Goal: Information Seeking & Learning: Find specific fact

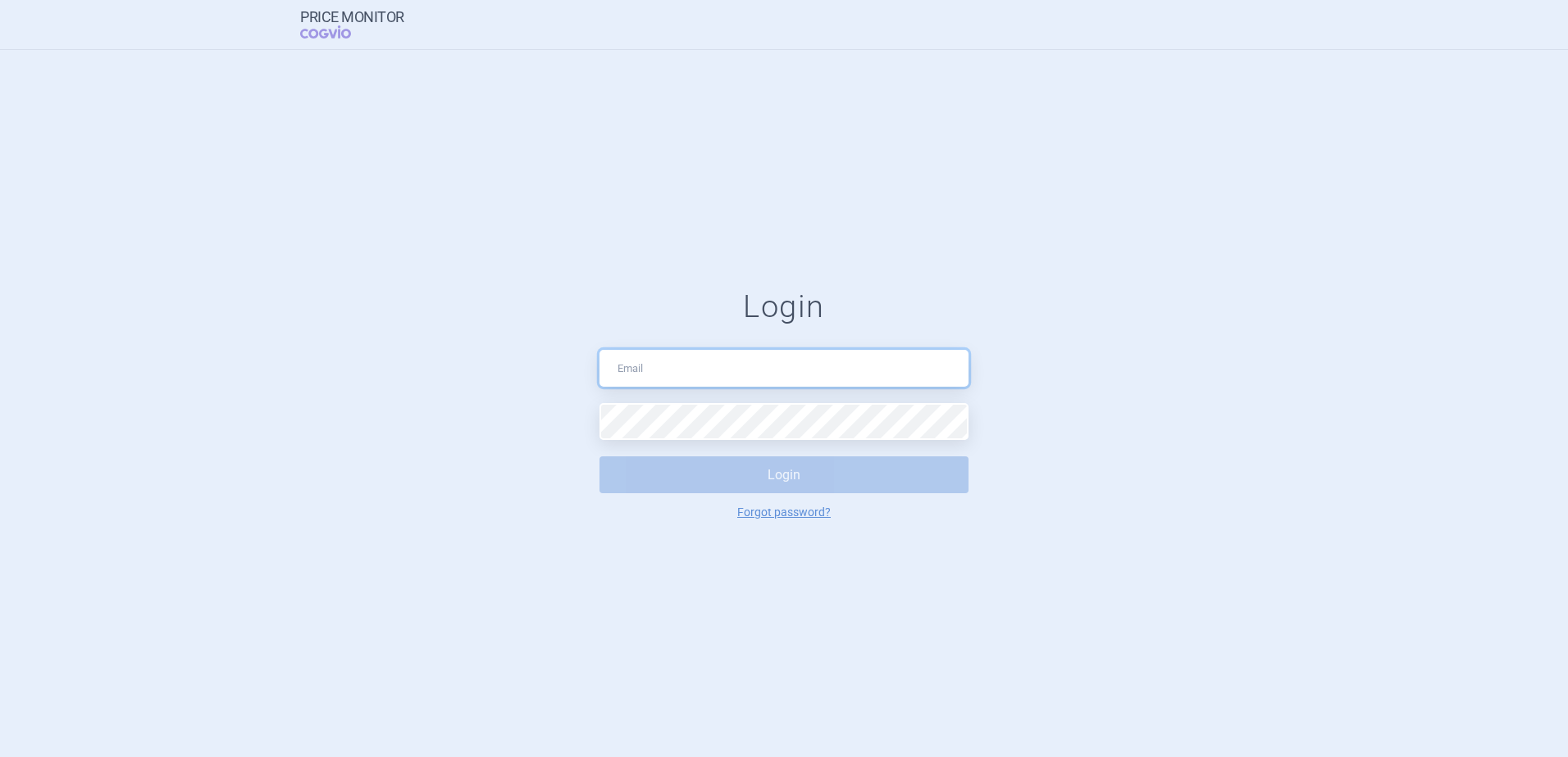
drag, startPoint x: 0, startPoint y: 0, endPoint x: 755, endPoint y: 376, distance: 843.4
click at [755, 376] on input "text" at bounding box center [784, 368] width 369 height 37
type input "[PERSON_NAME][EMAIL_ADDRESS][DOMAIN_NAME]"
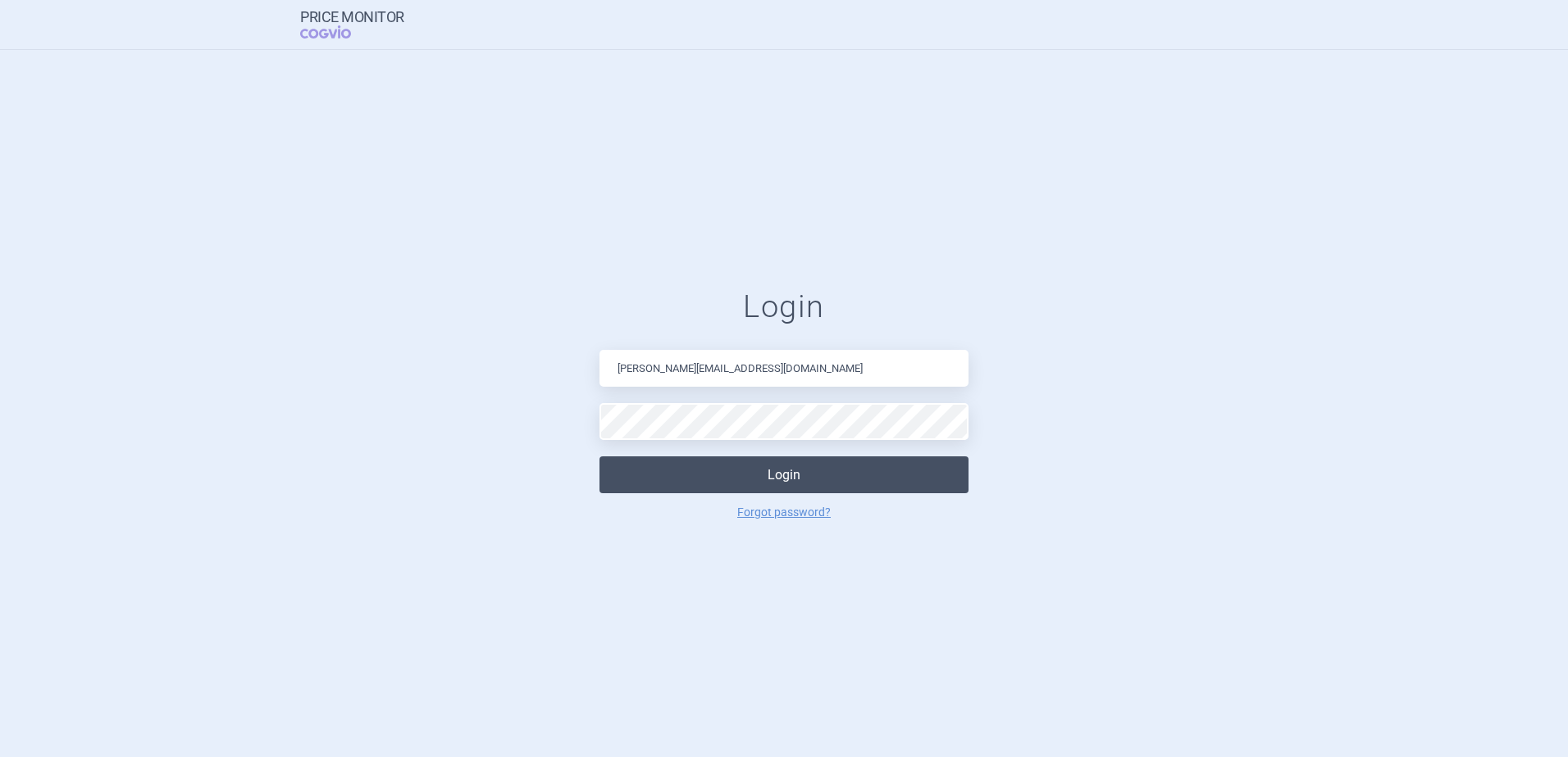
click at [807, 487] on button "Login" at bounding box center [784, 474] width 369 height 37
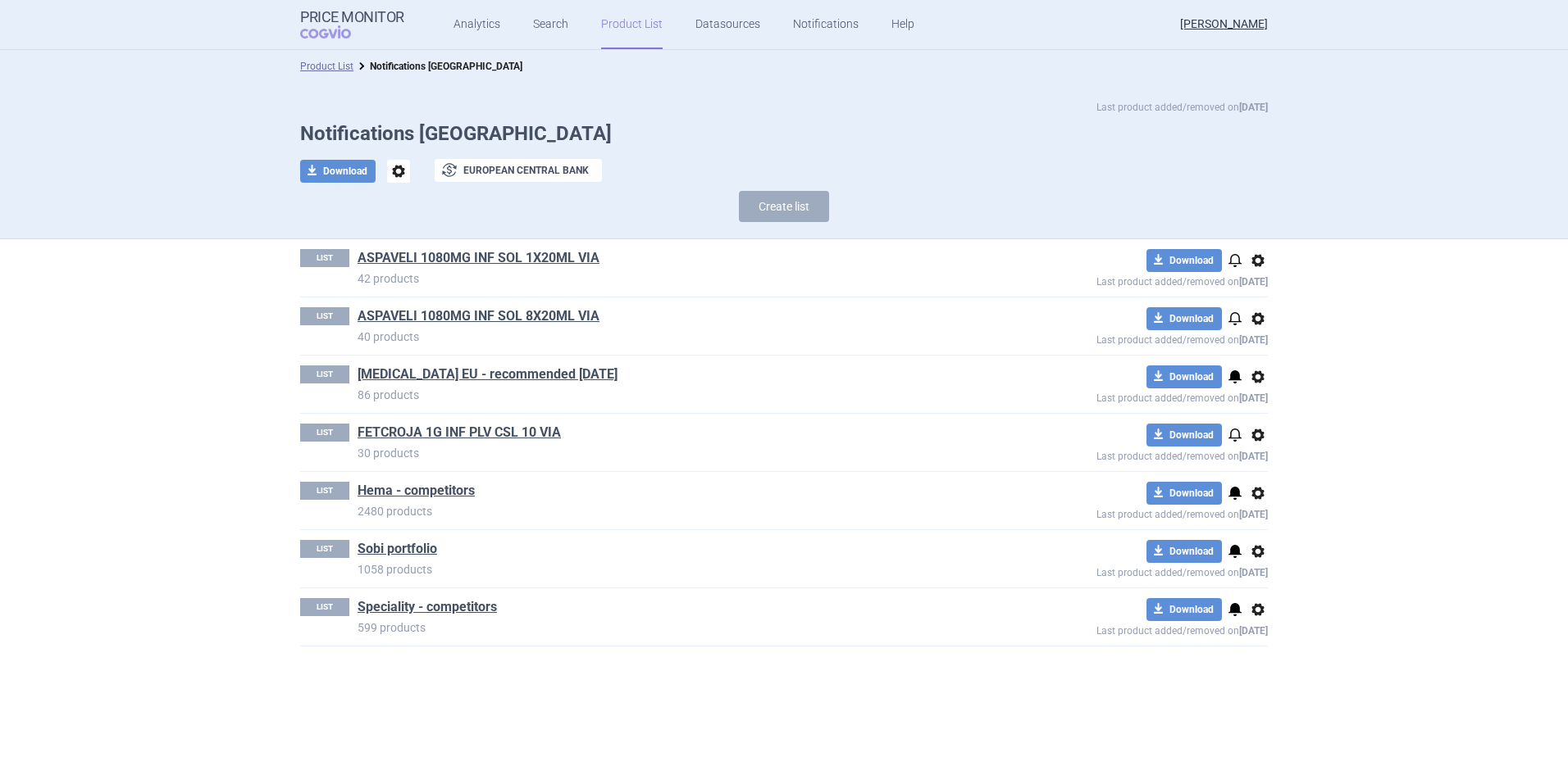
click at [631, 32] on link "Product List" at bounding box center [631, 24] width 61 height 50
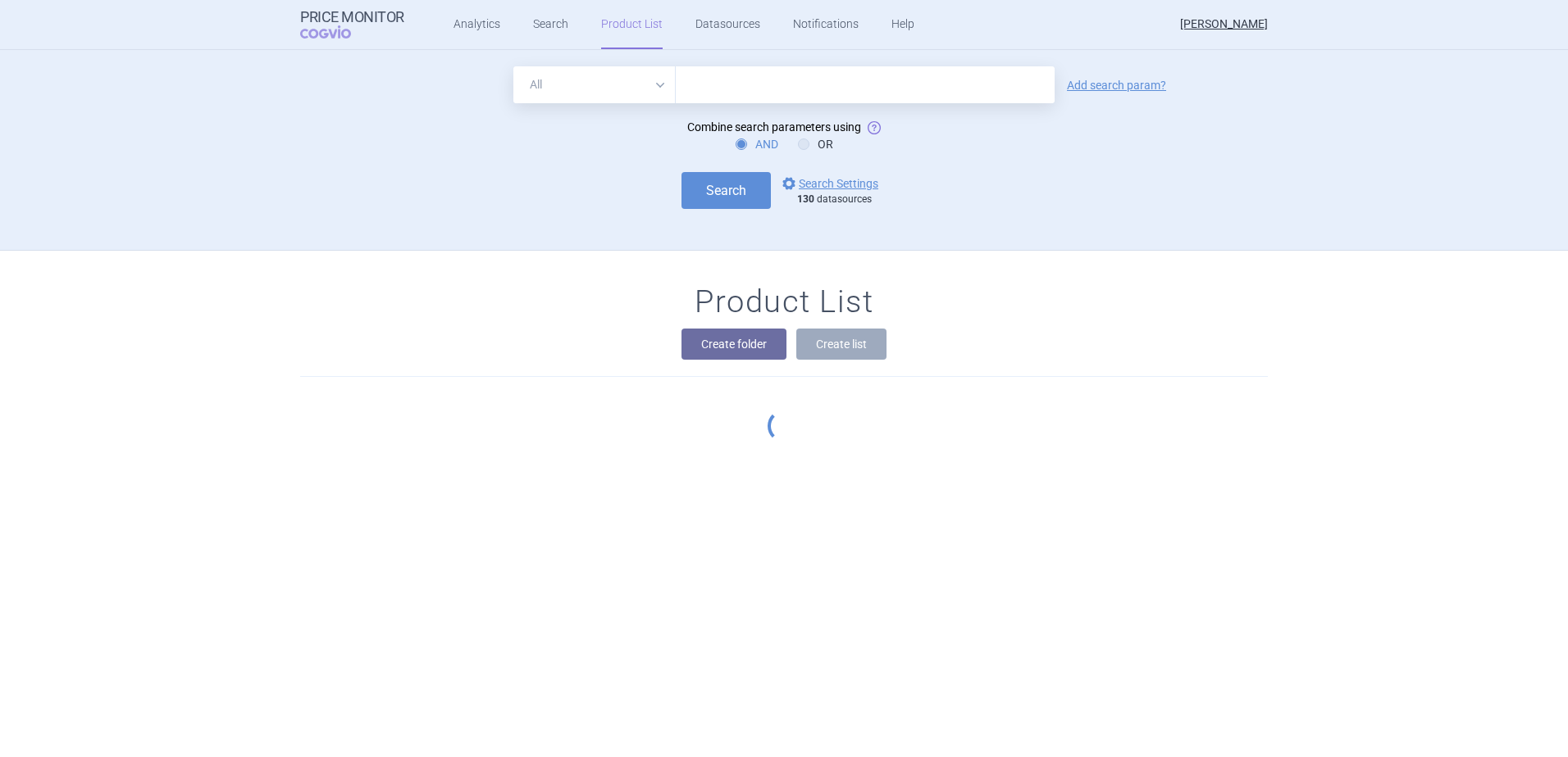
scroll to position [201, 0]
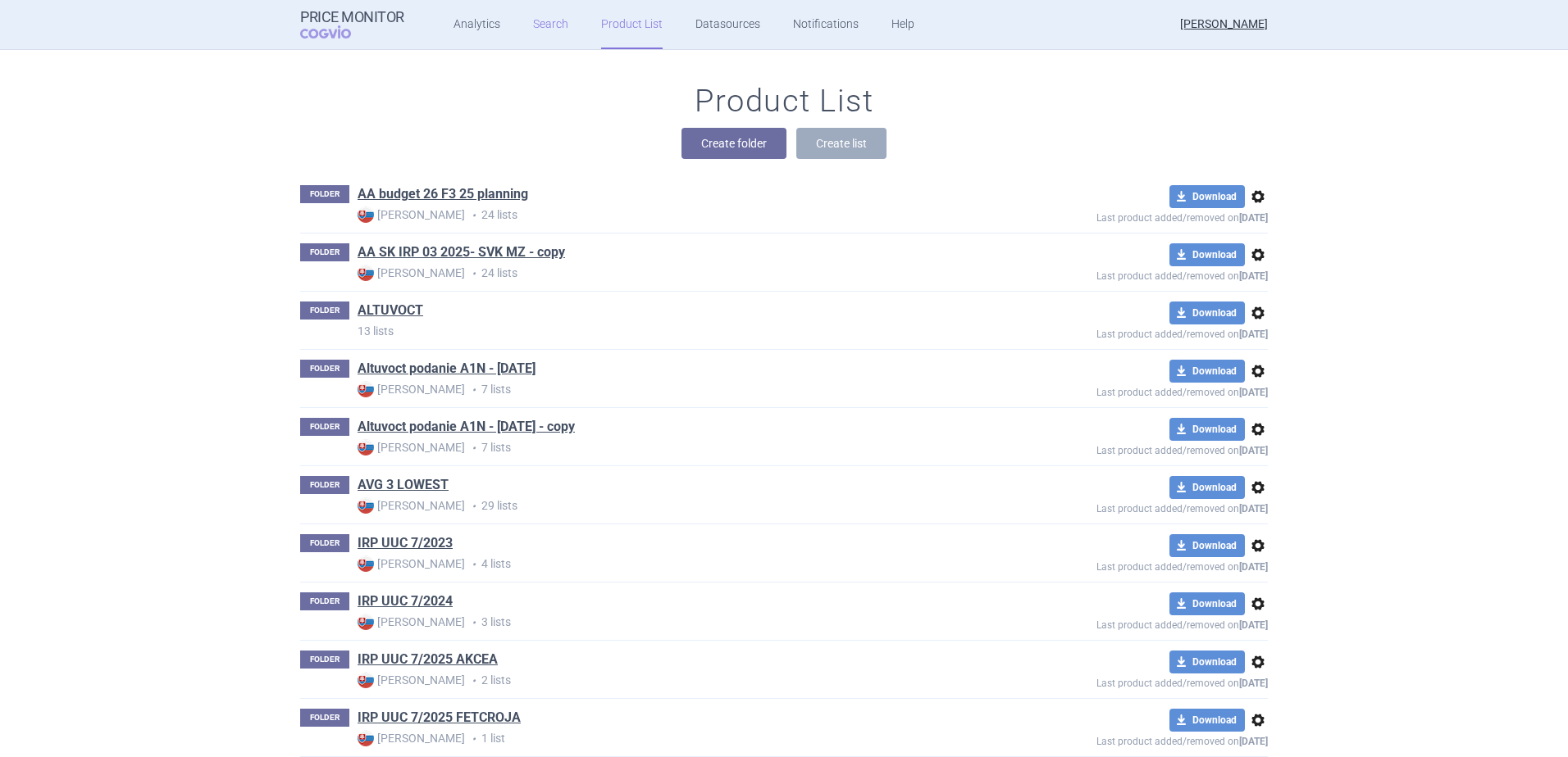
click at [533, 24] on link "Search" at bounding box center [550, 24] width 35 height 50
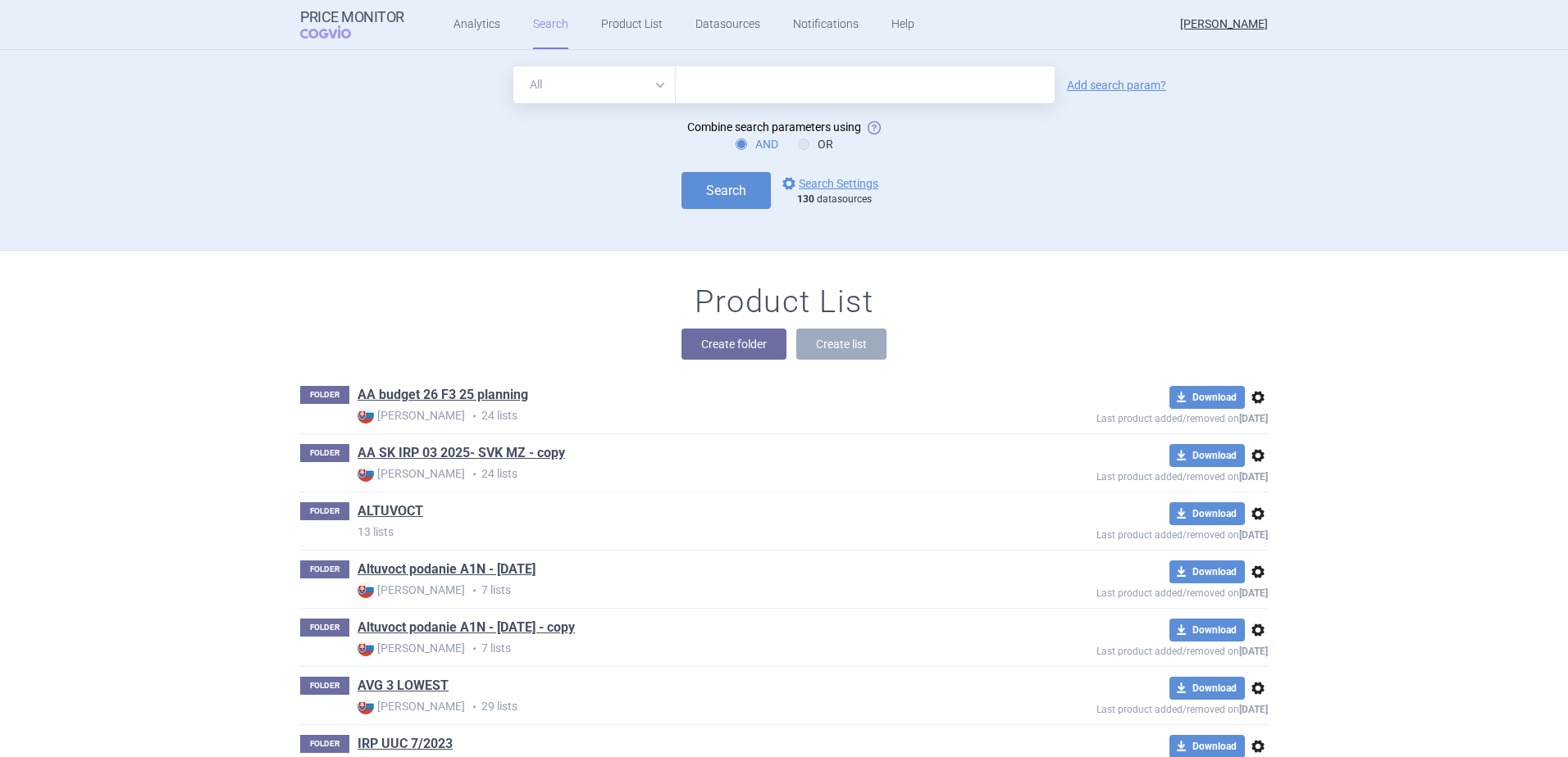
click at [684, 76] on input "text" at bounding box center [865, 85] width 379 height 37
click at [660, 78] on select "All Brand Name ATC Company Active Substance Country Newer than" at bounding box center [594, 85] width 162 height 37
click at [513, 67] on select "All Brand Name ATC Company Active Substance Country Newer than" at bounding box center [594, 85] width 162 height 37
click at [647, 81] on select "All Brand Name ATC Company Active Substance Country Newer than" at bounding box center [594, 85] width 162 height 37
select select "all"
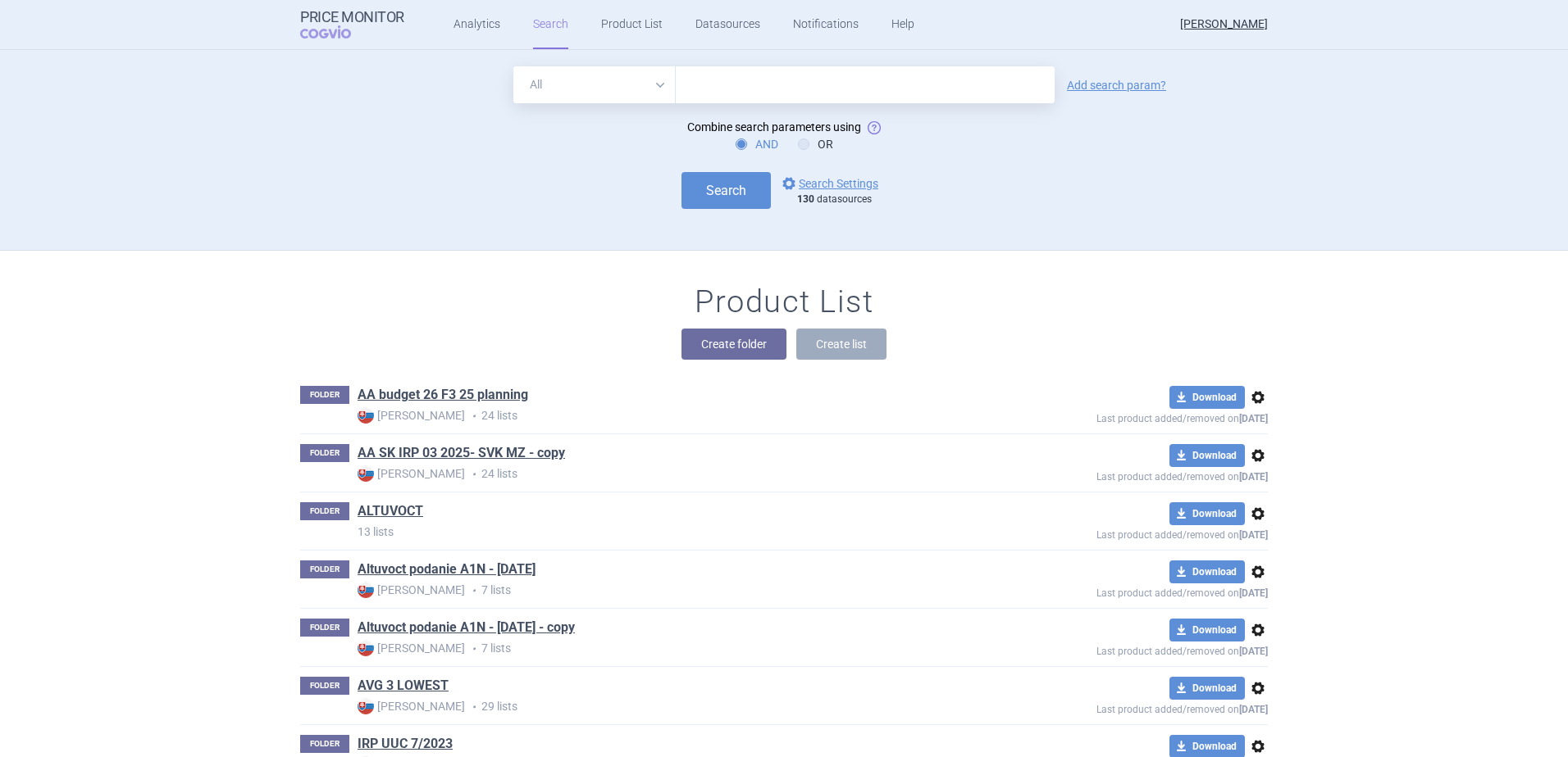
click at [513, 67] on select "All Brand Name ATC Company Active Substance Country Newer than" at bounding box center [594, 85] width 162 height 37
click at [709, 78] on input "text" at bounding box center [865, 85] width 379 height 37
type input "[MEDICAL_DATA]"
click at [1089, 86] on link "Add search param?" at bounding box center [1117, 85] width 99 height 12
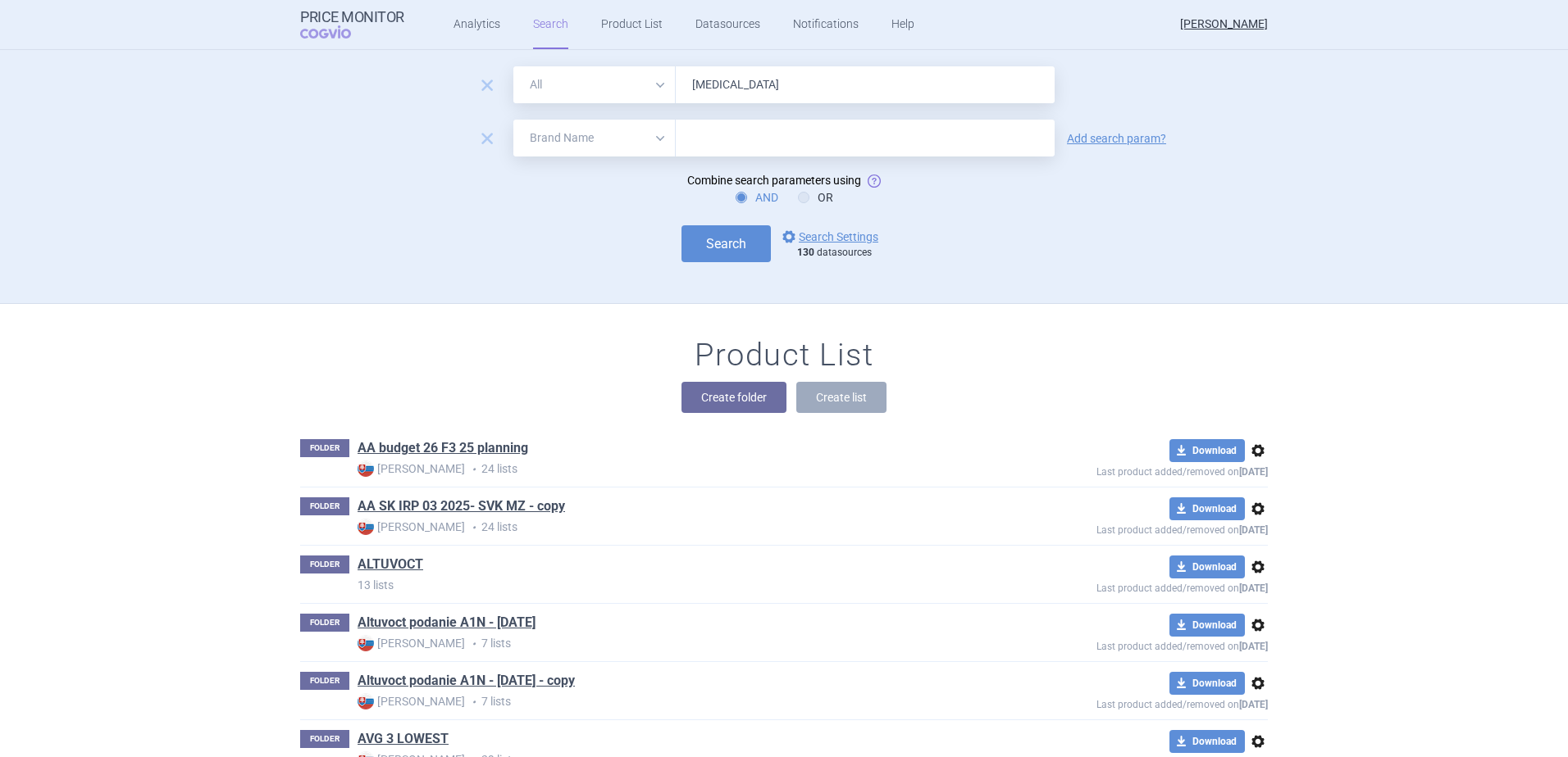
click at [649, 140] on select "All Brand Name ATC Company Active Substance Country Newer than" at bounding box center [594, 138] width 162 height 37
select select "newerThan"
click at [513, 120] on select "All Brand Name ATC Company Active Substance Country Newer than" at bounding box center [594, 138] width 162 height 37
click at [693, 133] on input "text" at bounding box center [865, 138] width 379 height 37
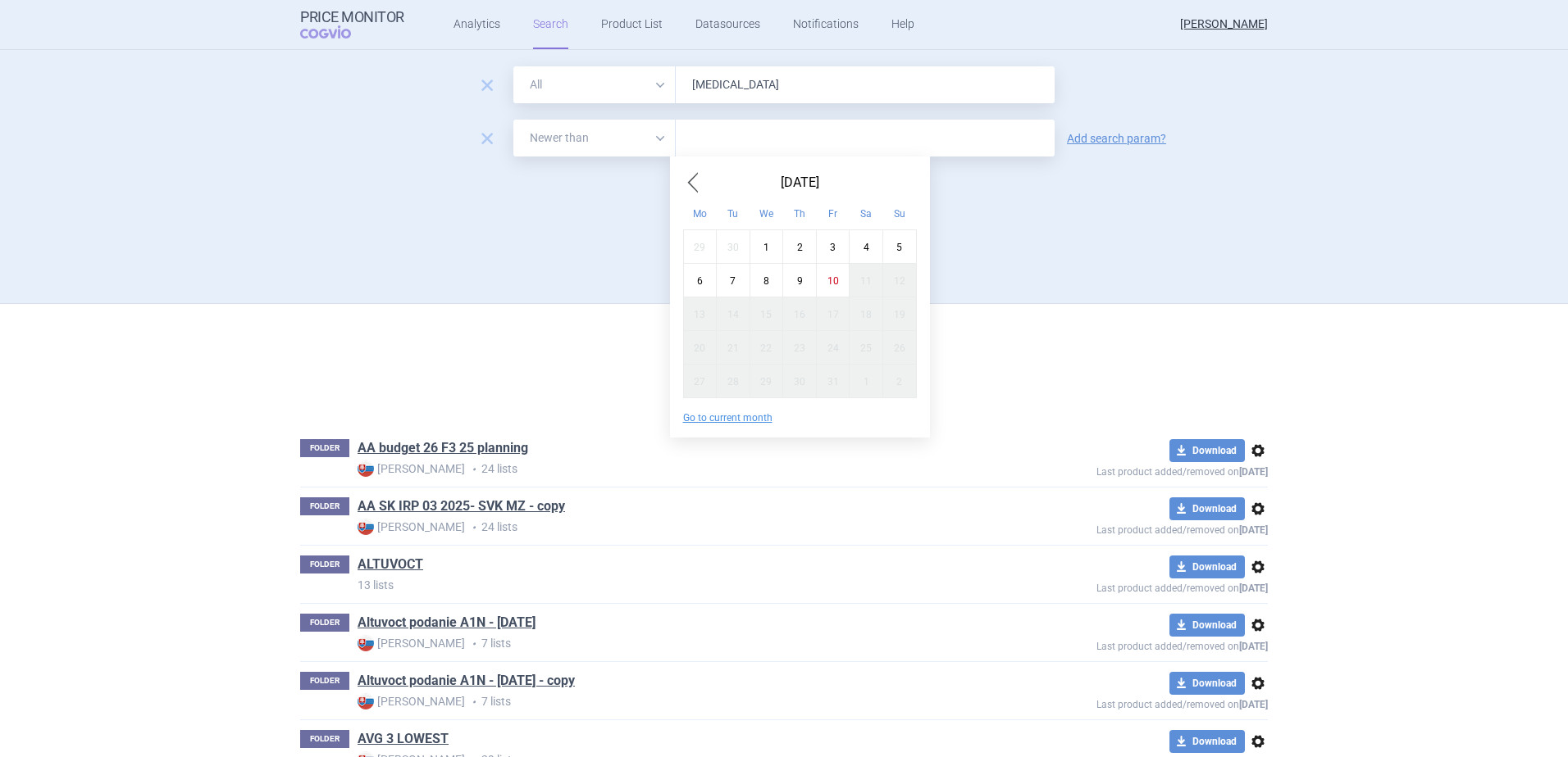
click at [691, 184] on span "Previous Month" at bounding box center [693, 182] width 20 height 26
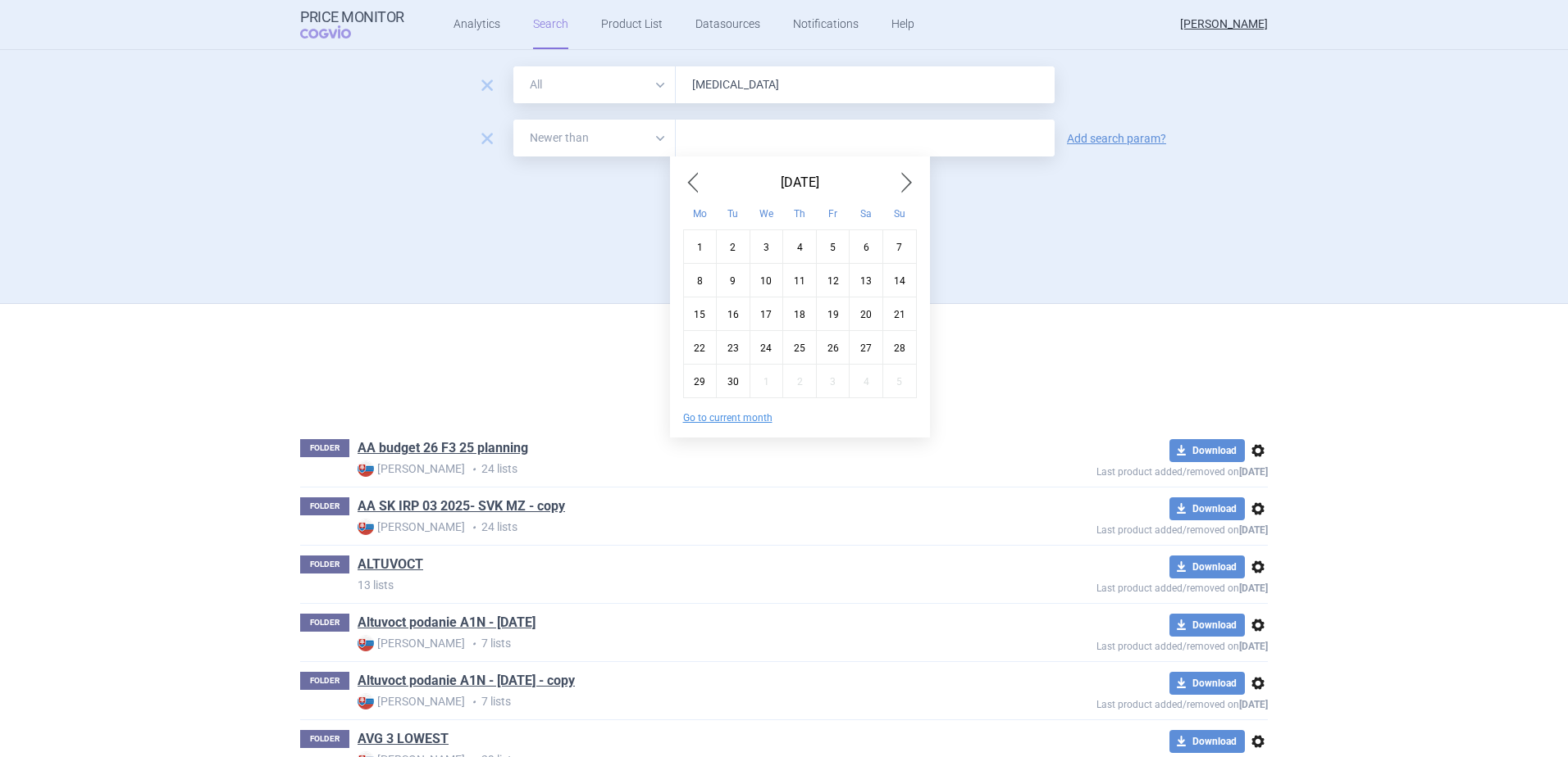
click at [689, 183] on span "Previous Month" at bounding box center [693, 182] width 20 height 26
click at [688, 182] on span "Previous Month" at bounding box center [693, 182] width 20 height 26
click at [687, 180] on span "Previous Month" at bounding box center [693, 182] width 20 height 26
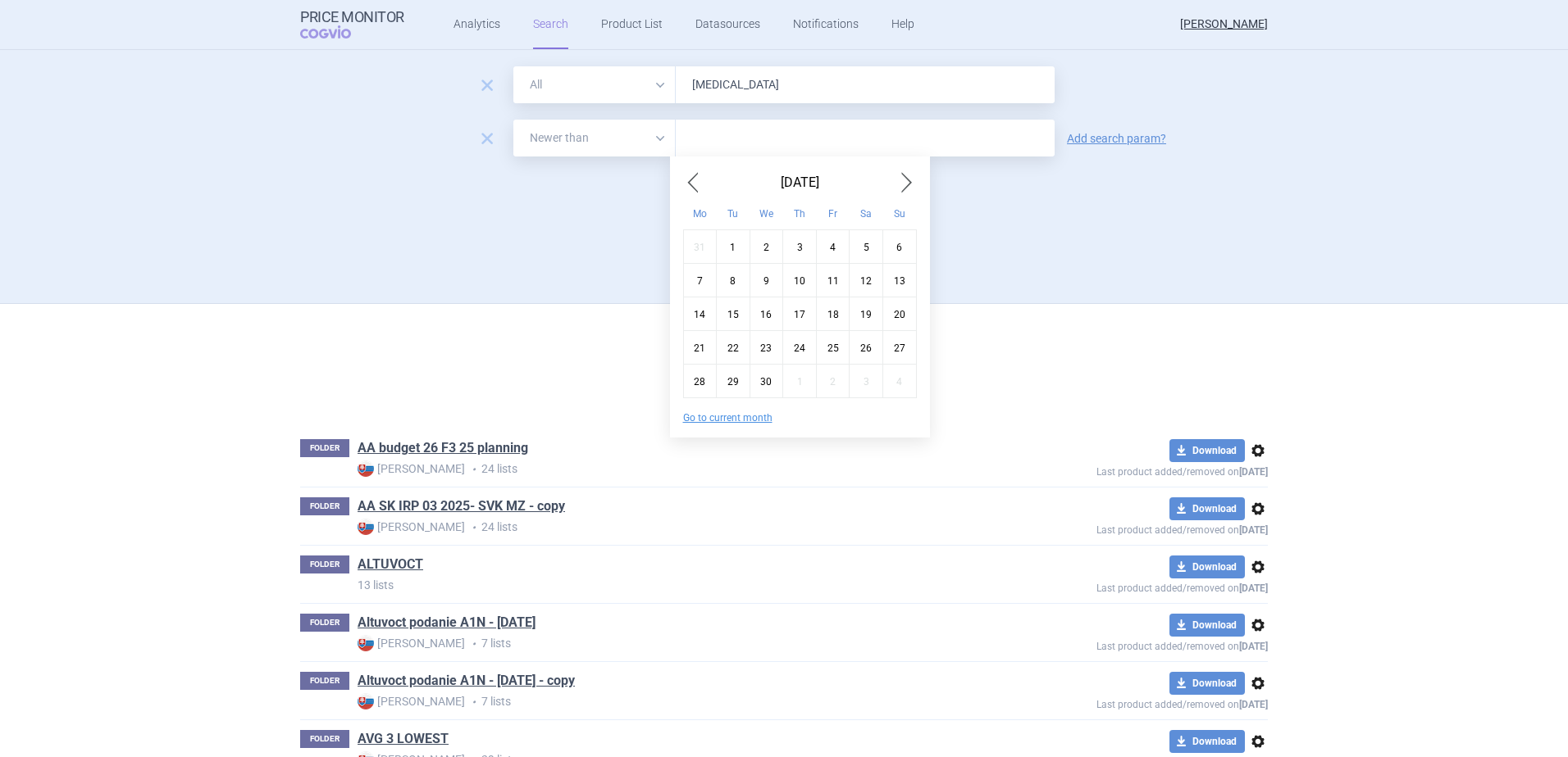
click at [687, 180] on span "Previous Month" at bounding box center [693, 182] width 20 height 26
click at [866, 248] on div "1" at bounding box center [866, 246] width 33 height 33
type input "1. 3. 2025"
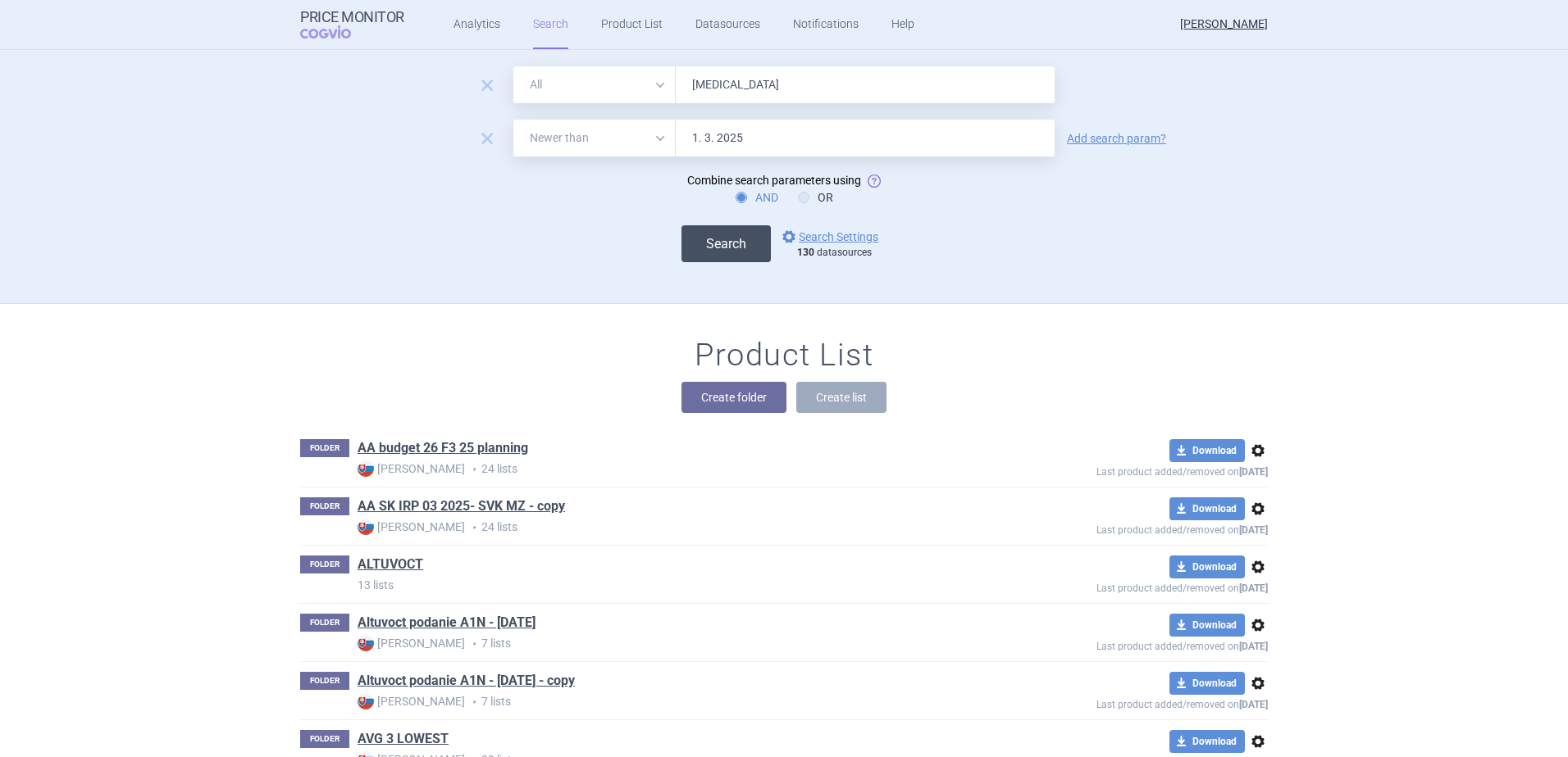
click at [715, 239] on button "Search" at bounding box center [726, 243] width 89 height 37
select select "newerThan"
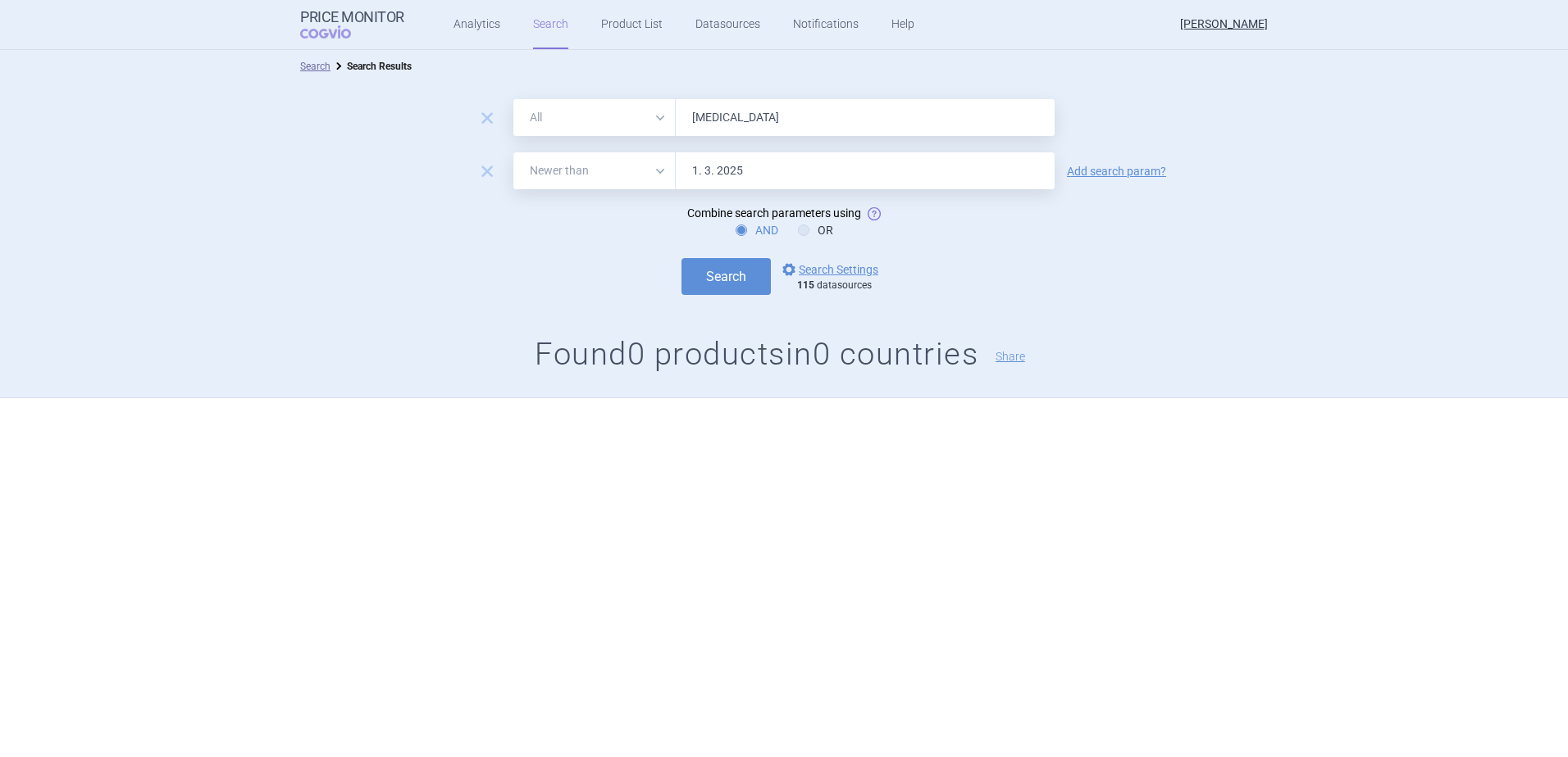
drag, startPoint x: 748, startPoint y: 123, endPoint x: 654, endPoint y: 115, distance: 94.3
click at [654, 115] on div "All Brand Name ATC Company Active Substance Country Newer than [MEDICAL_DATA]" at bounding box center [784, 117] width 541 height 37
type input "jyseleca"
drag, startPoint x: 532, startPoint y: 205, endPoint x: 545, endPoint y: 207, distance: 13.2
click at [532, 205] on form "remove All Brand Name ATC Company Active Substance Country Newer than jyseleca …" at bounding box center [784, 197] width 1568 height 196
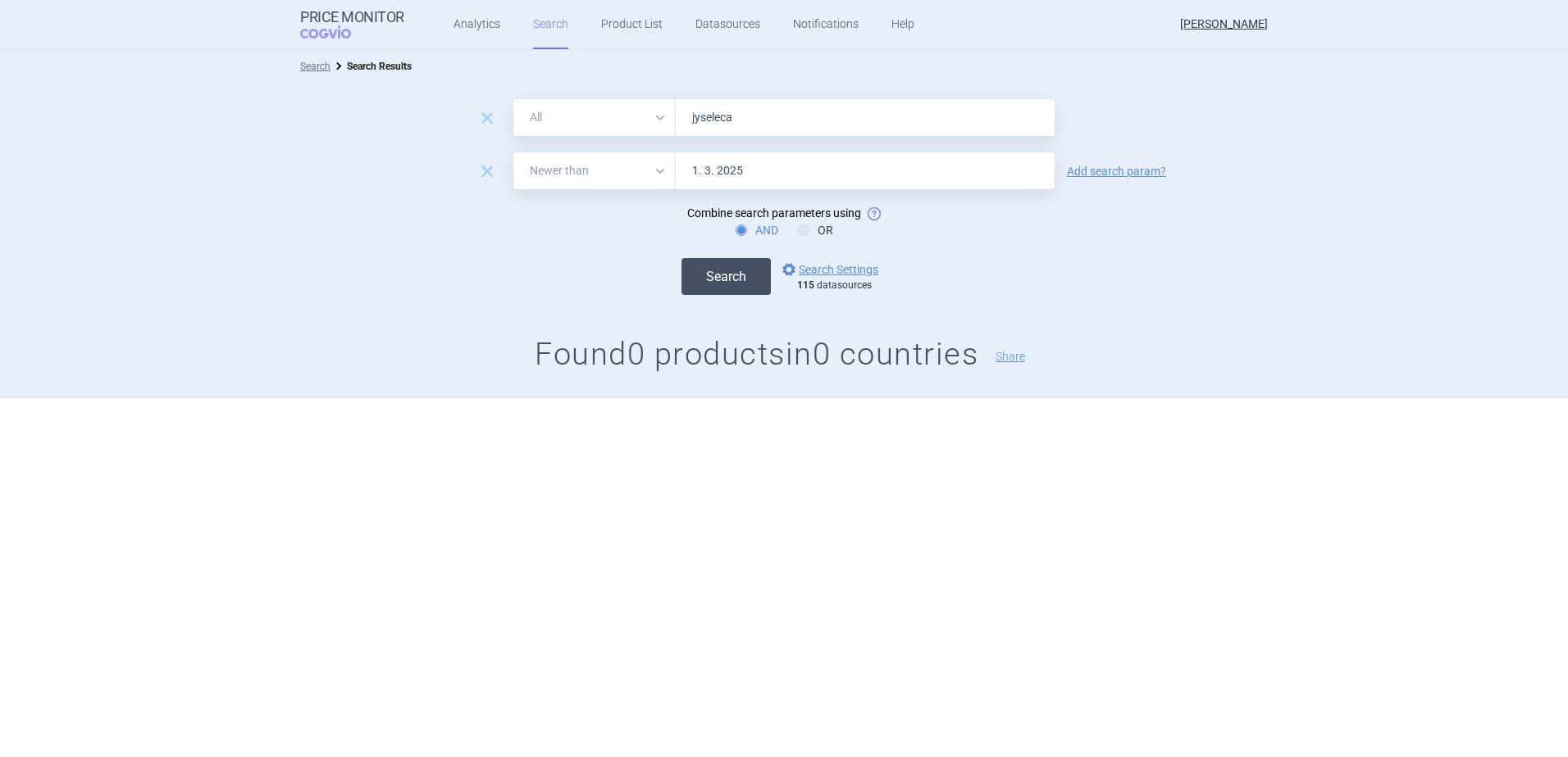
click at [743, 261] on button "Search" at bounding box center [726, 276] width 89 height 37
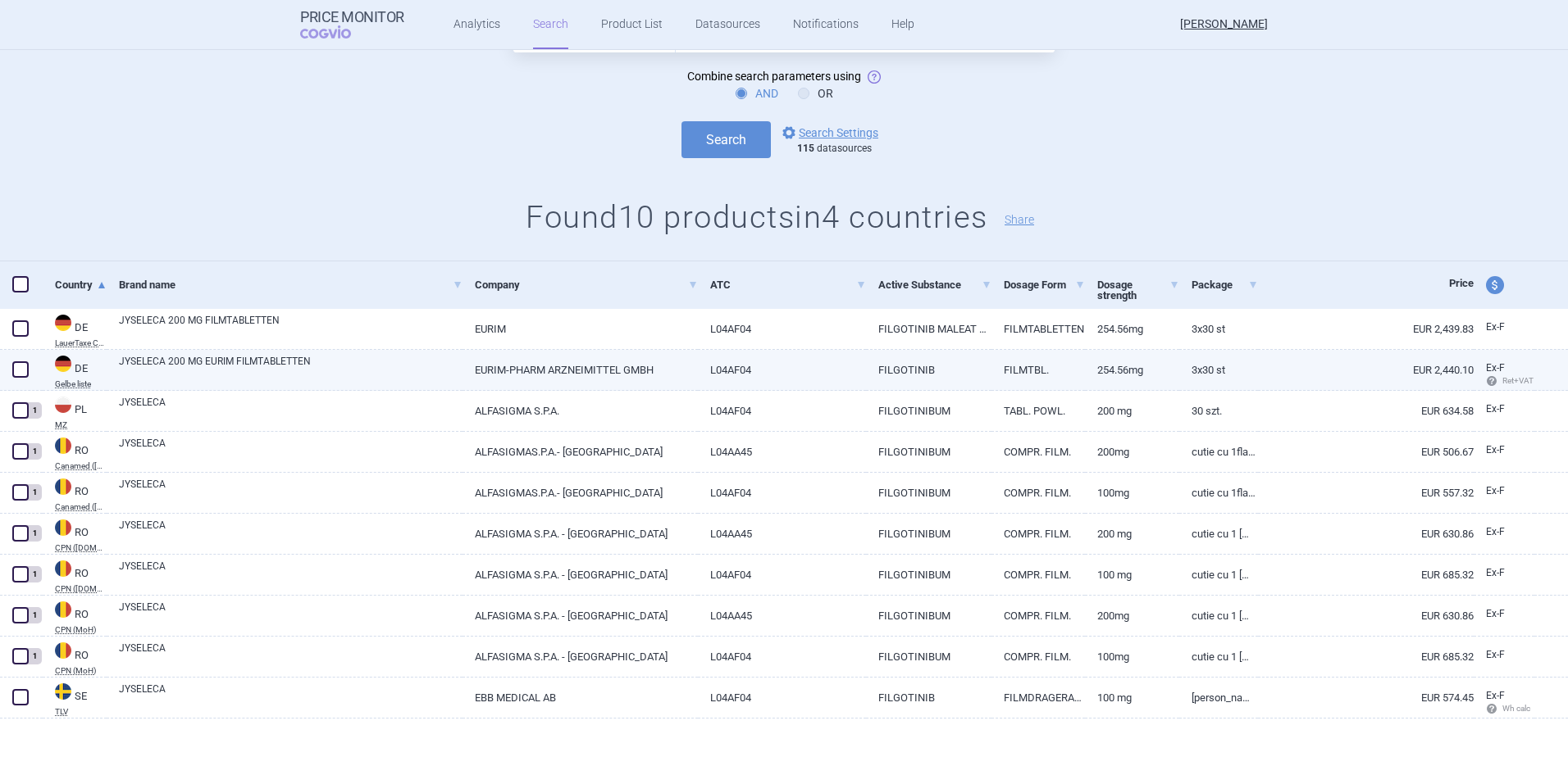
scroll to position [151, 0]
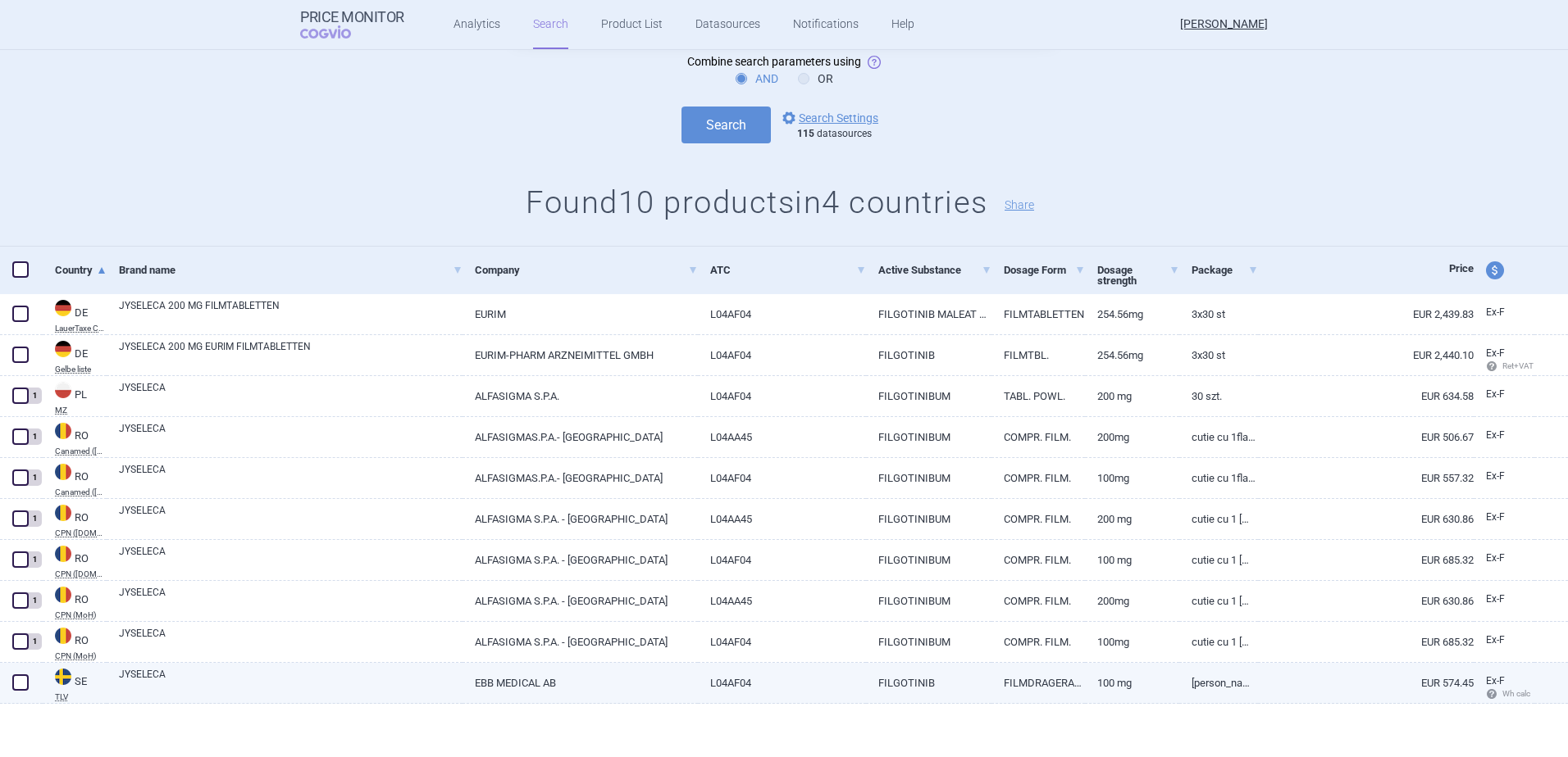
click at [524, 669] on link "EBB MEDICAL AB" at bounding box center [580, 683] width 235 height 41
select select "EUR"
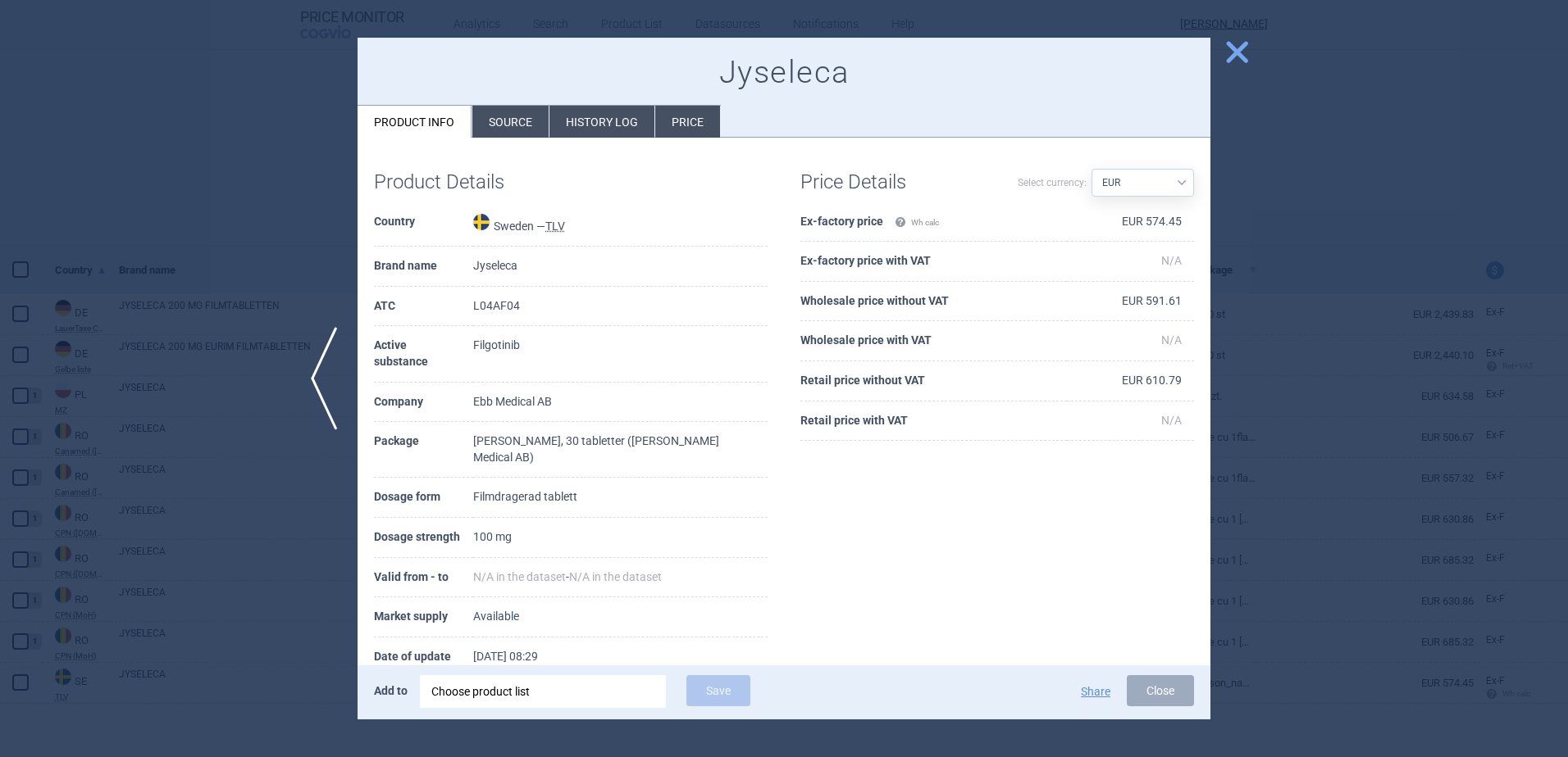
click at [687, 123] on li "Price" at bounding box center [688, 122] width 65 height 32
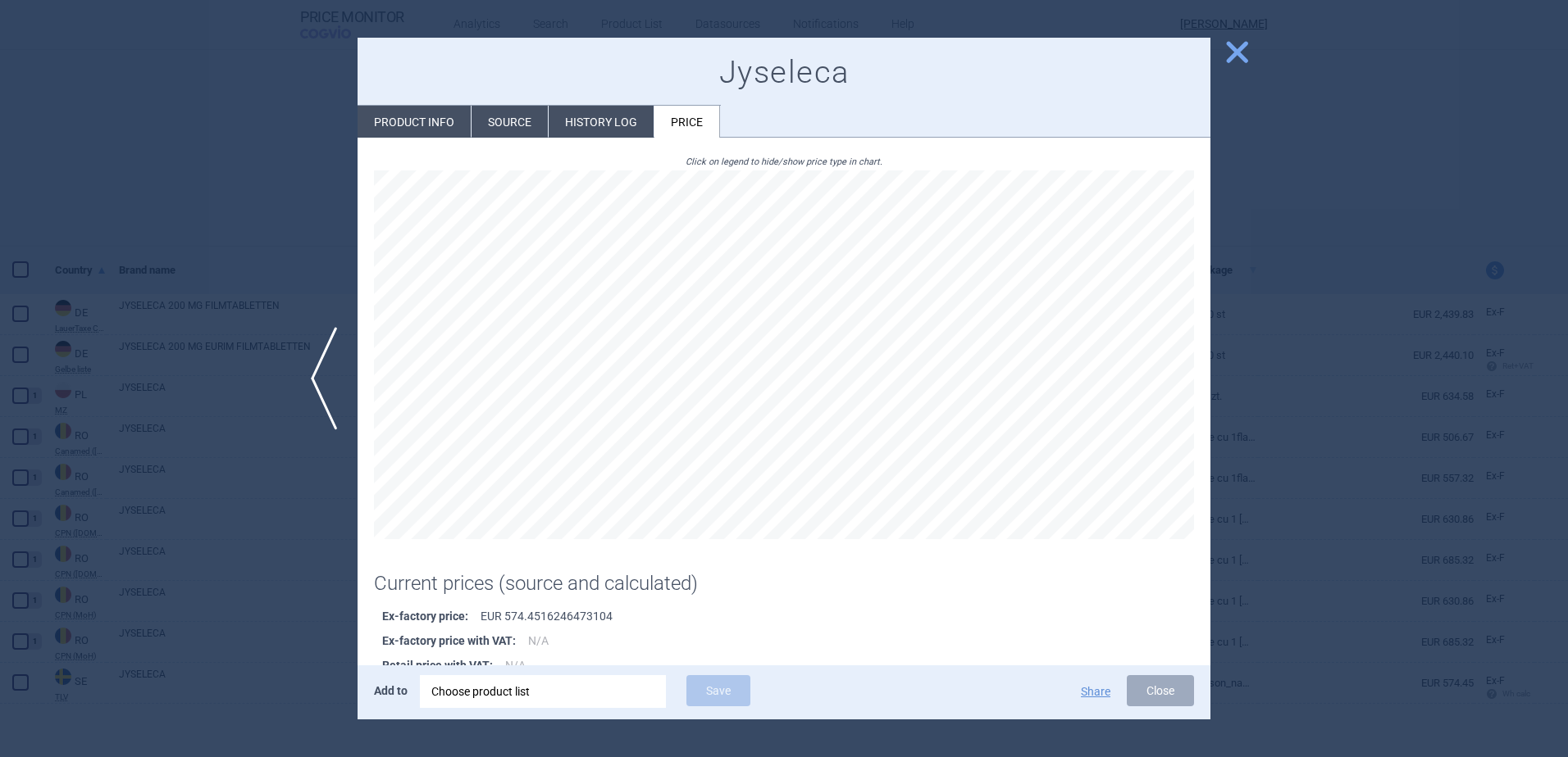
click at [605, 131] on li "History log" at bounding box center [601, 122] width 105 height 32
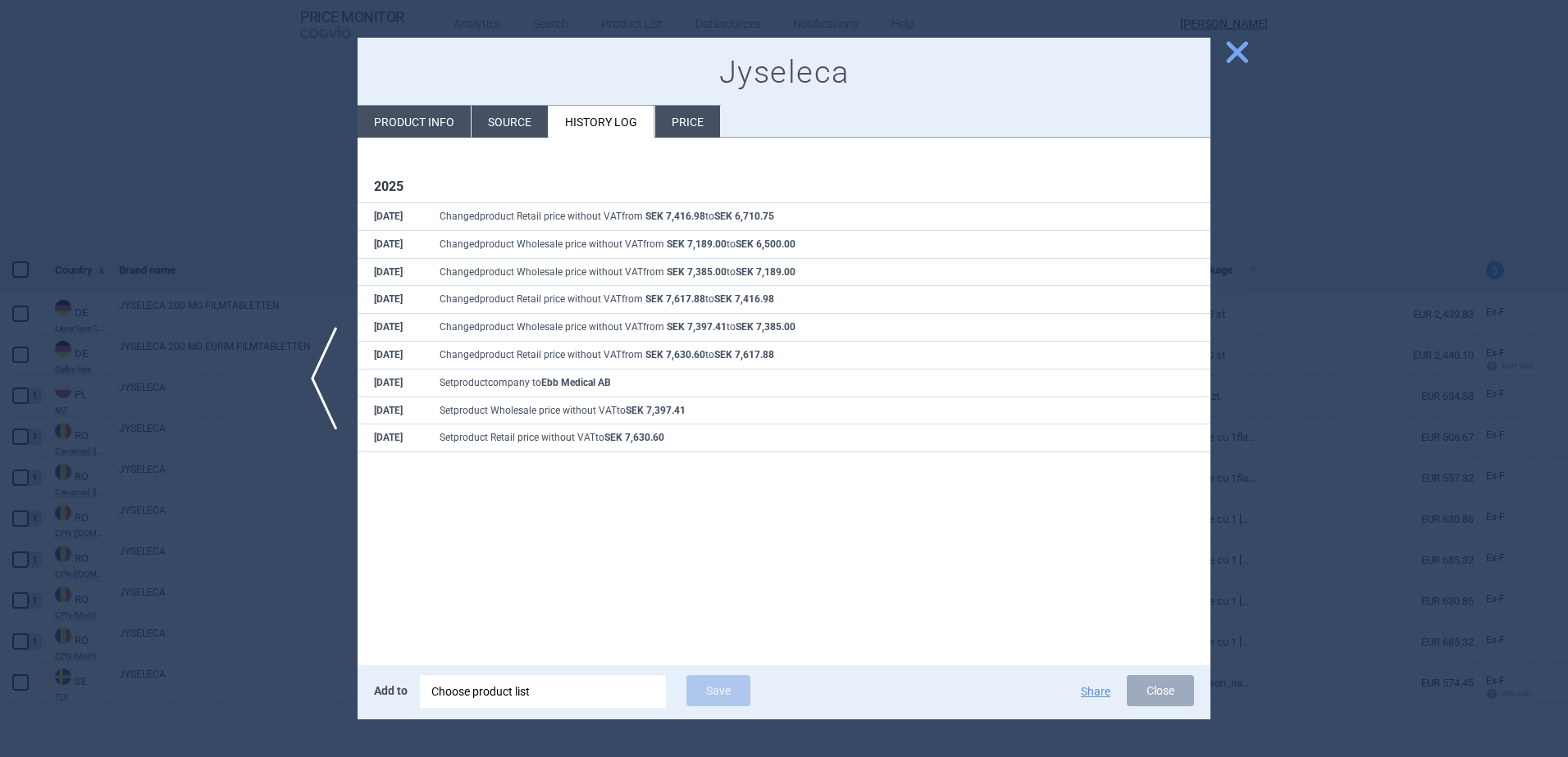
click at [518, 133] on li "Source" at bounding box center [510, 122] width 77 height 32
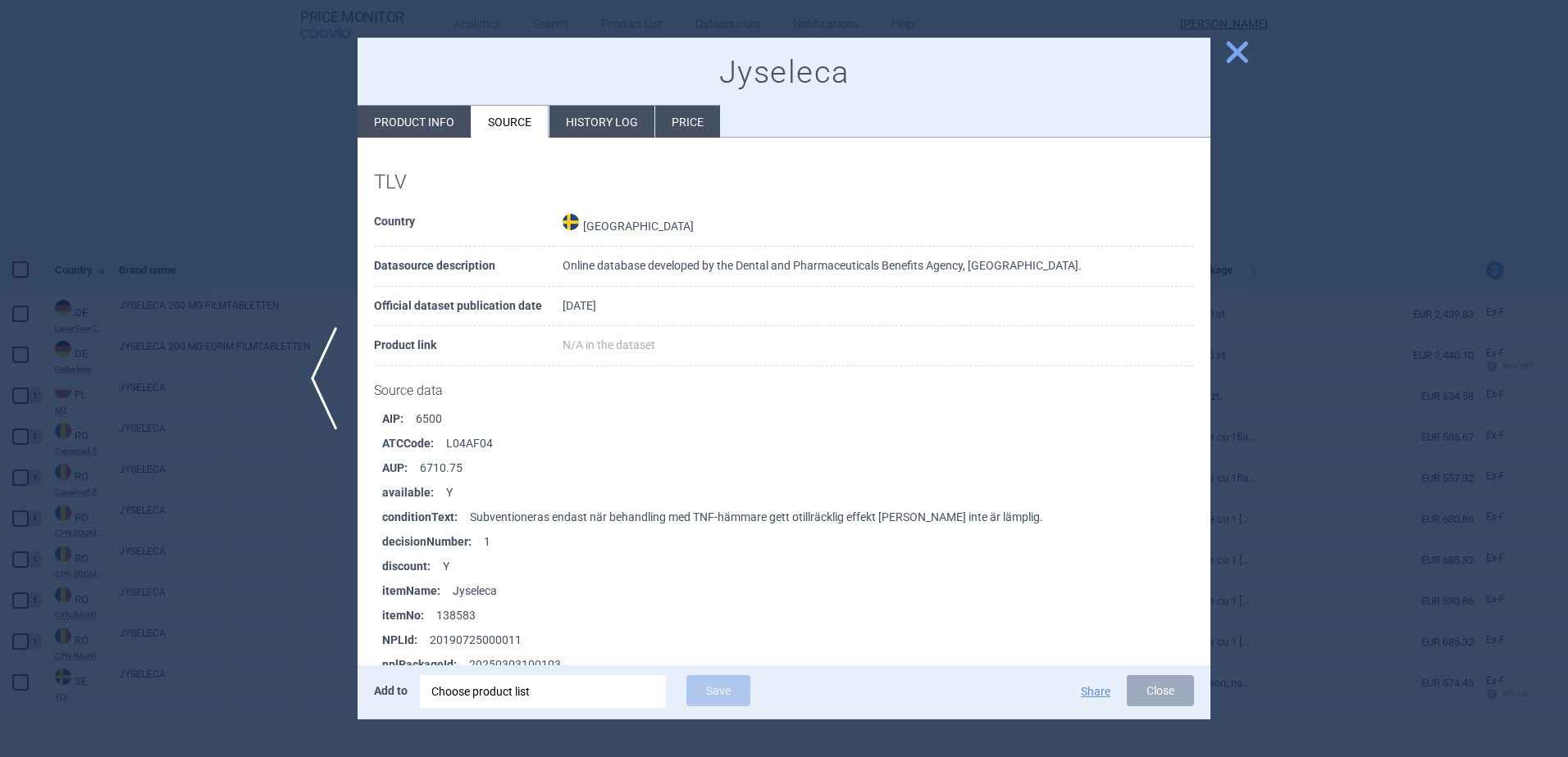
click at [408, 122] on li "Product info" at bounding box center [414, 122] width 113 height 32
select select "EUR"
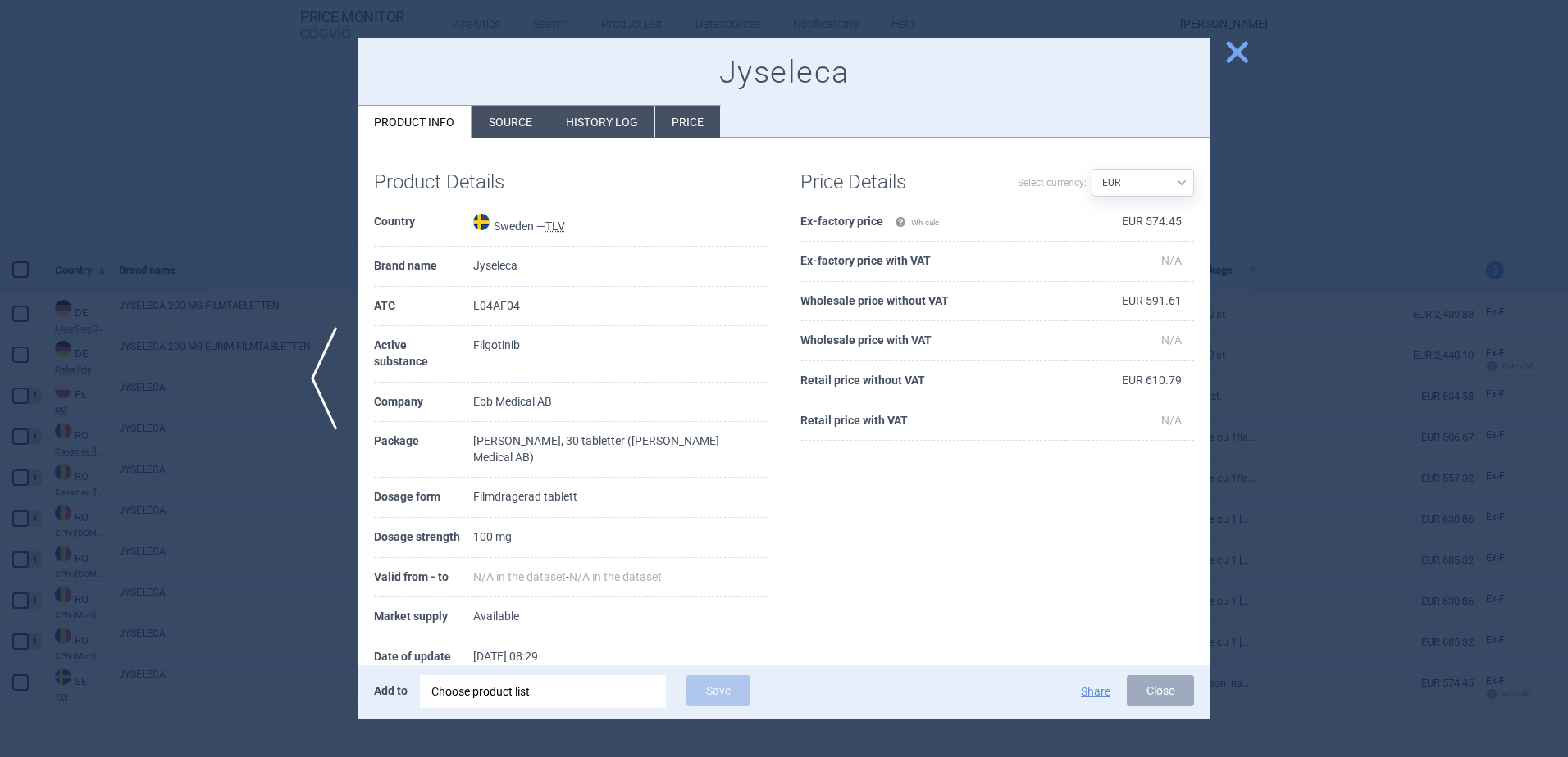
click at [1228, 54] on span "close" at bounding box center [1237, 52] width 29 height 29
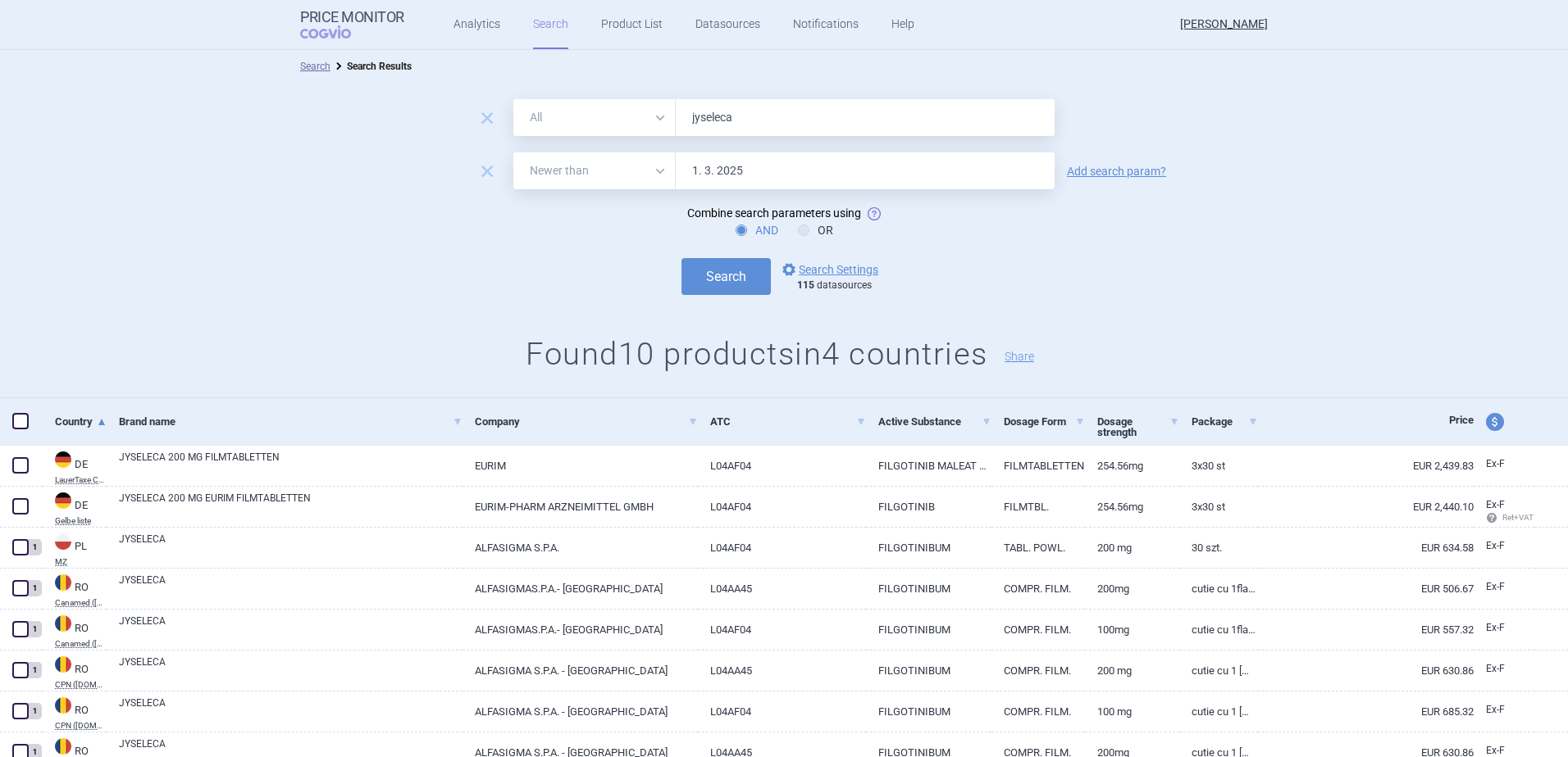
drag, startPoint x: 735, startPoint y: 123, endPoint x: 619, endPoint y: 126, distance: 116.0
click at [621, 126] on div "All Brand Name ATC Company Active Substance Country Newer than jyseleca" at bounding box center [784, 117] width 541 height 37
type input "Aspaveli"
click at [721, 301] on div "remove All Brand Name ATC Company Active Substance Country Newer than Aspaveli …" at bounding box center [784, 240] width 1568 height 316
click at [721, 281] on button "Search" at bounding box center [726, 276] width 89 height 37
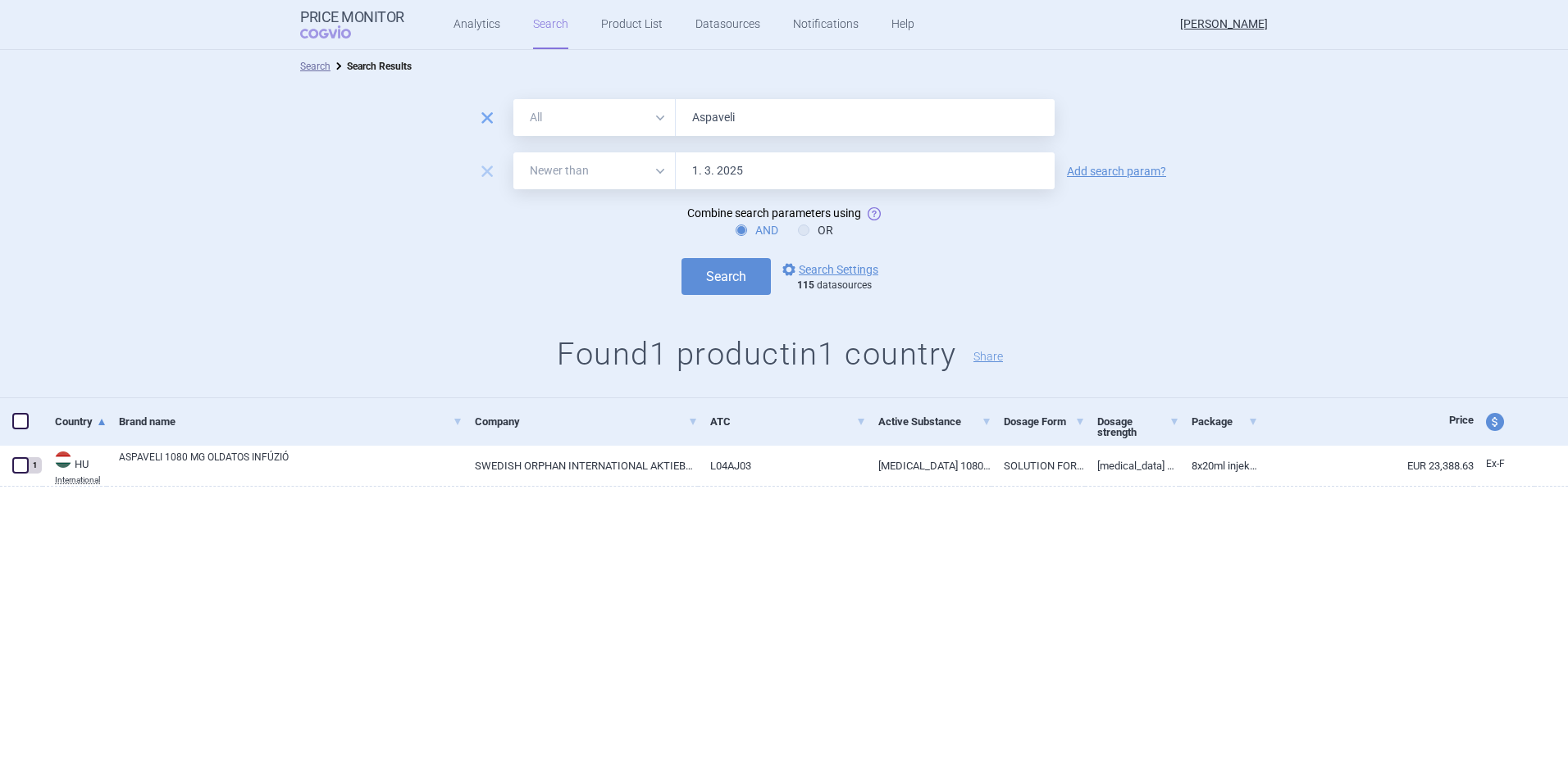
click at [485, 120] on span "remove" at bounding box center [486, 117] width 23 height 23
select select "newerThan"
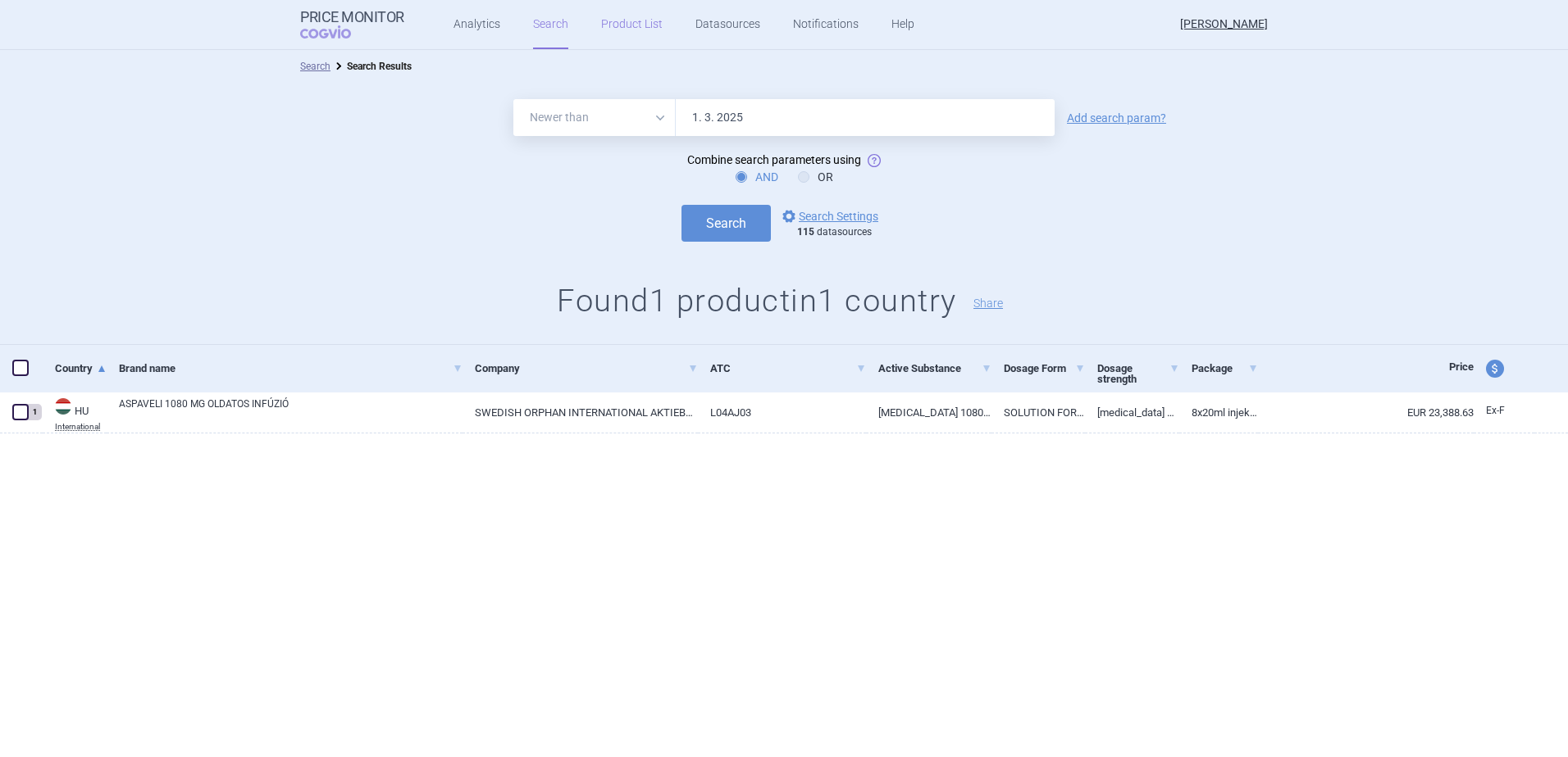
click at [621, 31] on link "Product List" at bounding box center [631, 24] width 61 height 50
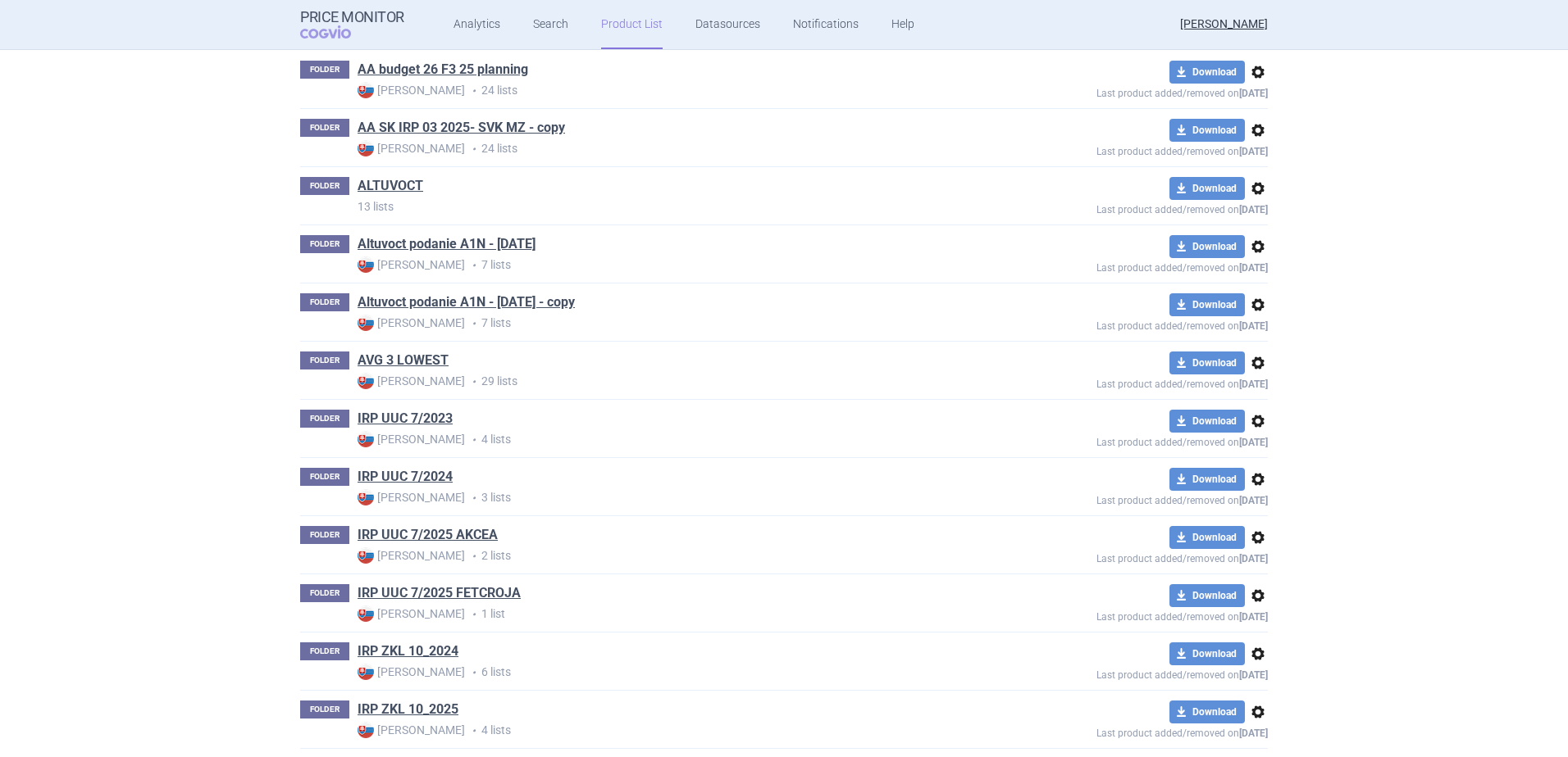
scroll to position [365, 0]
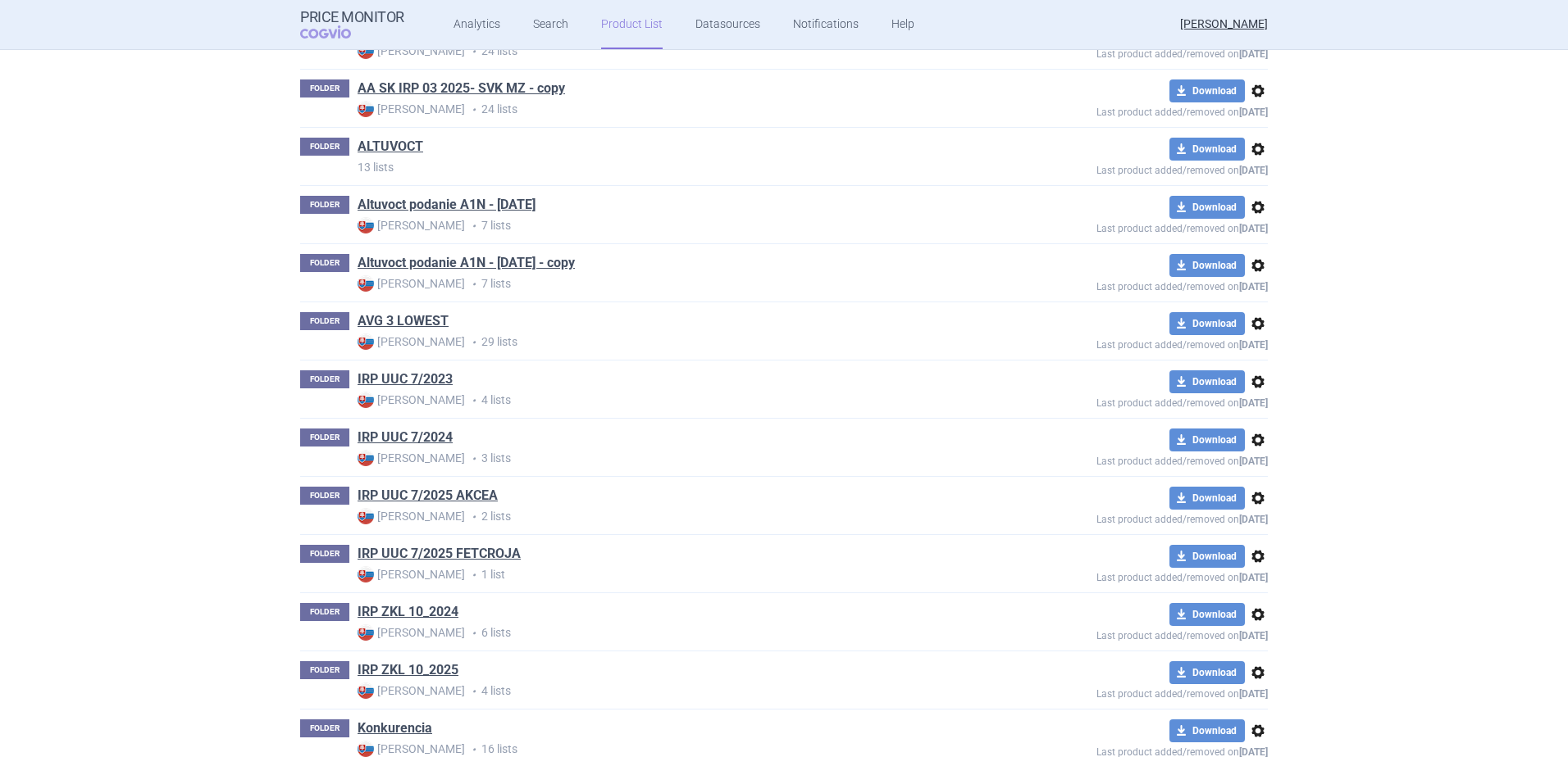
click at [416, 666] on link "IRP ZKL 10_2025" at bounding box center [408, 671] width 101 height 18
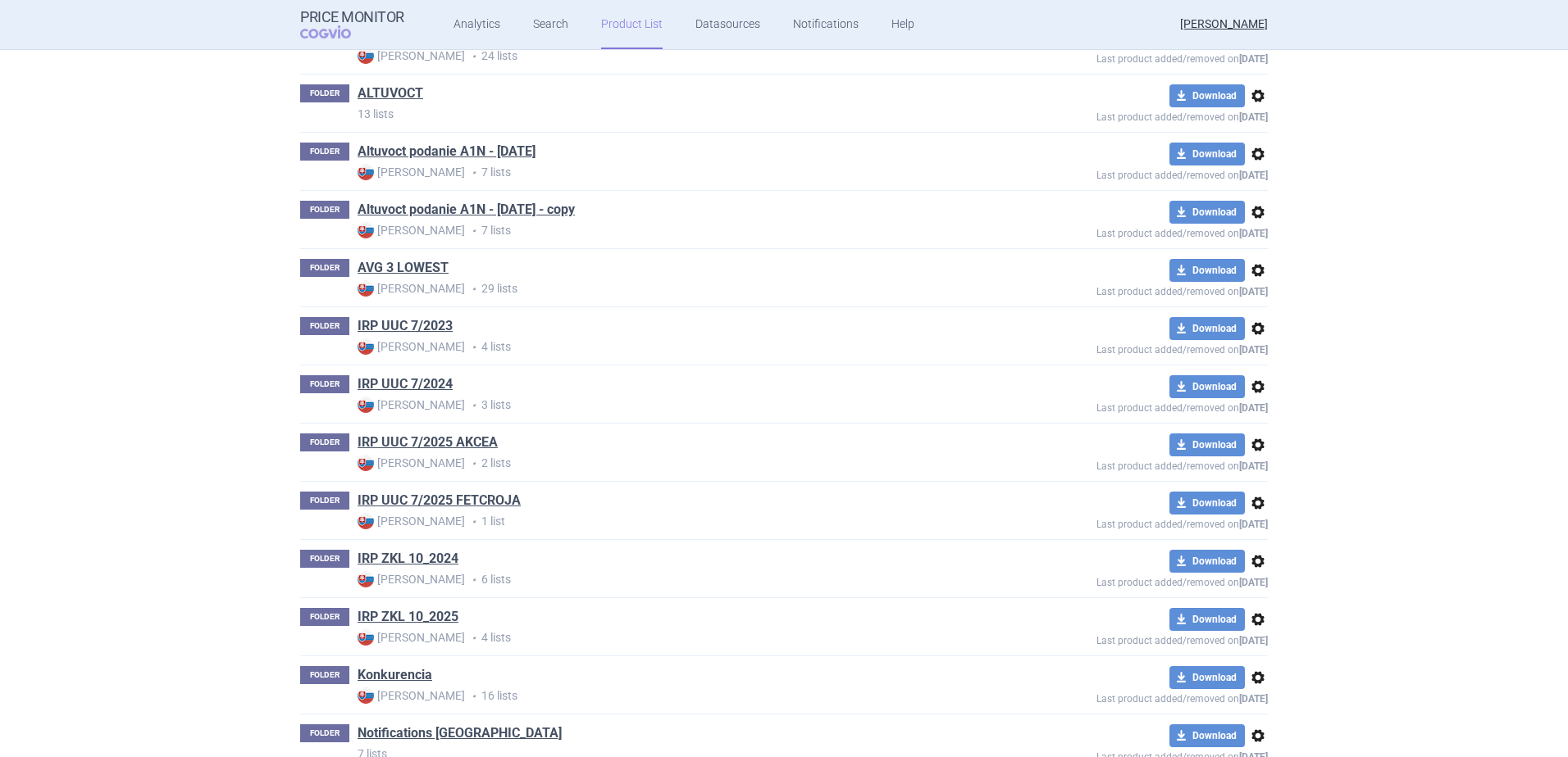
scroll to position [446, 0]
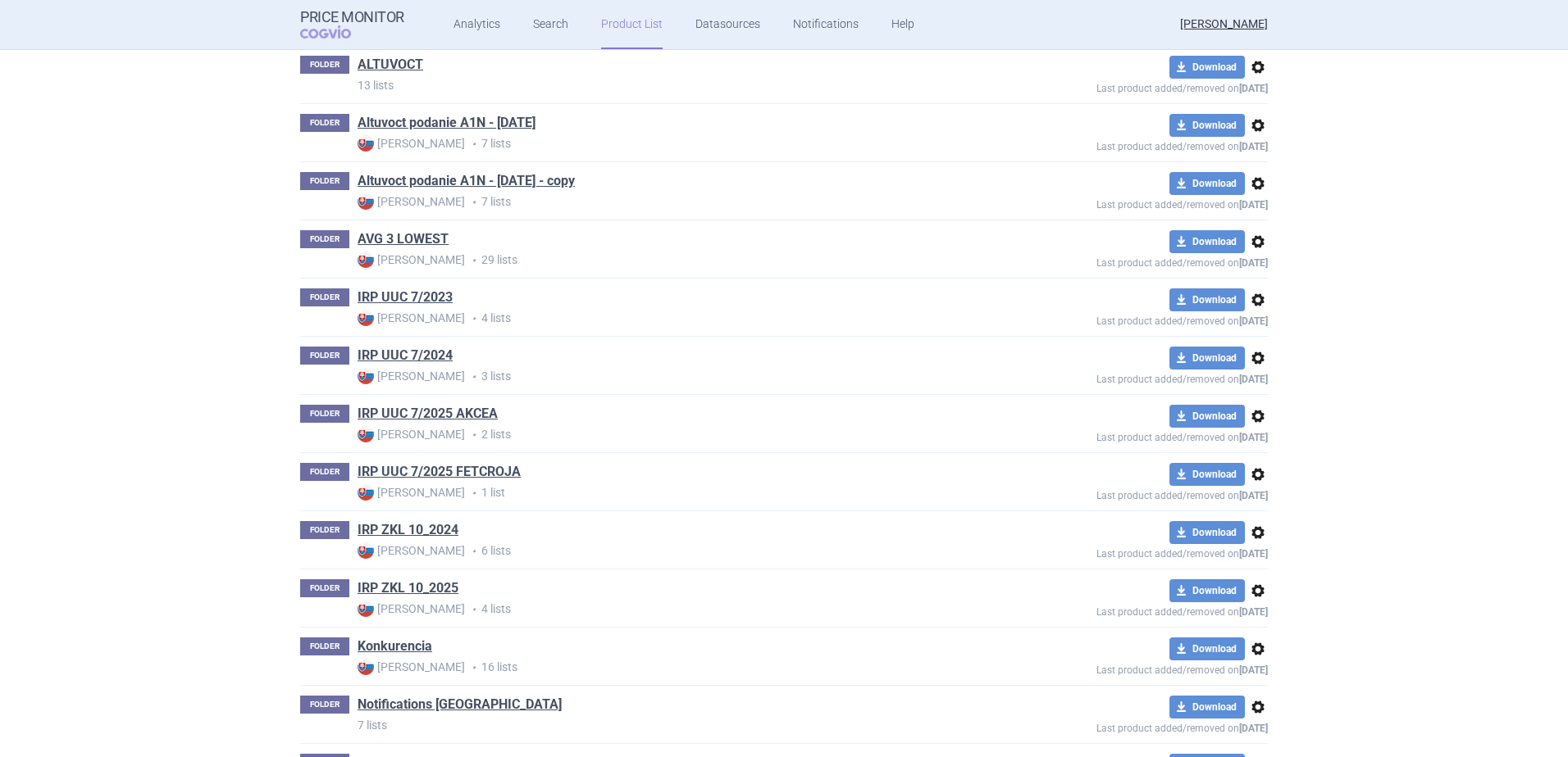
click at [1258, 590] on span "options" at bounding box center [1258, 591] width 20 height 20
click at [1268, 619] on button "Copy" at bounding box center [1251, 626] width 52 height 23
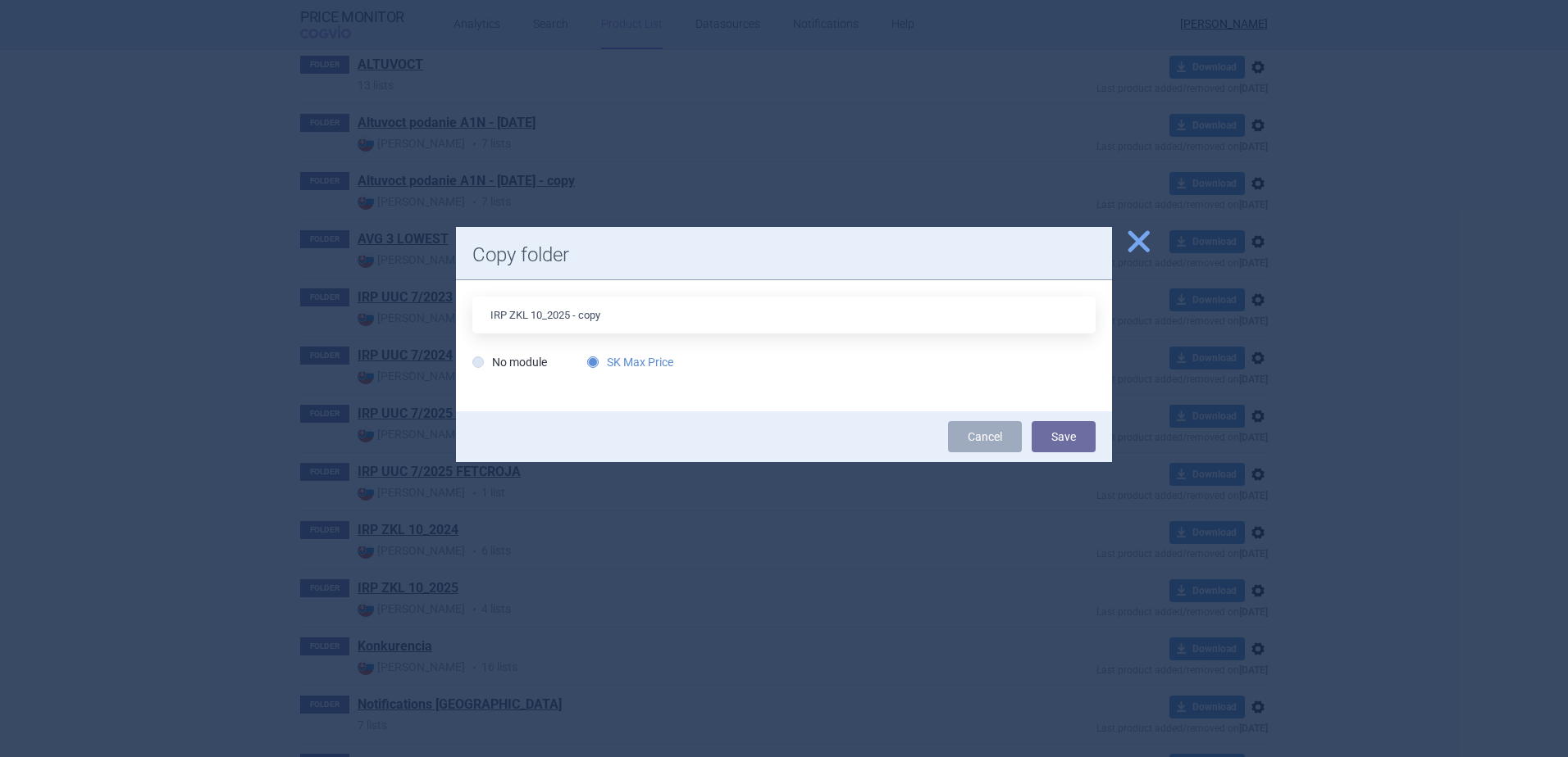
drag, startPoint x: 573, startPoint y: 312, endPoint x: 625, endPoint y: 314, distance: 52.0
click at [625, 314] on input "IRP ZKL 10_2025 - copy" at bounding box center [784, 315] width 623 height 37
type input "IRP ZKL 10_2025_Swedish Orphan Biovitrum AB (publ)"
click at [1065, 425] on button "Save" at bounding box center [1063, 437] width 64 height 32
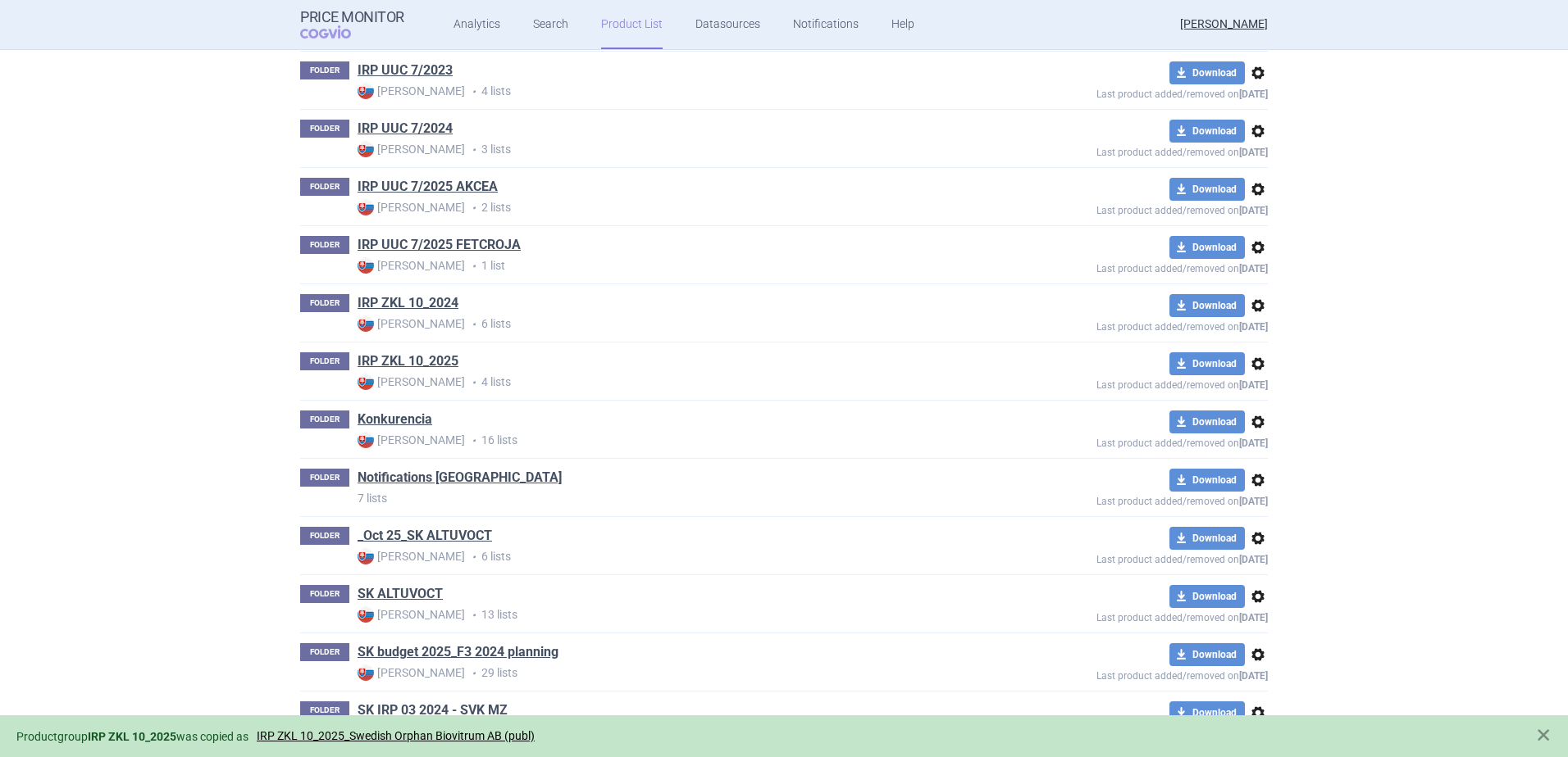
scroll to position [751, 0]
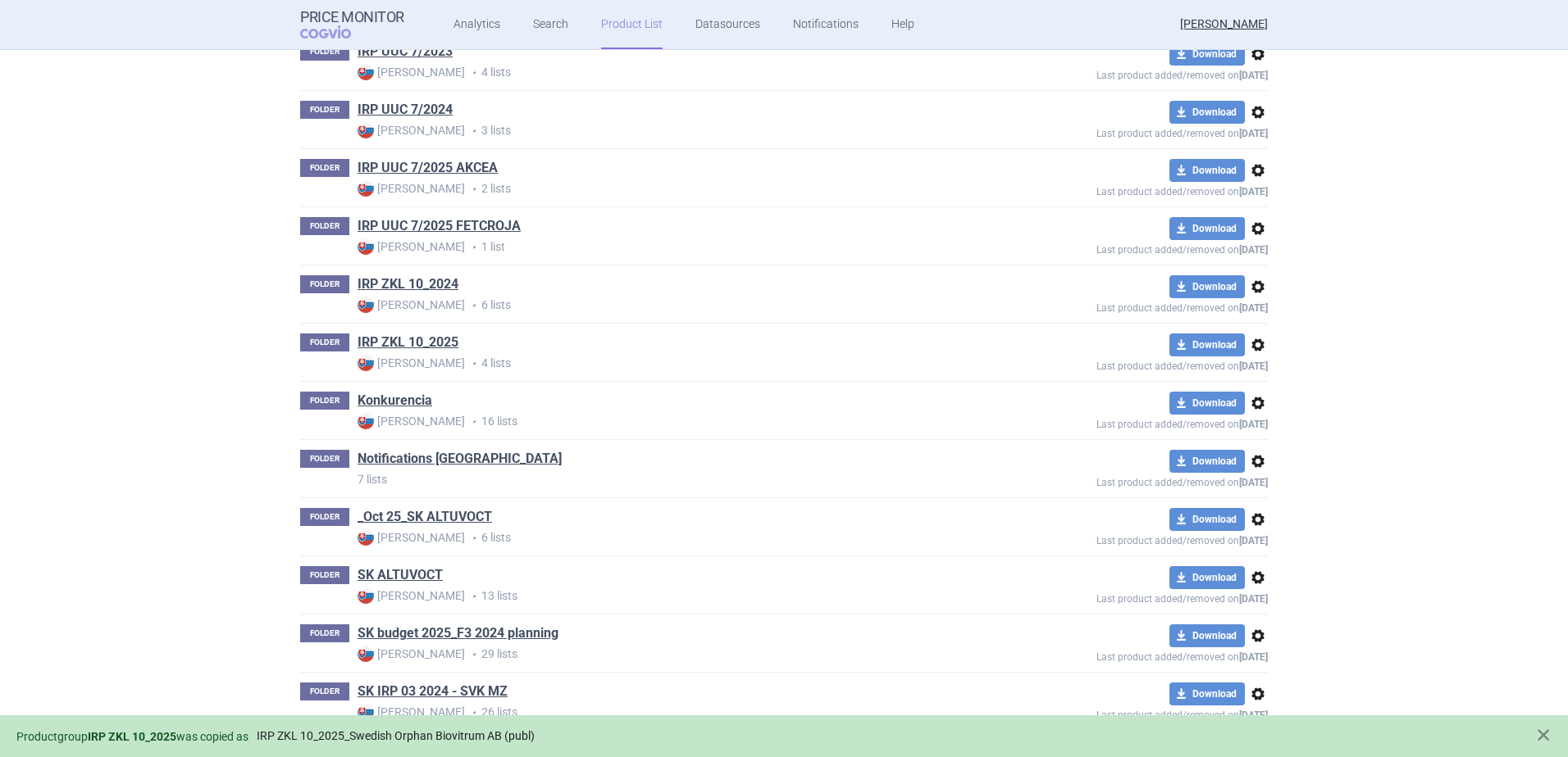
click at [434, 740] on link "IRP ZKL 10_2025_Swedish Orphan Biovitrum AB (publ)" at bounding box center [395, 735] width 278 height 14
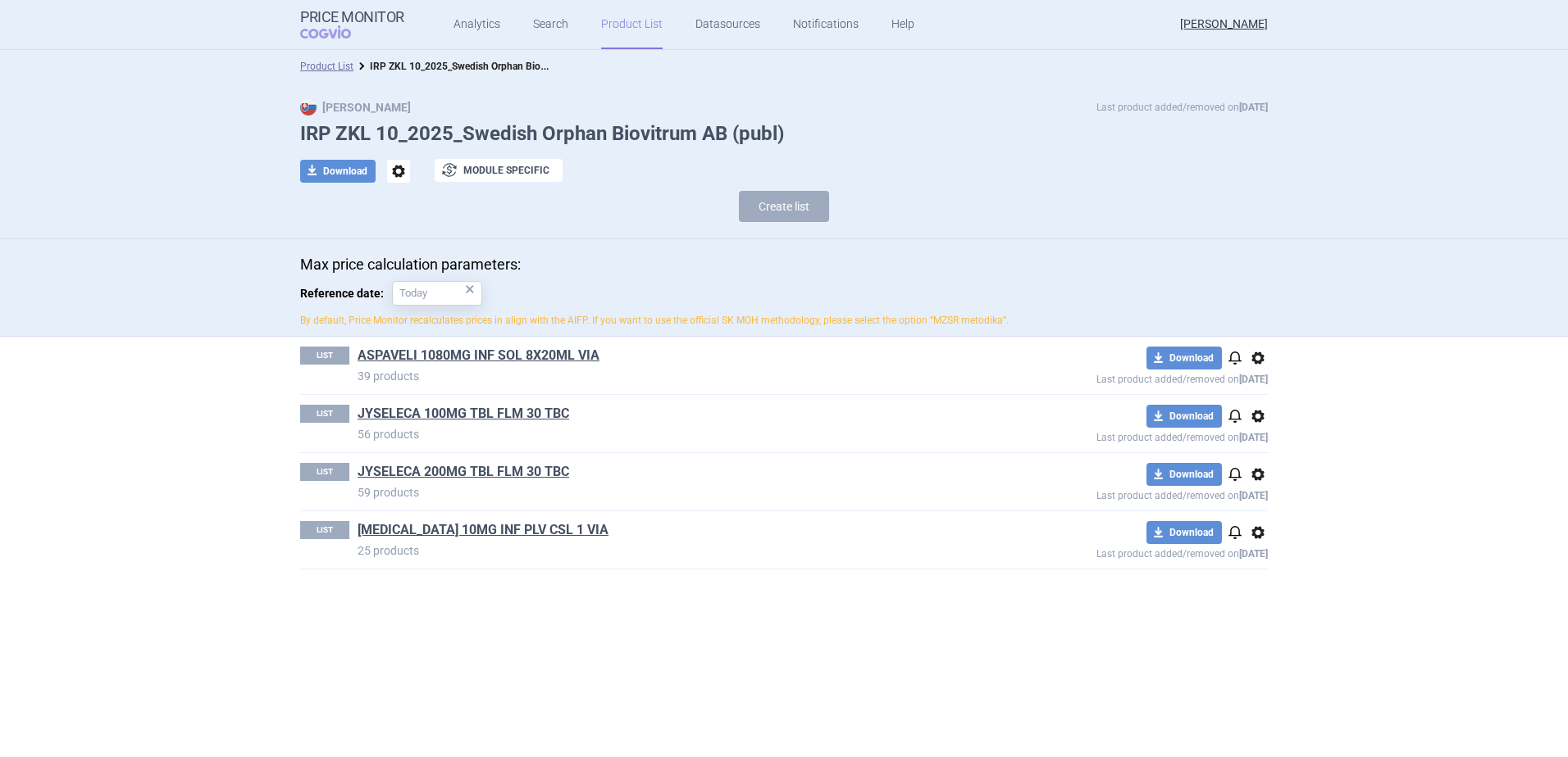
click at [1249, 419] on span "options" at bounding box center [1258, 417] width 20 height 20
click at [1258, 506] on button "Delete" at bounding box center [1258, 511] width 52 height 23
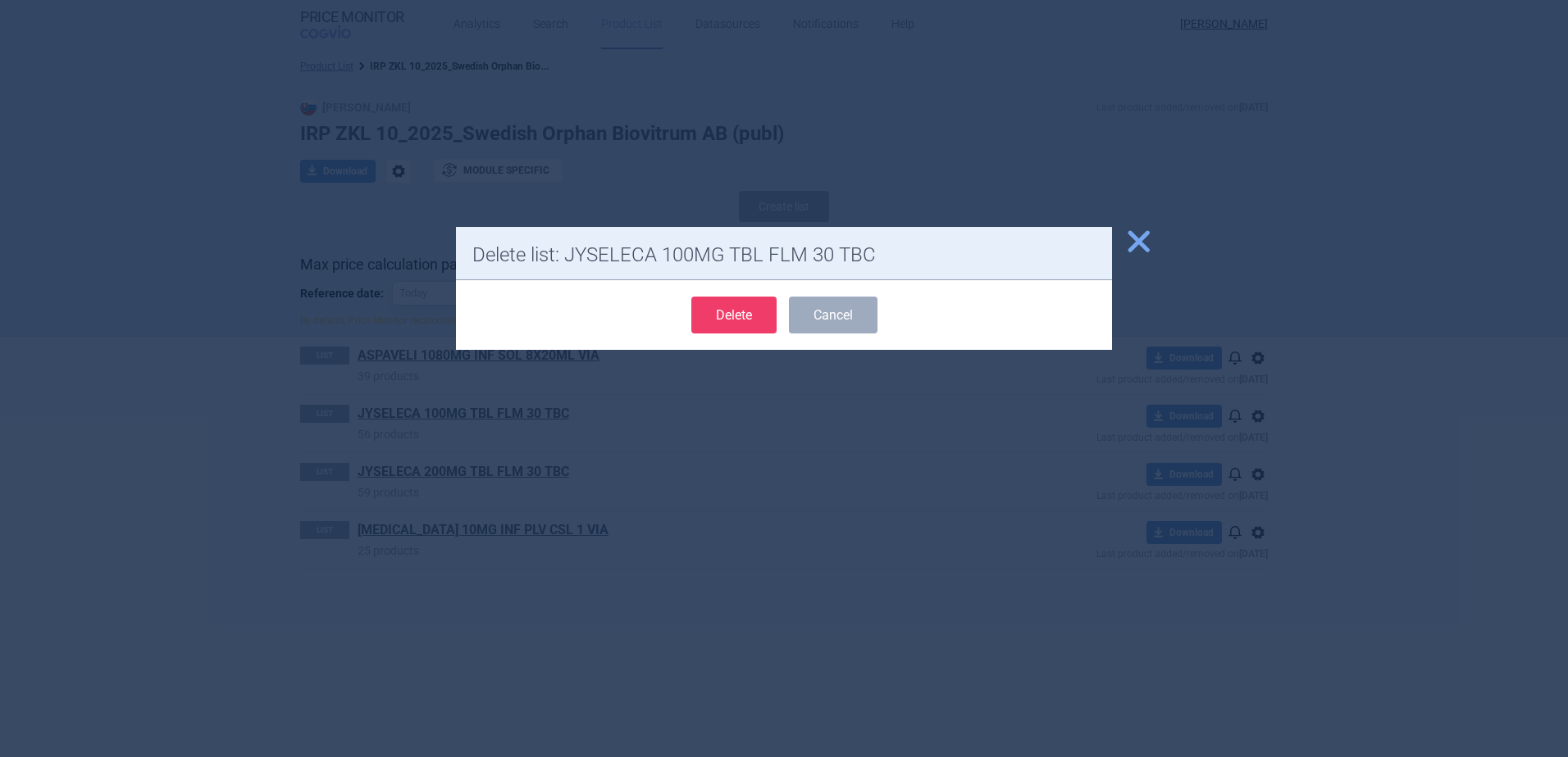
click at [706, 316] on button "Delete" at bounding box center [734, 315] width 86 height 37
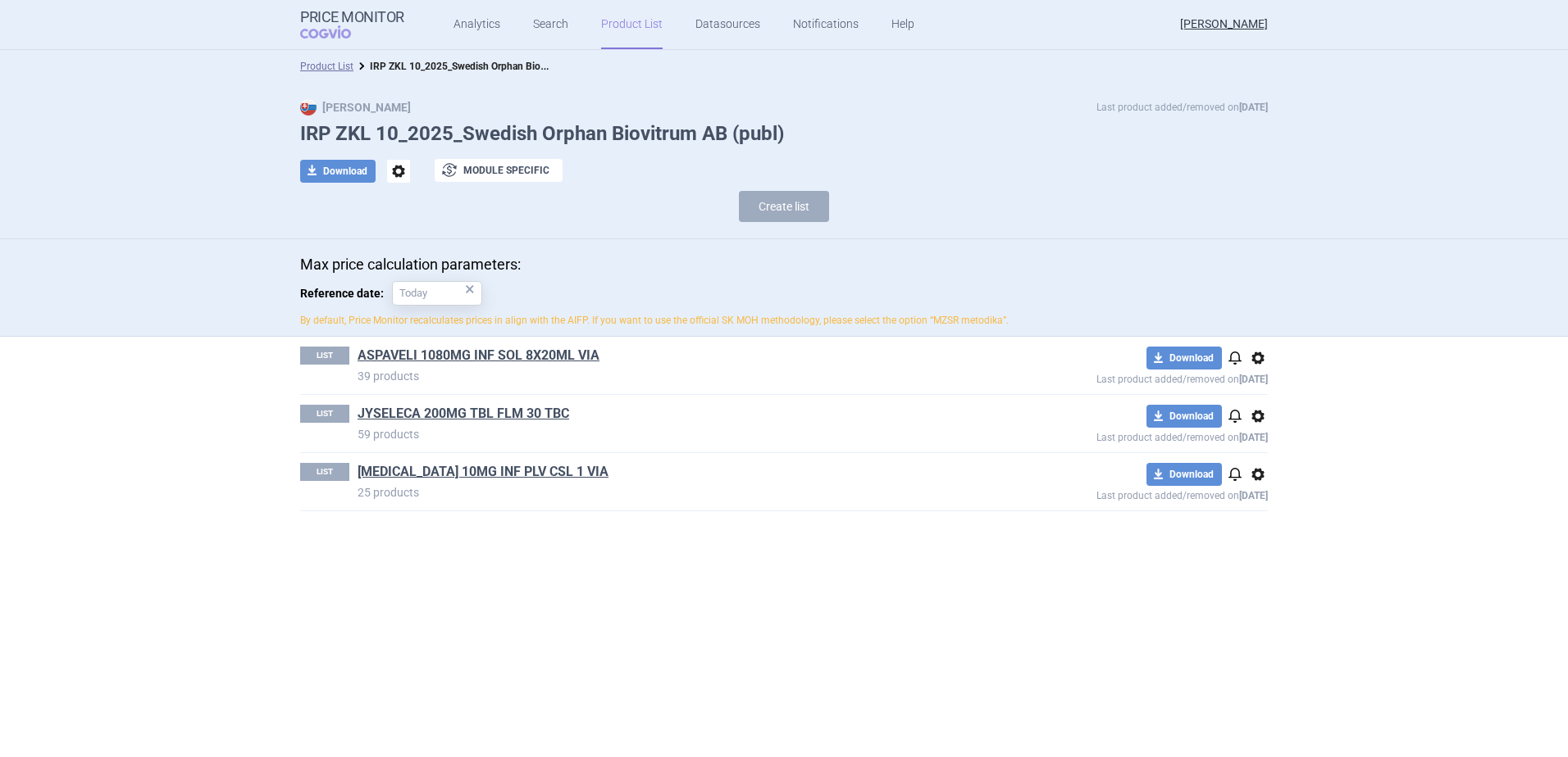
click at [1254, 416] on span "options" at bounding box center [1258, 417] width 20 height 20
click at [1268, 518] on button "Delete" at bounding box center [1258, 511] width 52 height 23
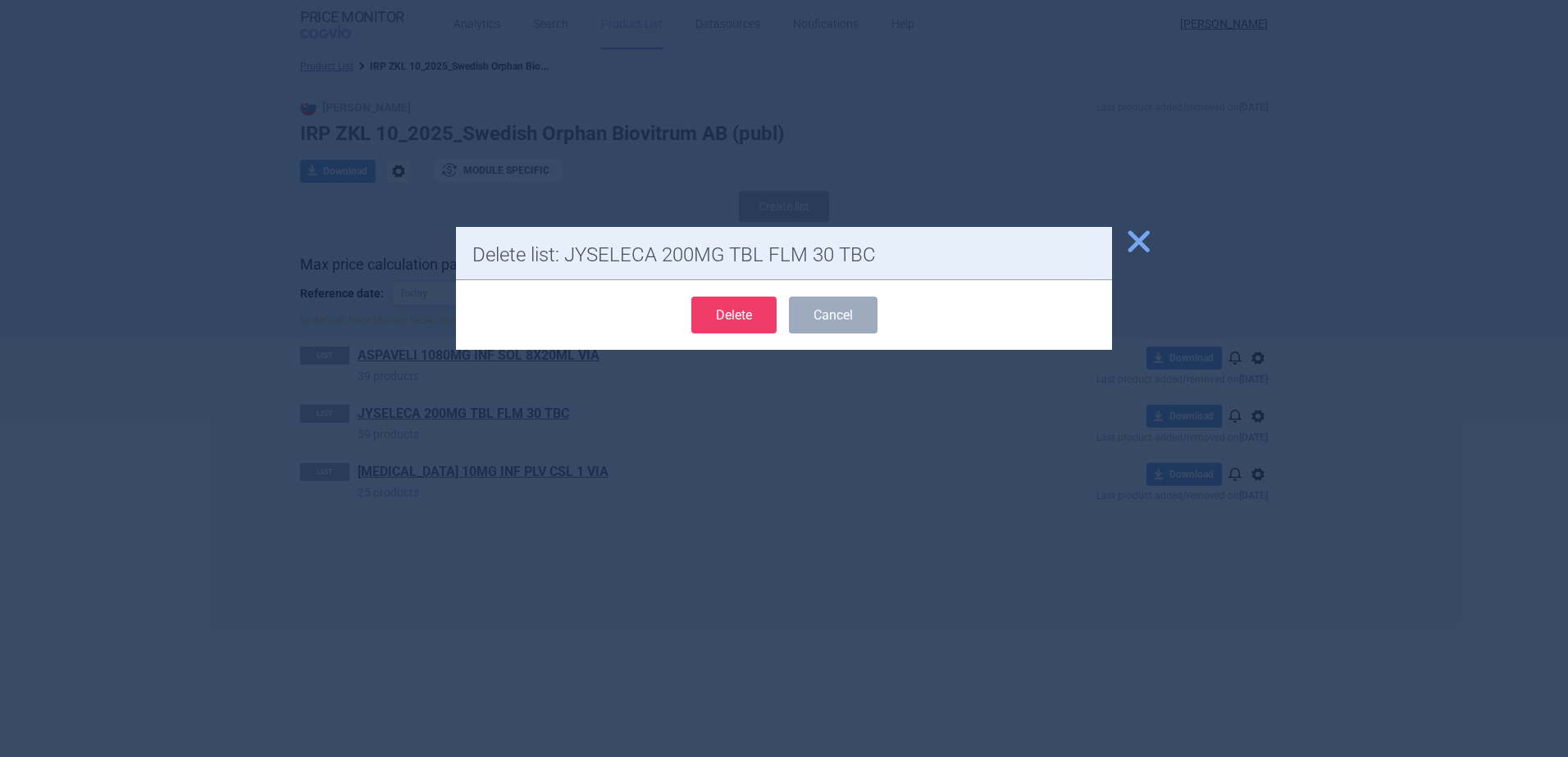
click at [755, 321] on button "Delete" at bounding box center [734, 315] width 86 height 37
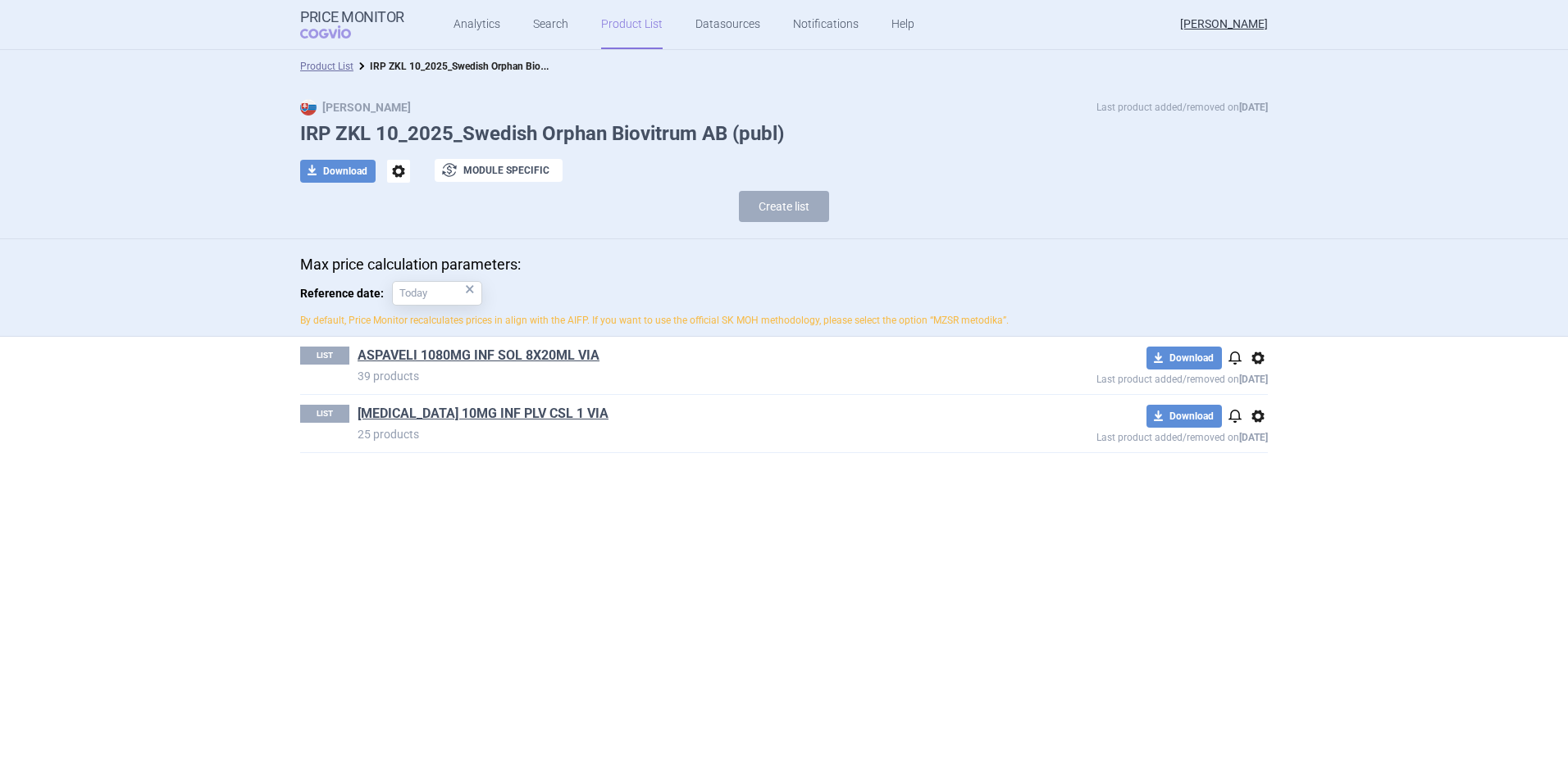
click at [530, 344] on div "LIST ASPAVELI 1080MG INF SOL 8X20ML VIA 39 products download Download notificat…" at bounding box center [784, 365] width 967 height 58
click at [530, 351] on link "ASPAVELI 1080MG INF SOL 8X20ML VIA" at bounding box center [478, 356] width 242 height 18
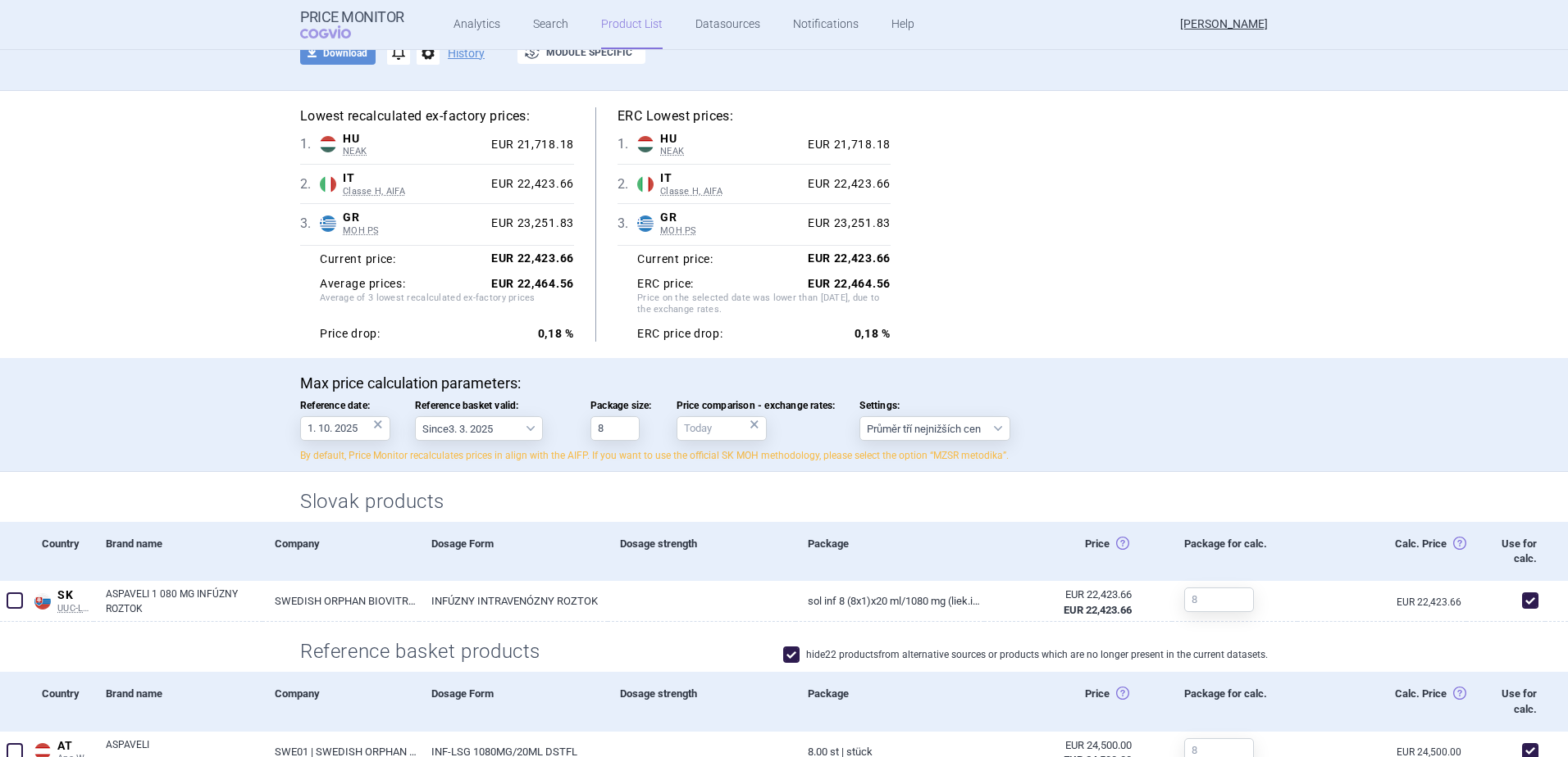
scroll to position [410, 0]
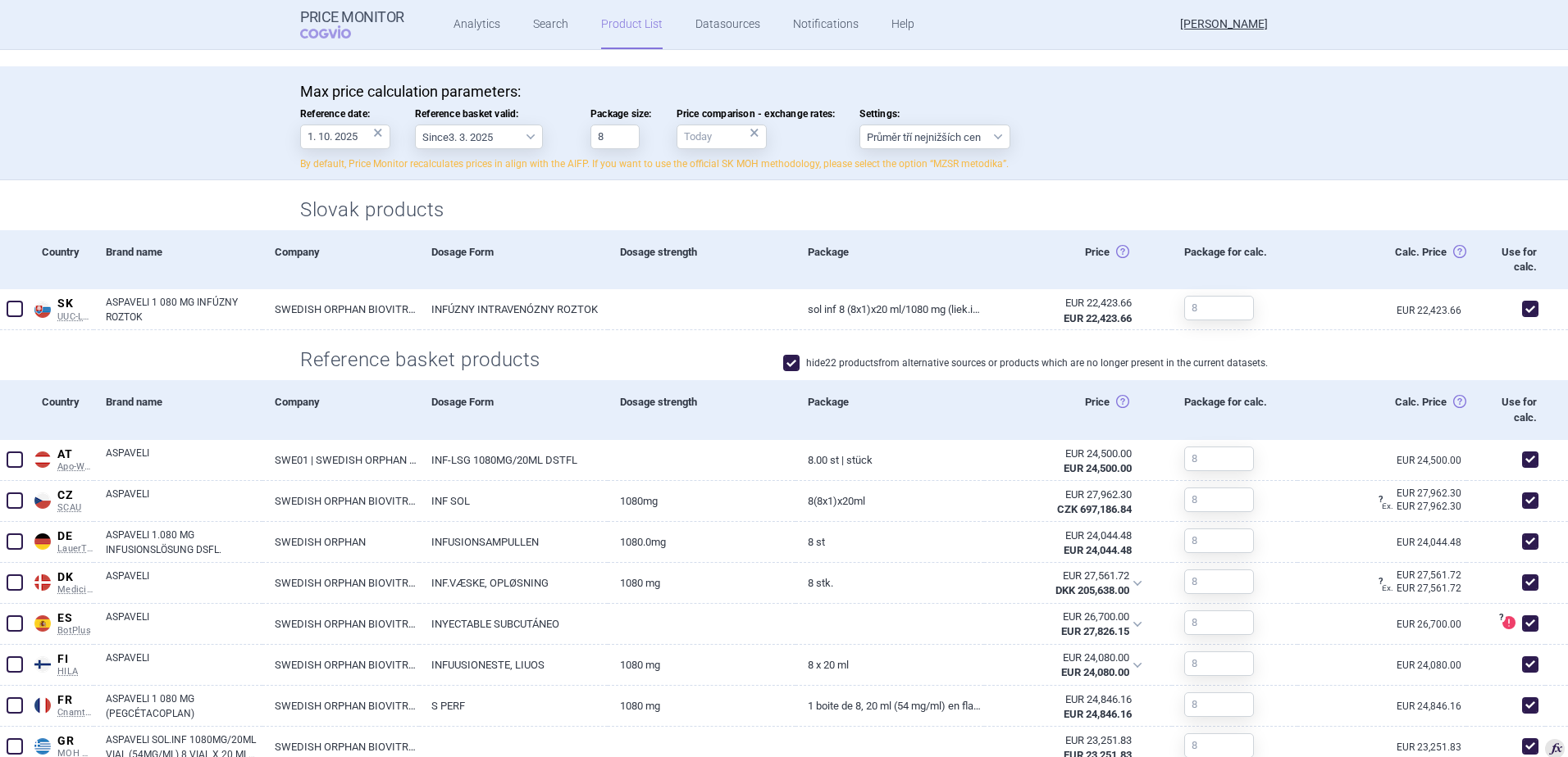
click at [781, 355] on span at bounding box center [791, 363] width 24 height 24
checkbox input "false"
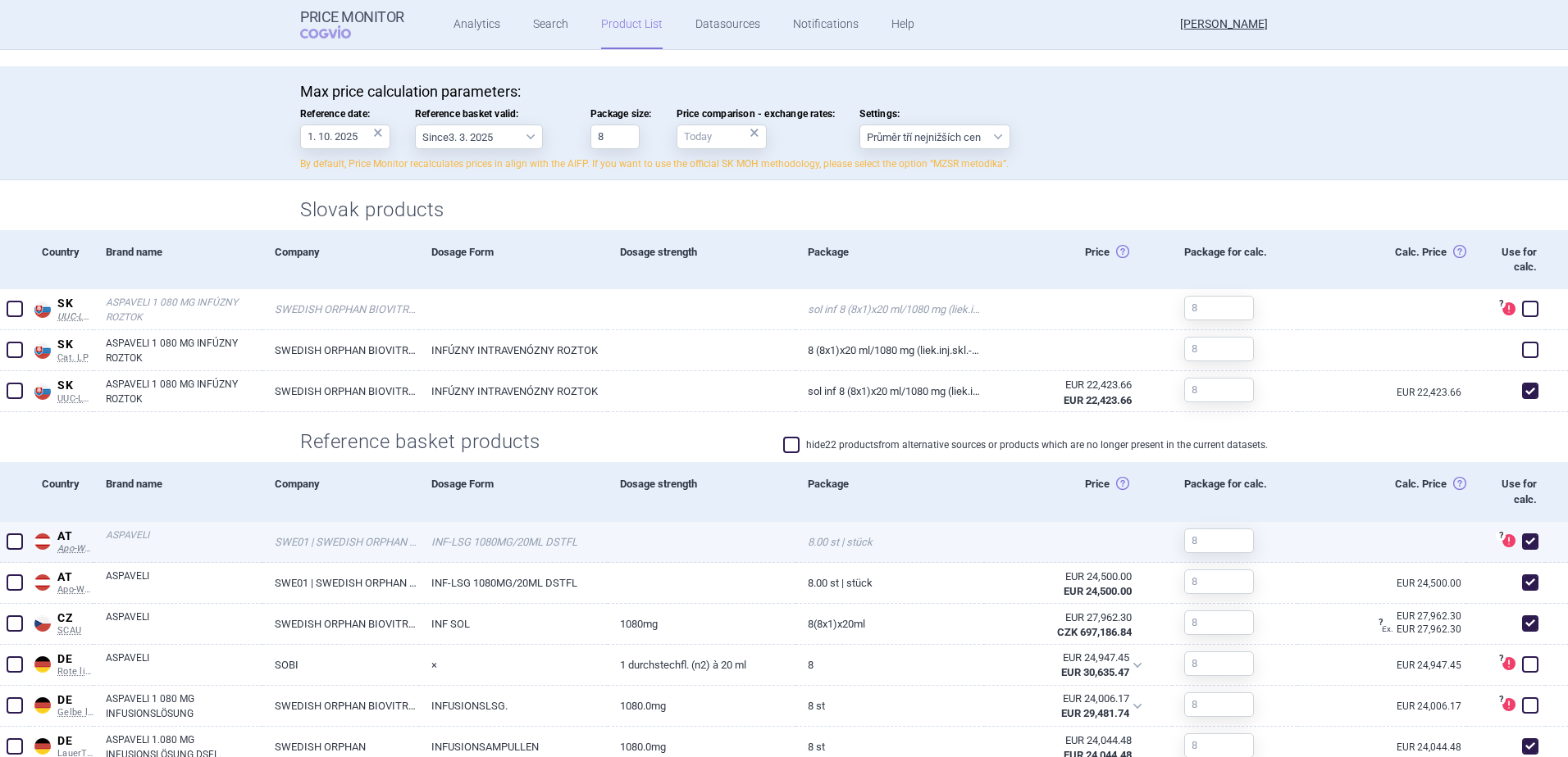
click at [1524, 538] on span at bounding box center [1530, 542] width 16 height 16
checkbox input "false"
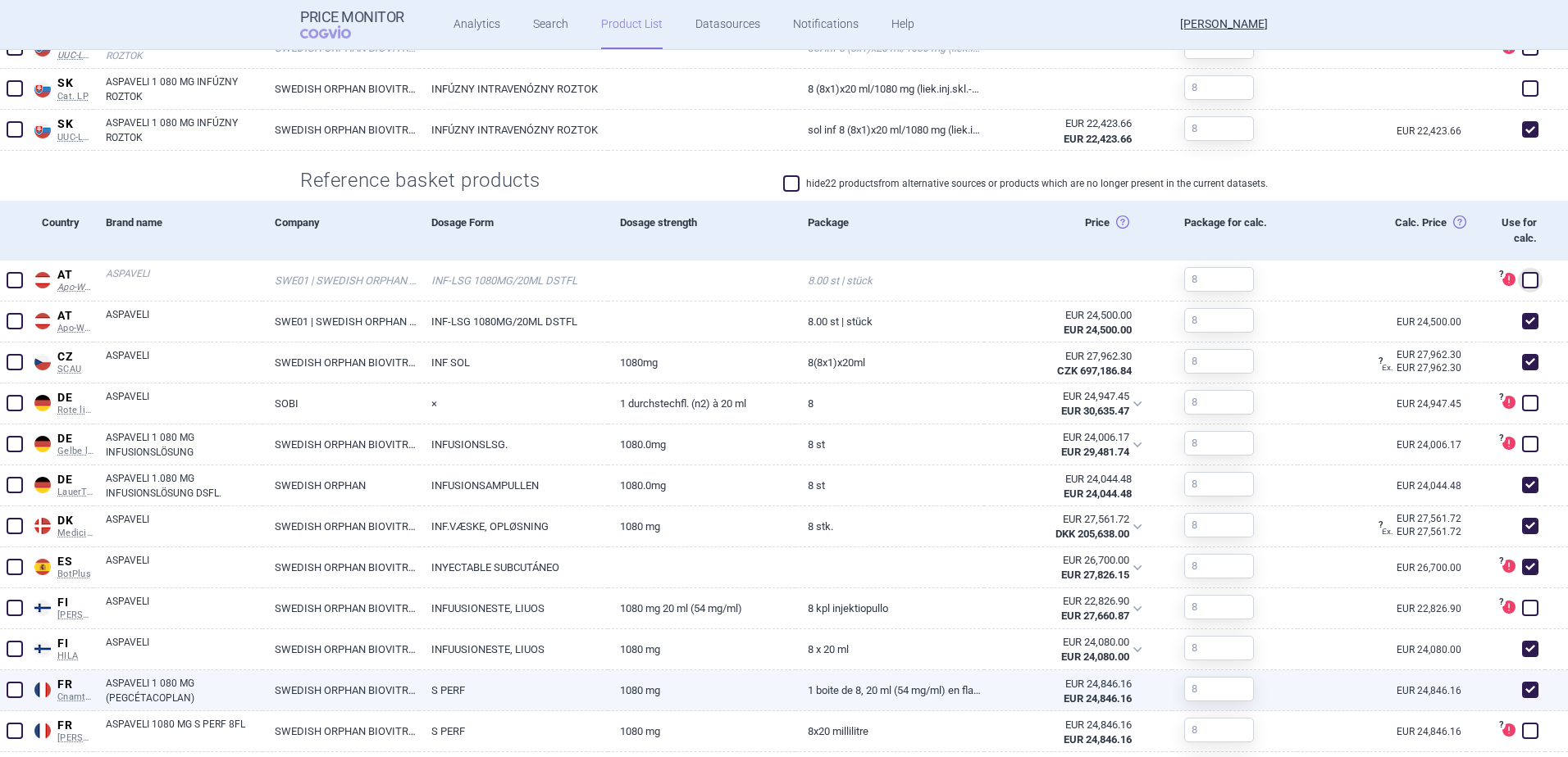
scroll to position [737, 0]
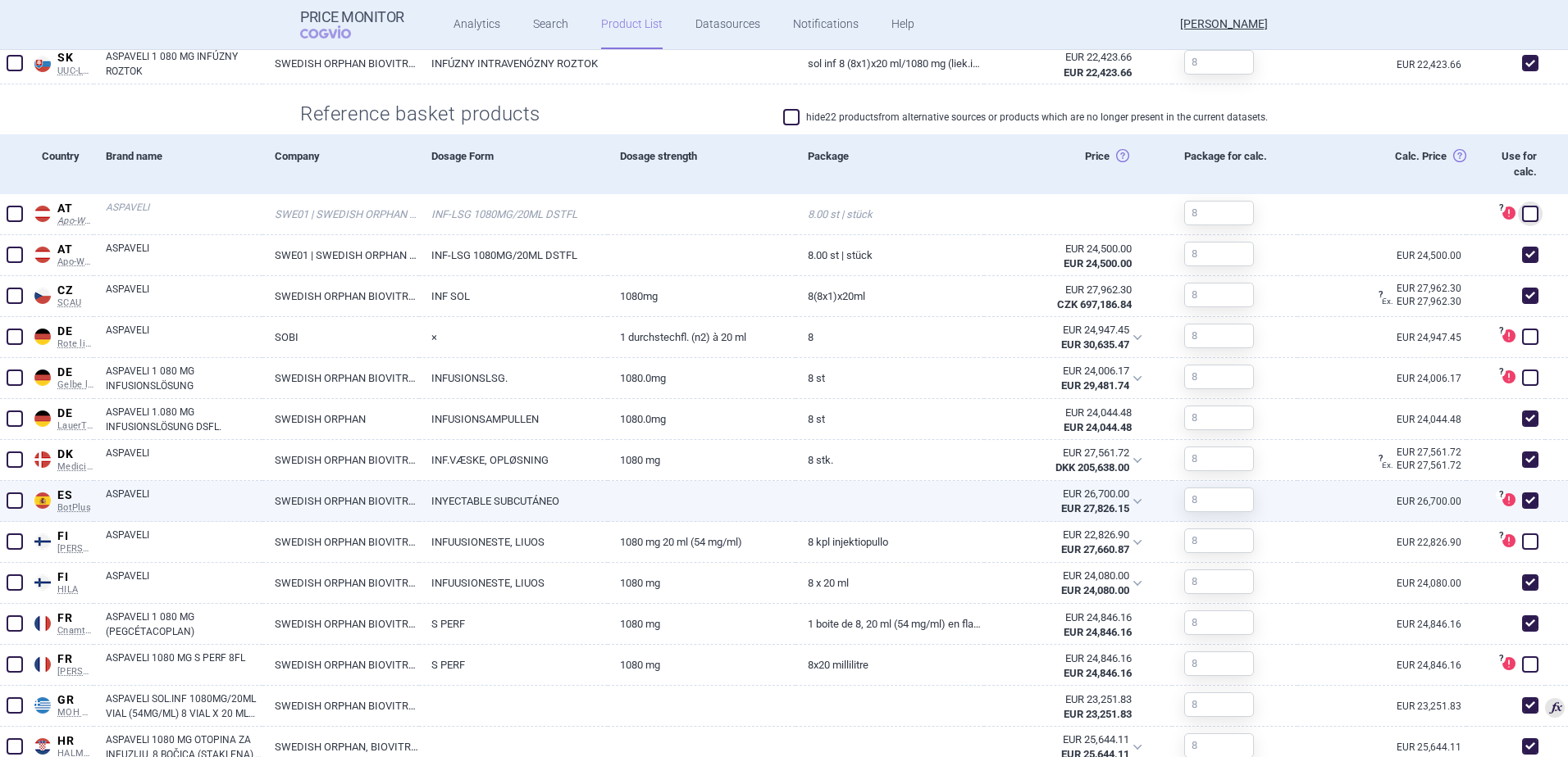
click at [1522, 505] on span at bounding box center [1530, 500] width 16 height 16
click at [1522, 503] on span at bounding box center [1530, 500] width 16 height 16
checkbox input "true"
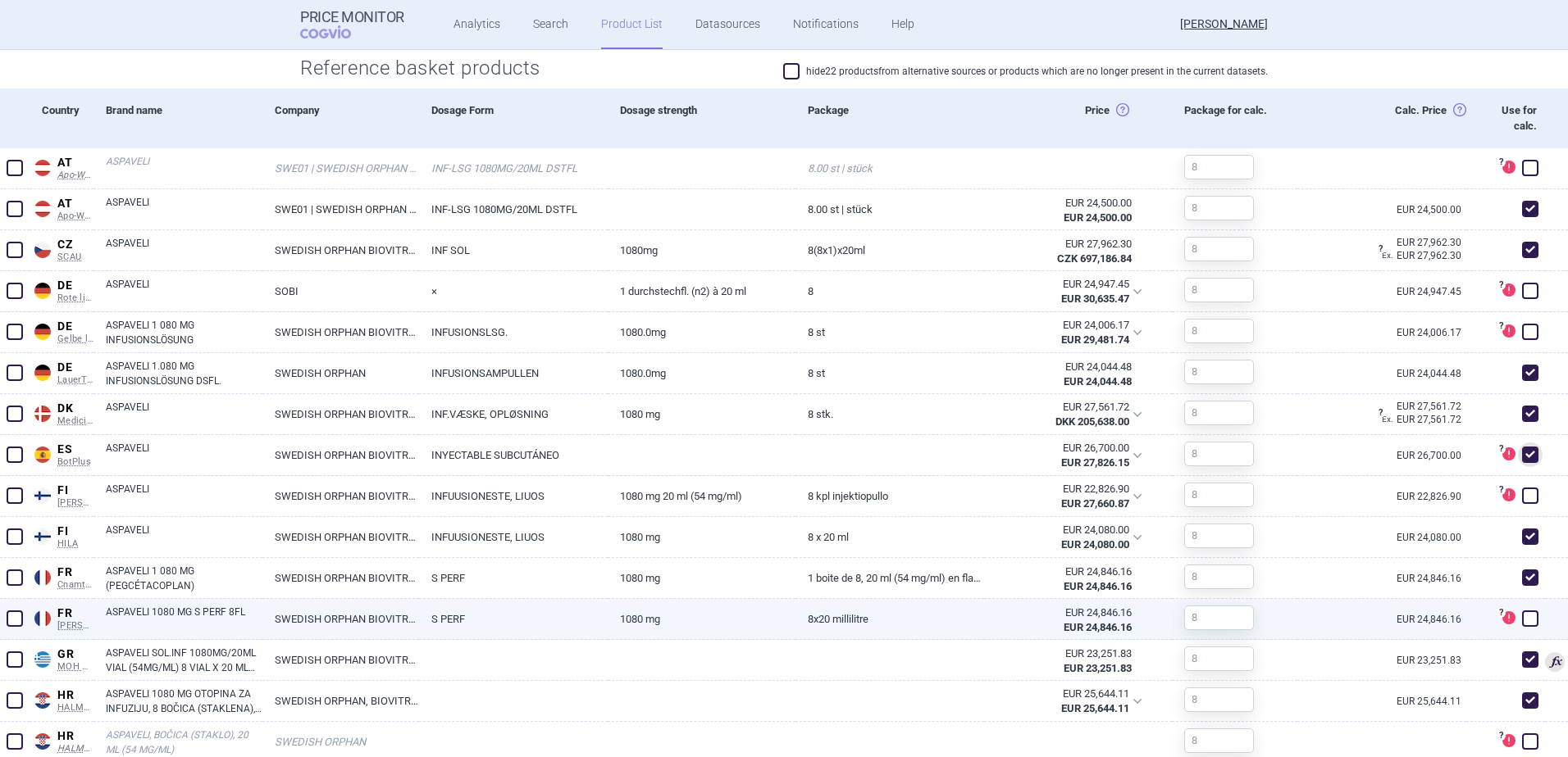
scroll to position [820, 0]
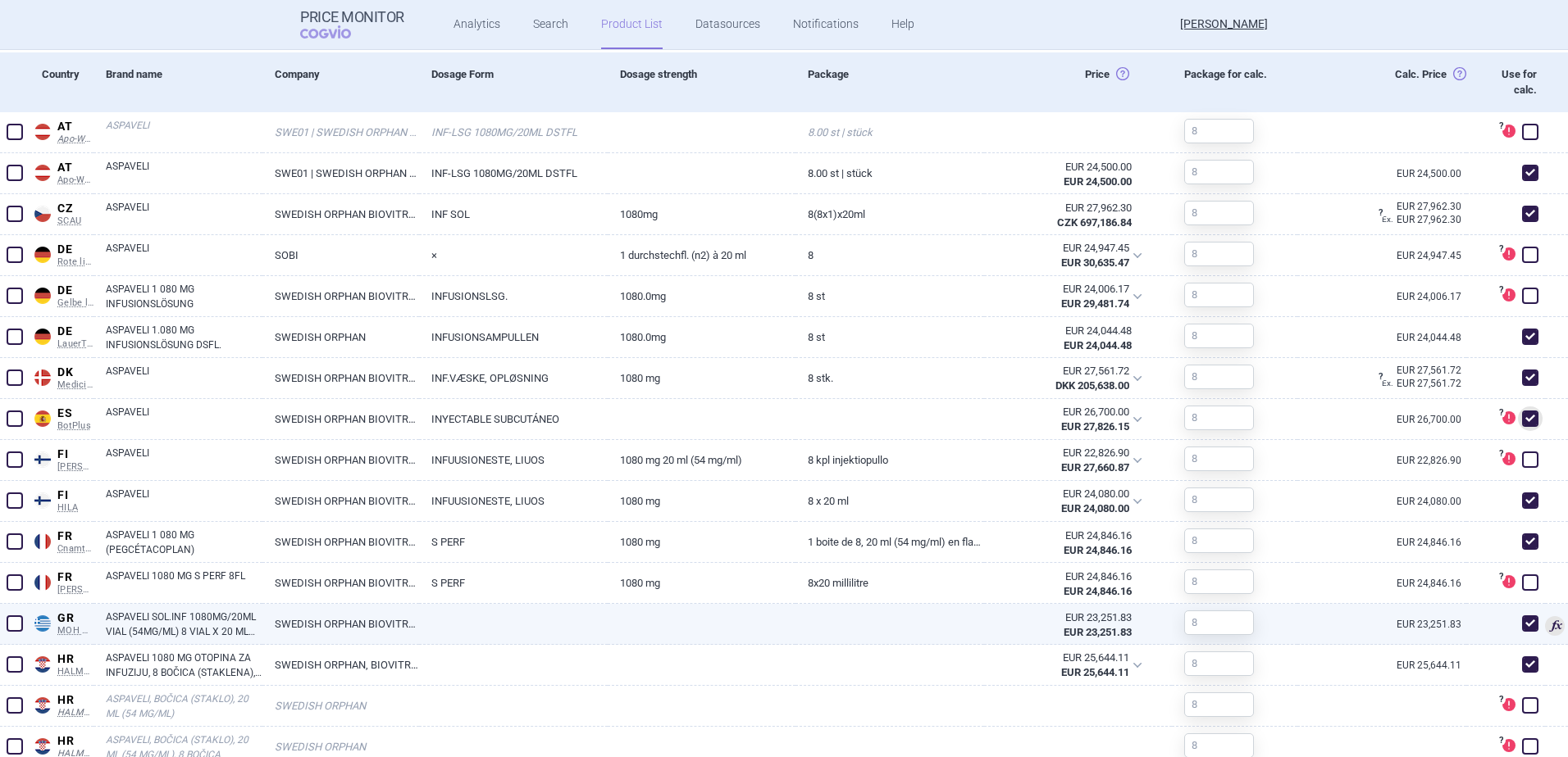
click at [351, 620] on link "SWEDISH ORPHAN BIOVITRUM AB (PUBL), [GEOGRAPHIC_DATA], [GEOGRAPHIC_DATA]" at bounding box center [340, 624] width 157 height 41
select select "EUR"
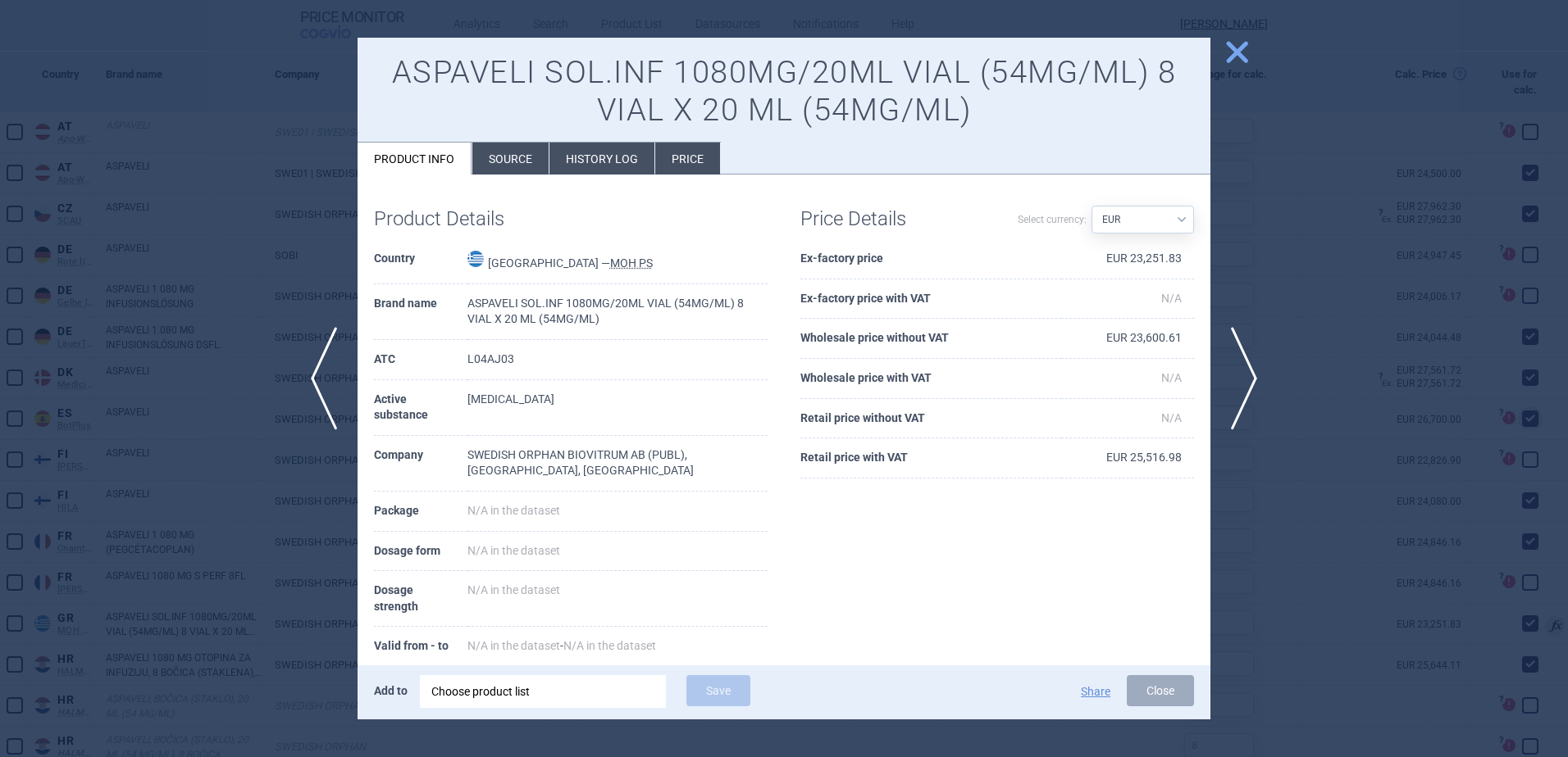
click at [506, 169] on li "Source" at bounding box center [510, 158] width 77 height 32
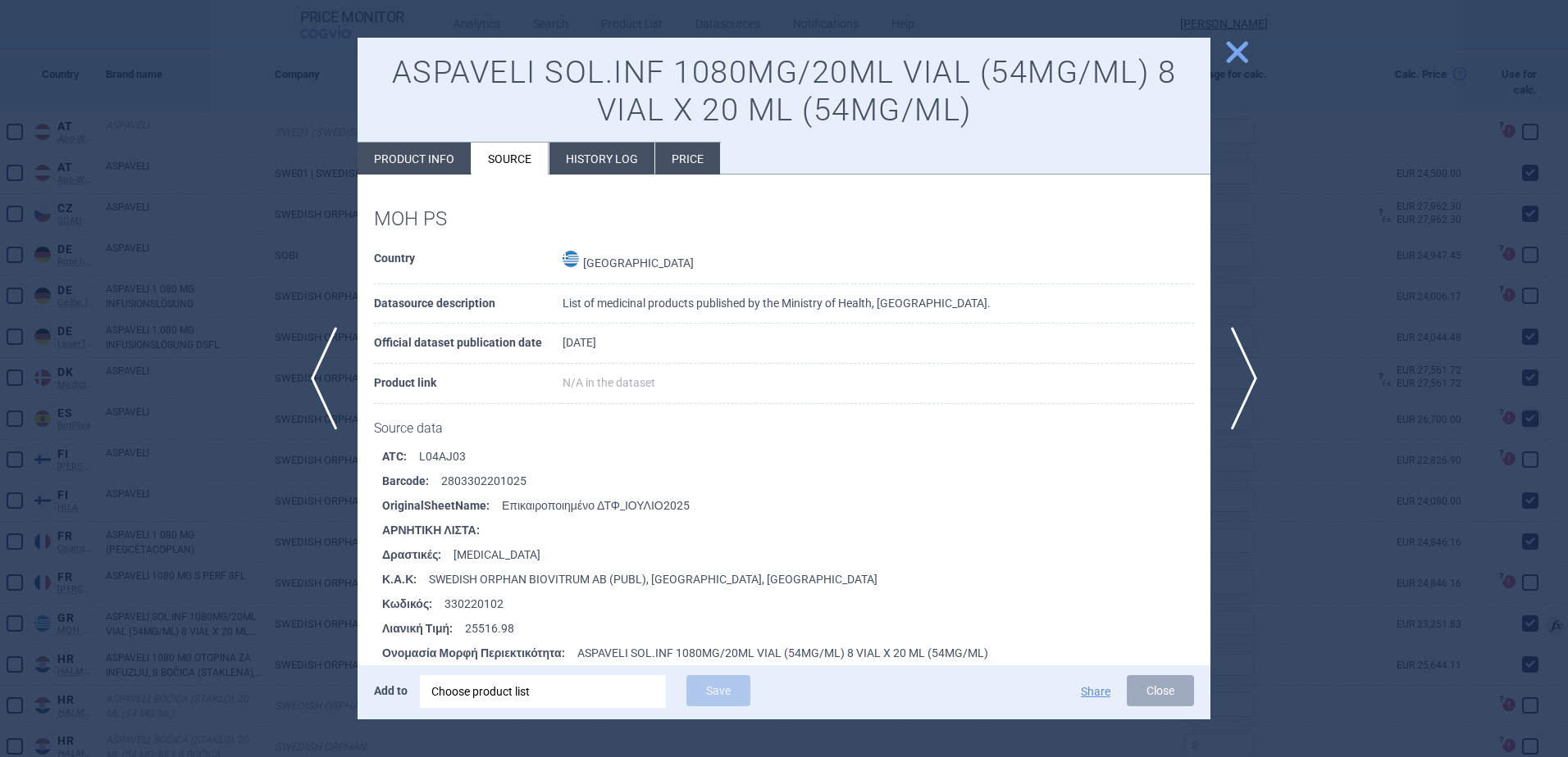
click at [597, 159] on li "History log" at bounding box center [602, 158] width 105 height 32
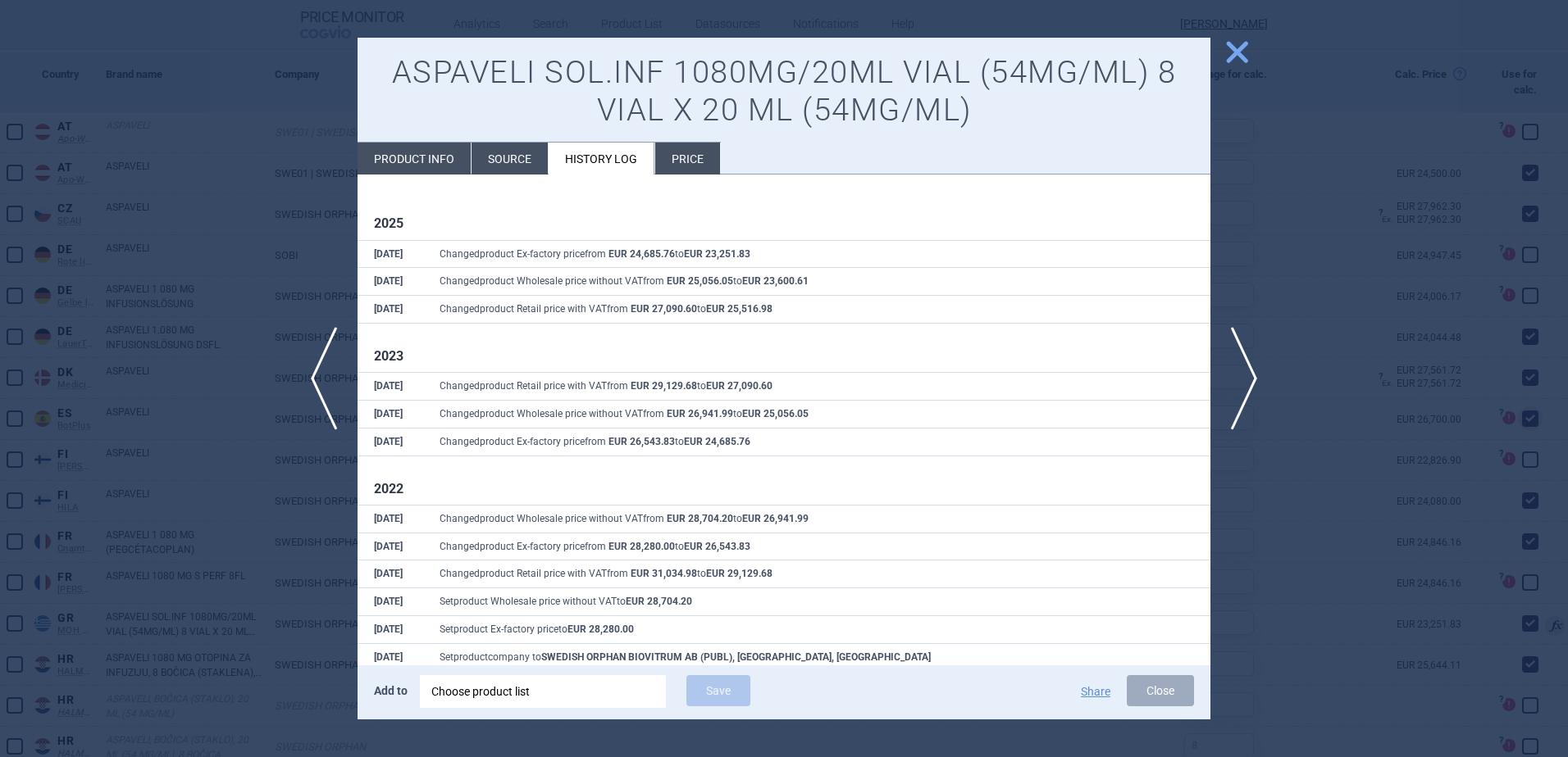
scroll to position [67, 0]
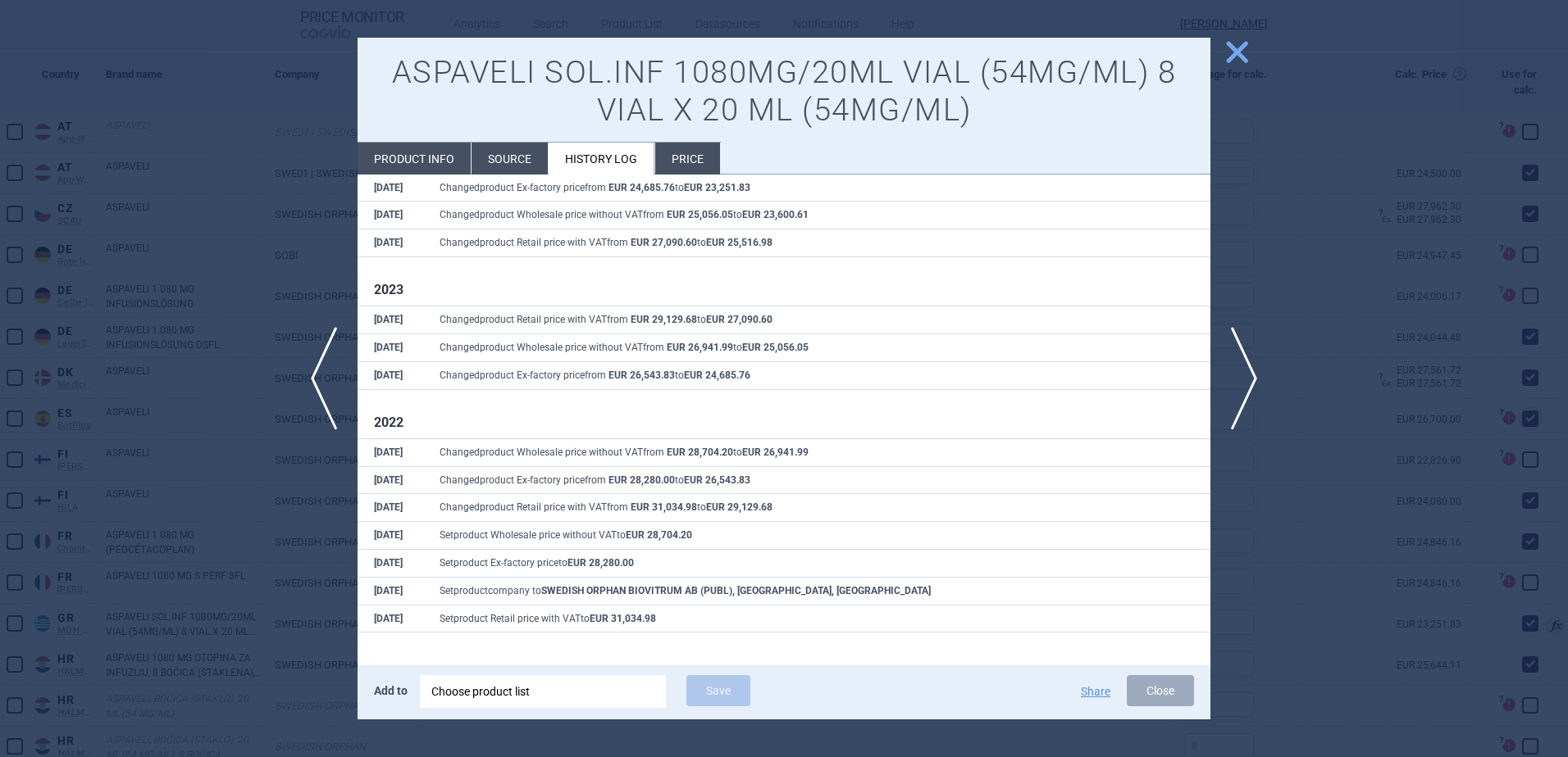
click at [679, 154] on li "Price" at bounding box center [688, 158] width 65 height 32
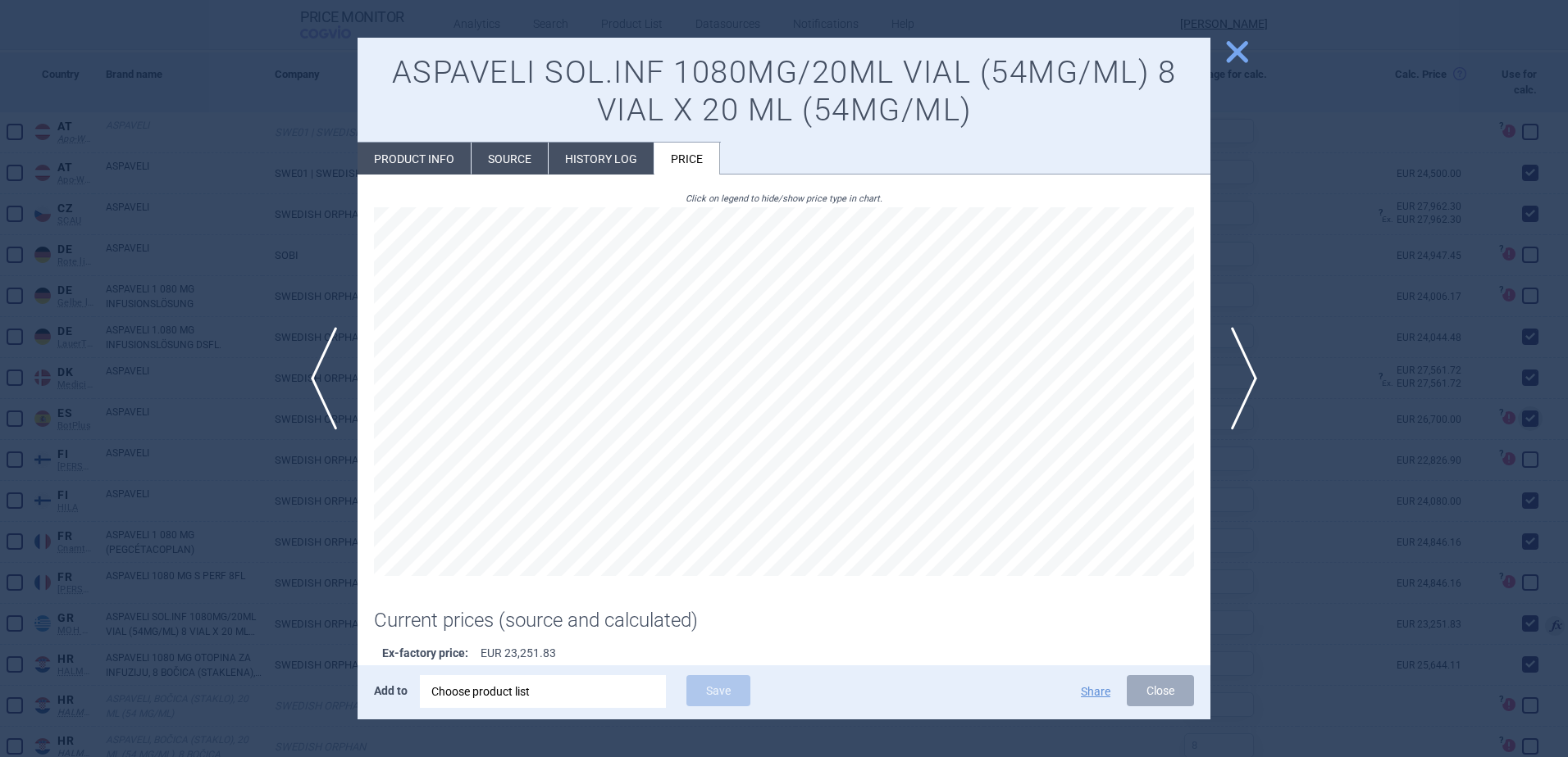
click at [1237, 59] on span "close" at bounding box center [1237, 52] width 29 height 29
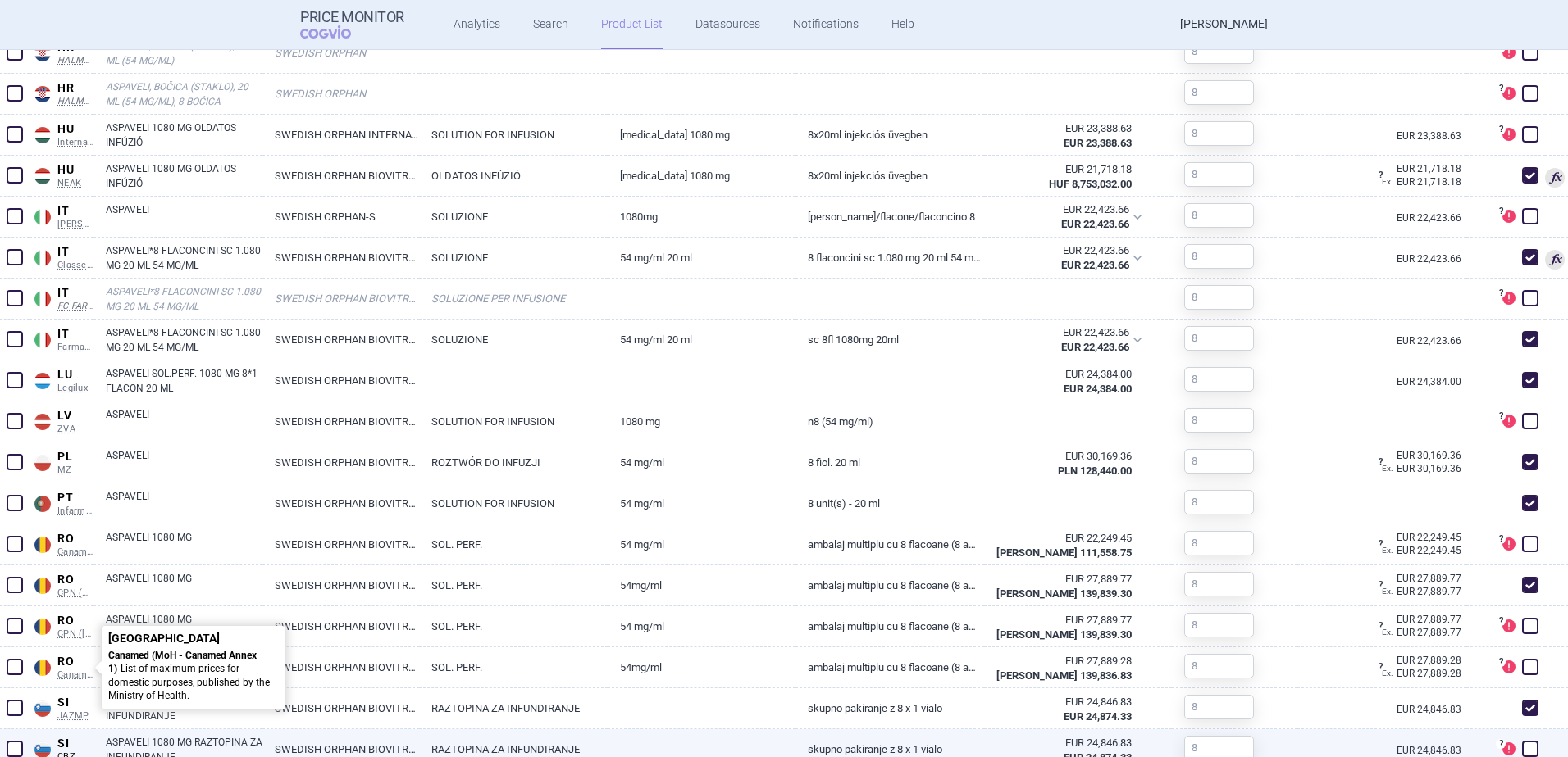
scroll to position [1557, 0]
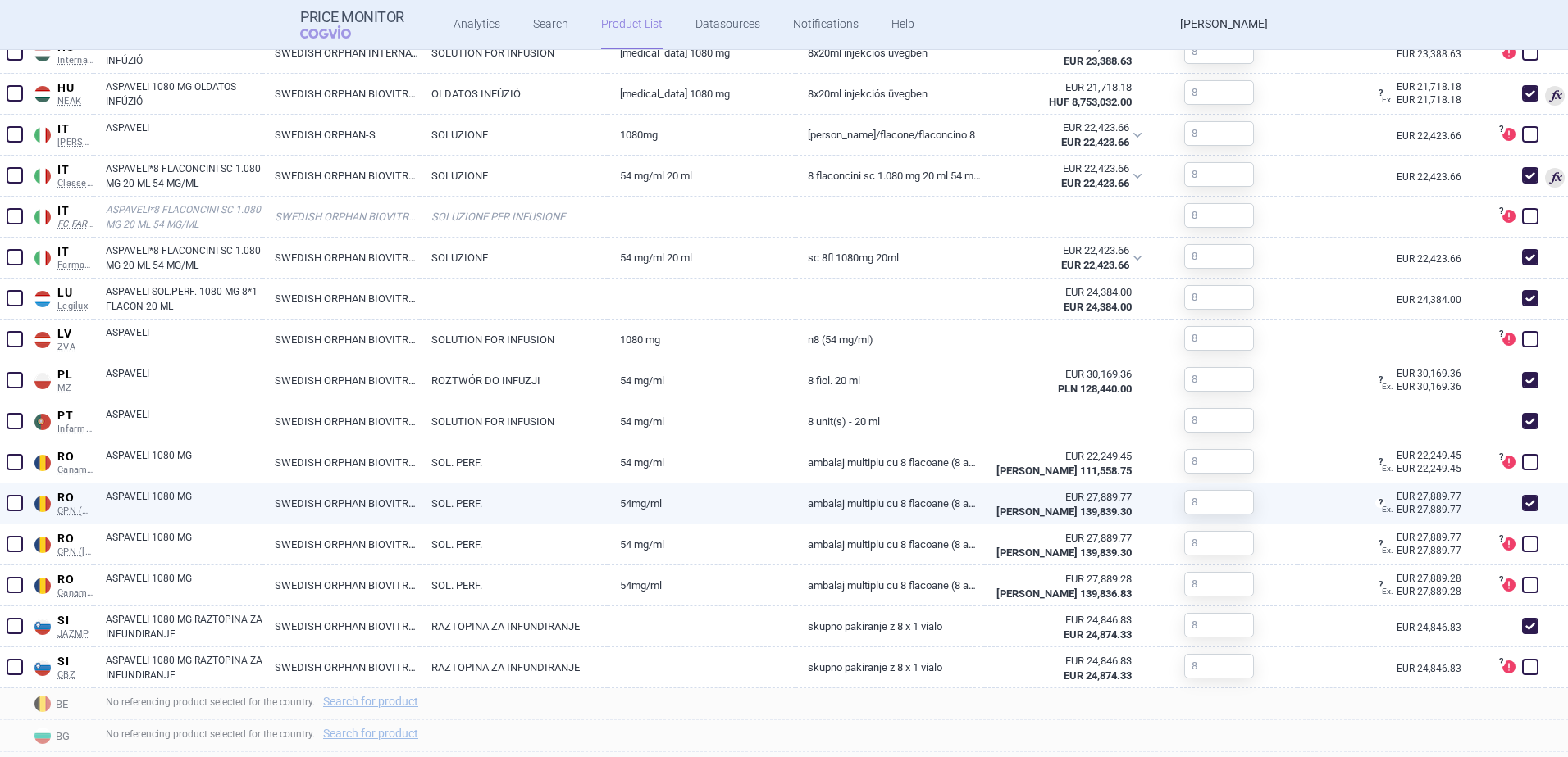
click at [891, 501] on link "Ambalaj multiplu cu 8 flacoane (8 ambalaje cu cate 1 [MEDICAL_DATA].)" at bounding box center [889, 503] width 188 height 41
select select "EUR"
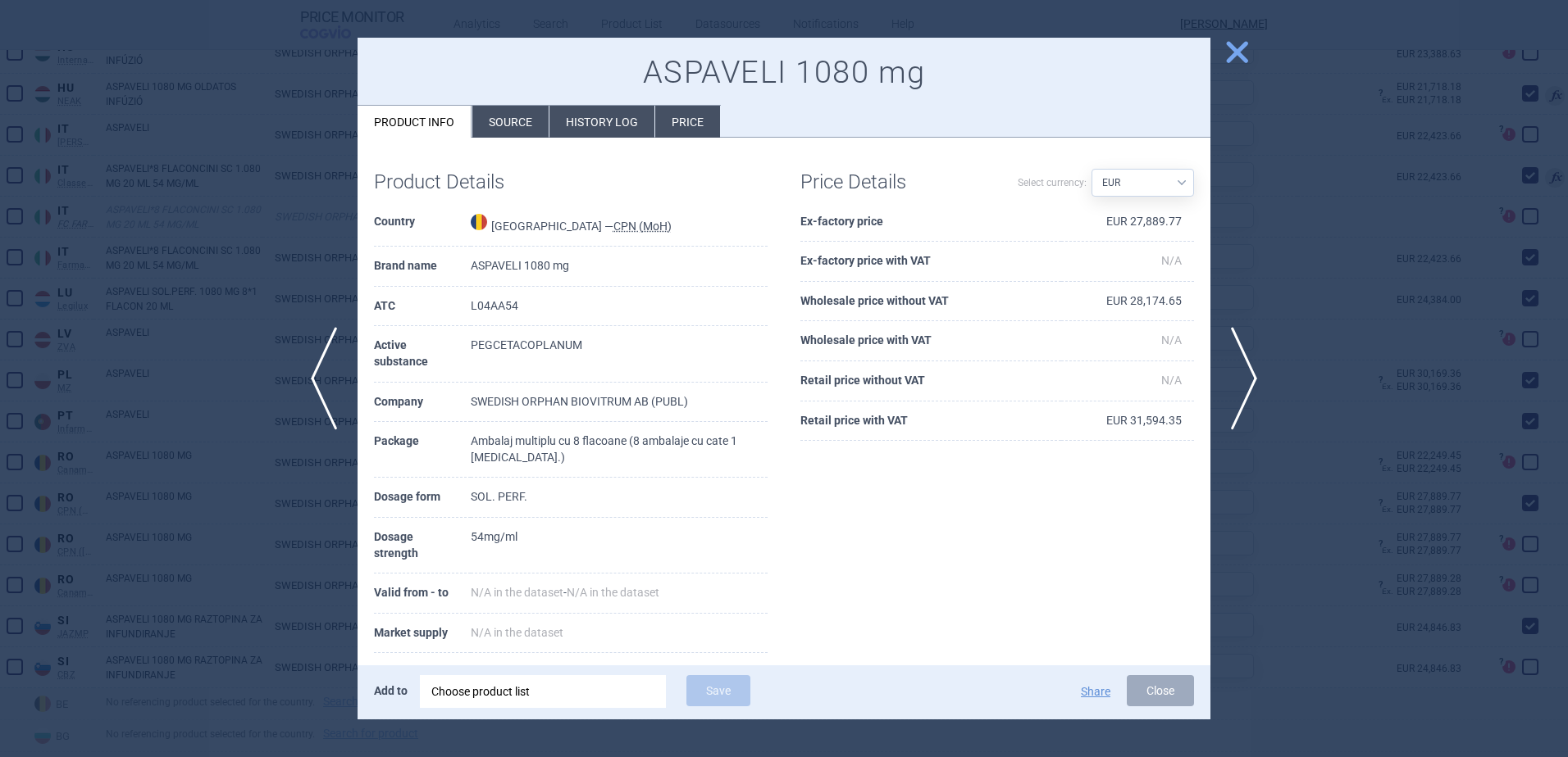
click at [697, 113] on li "Price" at bounding box center [688, 122] width 65 height 32
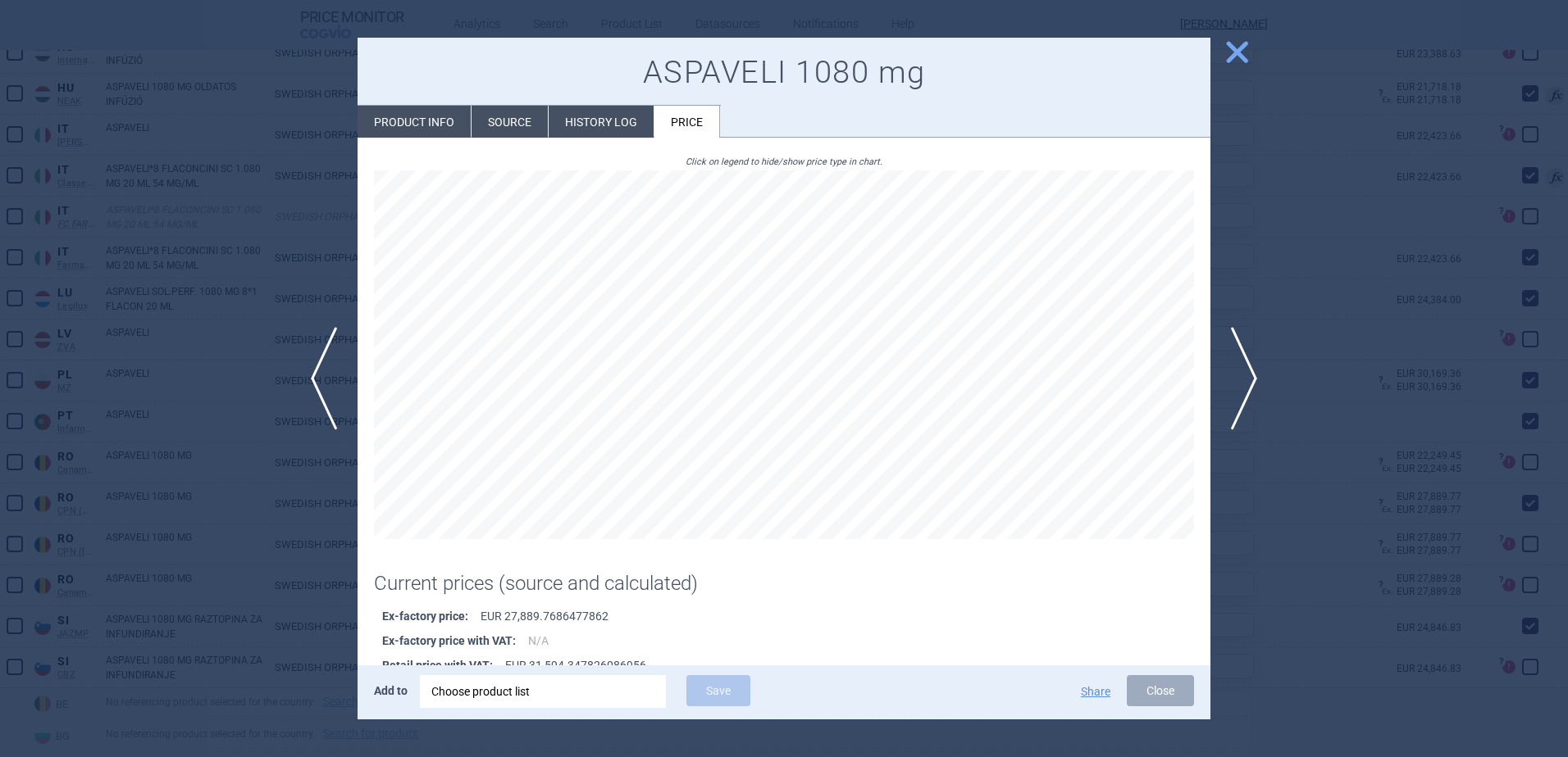
click at [615, 117] on li "History log" at bounding box center [601, 122] width 105 height 32
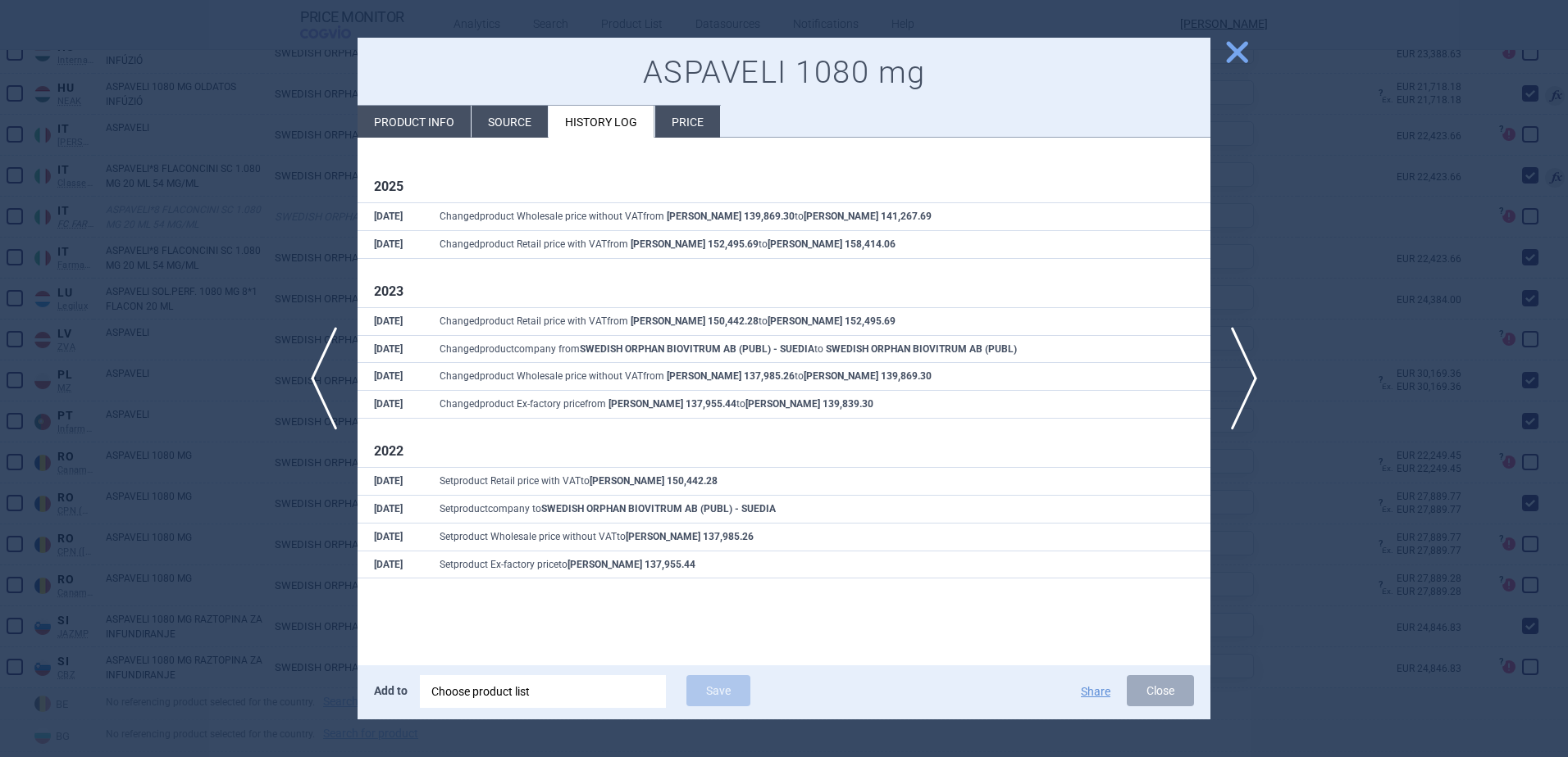
click at [513, 121] on li "Source" at bounding box center [510, 122] width 77 height 32
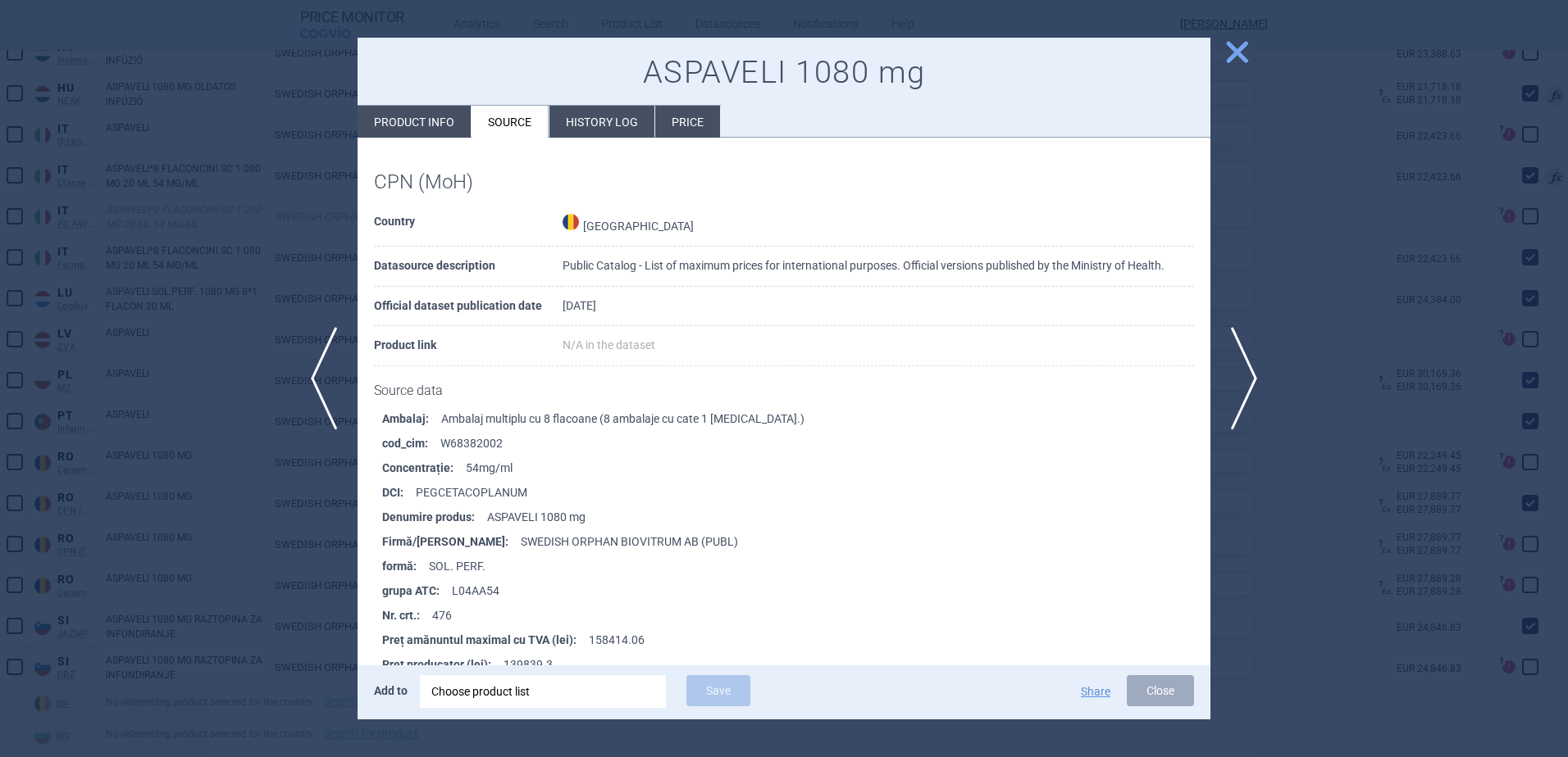
click at [693, 125] on li "Price" at bounding box center [688, 122] width 65 height 32
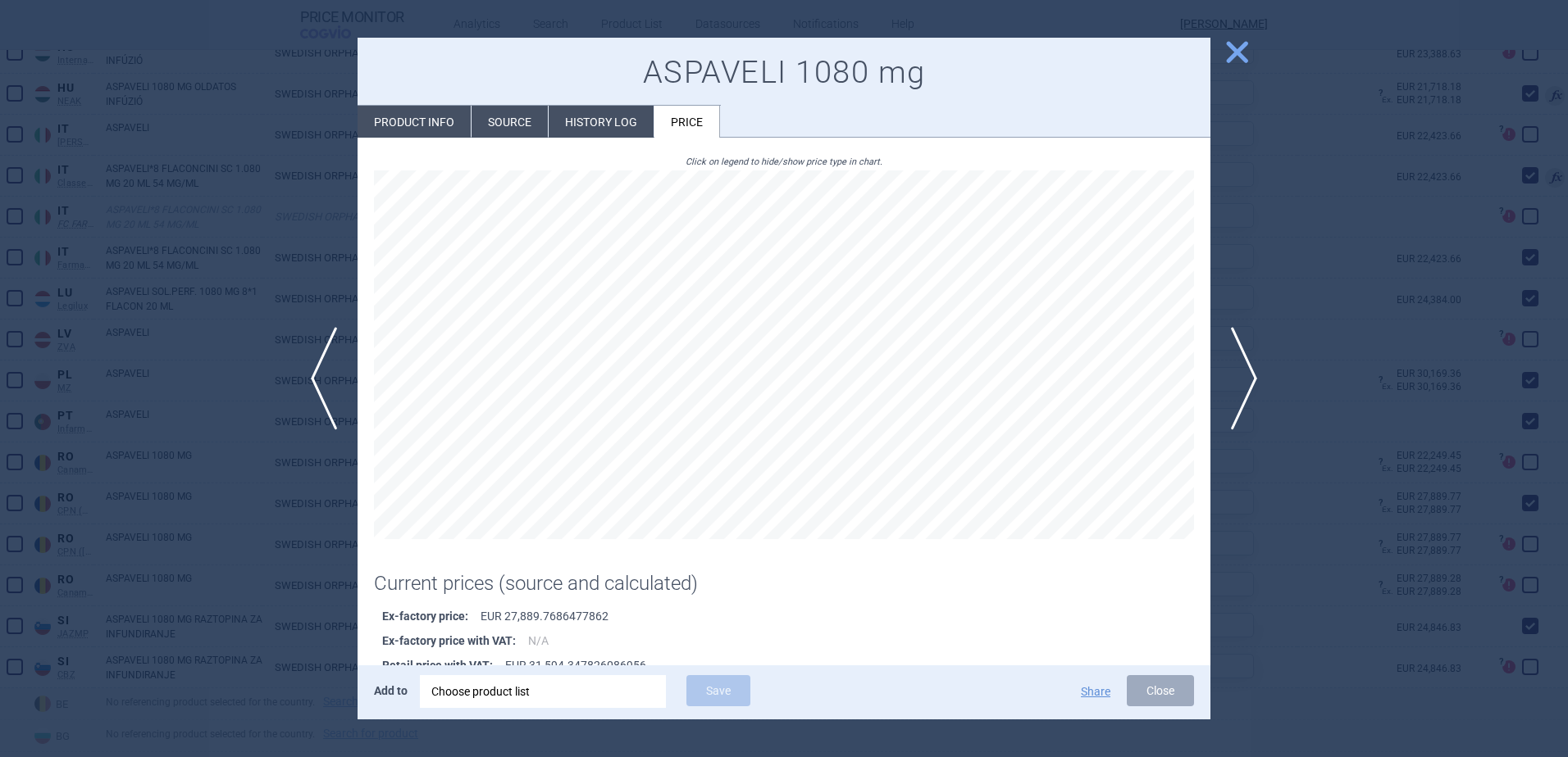
click at [586, 132] on li "History log" at bounding box center [601, 122] width 105 height 32
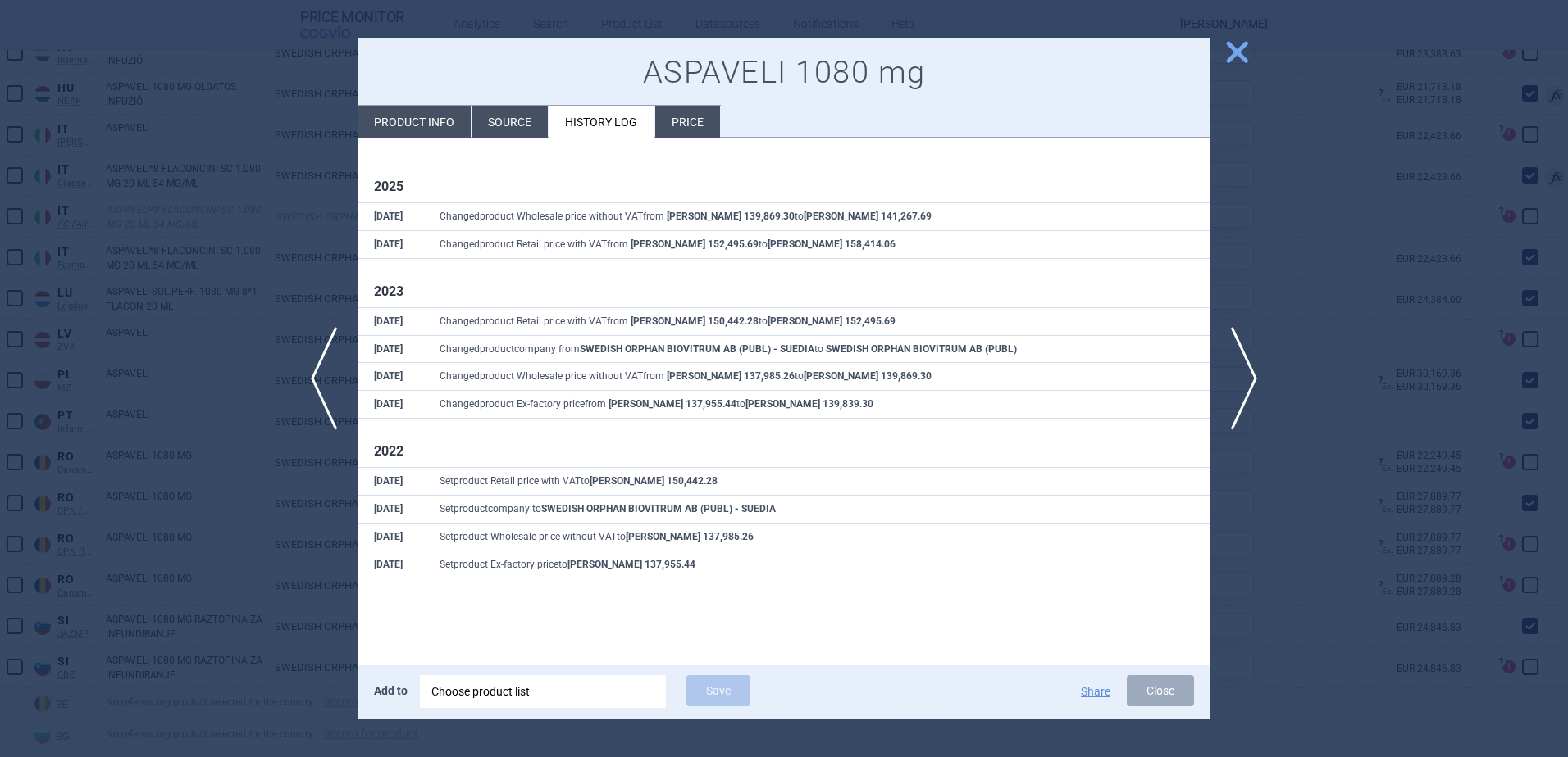
click at [515, 124] on li "Source" at bounding box center [510, 122] width 77 height 32
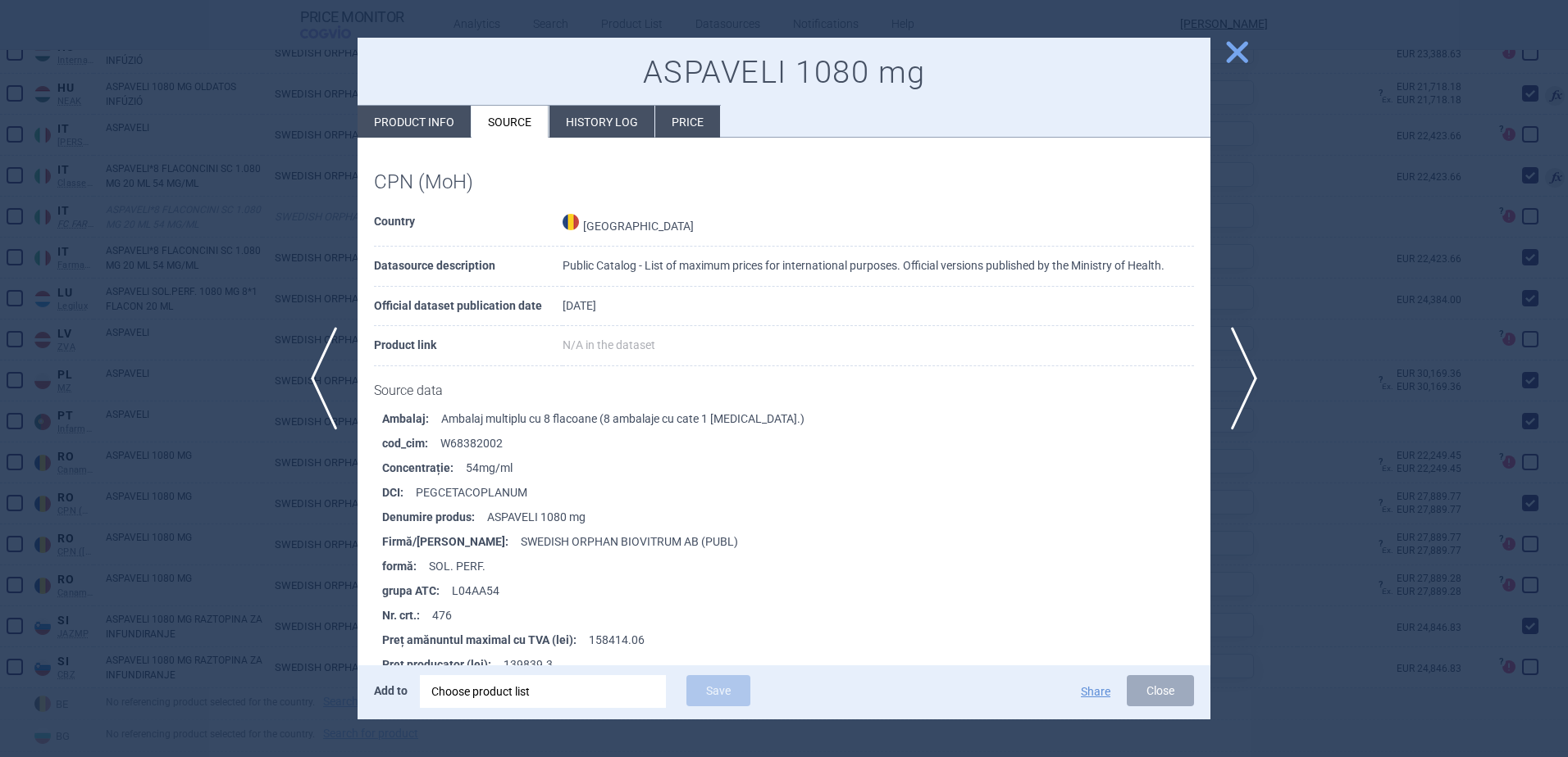
click at [600, 117] on li "History log" at bounding box center [602, 122] width 105 height 32
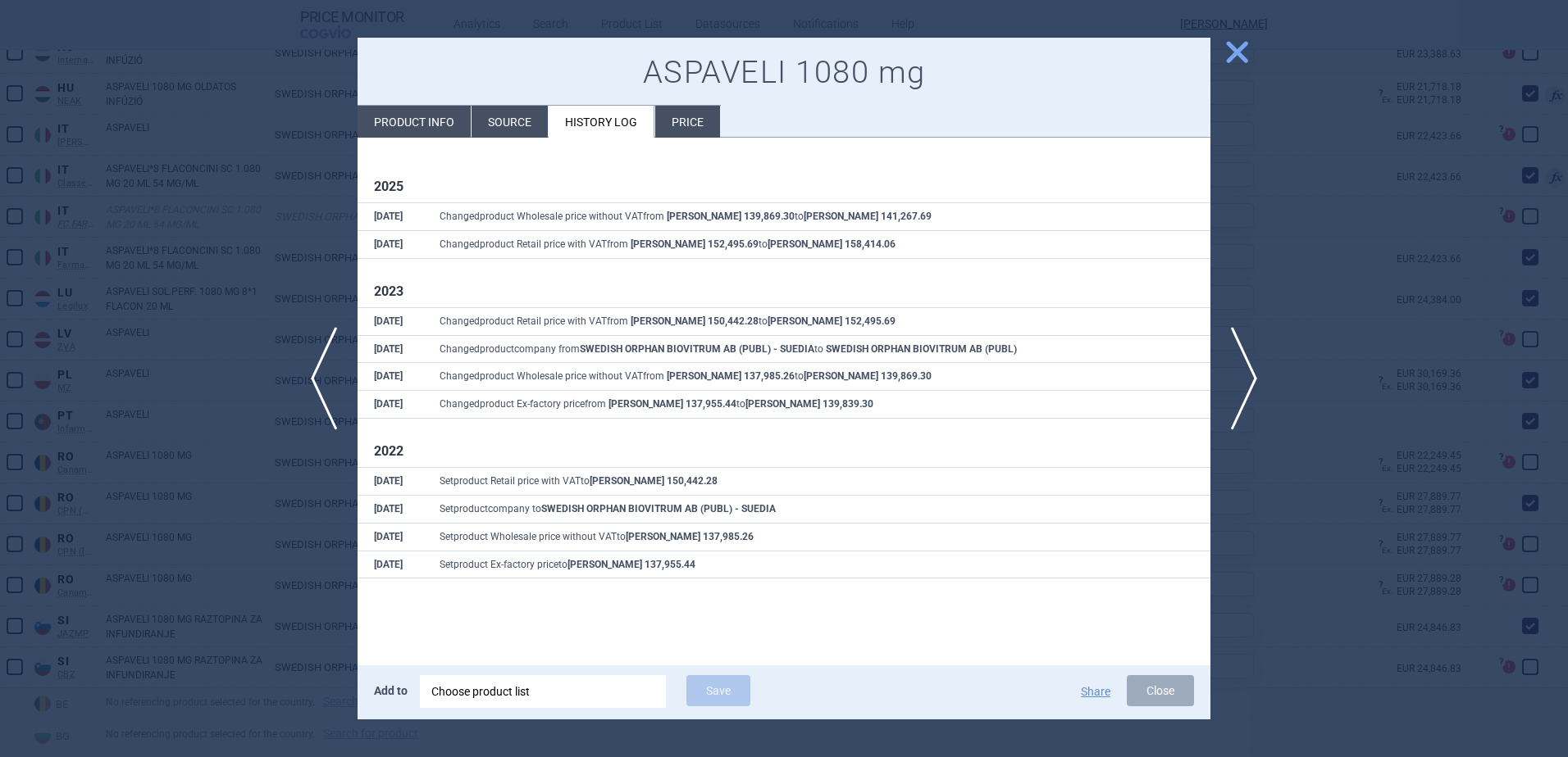
click at [631, 417] on td "Changed product Ex-factory price from [PERSON_NAME] 137,955.44 to [PERSON_NAME]…" at bounding box center [817, 404] width 787 height 28
drag, startPoint x: 701, startPoint y: 401, endPoint x: 857, endPoint y: 399, distance: 156.0
click at [857, 399] on td "Changed product Ex-factory price from [PERSON_NAME] 137,955.44 to [PERSON_NAME]…" at bounding box center [817, 404] width 787 height 28
click at [1226, 52] on span "close" at bounding box center [1237, 52] width 29 height 29
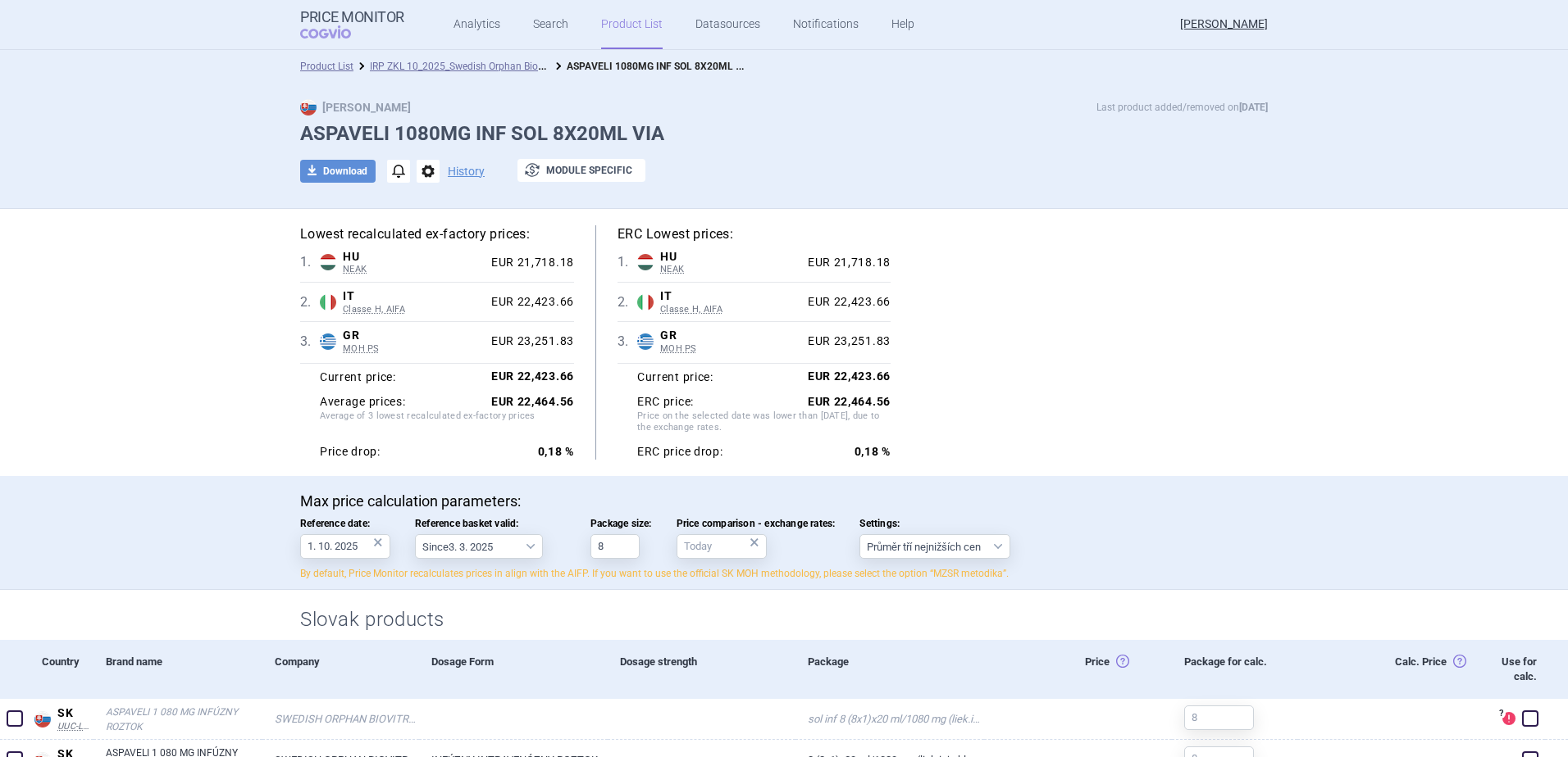
click at [454, 68] on link "IRP ZKL 10_2025_Swedish Orphan Biovitrum AB (publ)" at bounding box center [490, 65] width 240 height 15
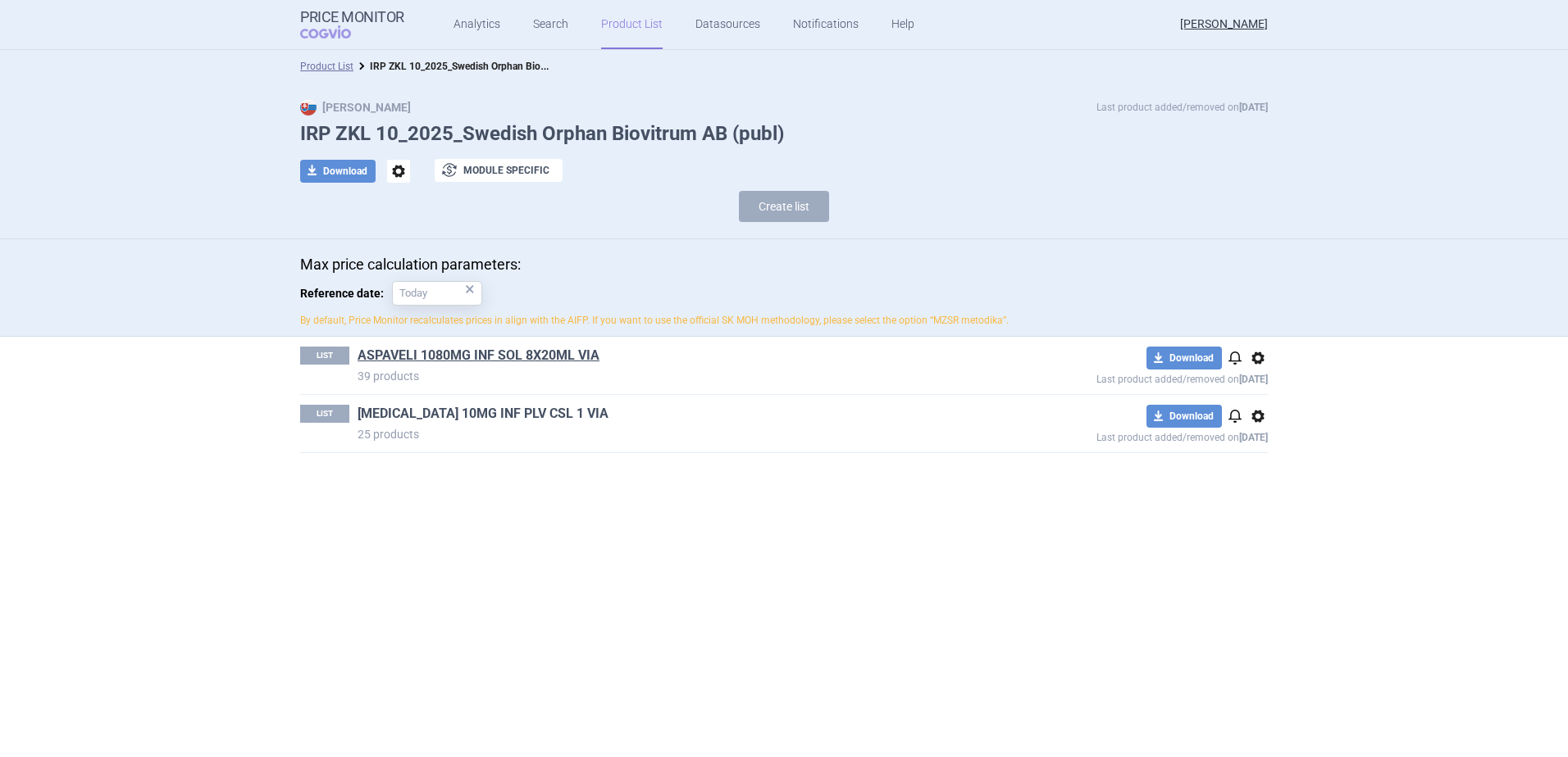
click at [458, 409] on link "[MEDICAL_DATA] 10MG INF PLV CSL 1 VIA" at bounding box center [483, 414] width 251 height 18
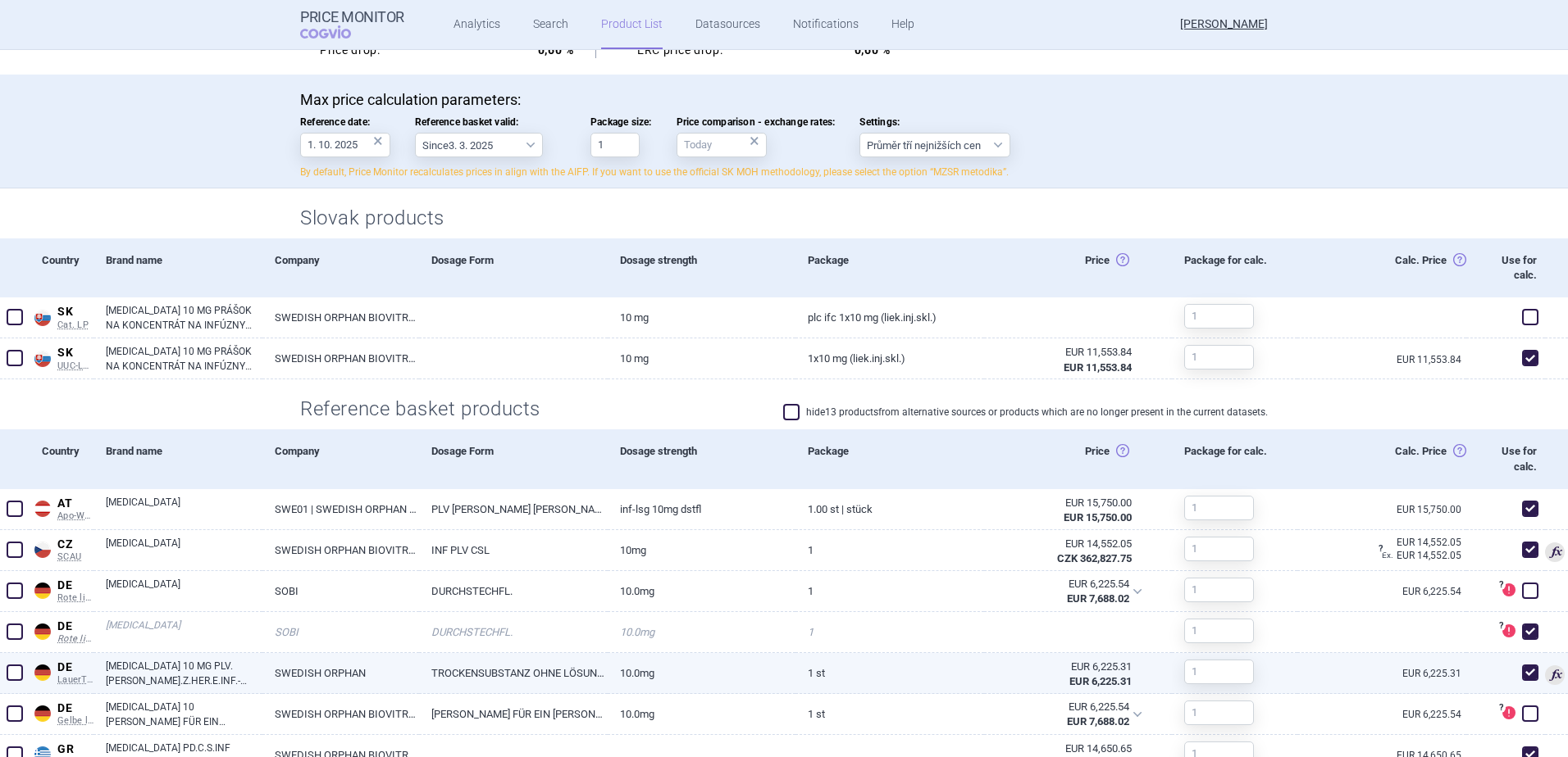
scroll to position [655, 0]
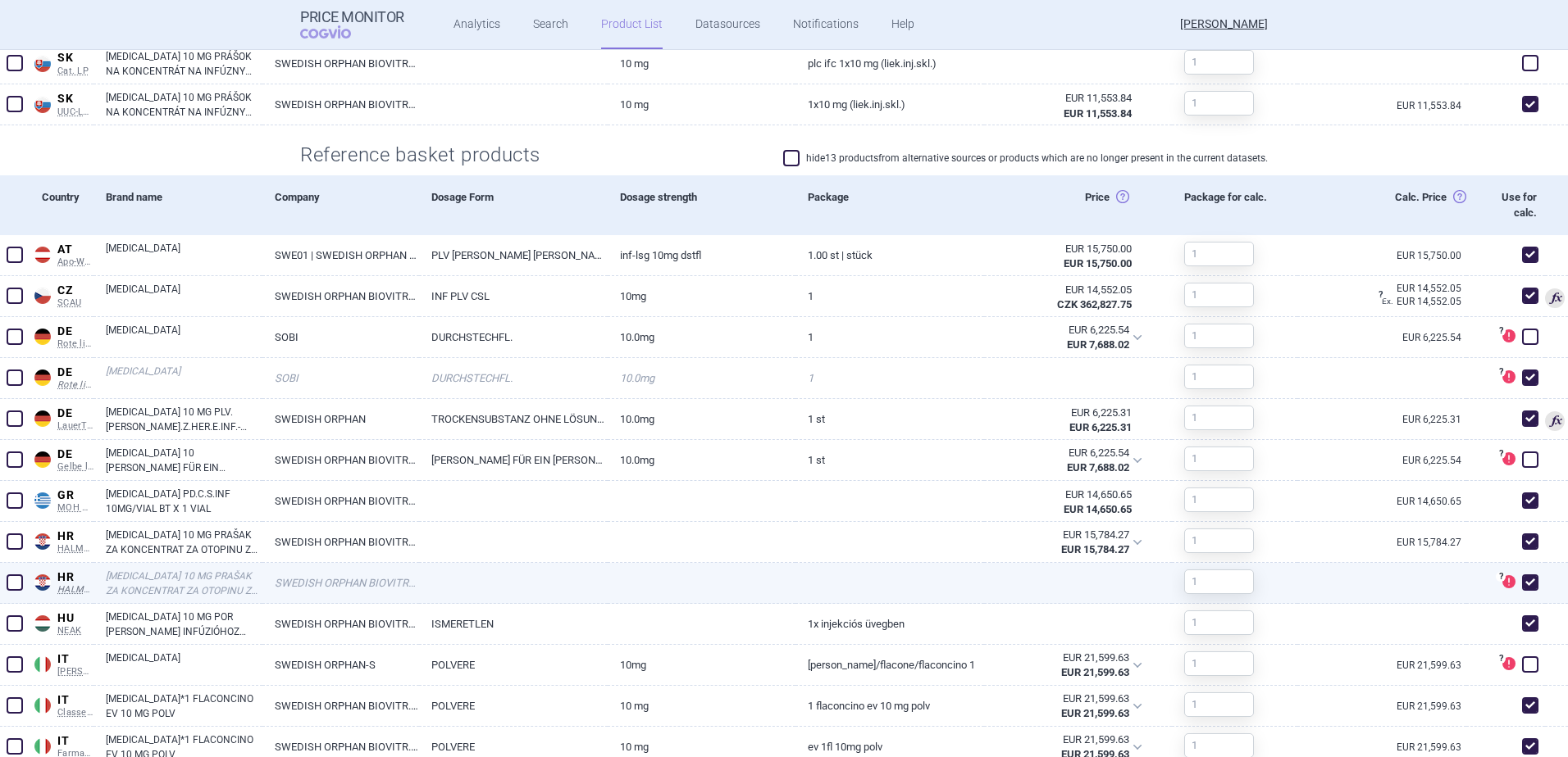
click at [1527, 577] on span at bounding box center [1529, 582] width 24 height 24
checkbox input "false"
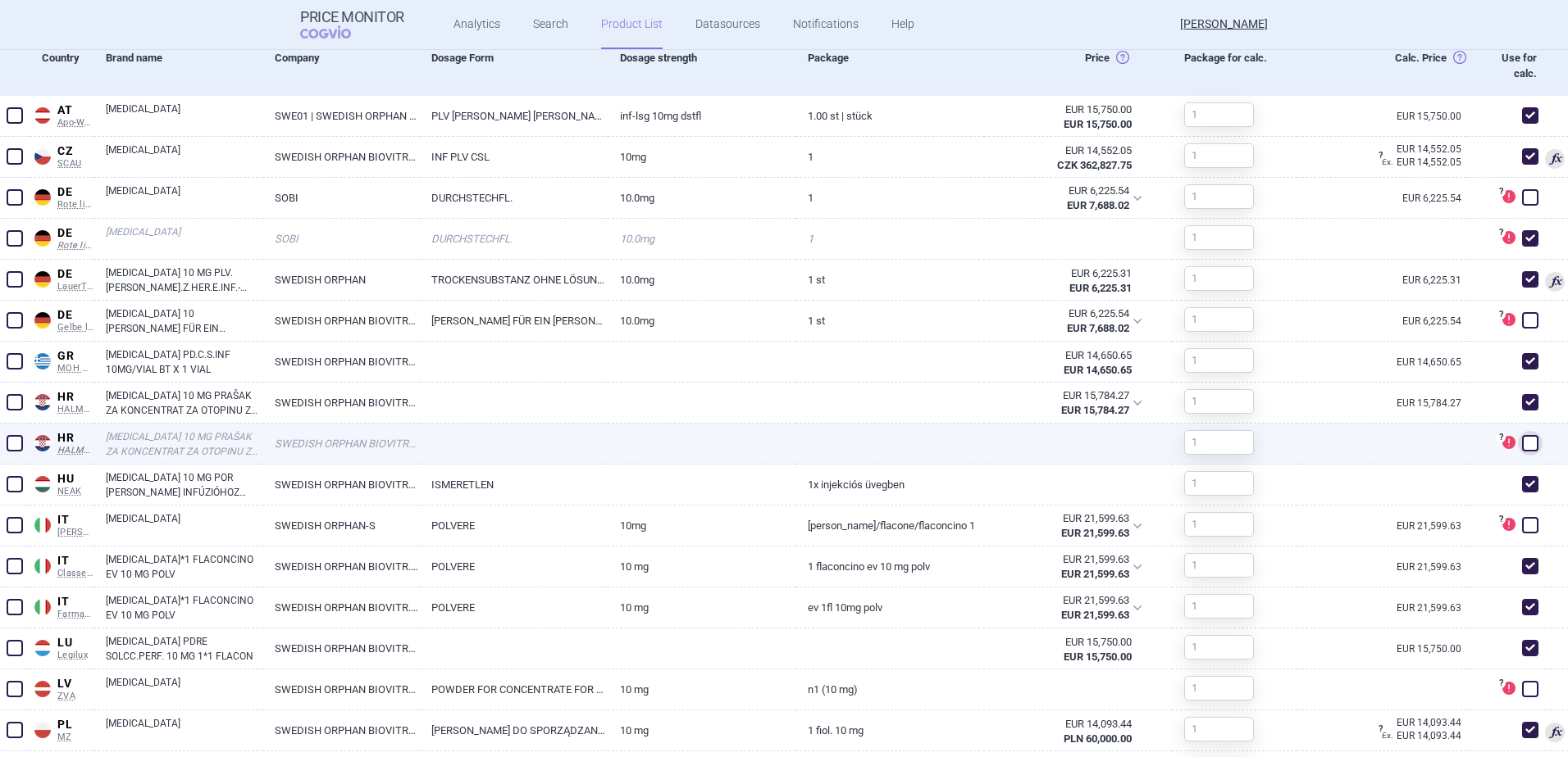
scroll to position [820, 0]
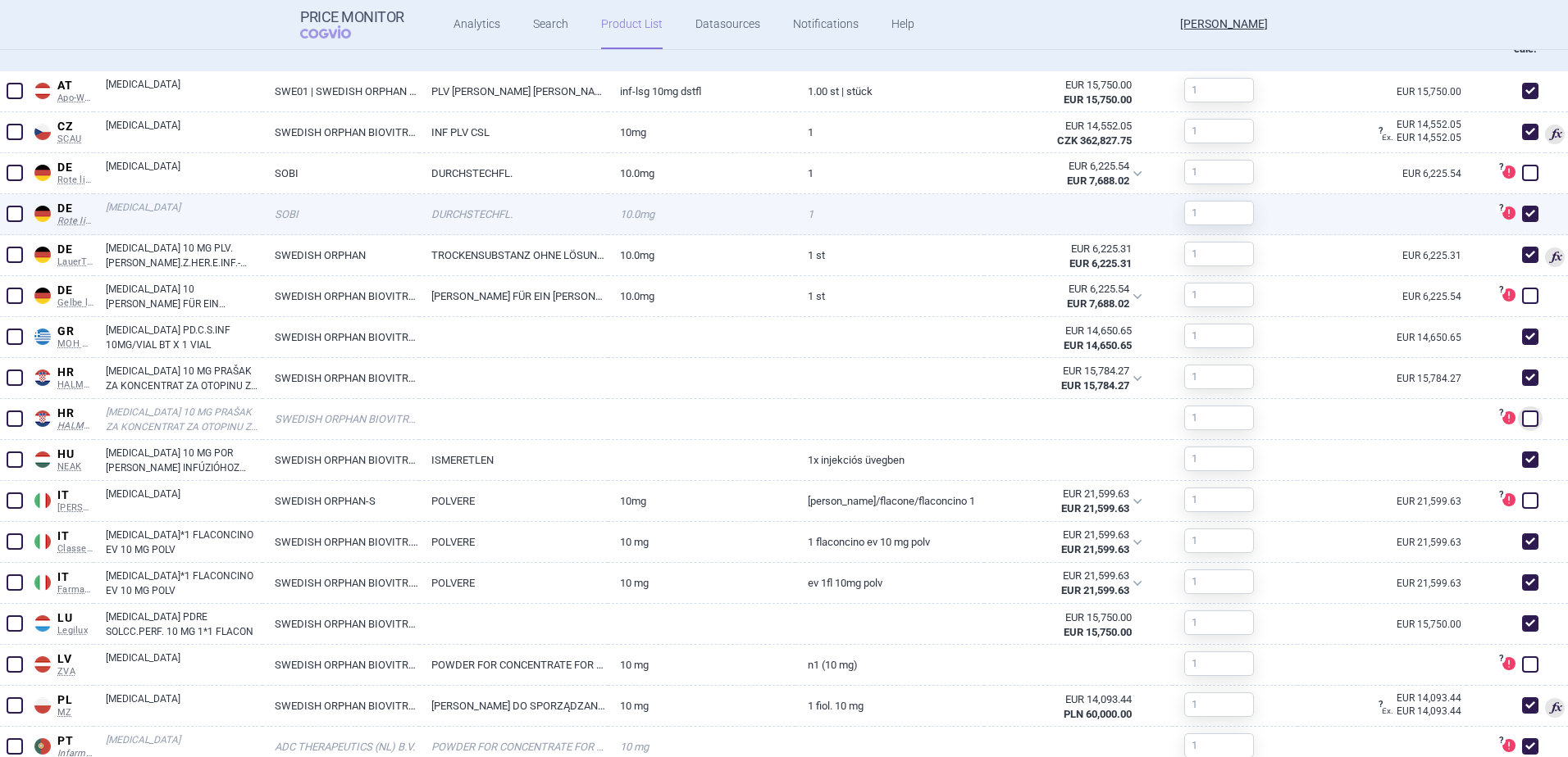
click at [1522, 212] on span at bounding box center [1530, 214] width 16 height 16
checkbox input "false"
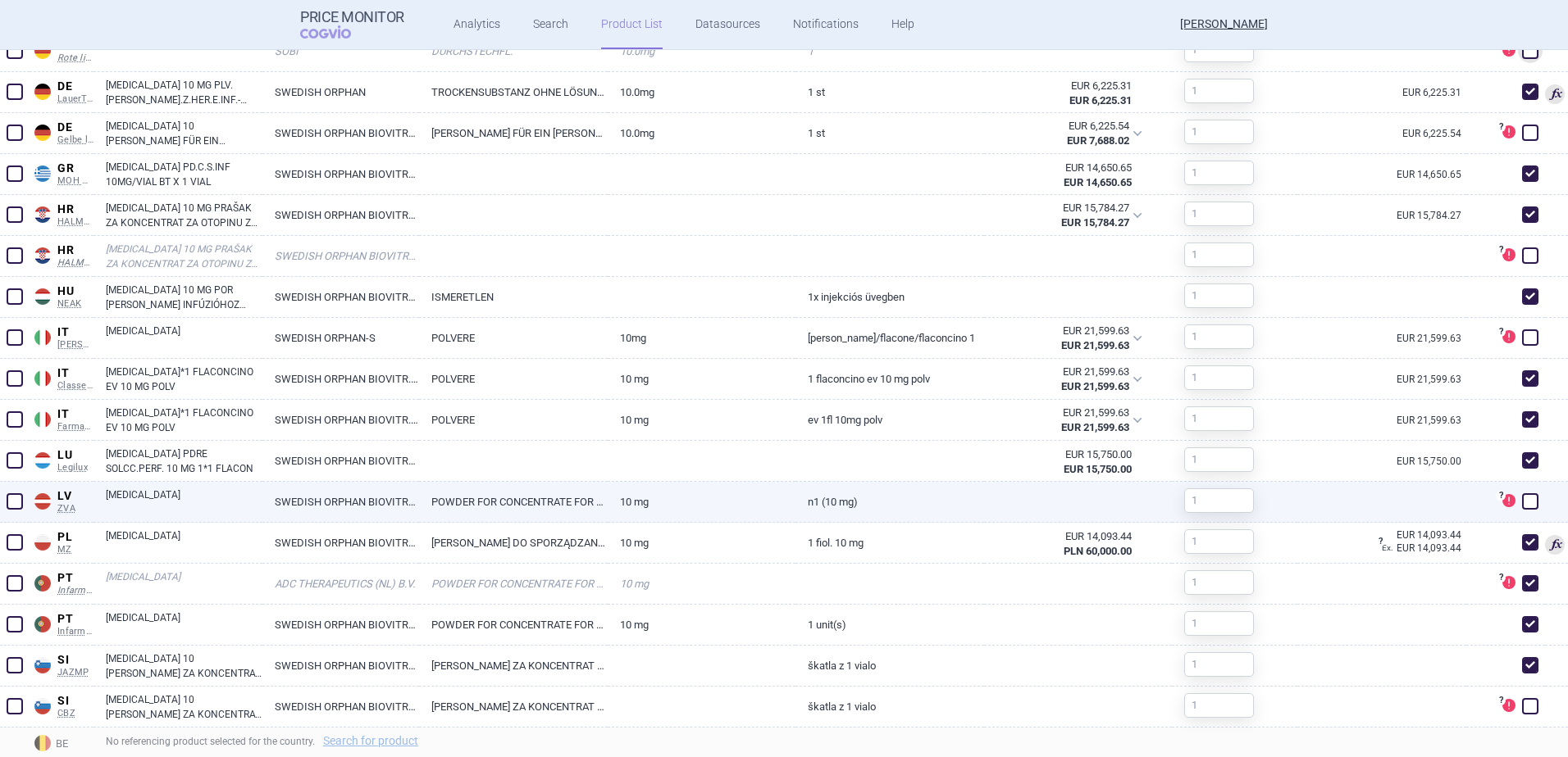
scroll to position [984, 0]
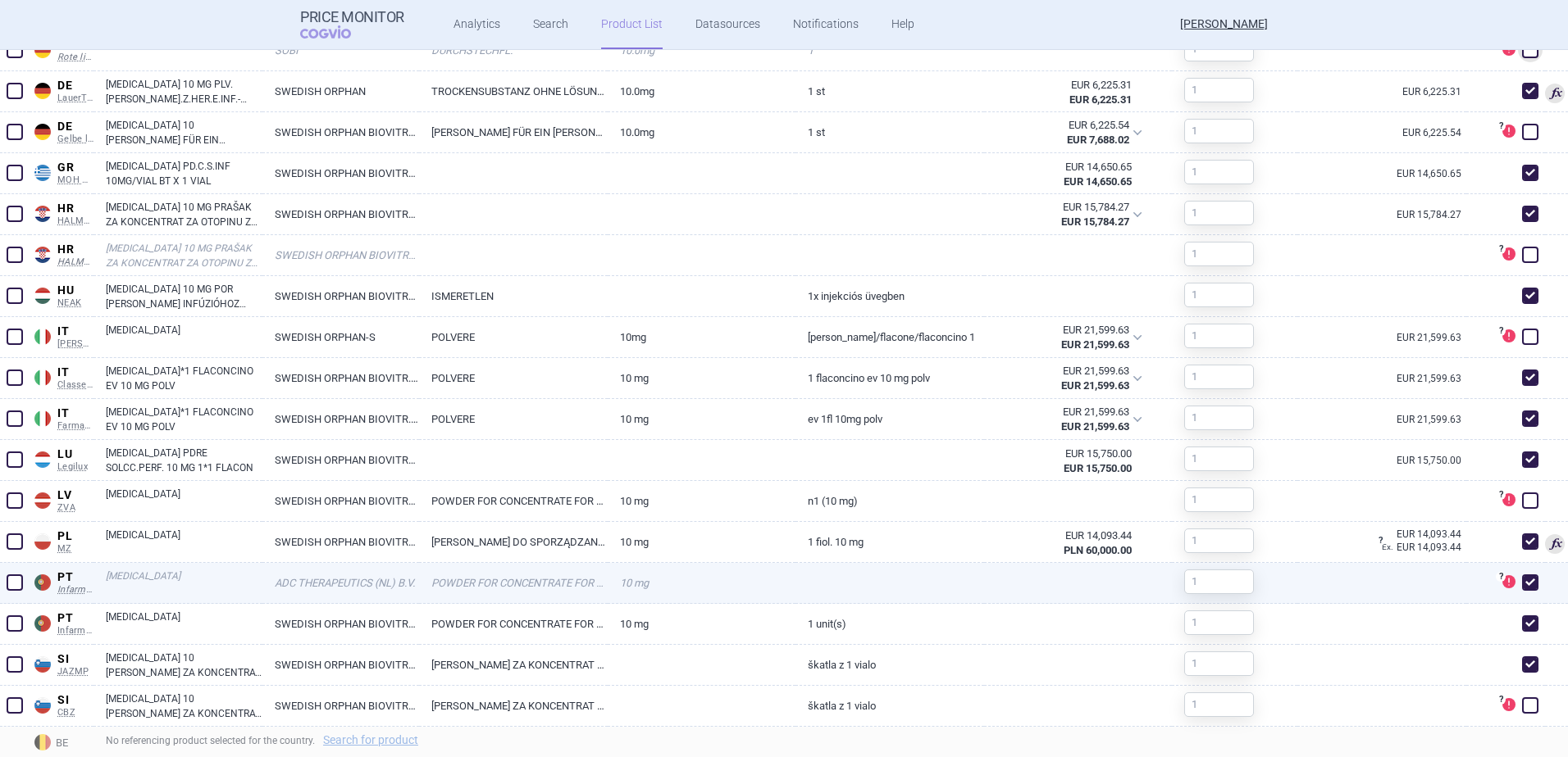
click at [1522, 582] on span at bounding box center [1530, 582] width 16 height 16
checkbox input "false"
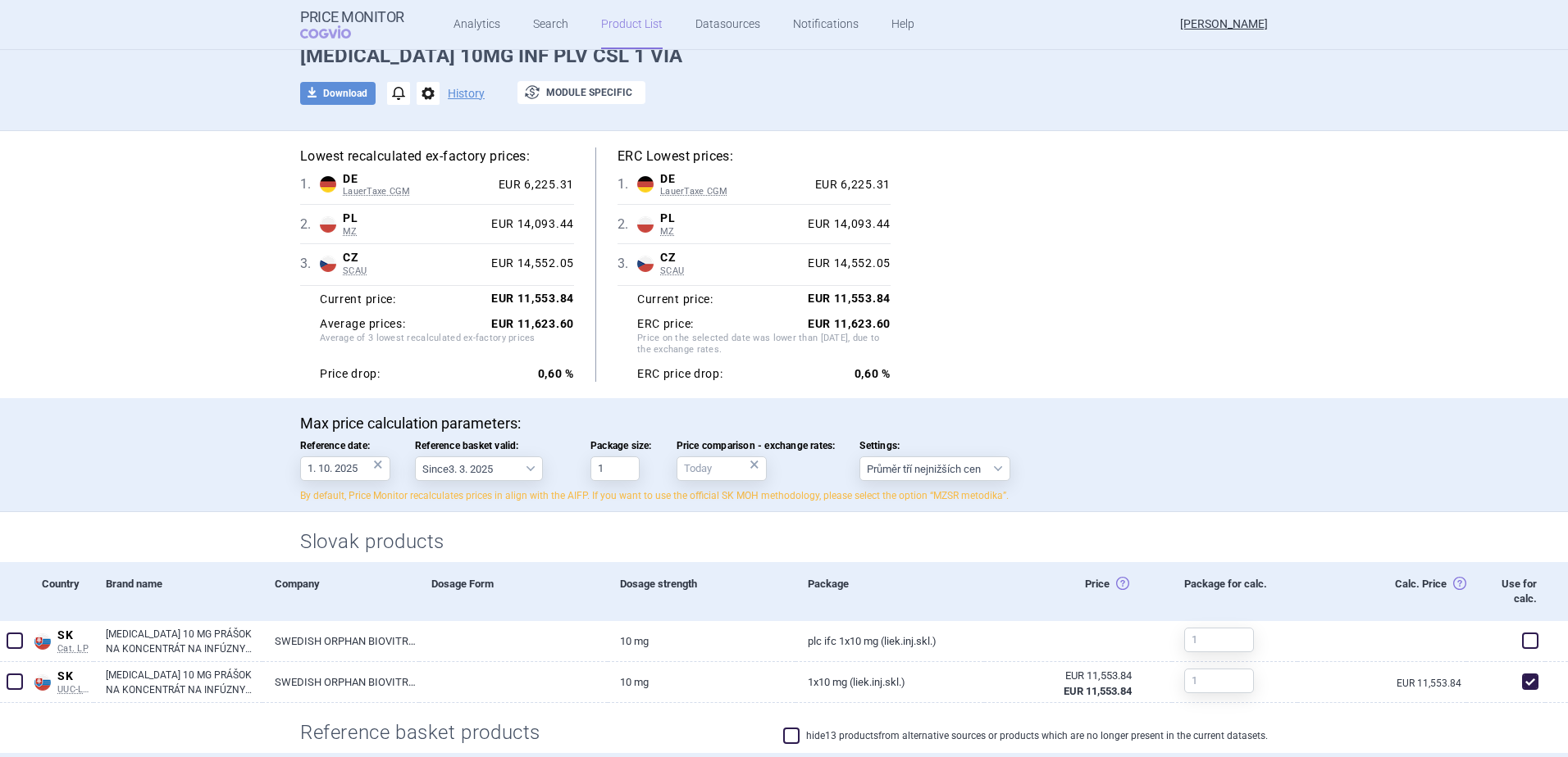
scroll to position [0, 0]
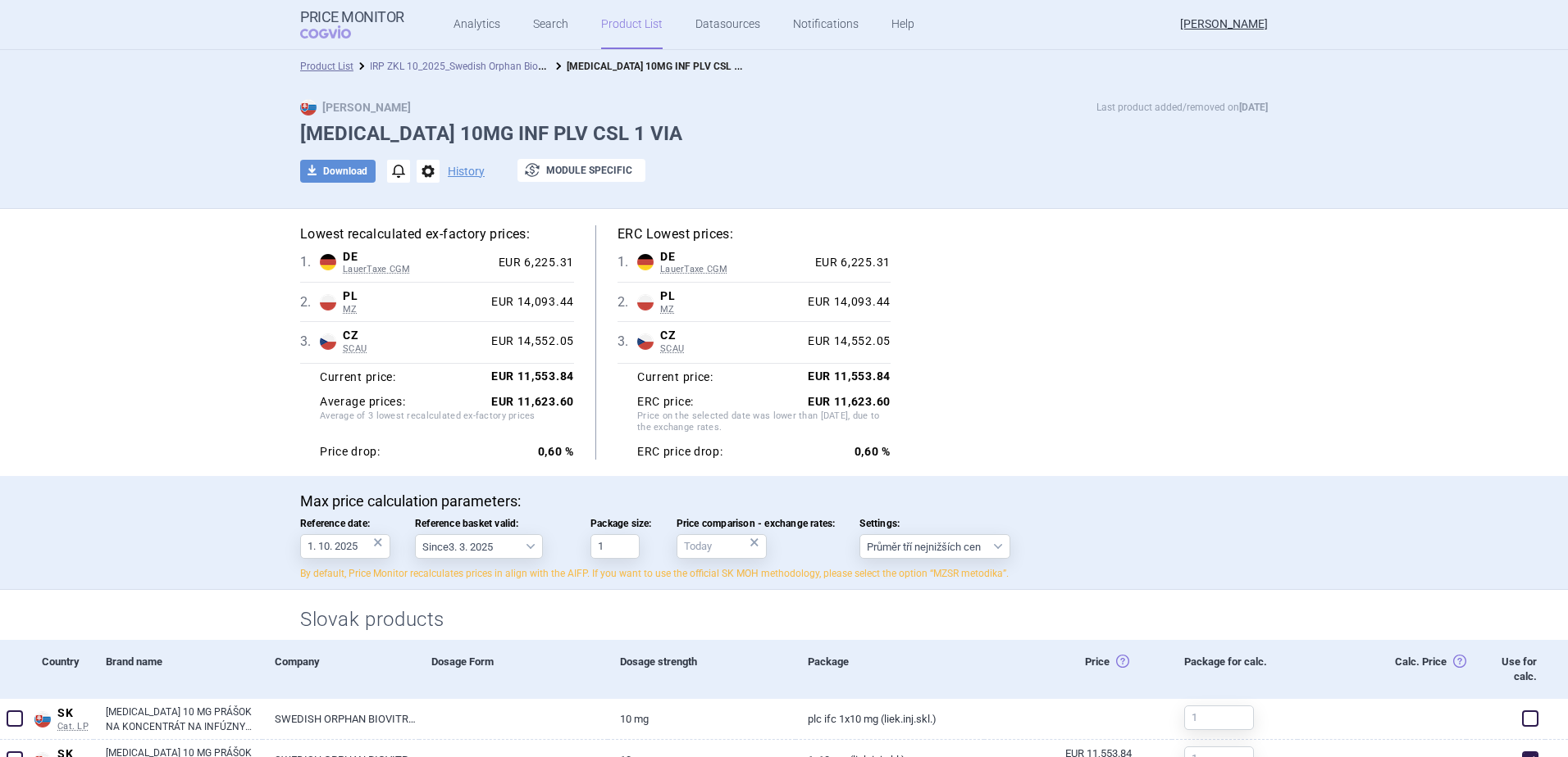
click at [440, 66] on link "IRP ZKL 10_2025_Swedish Orphan Biovitrum AB (publ)" at bounding box center [490, 65] width 240 height 15
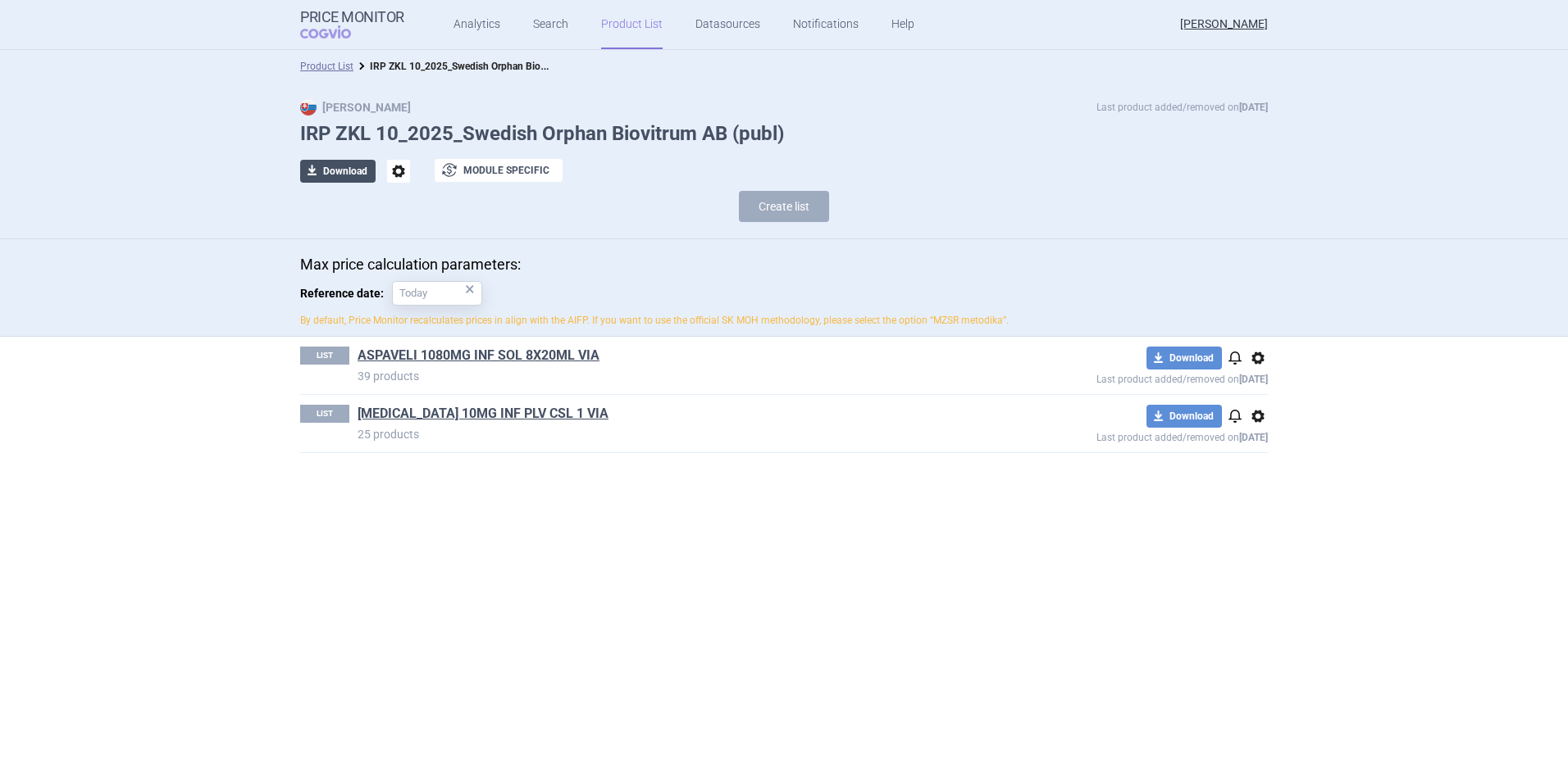
click at [335, 170] on button "download Download" at bounding box center [338, 171] width 76 height 23
select select "EUR"
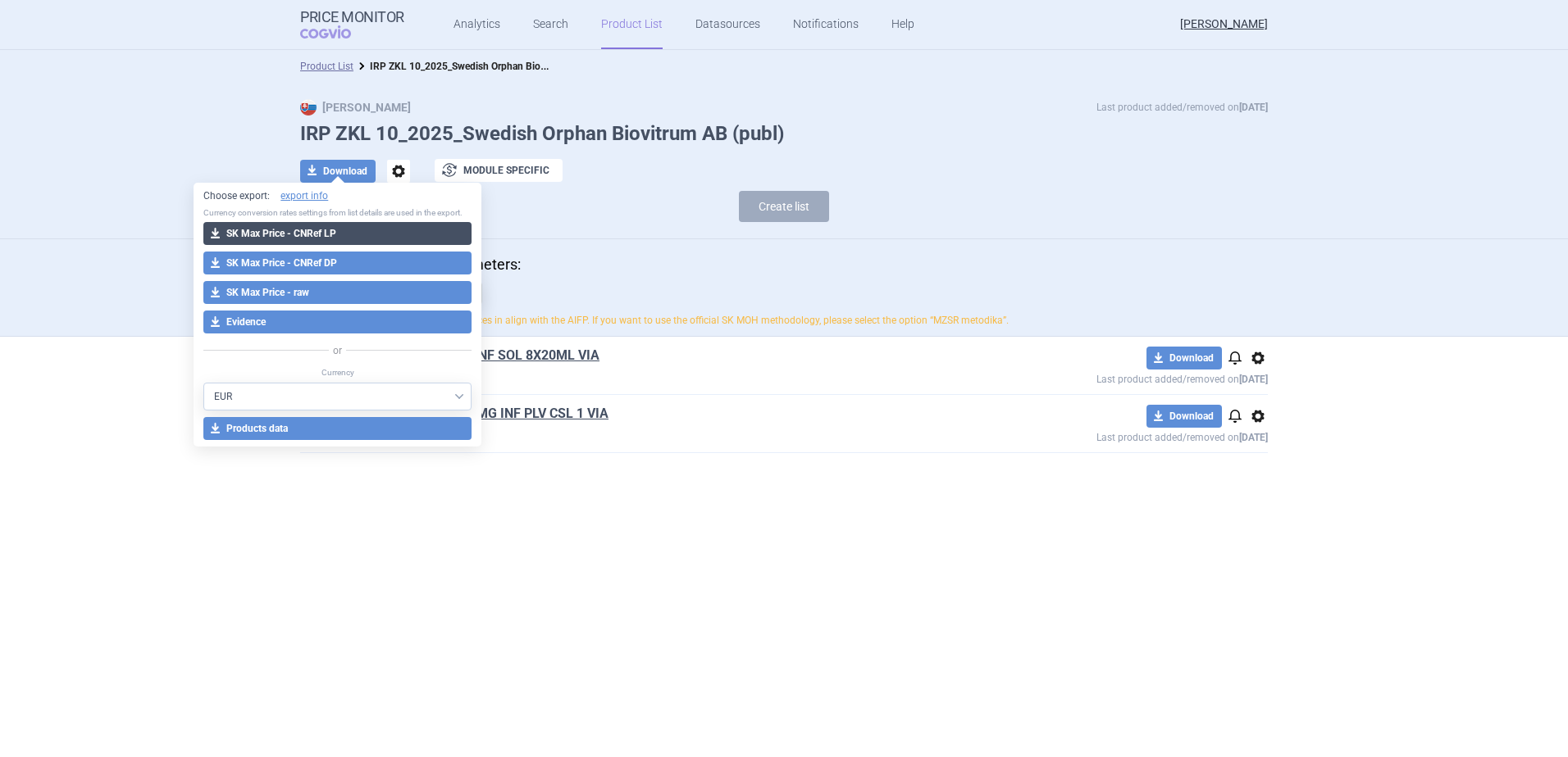
click at [345, 233] on button "download SK Max Price - CNRef LP" at bounding box center [338, 233] width 268 height 23
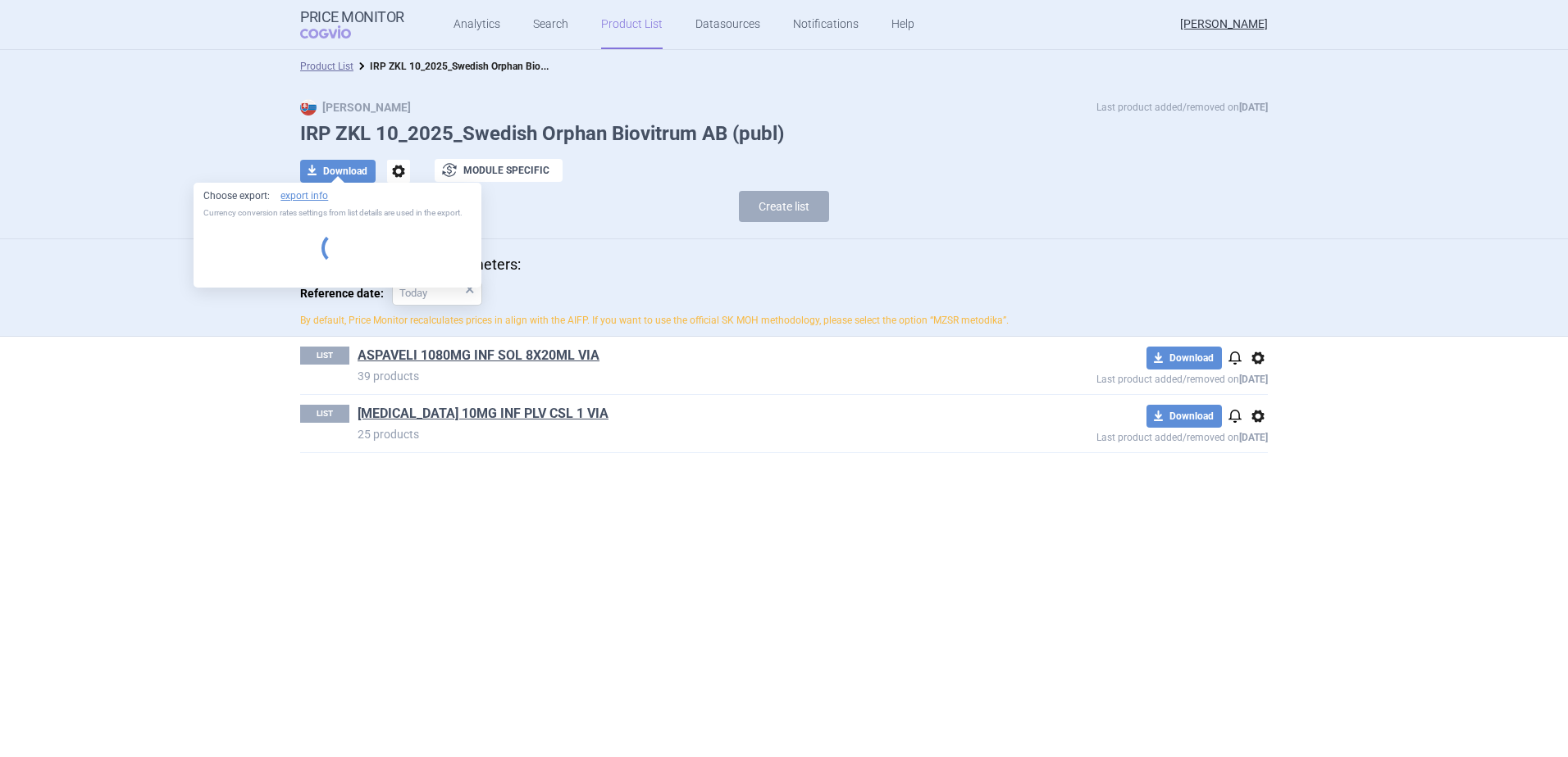
select select "EUR"
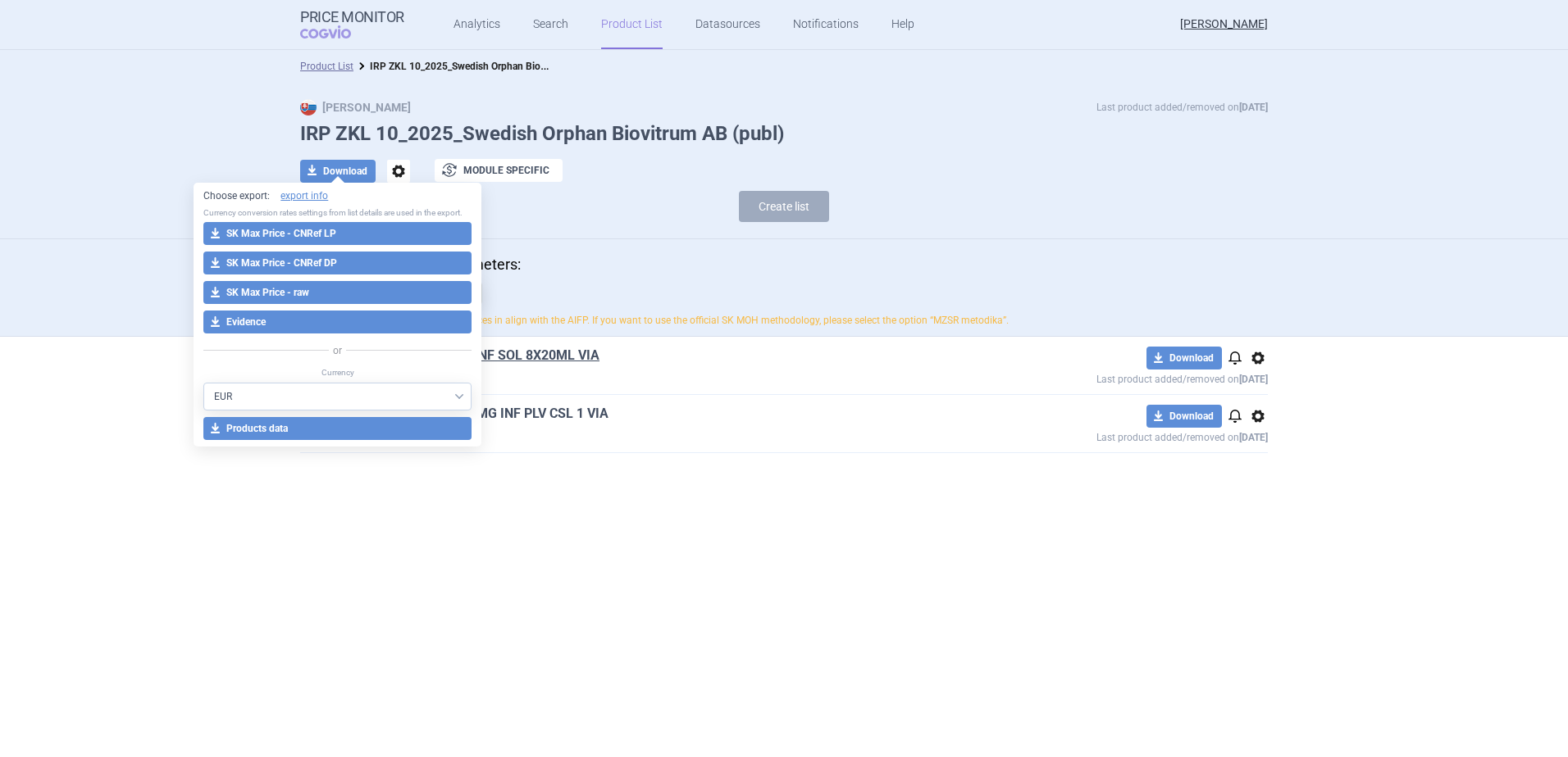
drag, startPoint x: 644, startPoint y: 575, endPoint x: 505, endPoint y: 419, distance: 208.9
click at [653, 564] on section "Product List IRP ZKL 10_2025_Swedish Orphan Biovitrum AB (publ) Max Price Last …" at bounding box center [784, 404] width 1568 height 707
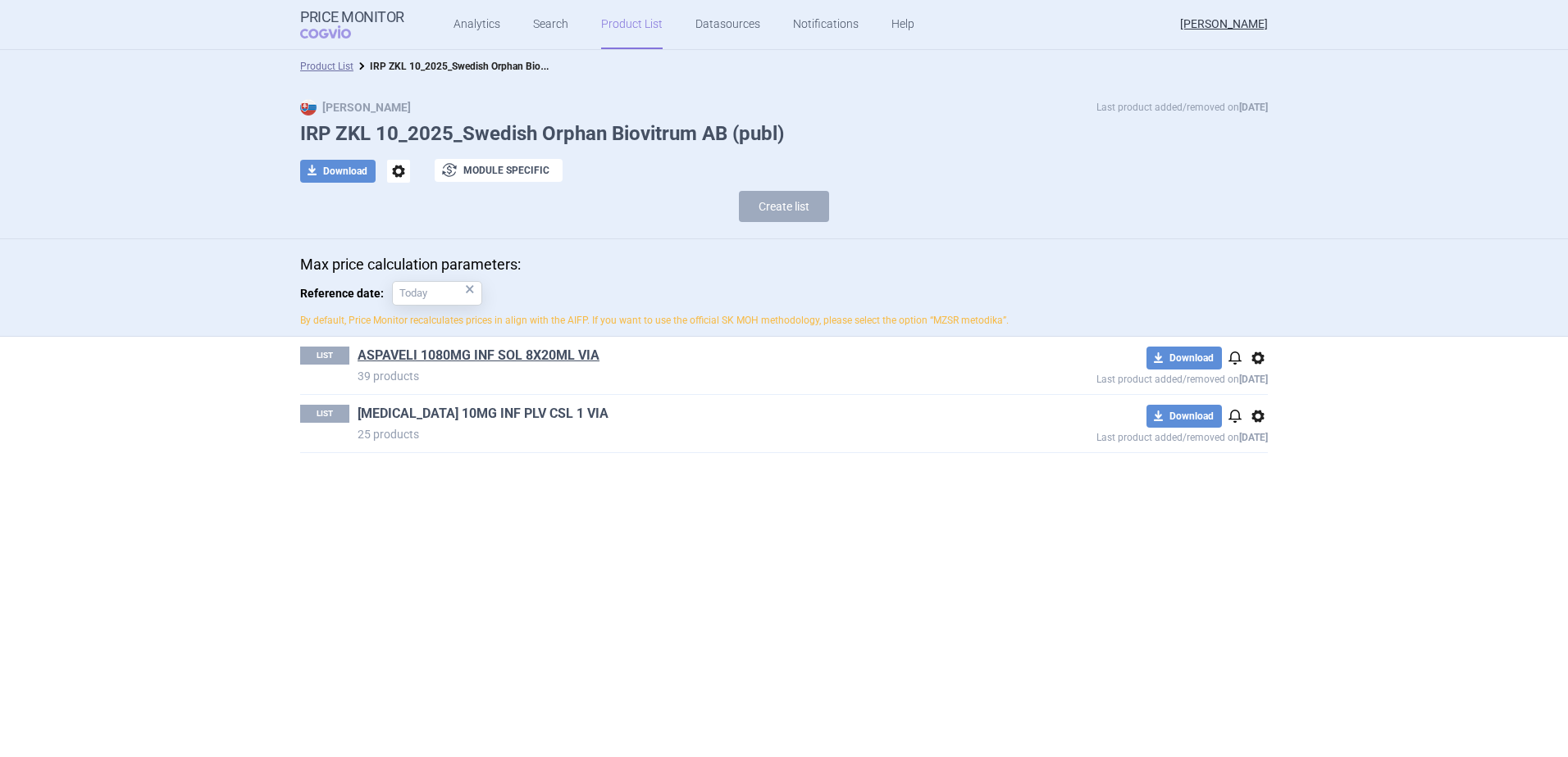
click at [472, 410] on link "[MEDICAL_DATA] 10MG INF PLV CSL 1 VIA" at bounding box center [483, 414] width 251 height 18
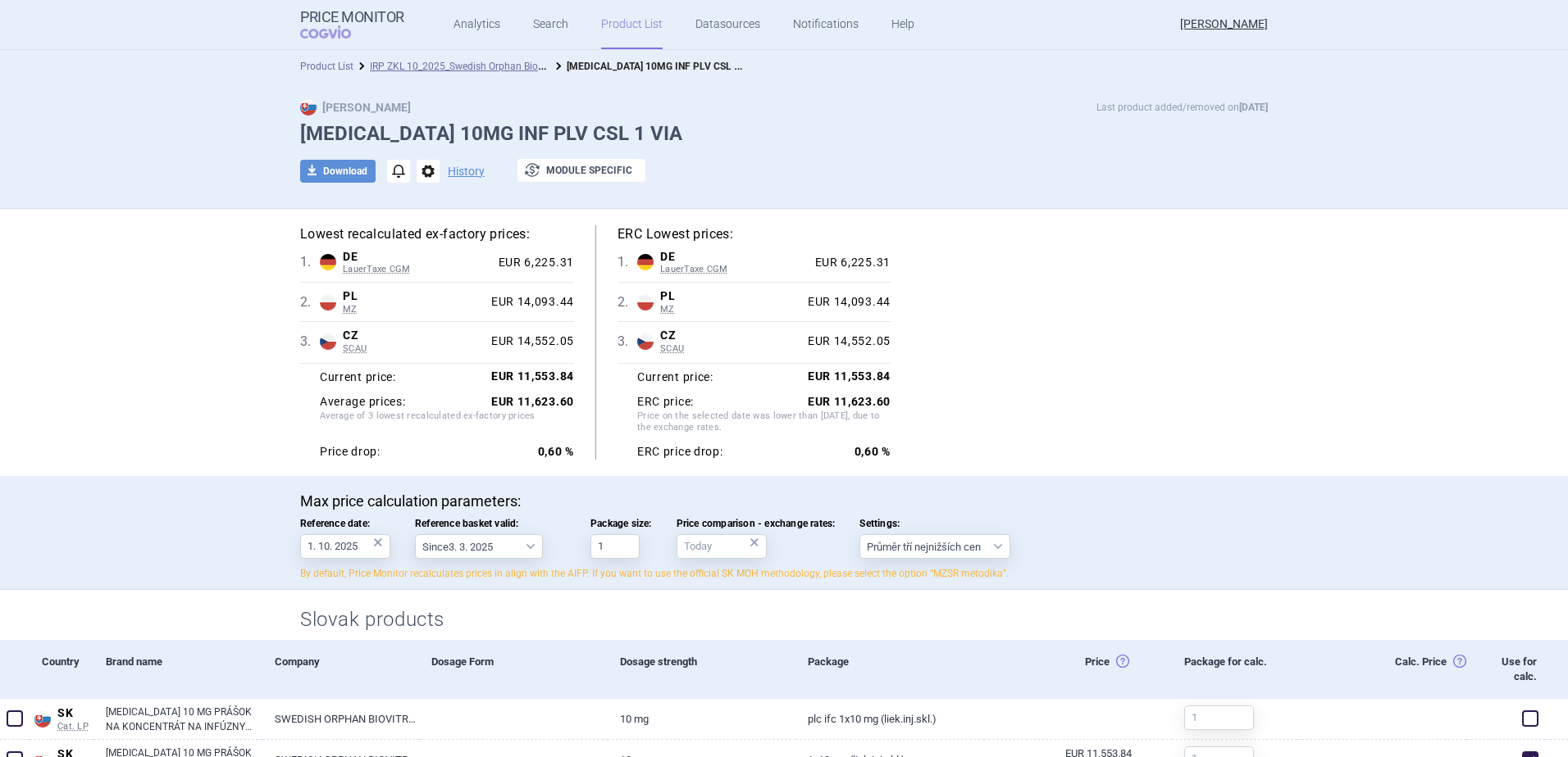
click at [329, 60] on link "Product List" at bounding box center [326, 66] width 53 height 12
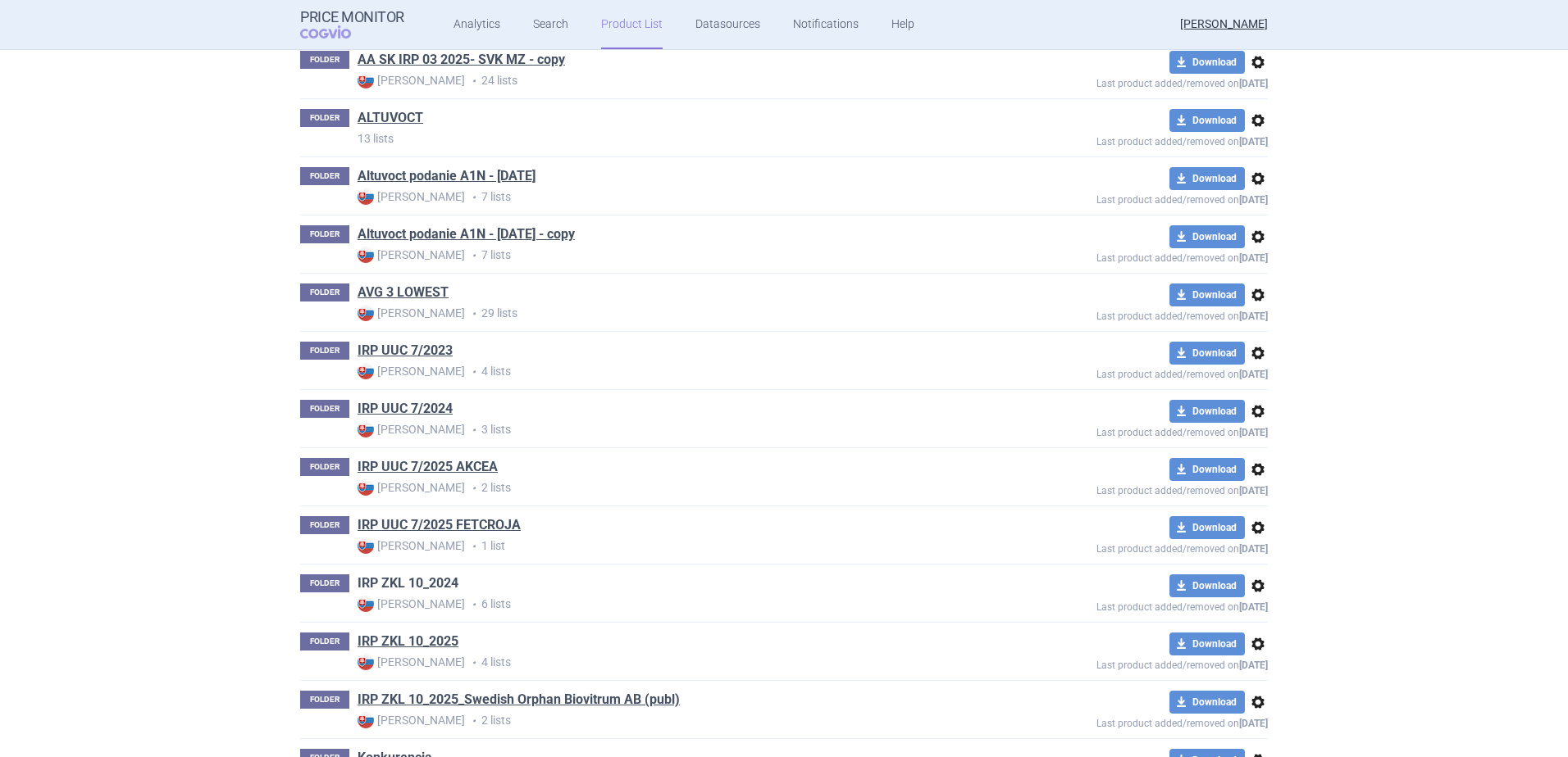
scroll to position [446, 0]
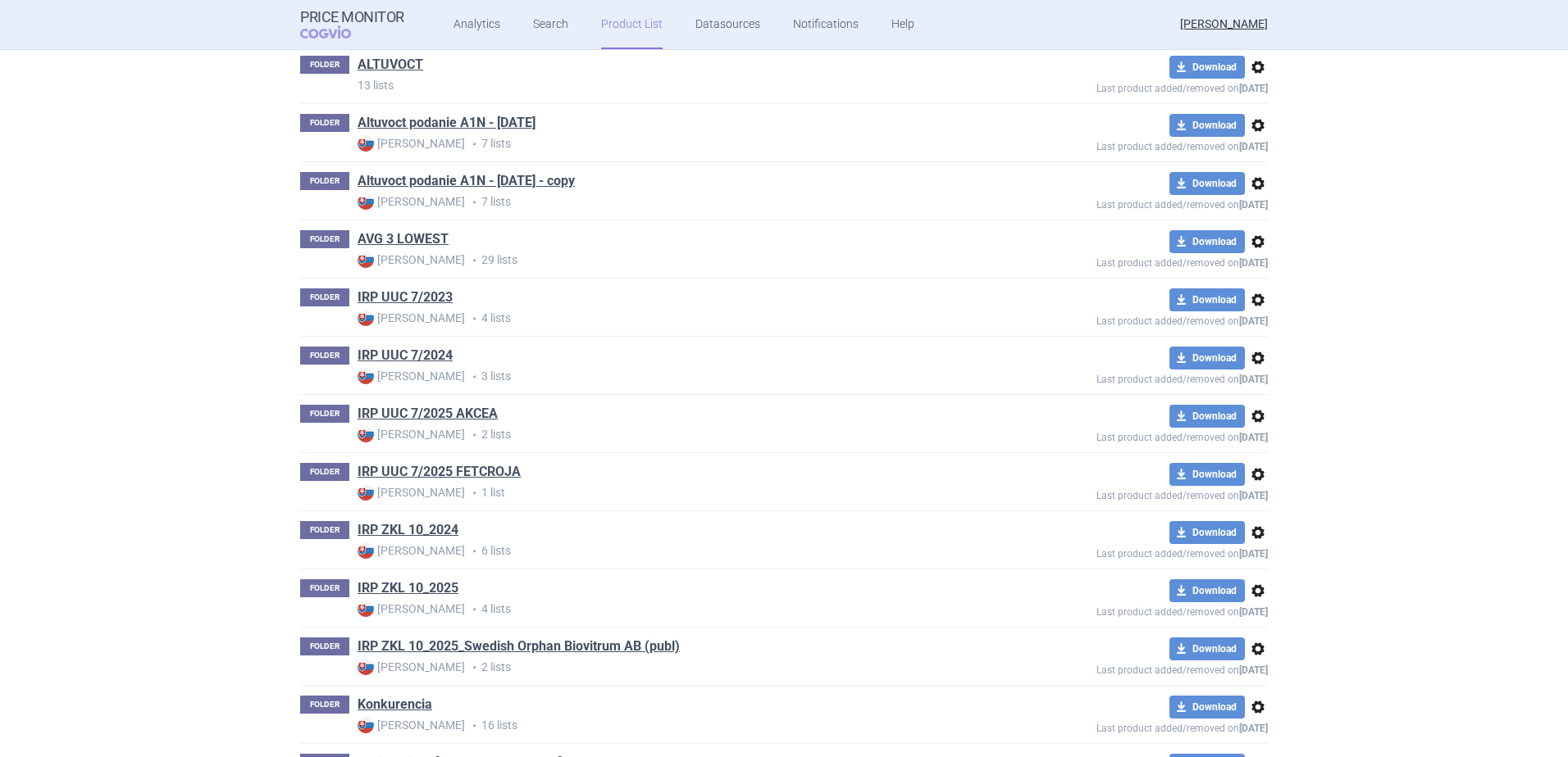
click at [1252, 590] on span "options" at bounding box center [1258, 591] width 20 height 20
click at [1251, 655] on button "Rename" at bounding box center [1251, 656] width 52 height 23
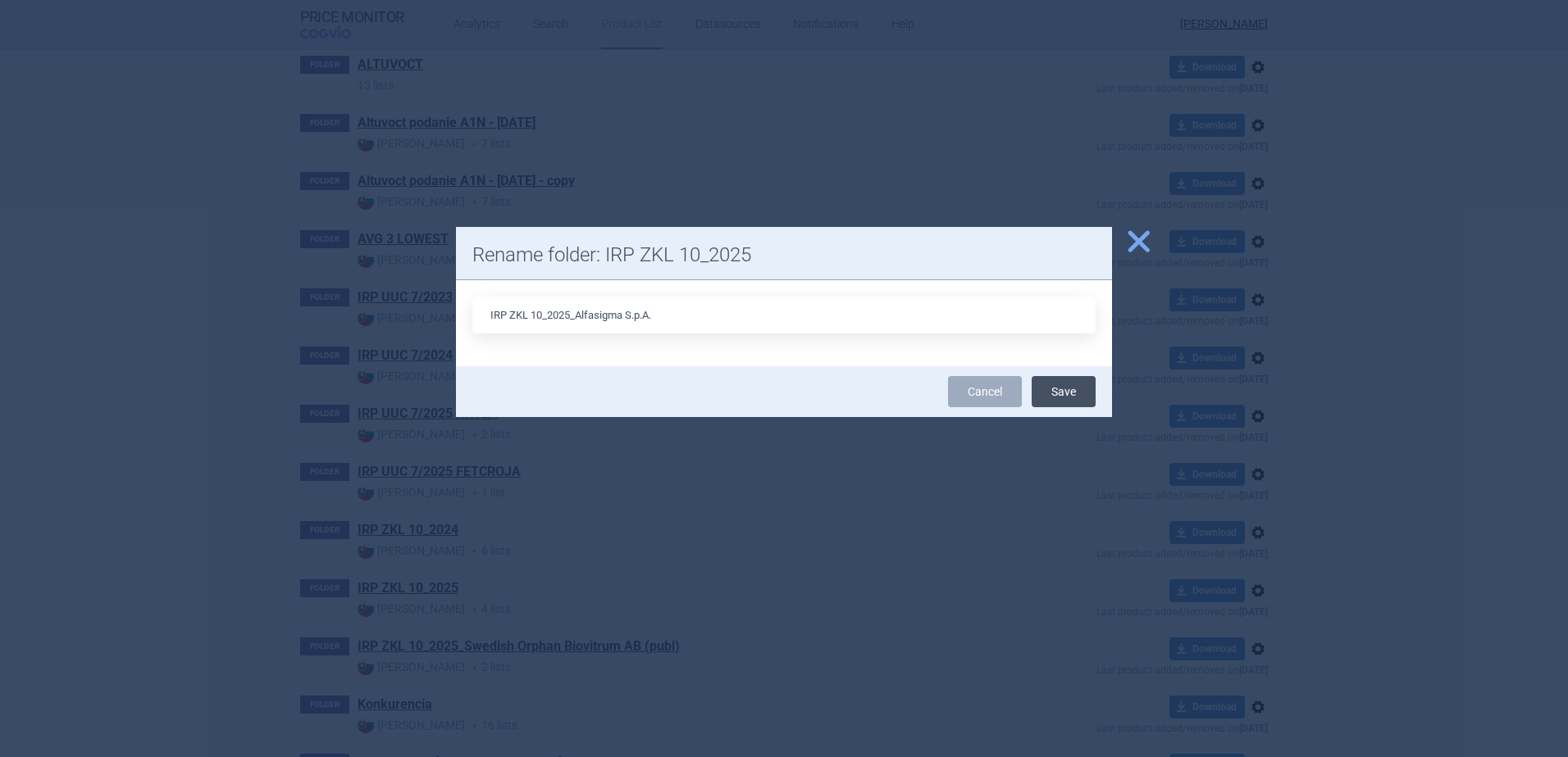
type input "IRP ZKL 10_2025_Alfasigma S.p.A."
click at [1050, 388] on button "Save" at bounding box center [1063, 392] width 64 height 32
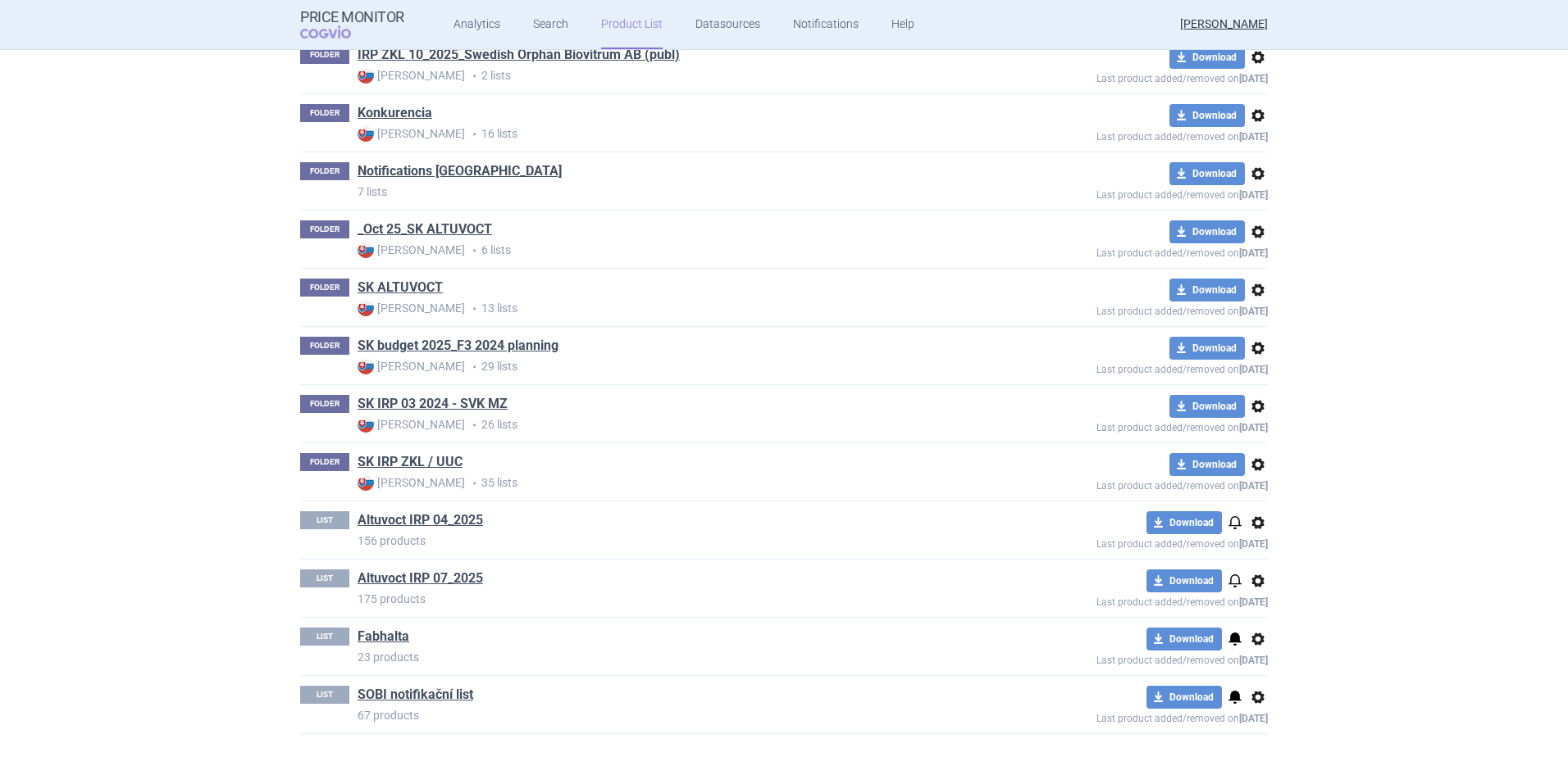
scroll to position [1065, 0]
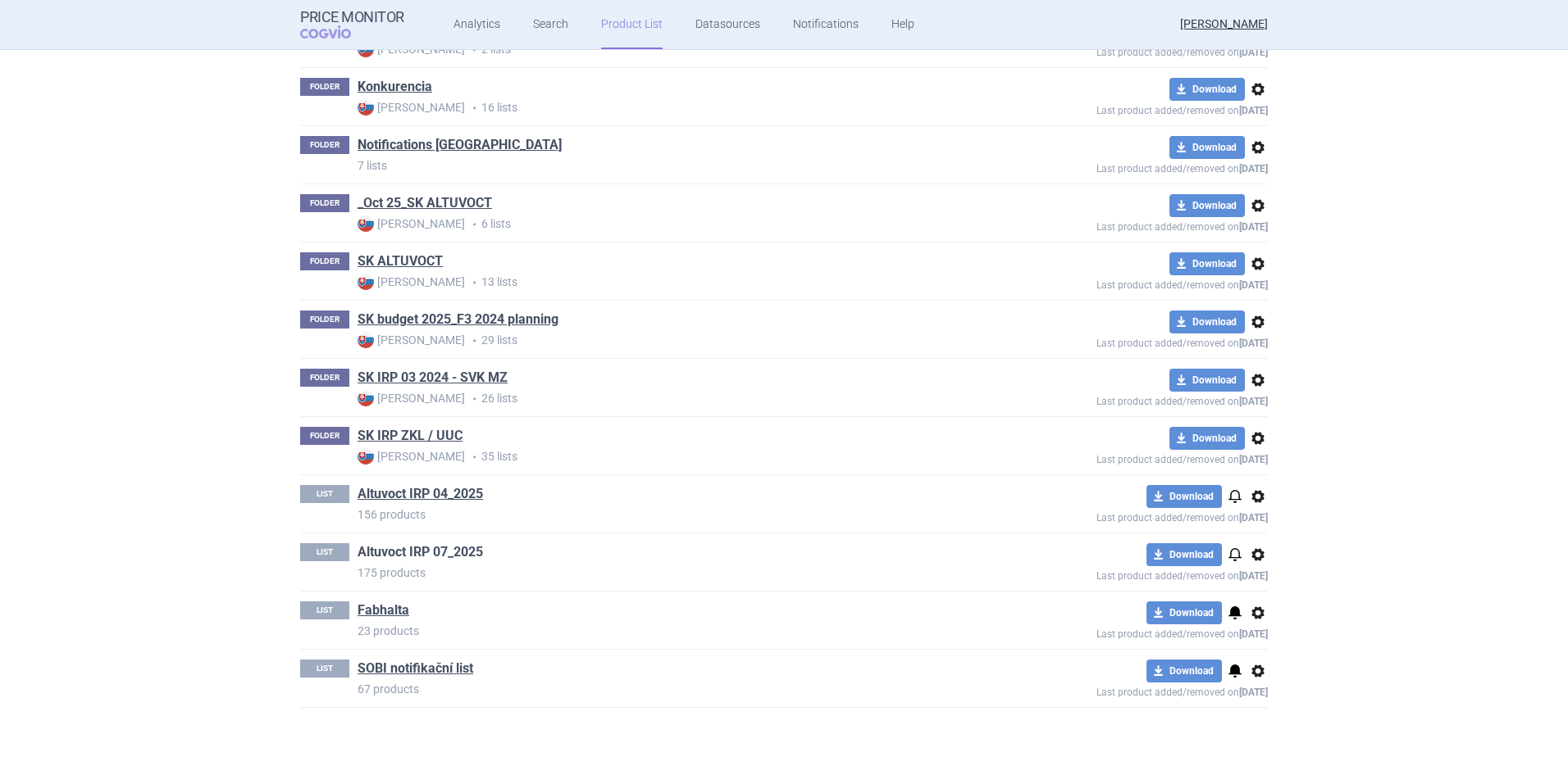
click at [391, 548] on link "Altuvoct IRP 07_2025" at bounding box center [420, 553] width 125 height 18
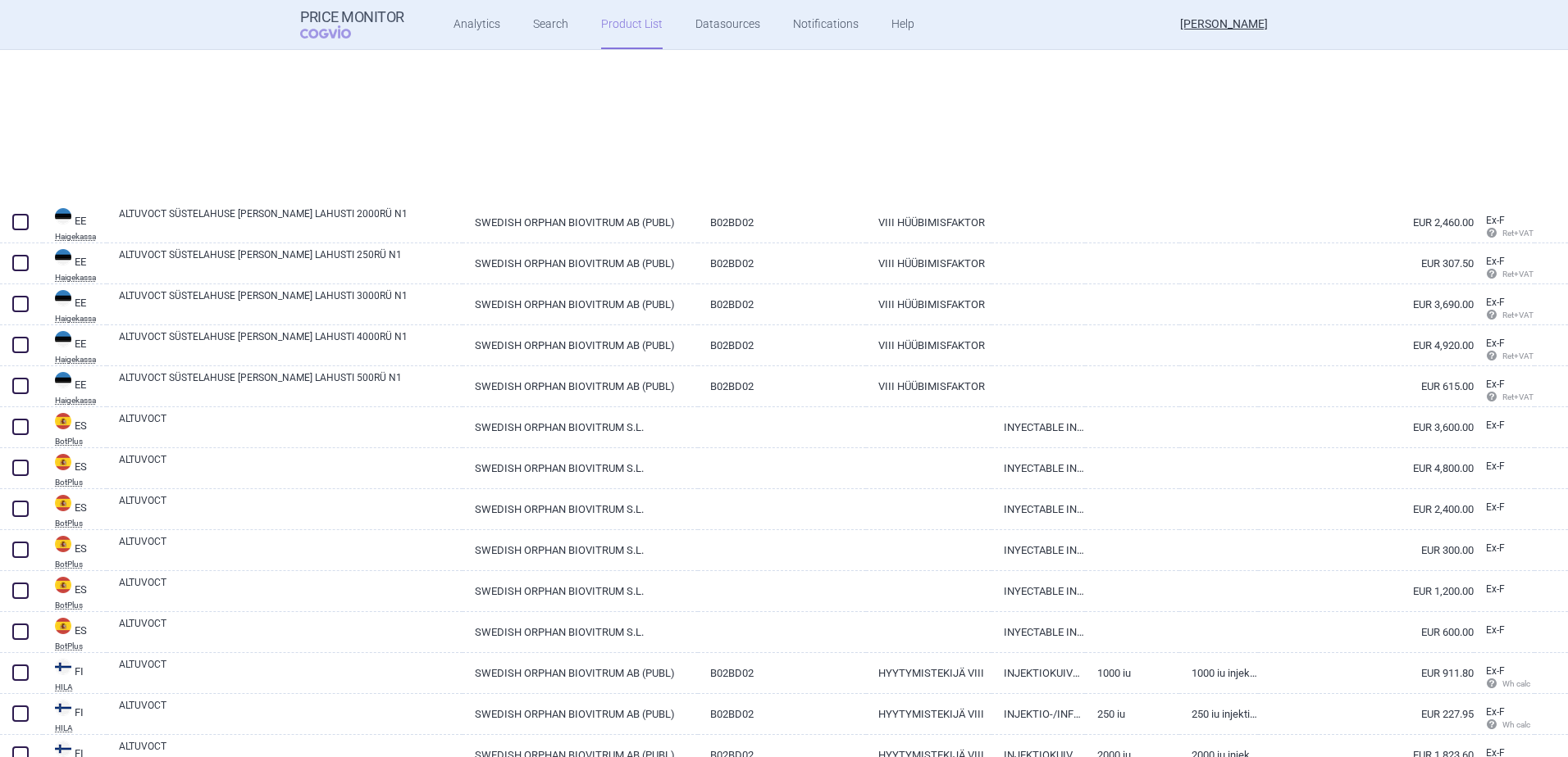
scroll to position [2787, 0]
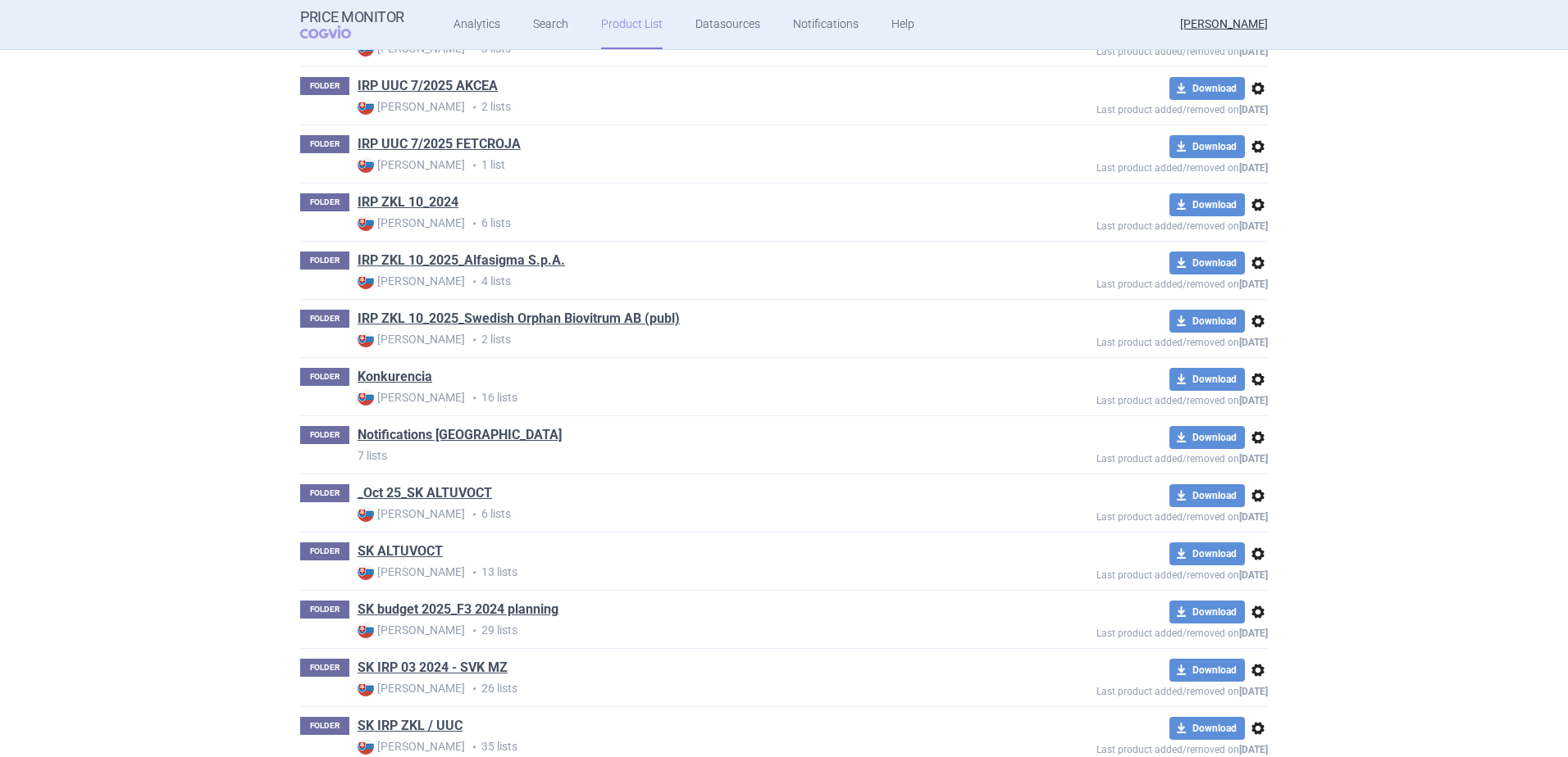
scroll to position [1065, 0]
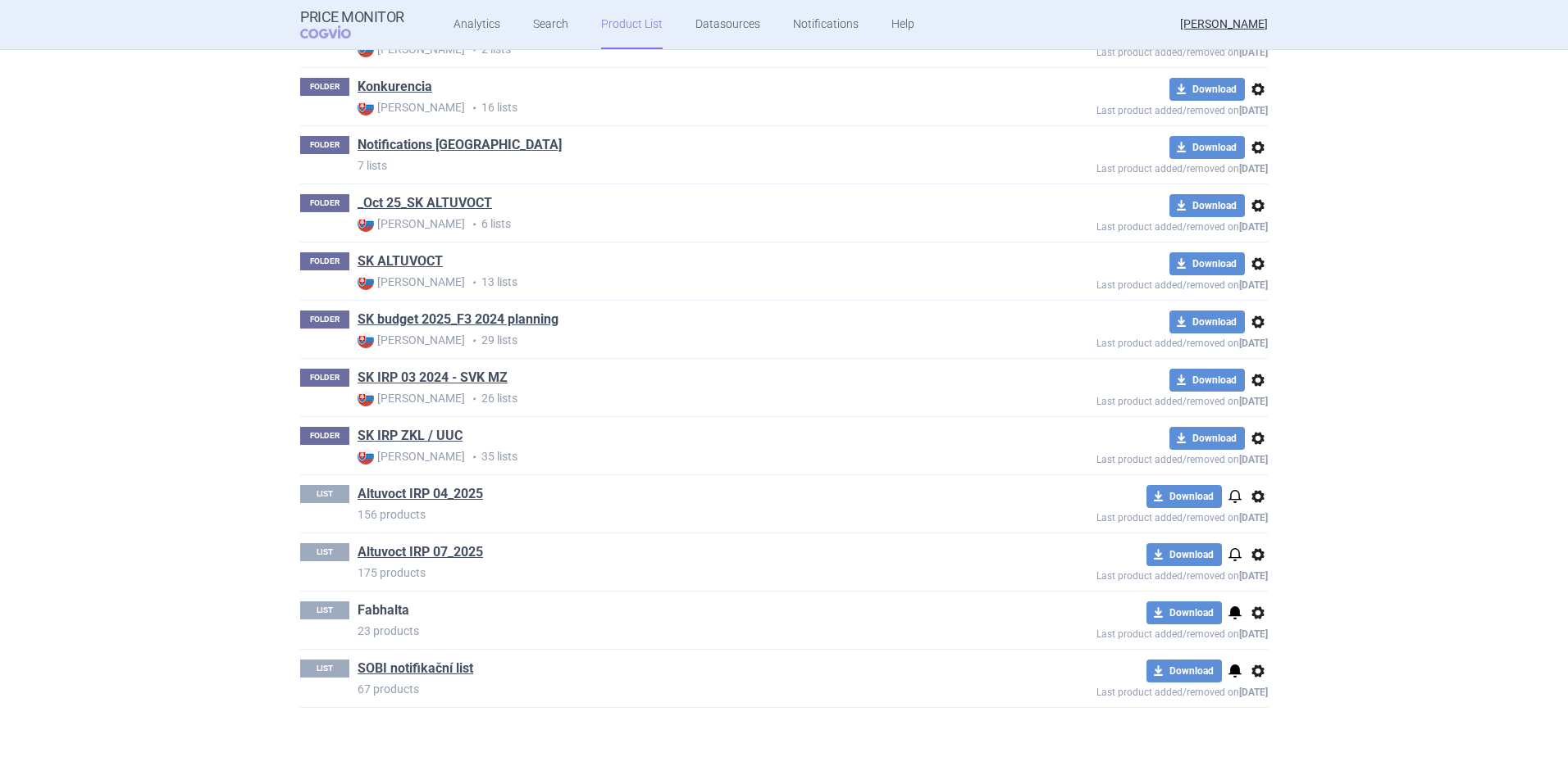
click at [363, 607] on link "Fabhalta" at bounding box center [383, 610] width 51 height 18
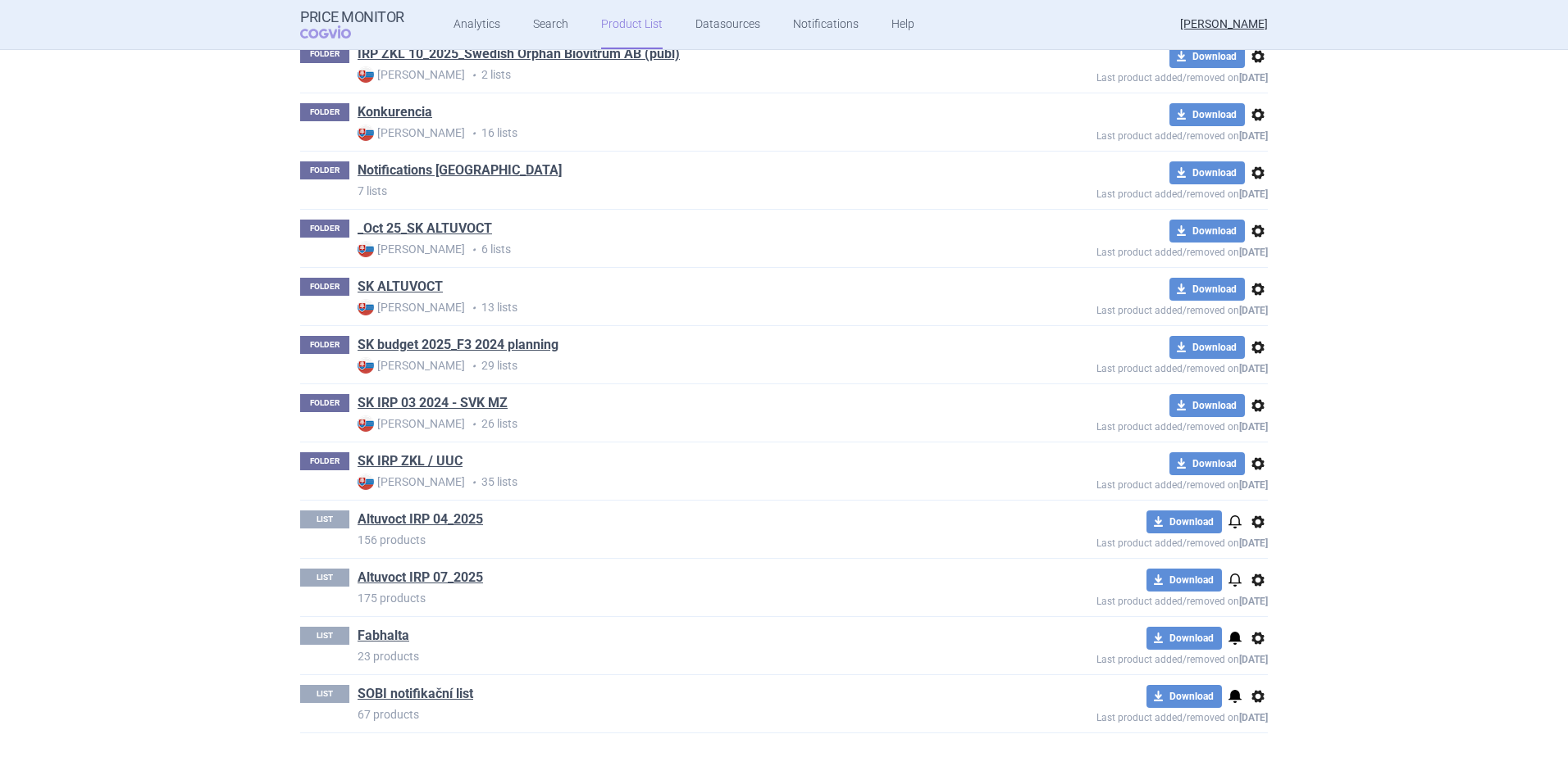
scroll to position [1065, 0]
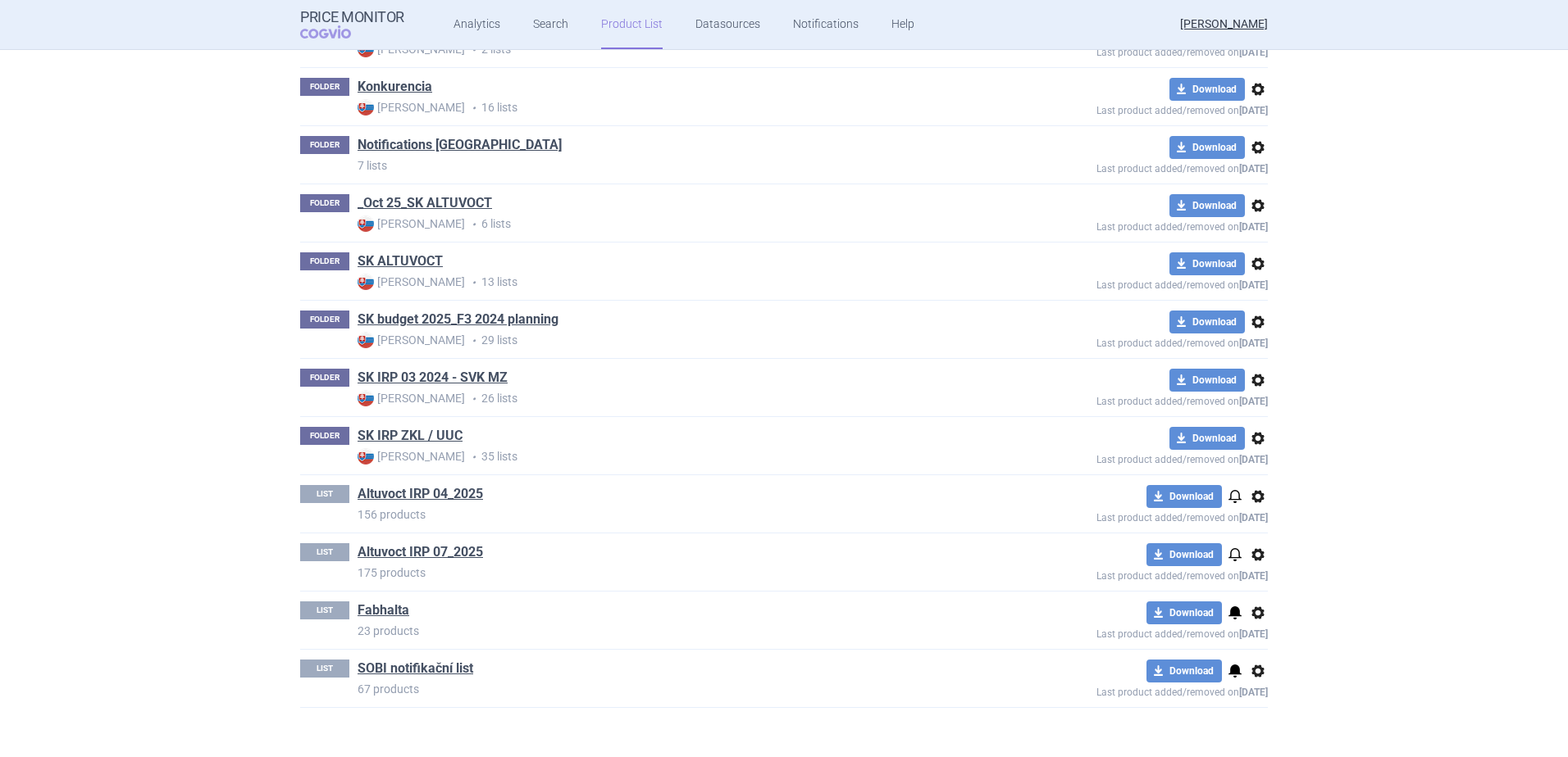
click at [1255, 612] on span "options" at bounding box center [1258, 613] width 20 height 20
click at [1261, 710] on button "Delete" at bounding box center [1251, 709] width 52 height 23
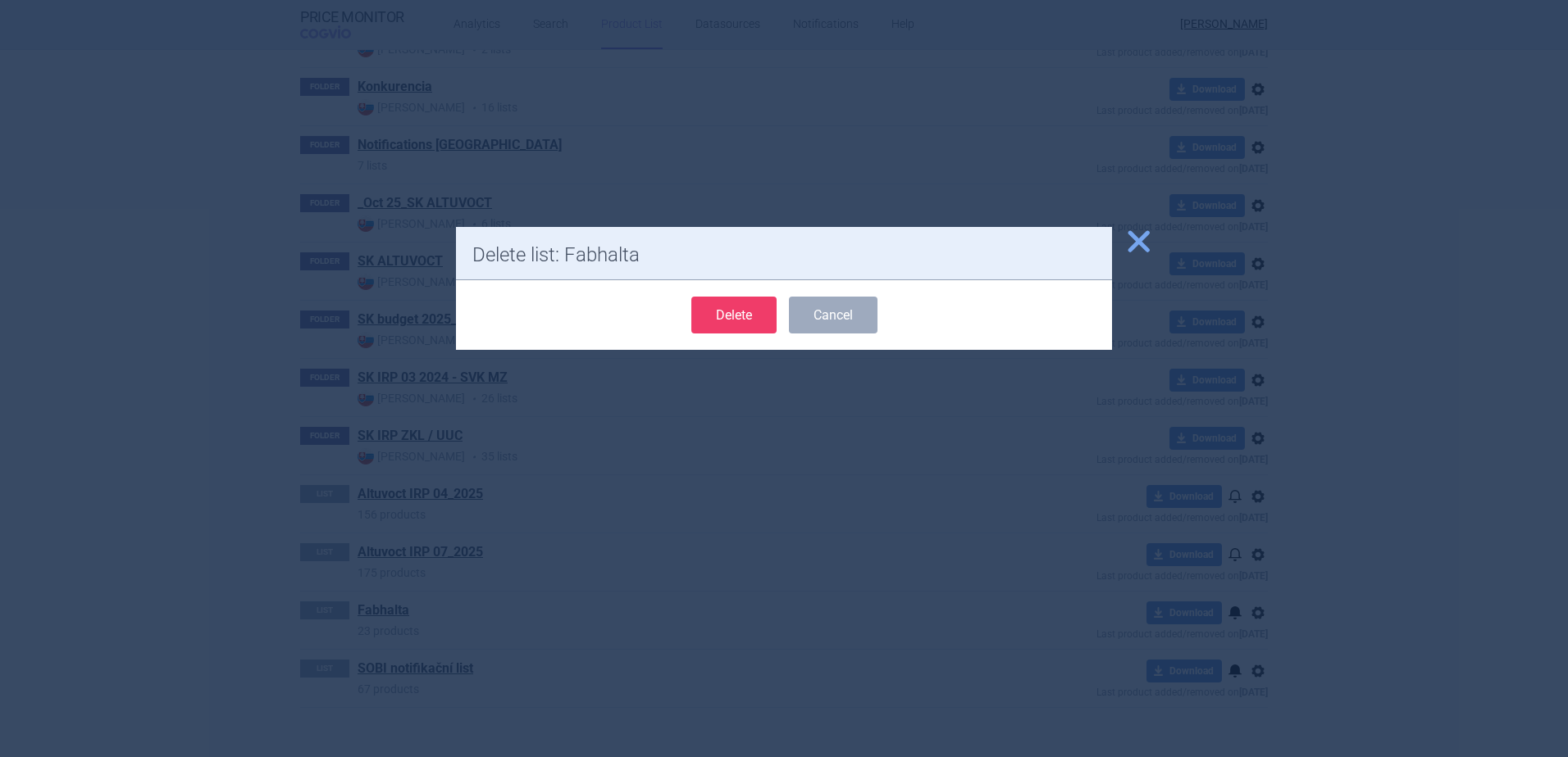
click at [754, 307] on button "Delete" at bounding box center [734, 315] width 86 height 37
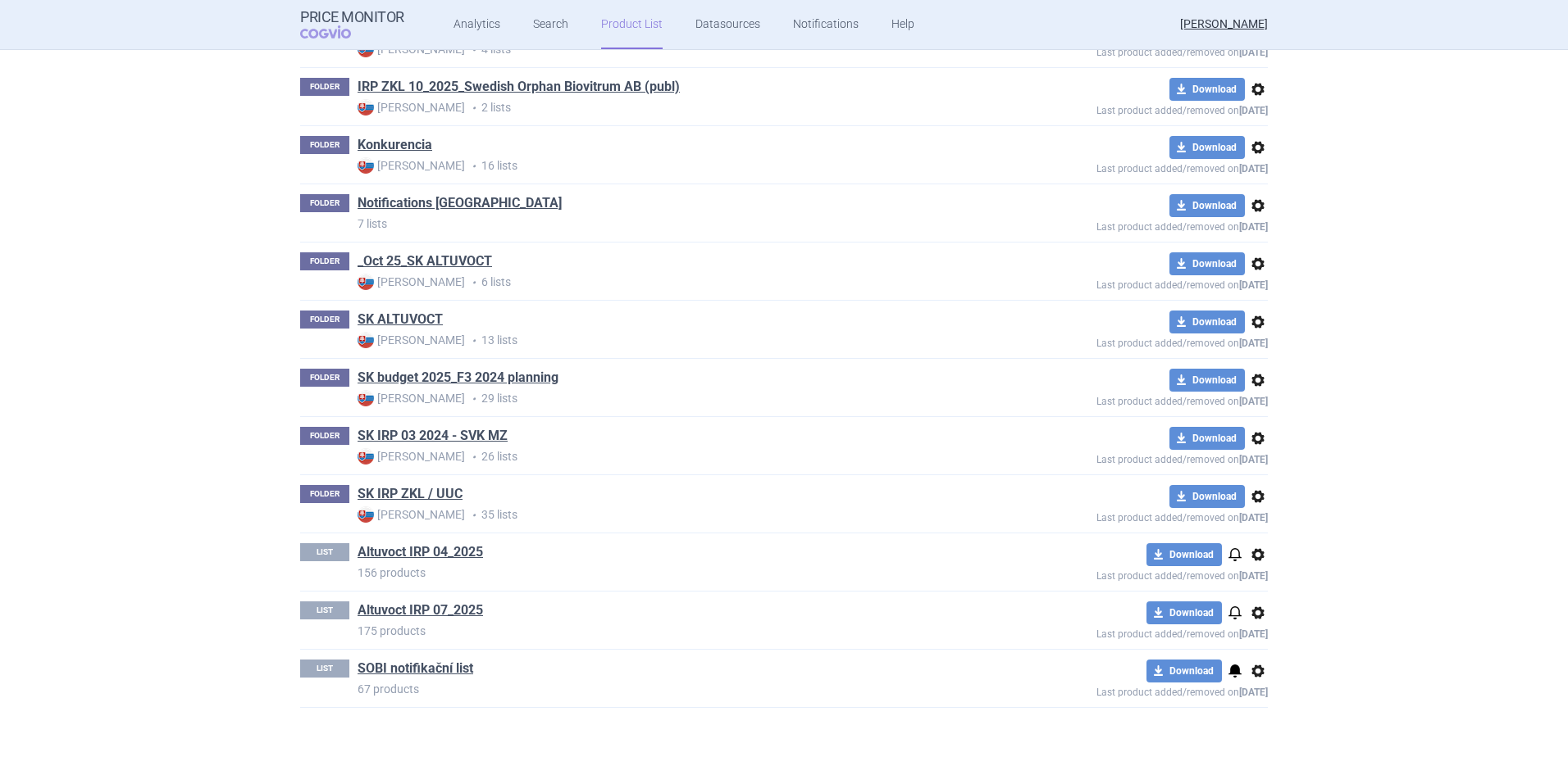
click at [1255, 553] on span "options" at bounding box center [1258, 555] width 20 height 20
click at [1255, 651] on button "Delete" at bounding box center [1251, 651] width 52 height 23
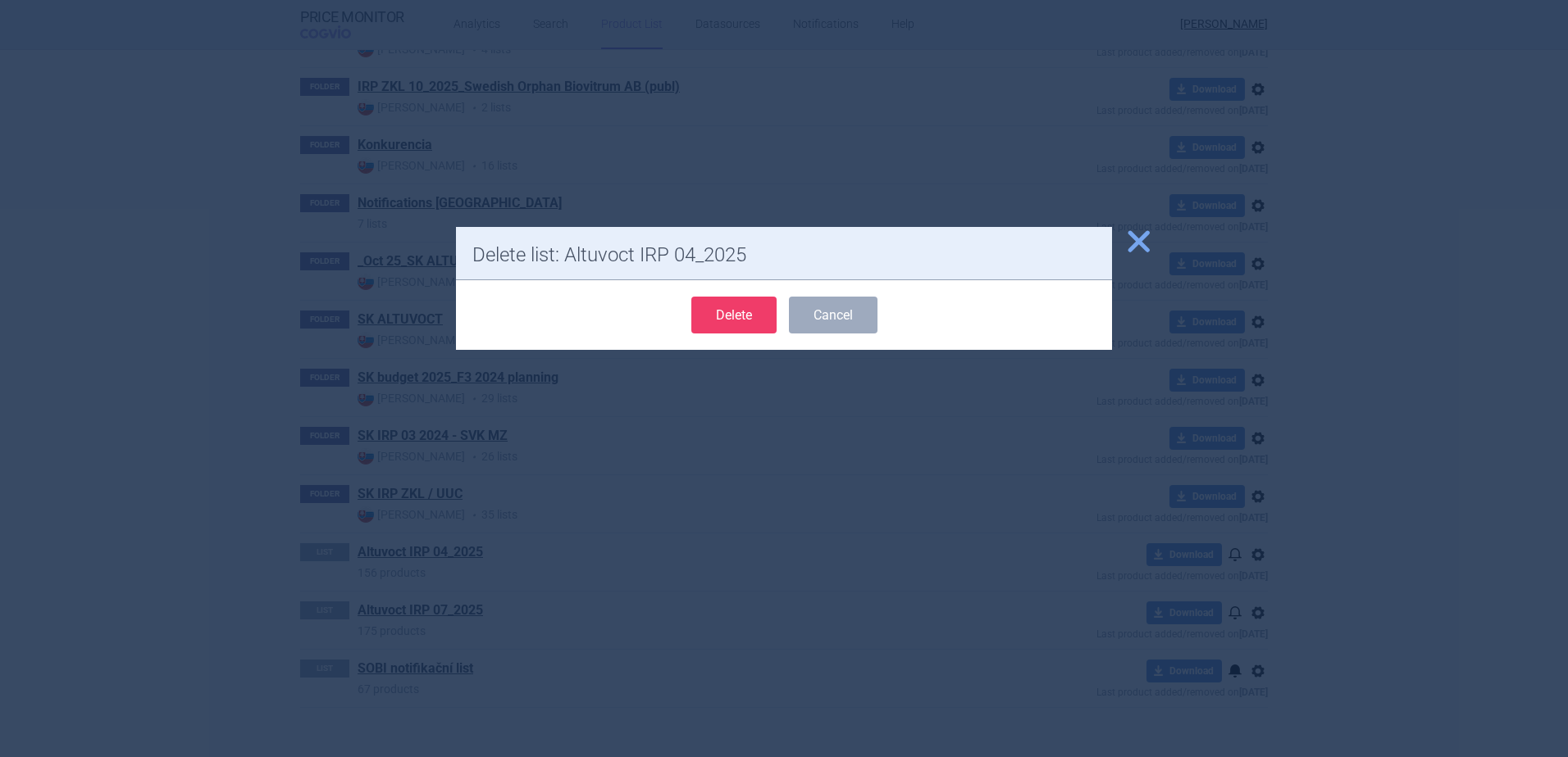
click at [724, 320] on button "Delete" at bounding box center [734, 315] width 86 height 37
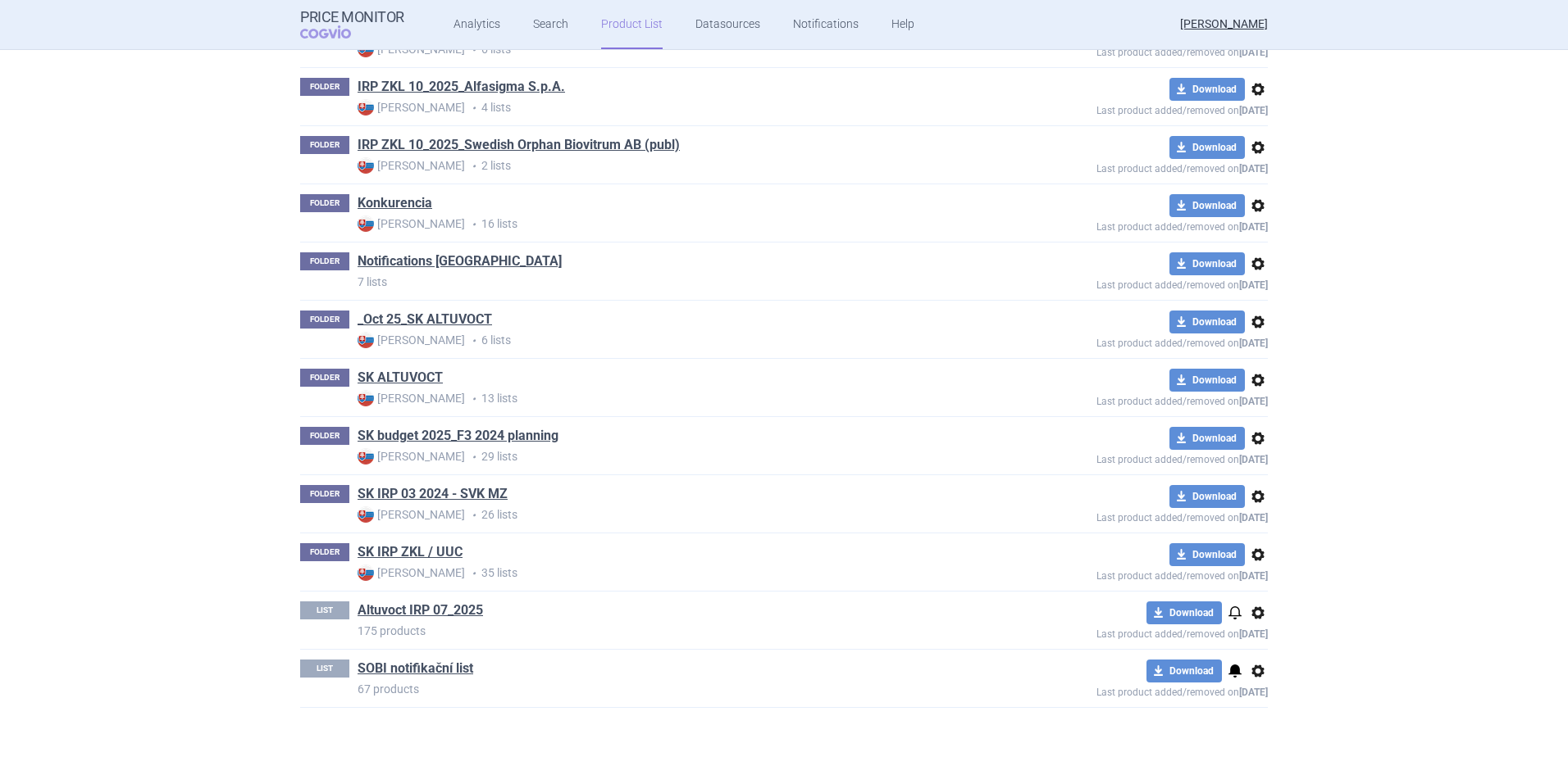
scroll to position [948, 0]
click at [403, 552] on link "SK IRP ZKL / UUC" at bounding box center [410, 553] width 105 height 18
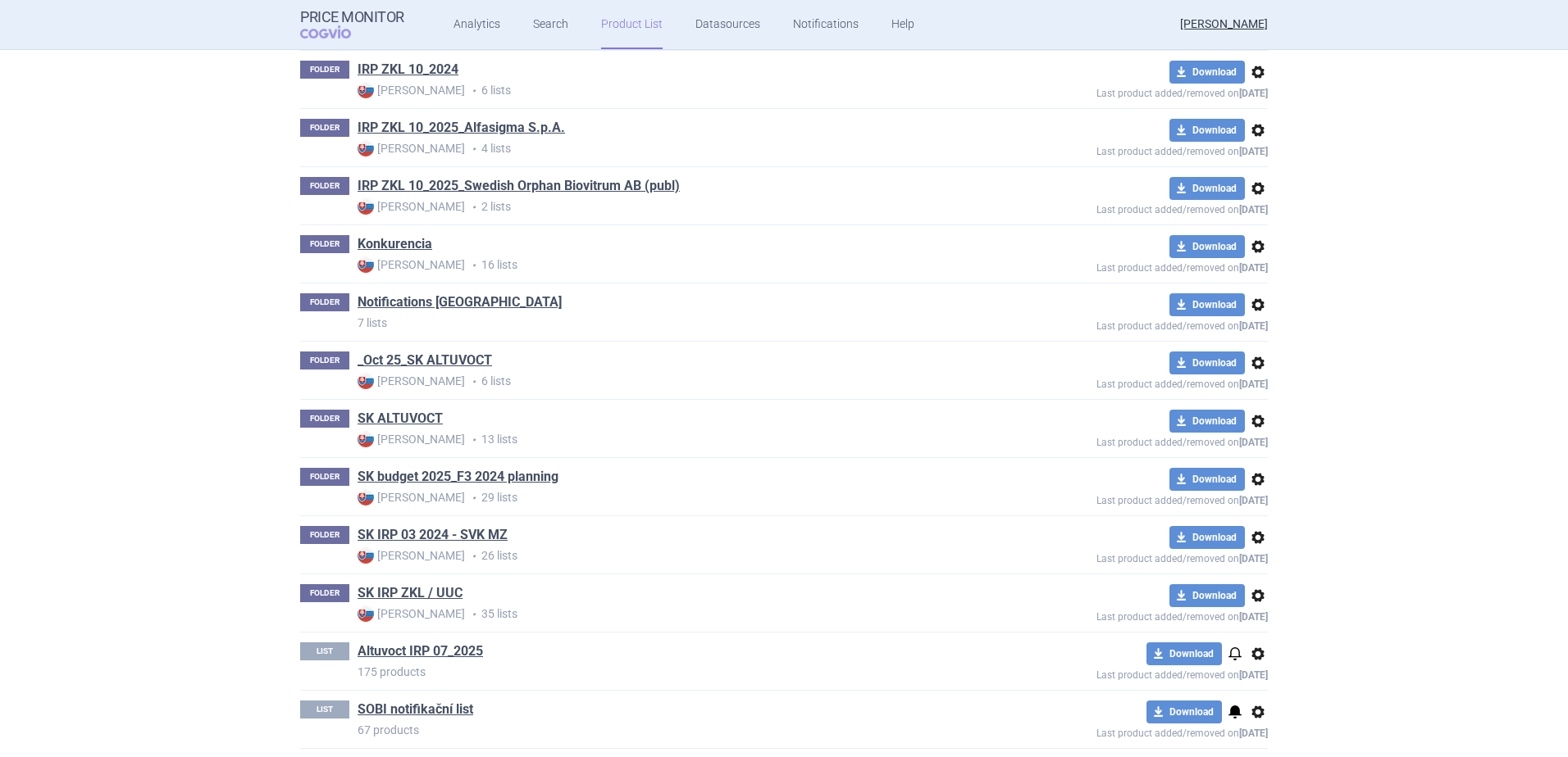
scroll to position [948, 0]
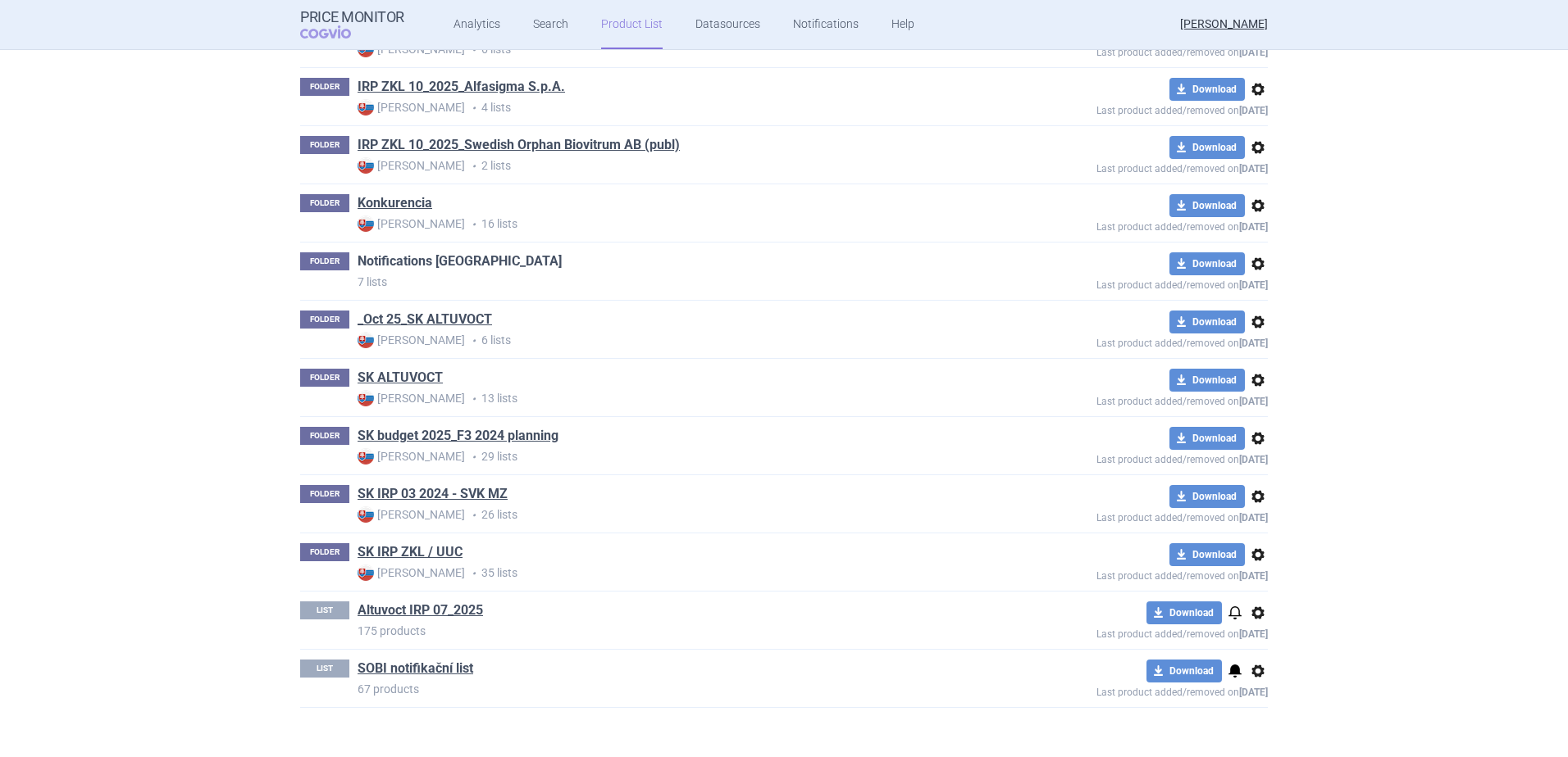
click at [452, 258] on link "Notifications [GEOGRAPHIC_DATA]" at bounding box center [459, 261] width 204 height 18
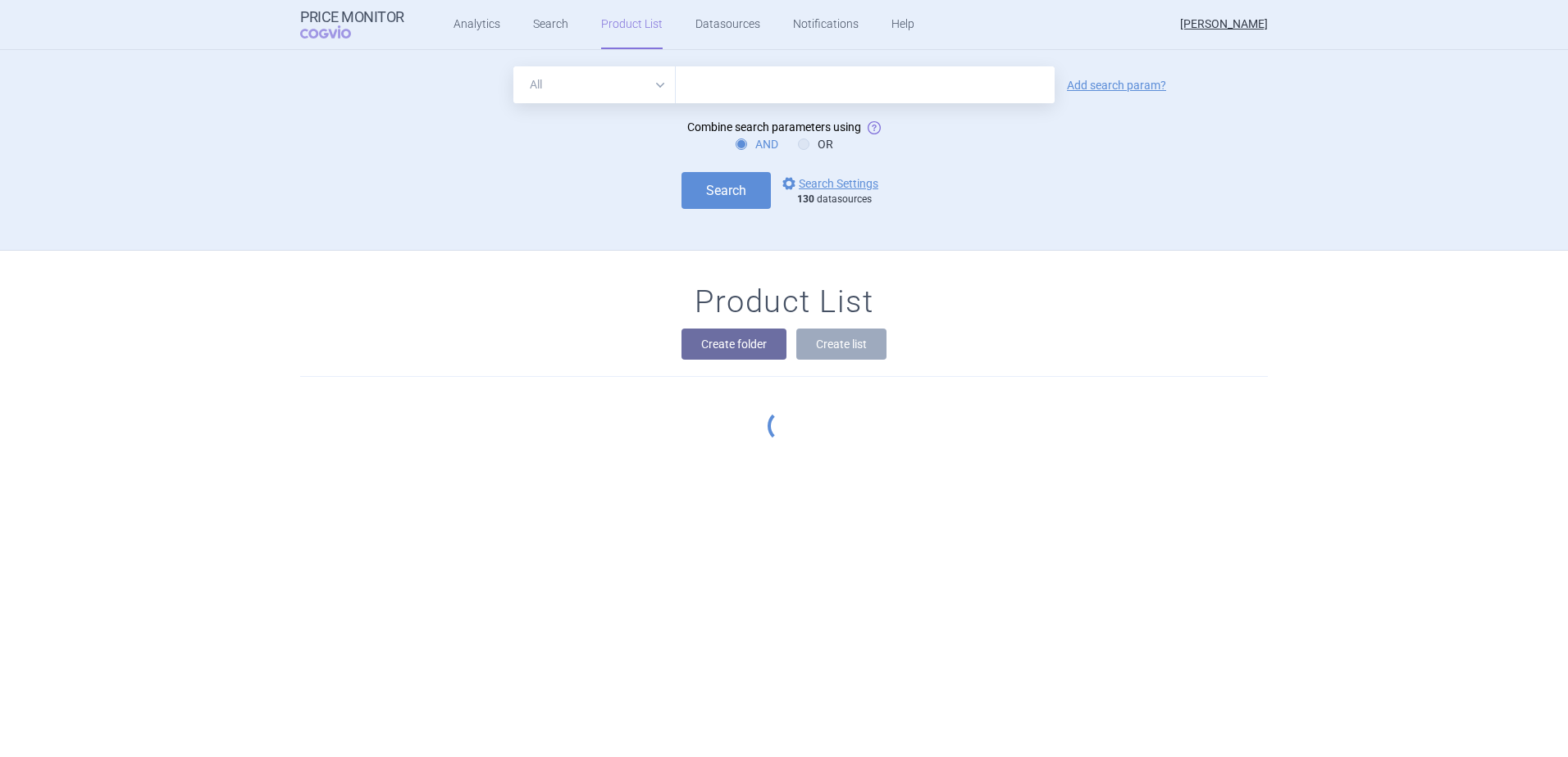
scroll to position [201, 0]
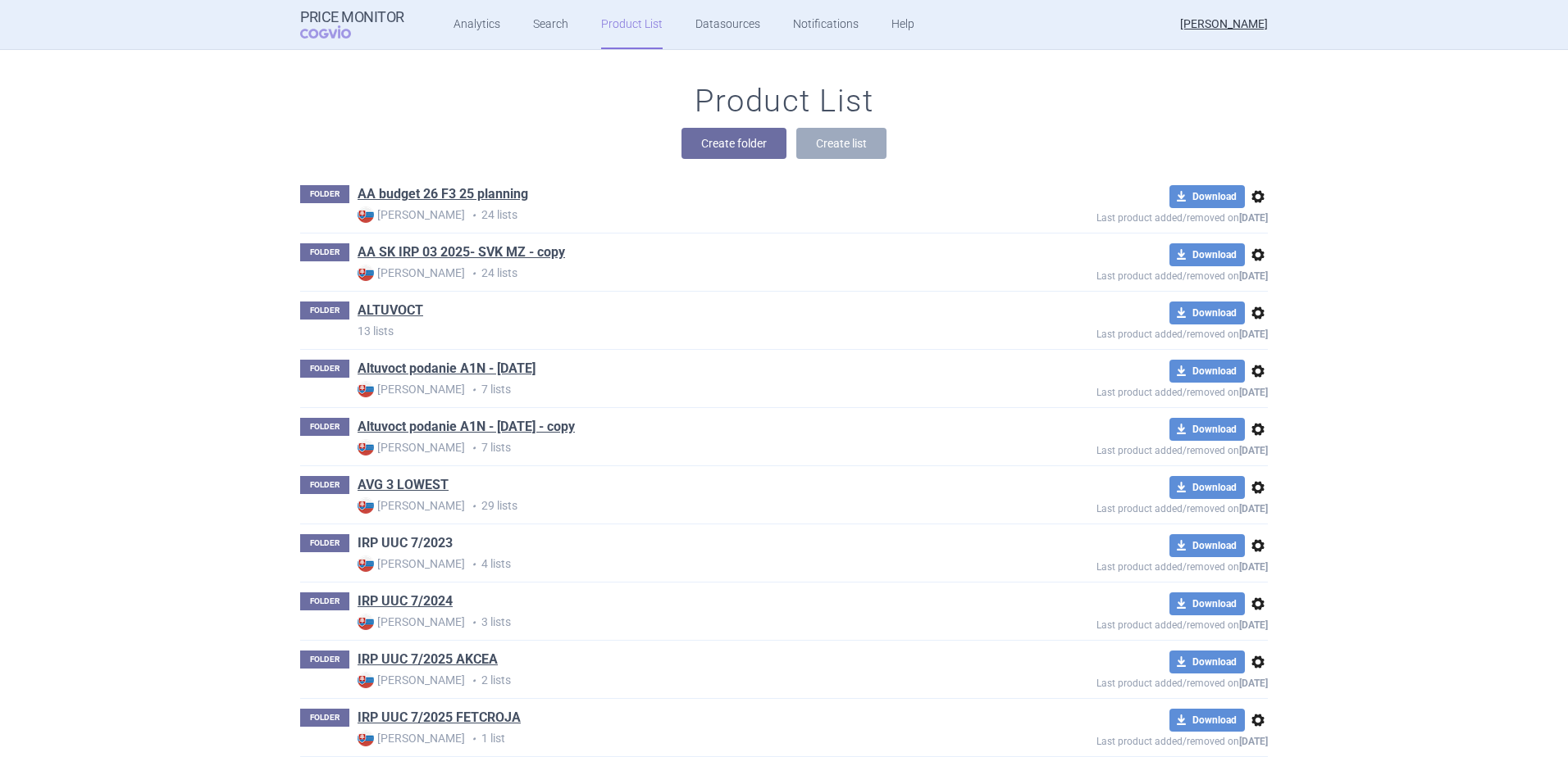
click at [410, 540] on link "IRP UUC 7/2023" at bounding box center [405, 544] width 95 height 18
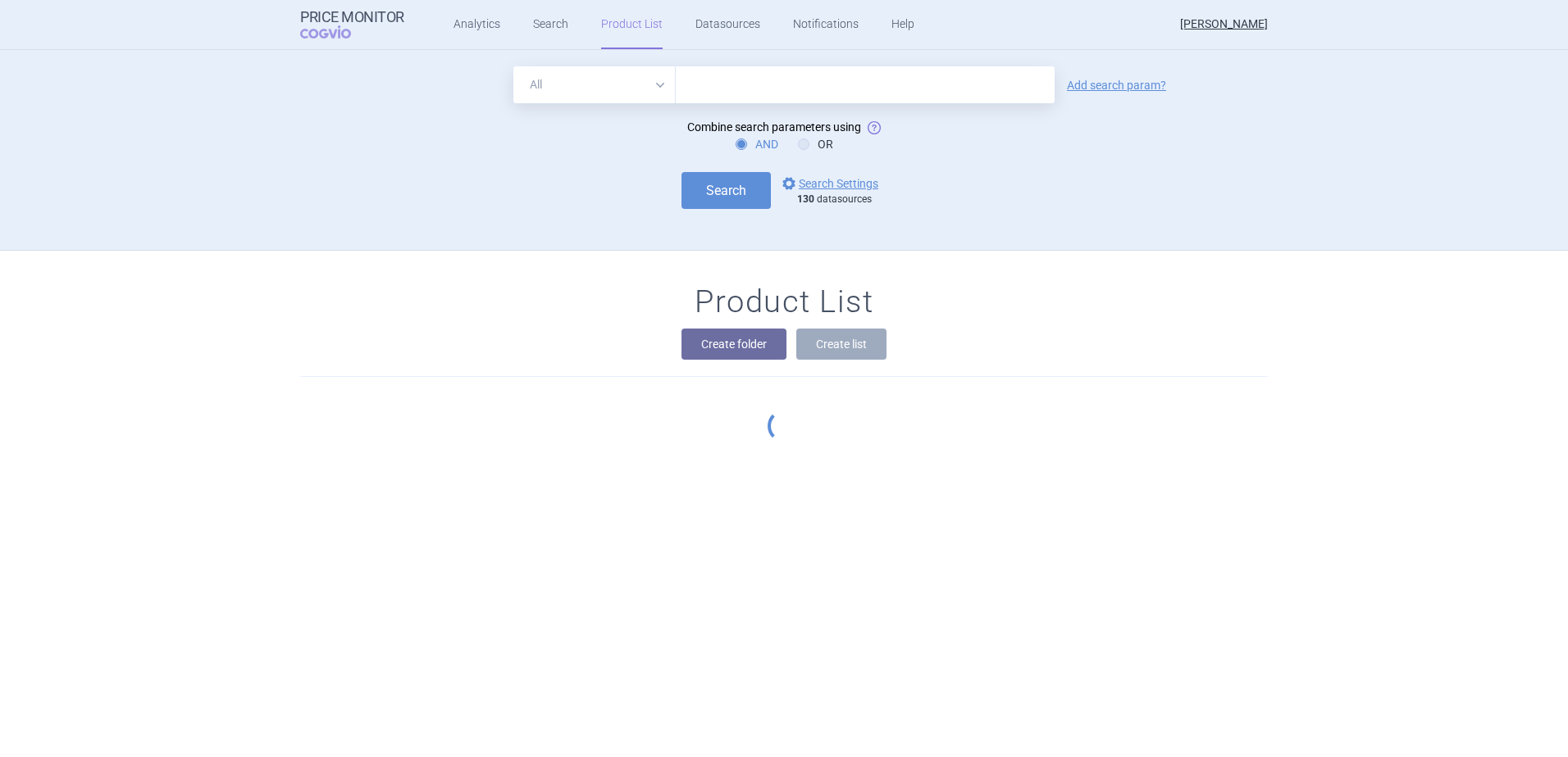
scroll to position [201, 0]
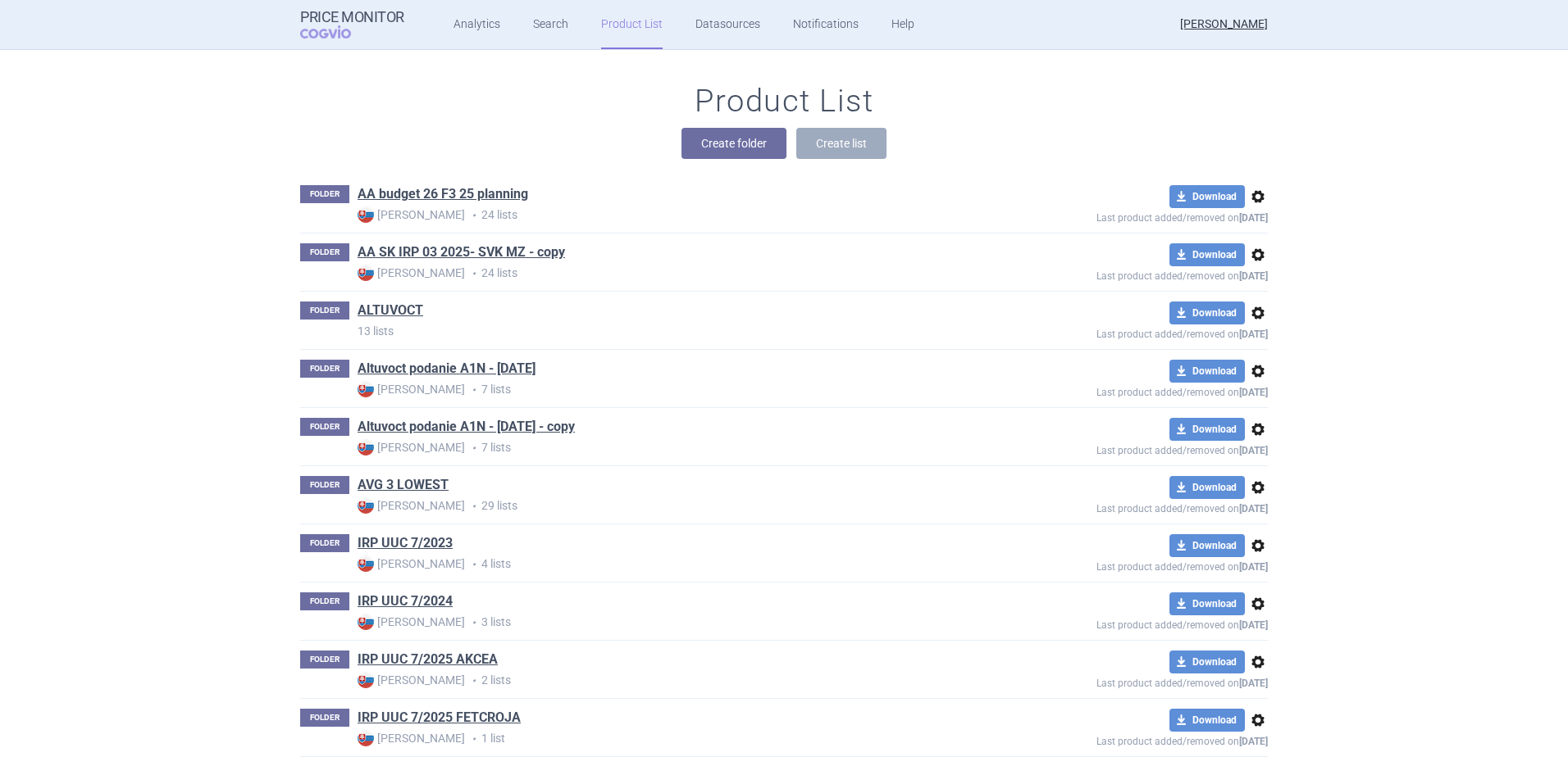
click at [1255, 549] on span "options" at bounding box center [1258, 545] width 20 height 20
click at [1255, 639] on button "Delete" at bounding box center [1251, 642] width 52 height 23
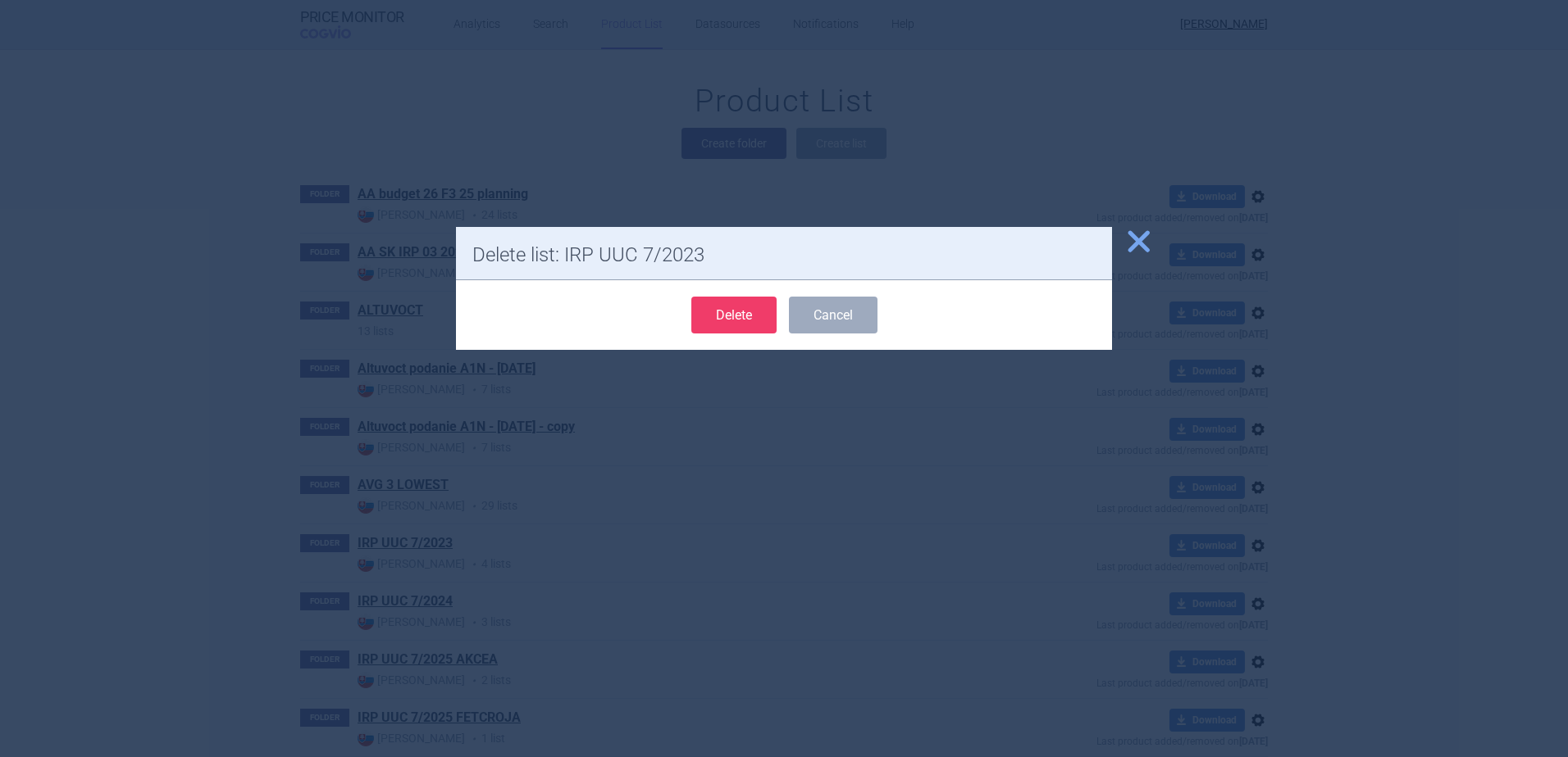
click at [739, 307] on button "Delete" at bounding box center [734, 315] width 86 height 37
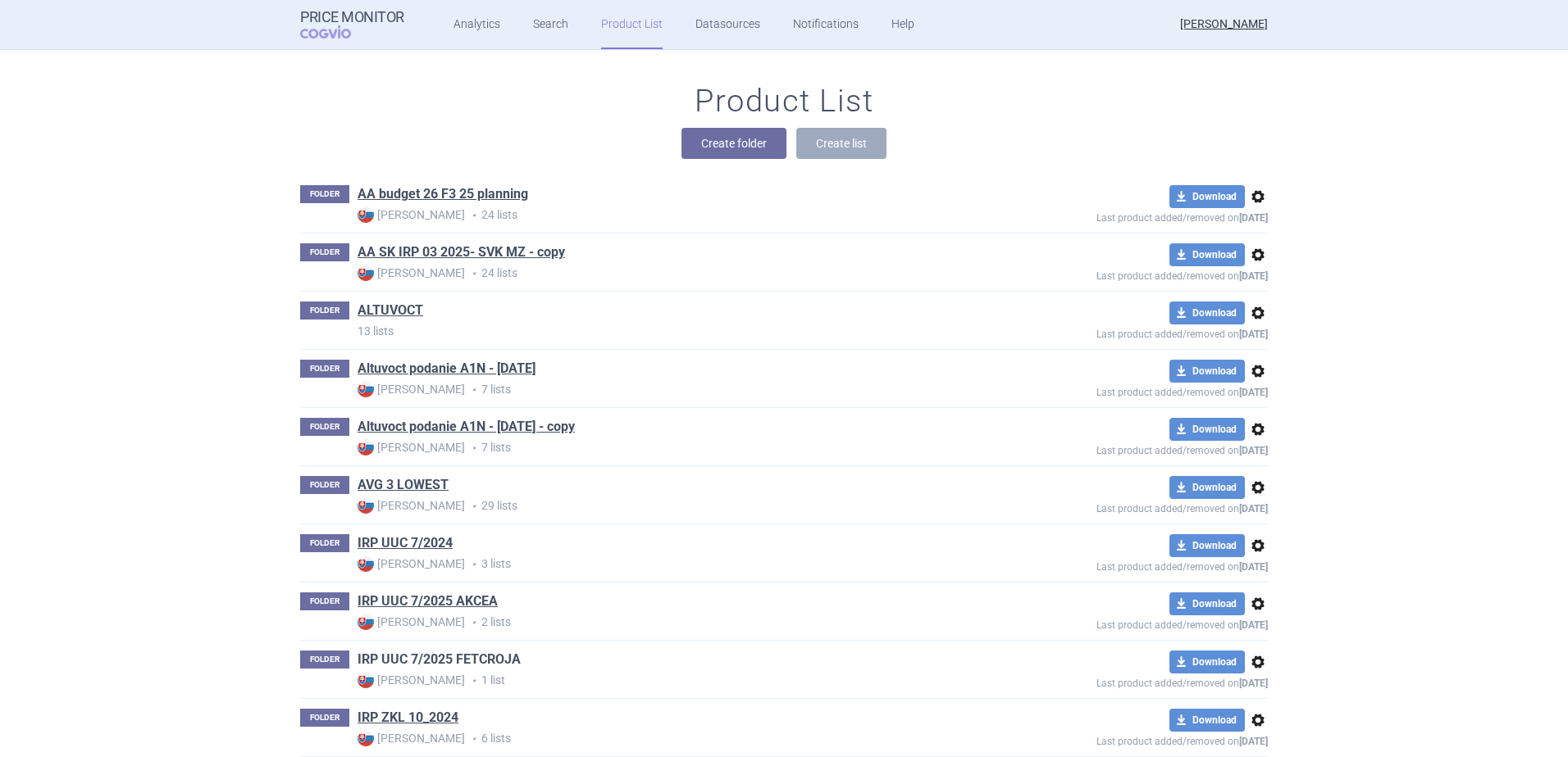
scroll to position [283, 0]
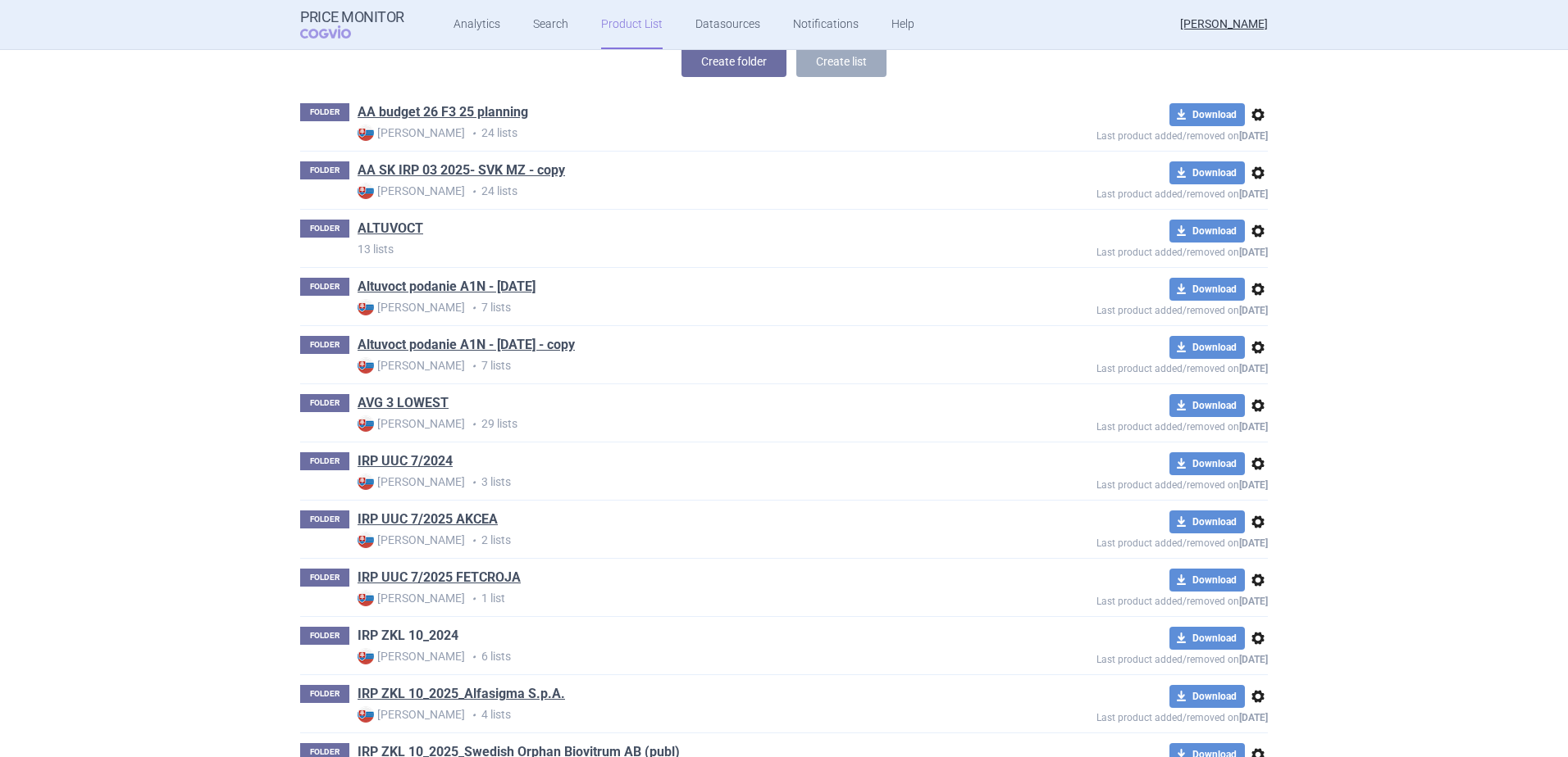
click at [384, 640] on link "IRP ZKL 10_2024" at bounding box center [408, 636] width 101 height 18
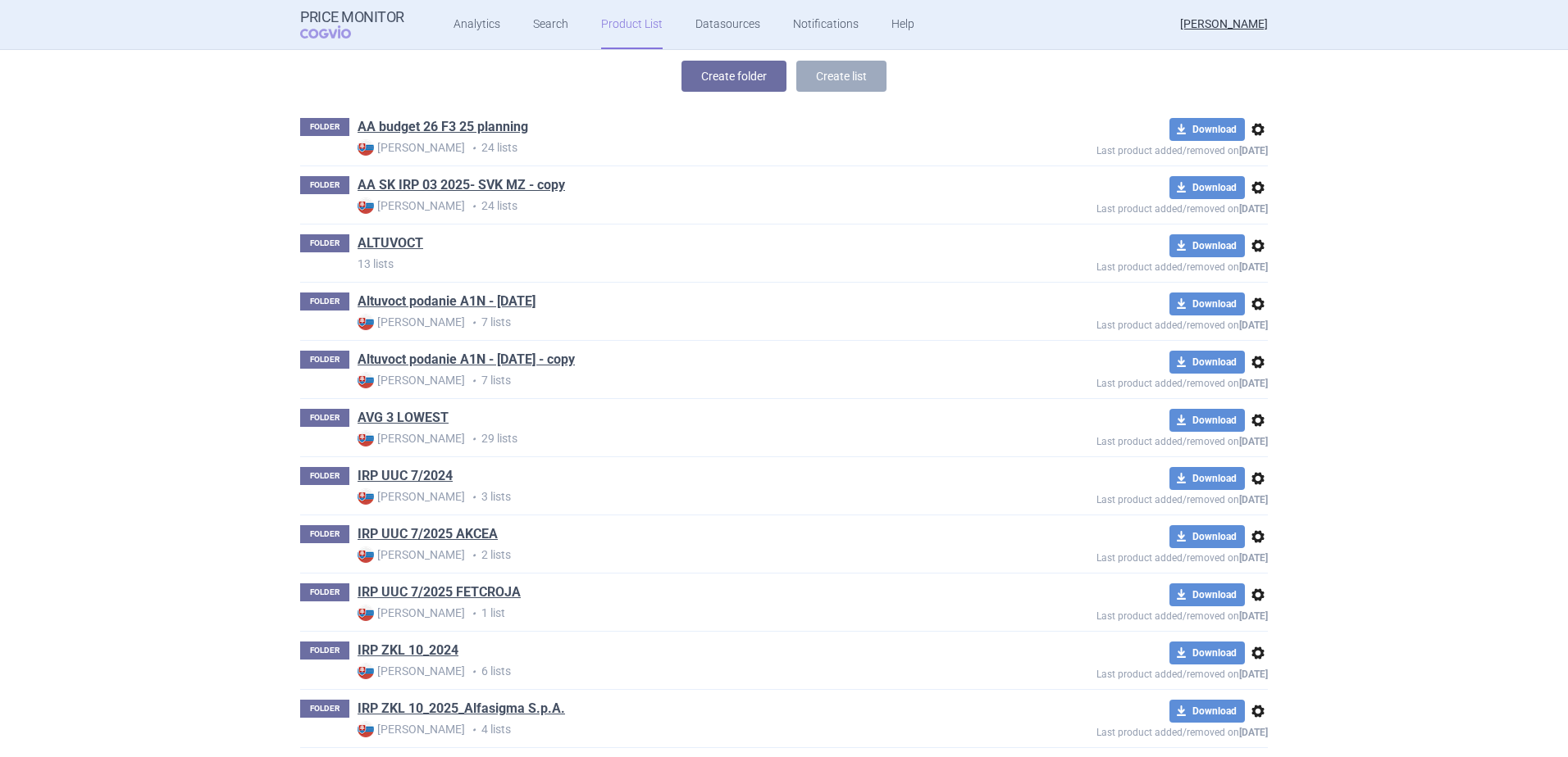
scroll to position [365, 0]
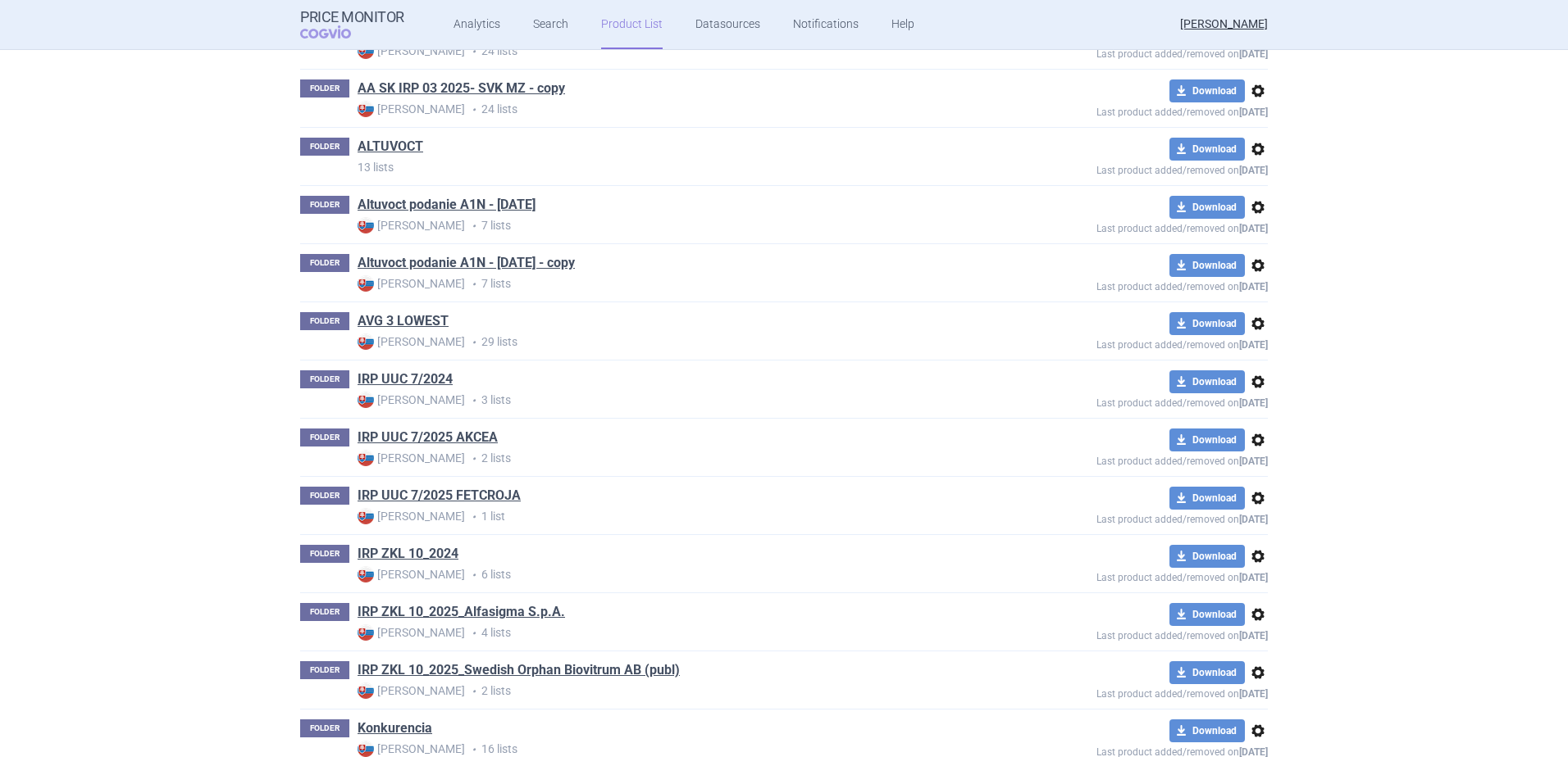
click at [1251, 551] on span "options" at bounding box center [1258, 556] width 20 height 20
click at [1252, 655] on button "Delete" at bounding box center [1251, 653] width 52 height 23
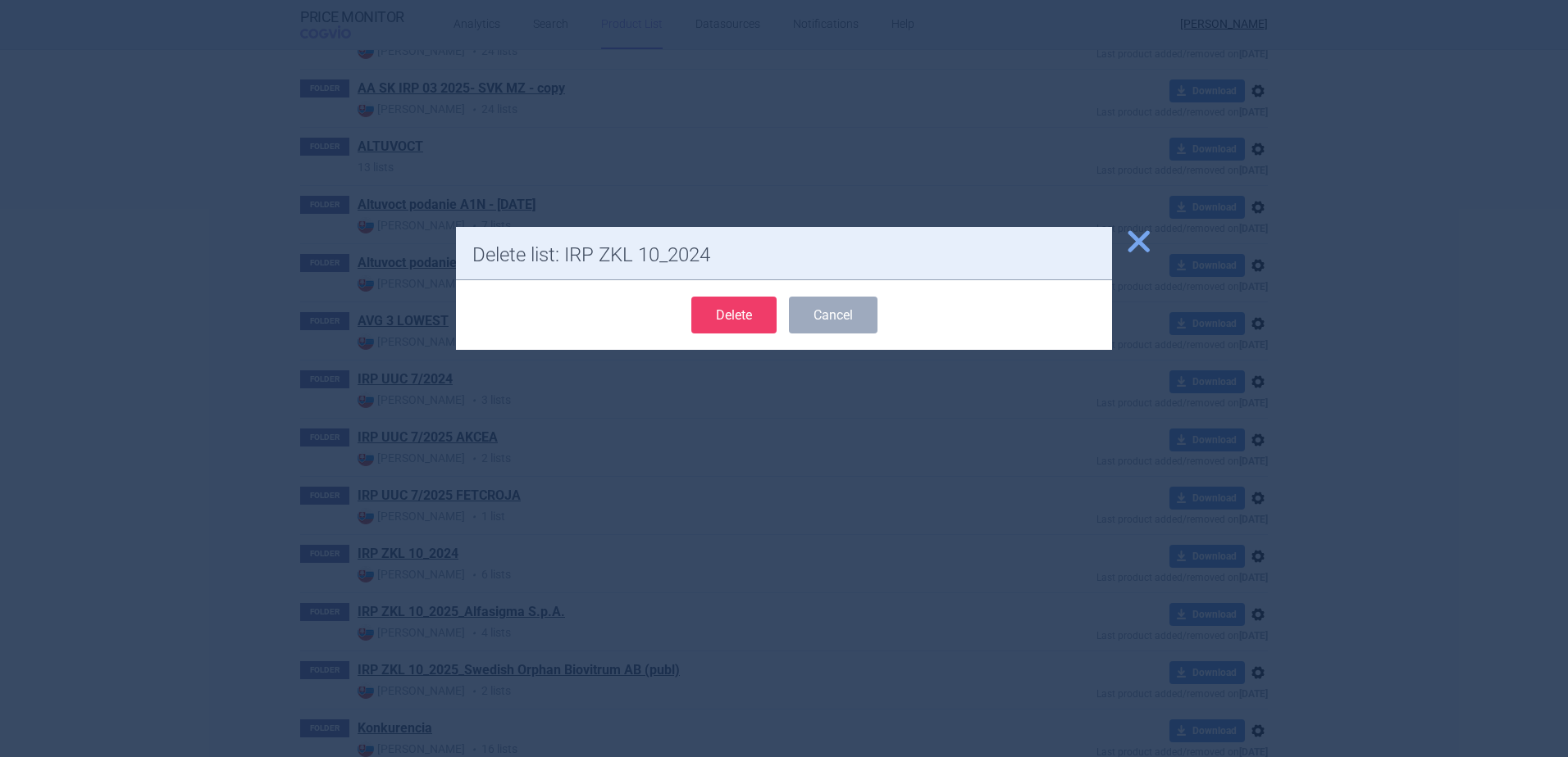
click at [738, 321] on button "Delete" at bounding box center [734, 315] width 86 height 37
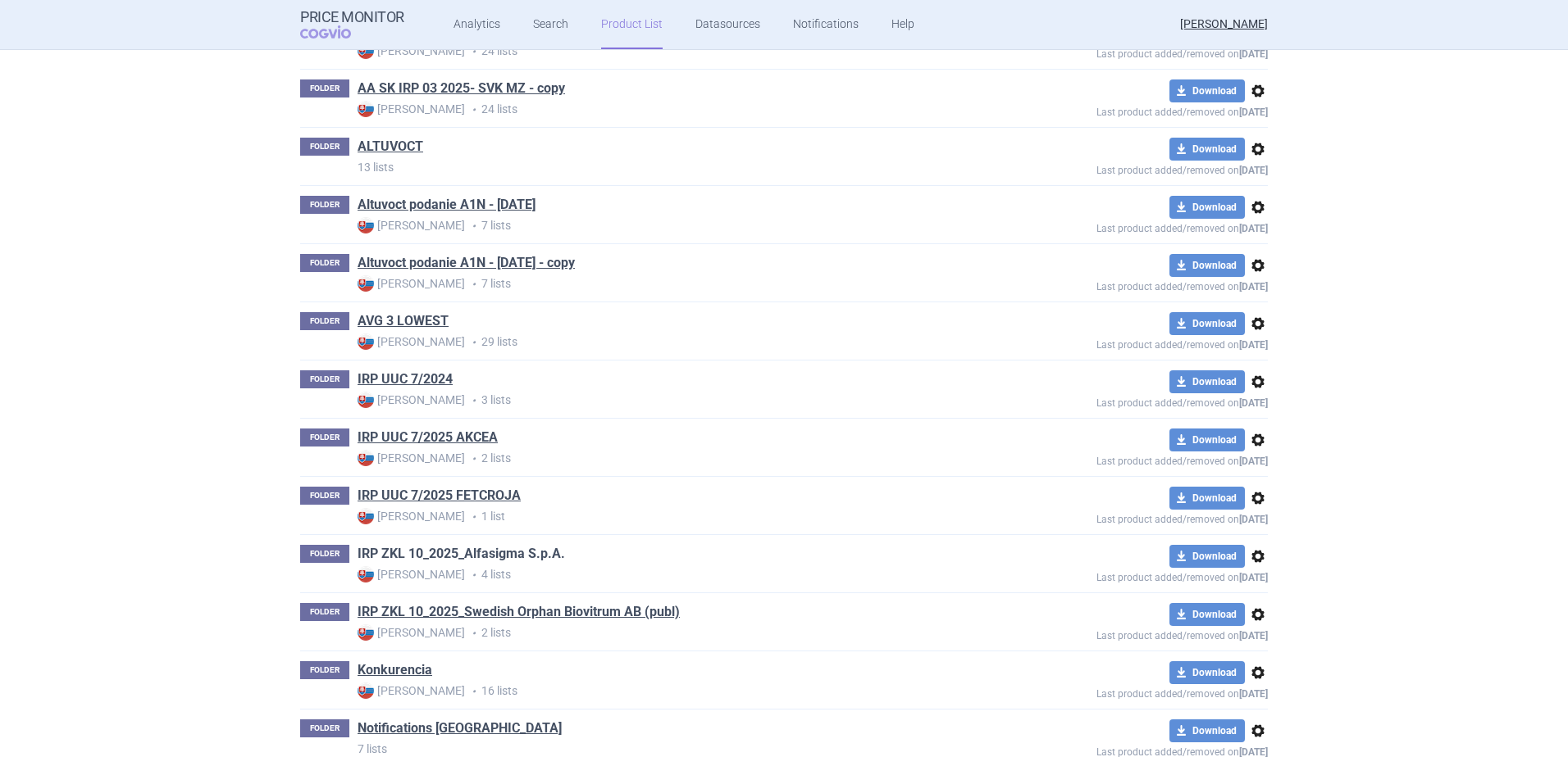
click at [482, 554] on link "IRP ZKL 10_2025_Alfasigma S.p.A." at bounding box center [461, 554] width 207 height 18
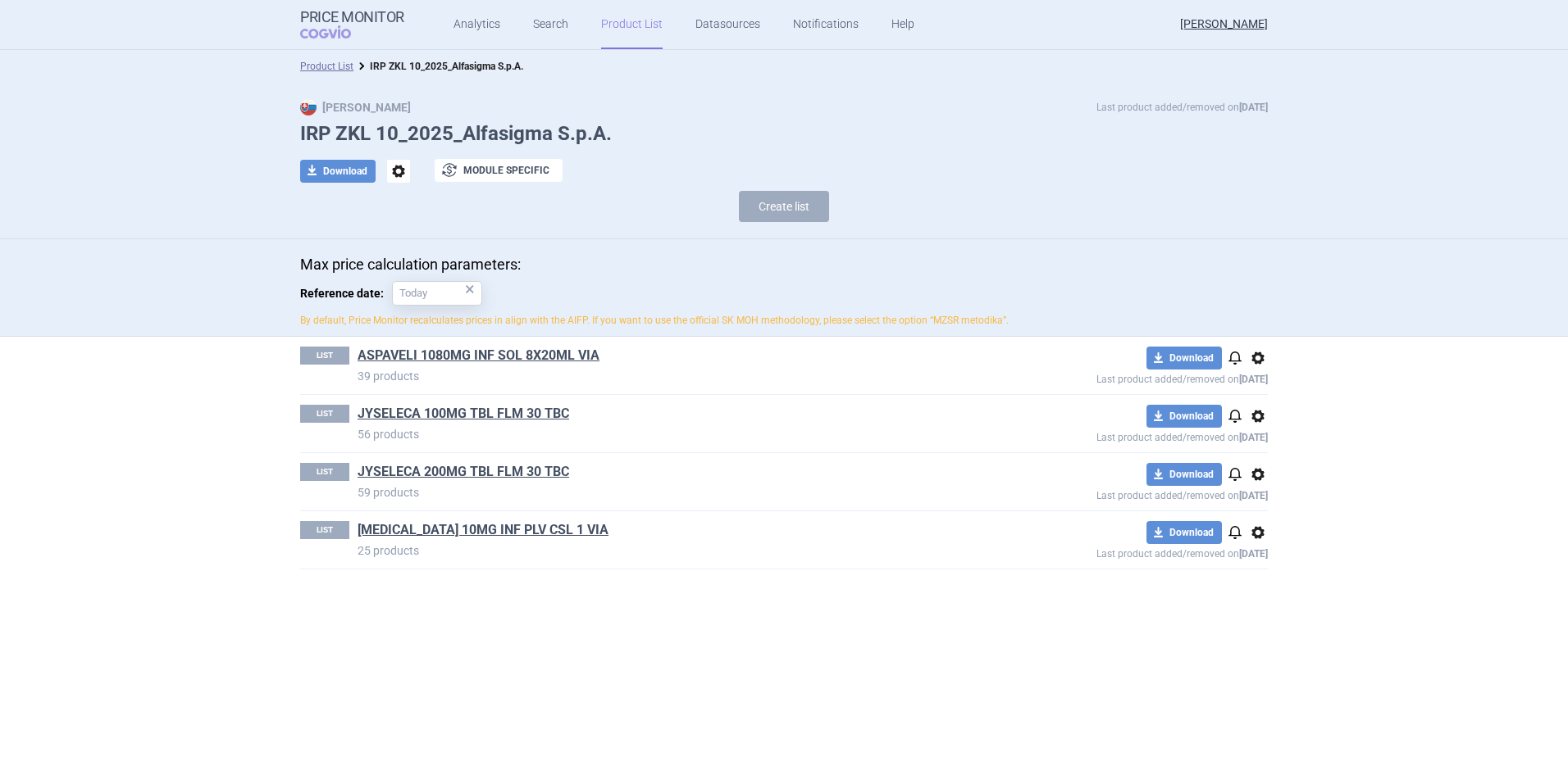
click at [1259, 353] on span "options" at bounding box center [1258, 358] width 20 height 20
click at [1255, 453] on button "Delete" at bounding box center [1258, 454] width 52 height 23
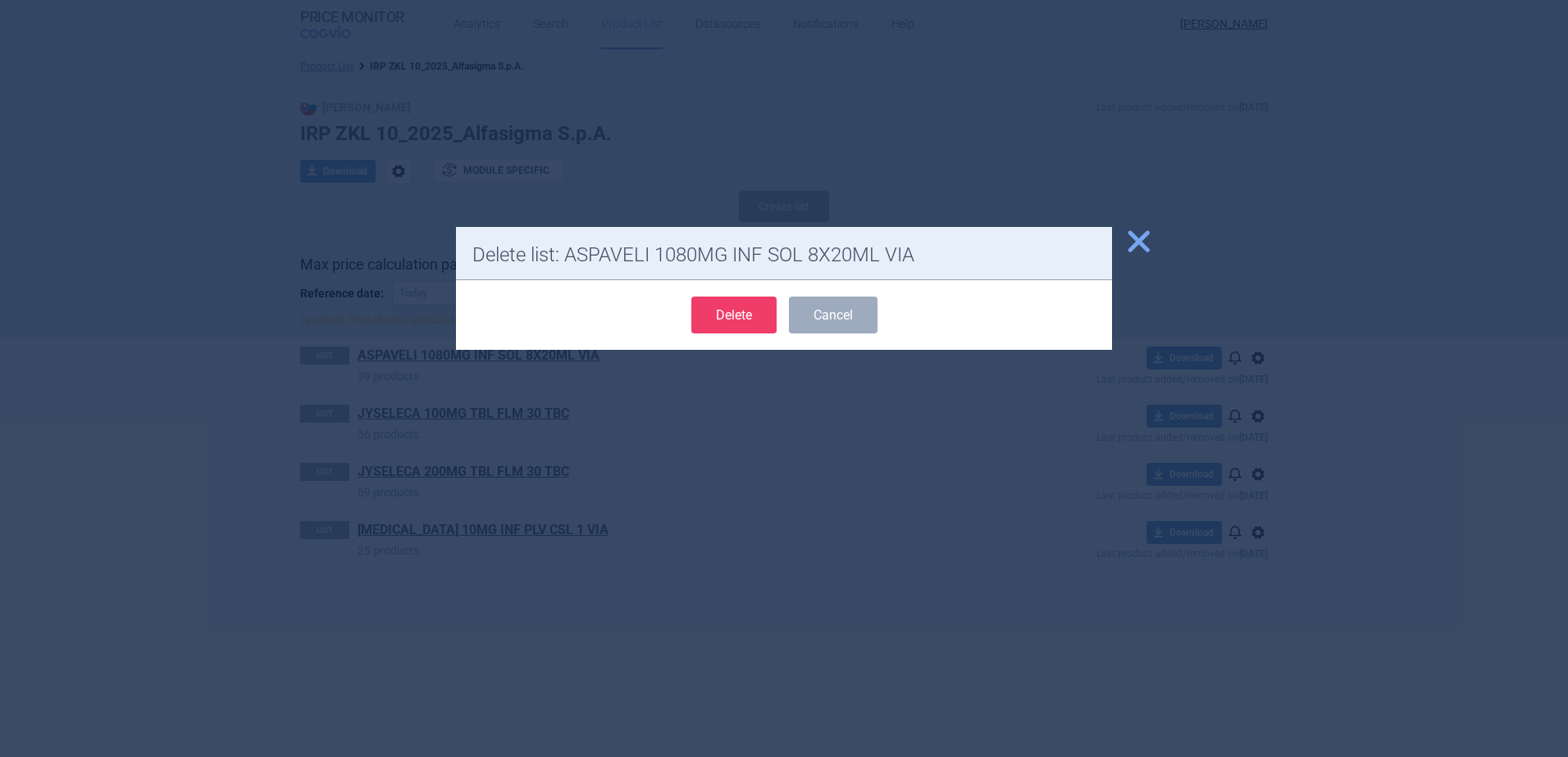
click at [739, 313] on button "Delete" at bounding box center [734, 315] width 86 height 37
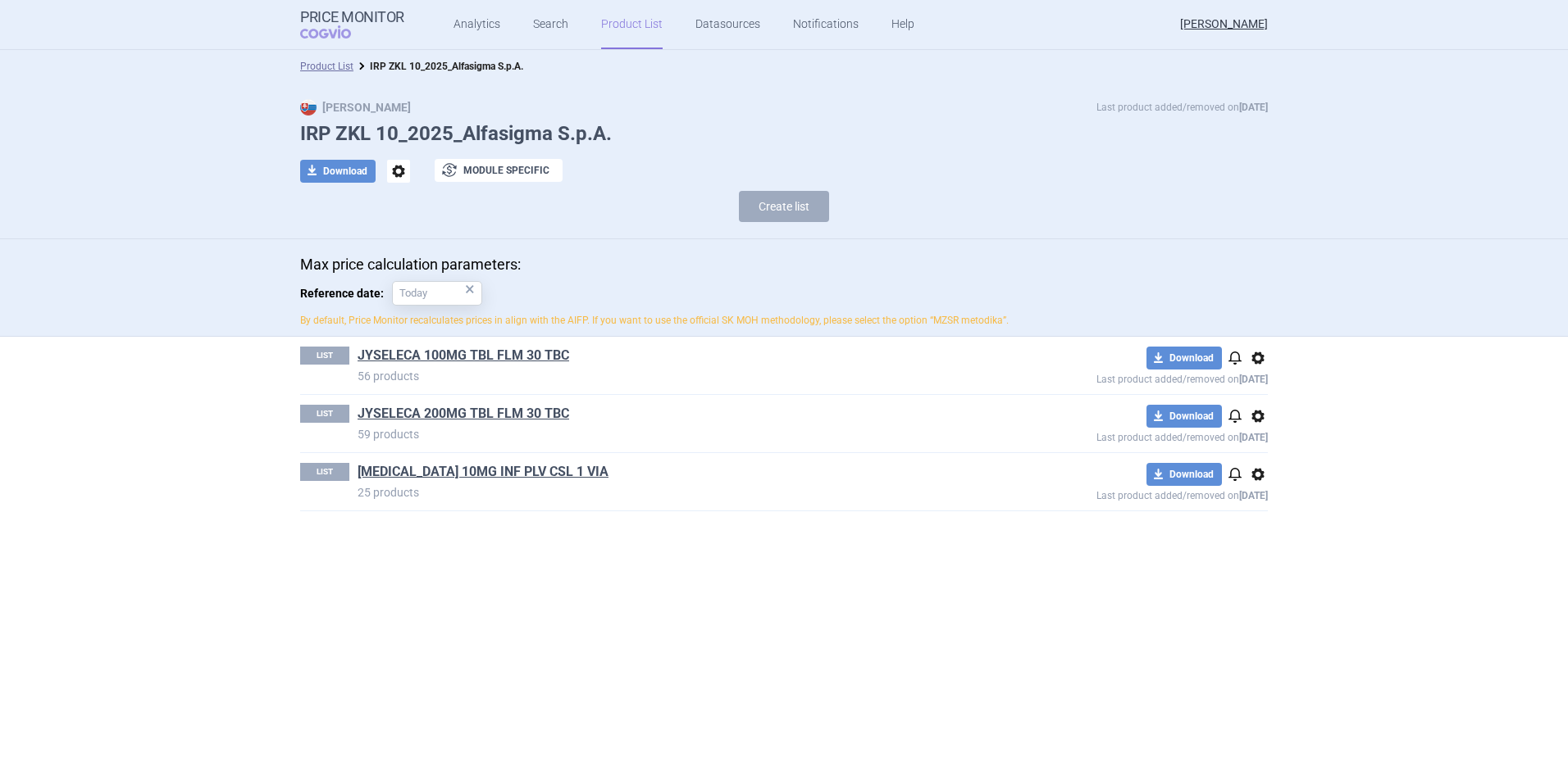
click at [1259, 473] on span "options" at bounding box center [1258, 474] width 20 height 20
click at [1264, 576] on button "Delete" at bounding box center [1258, 570] width 52 height 23
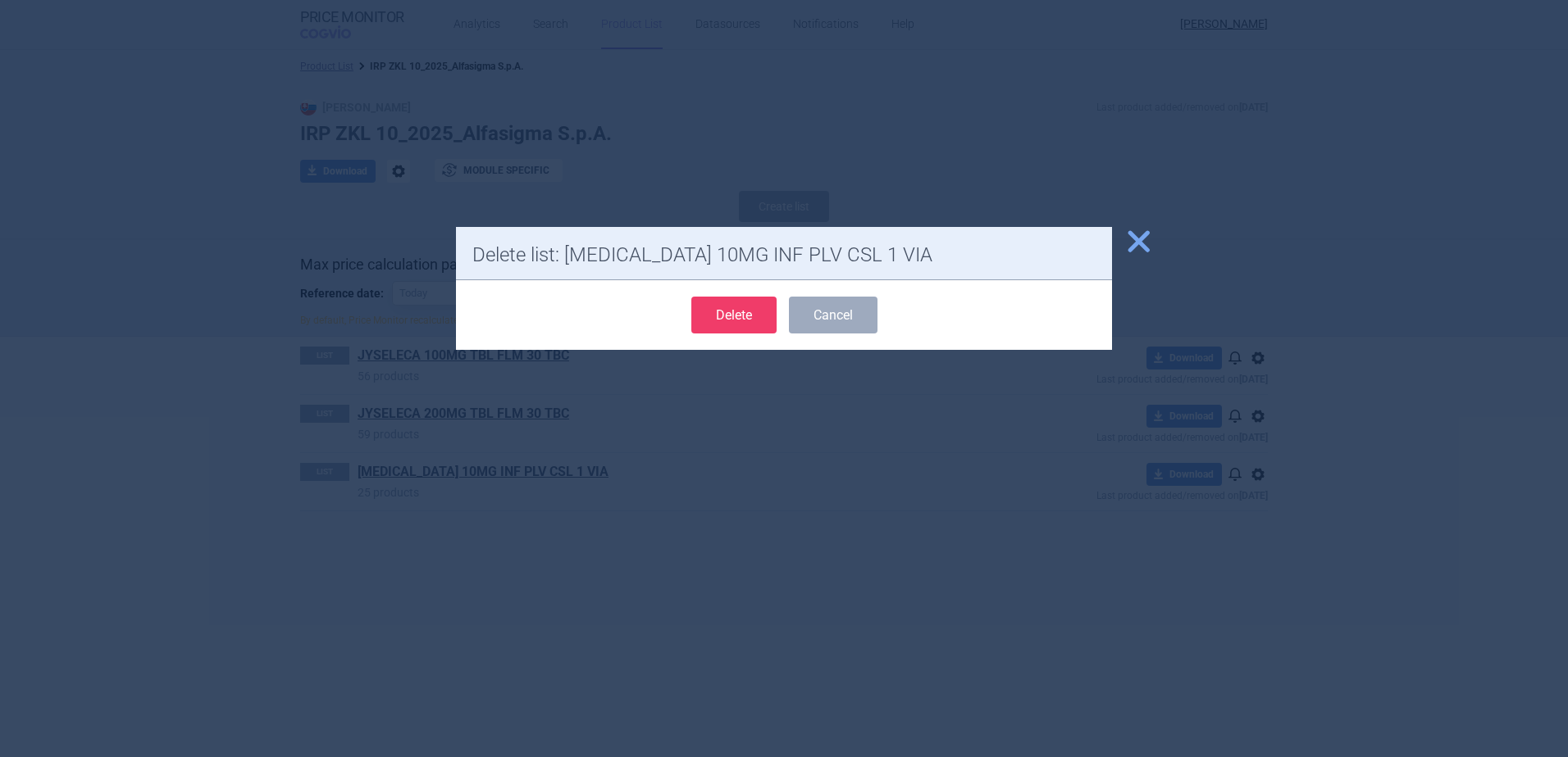
click at [716, 311] on button "Delete" at bounding box center [734, 315] width 86 height 37
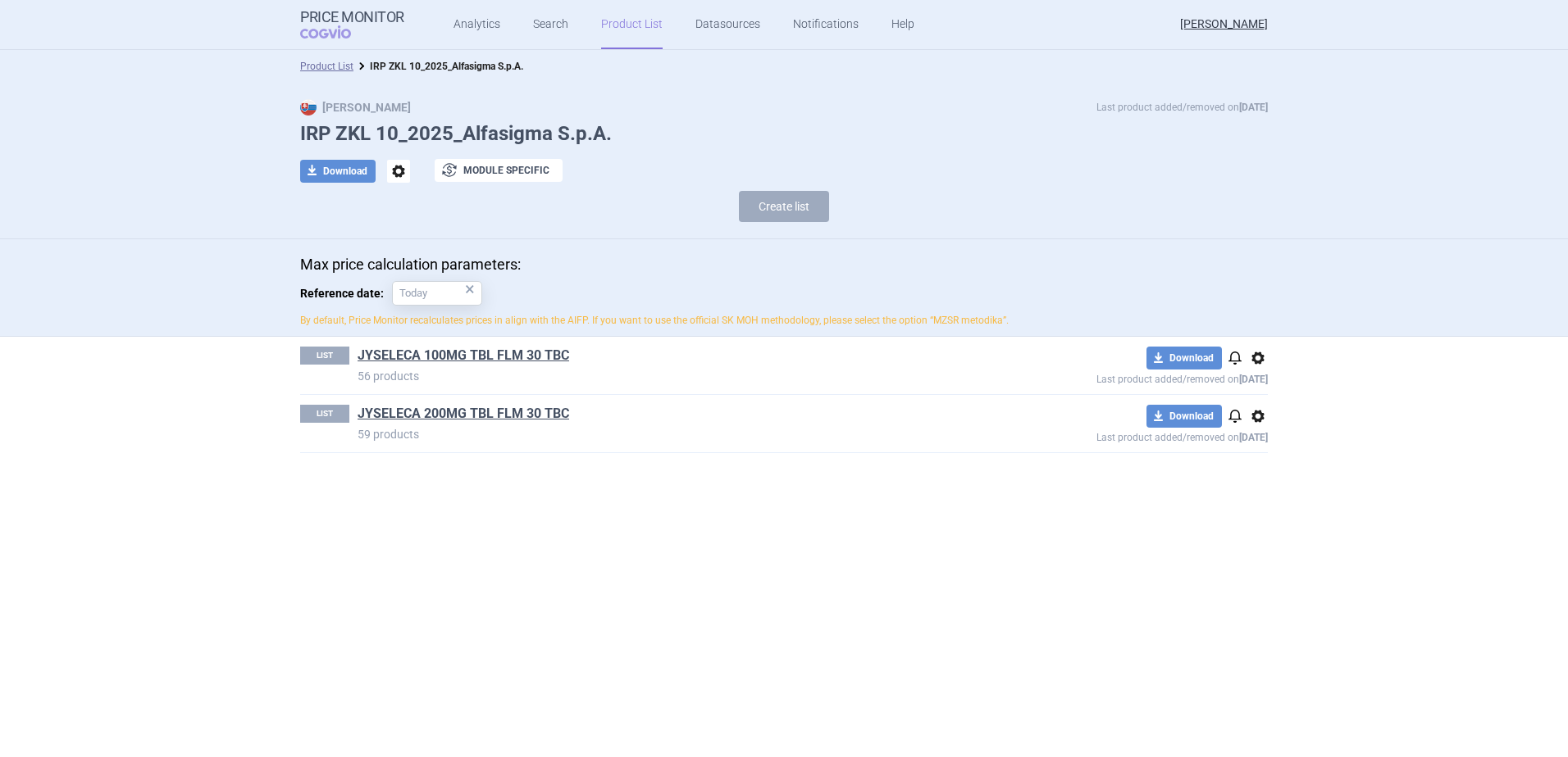
click at [1230, 356] on span "notifications" at bounding box center [1235, 358] width 20 height 20
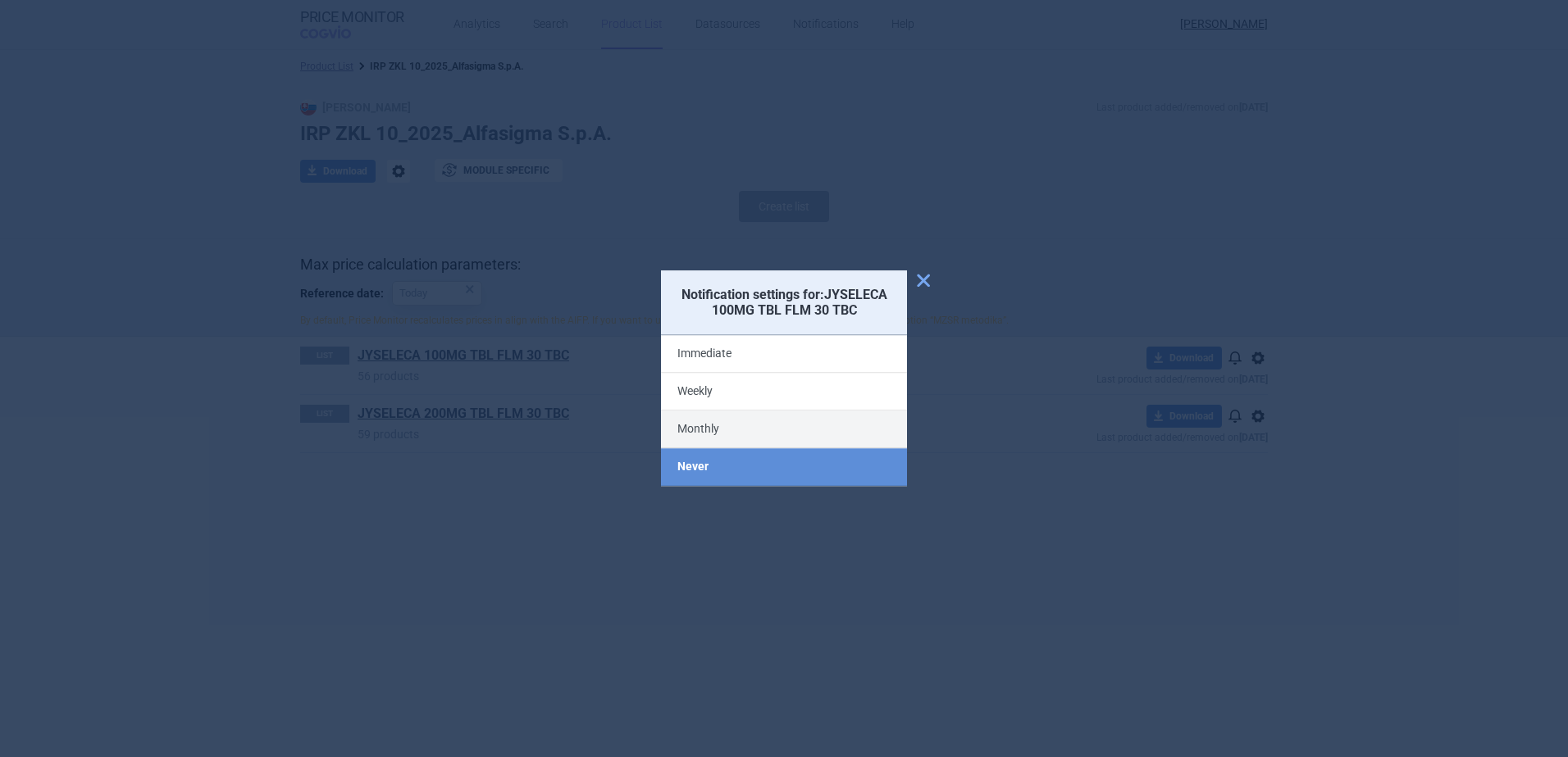
click at [810, 428] on label "Monthly" at bounding box center [784, 430] width 246 height 38
click at [0, 0] on input "Monthly" at bounding box center [0, 0] width 0 height 0
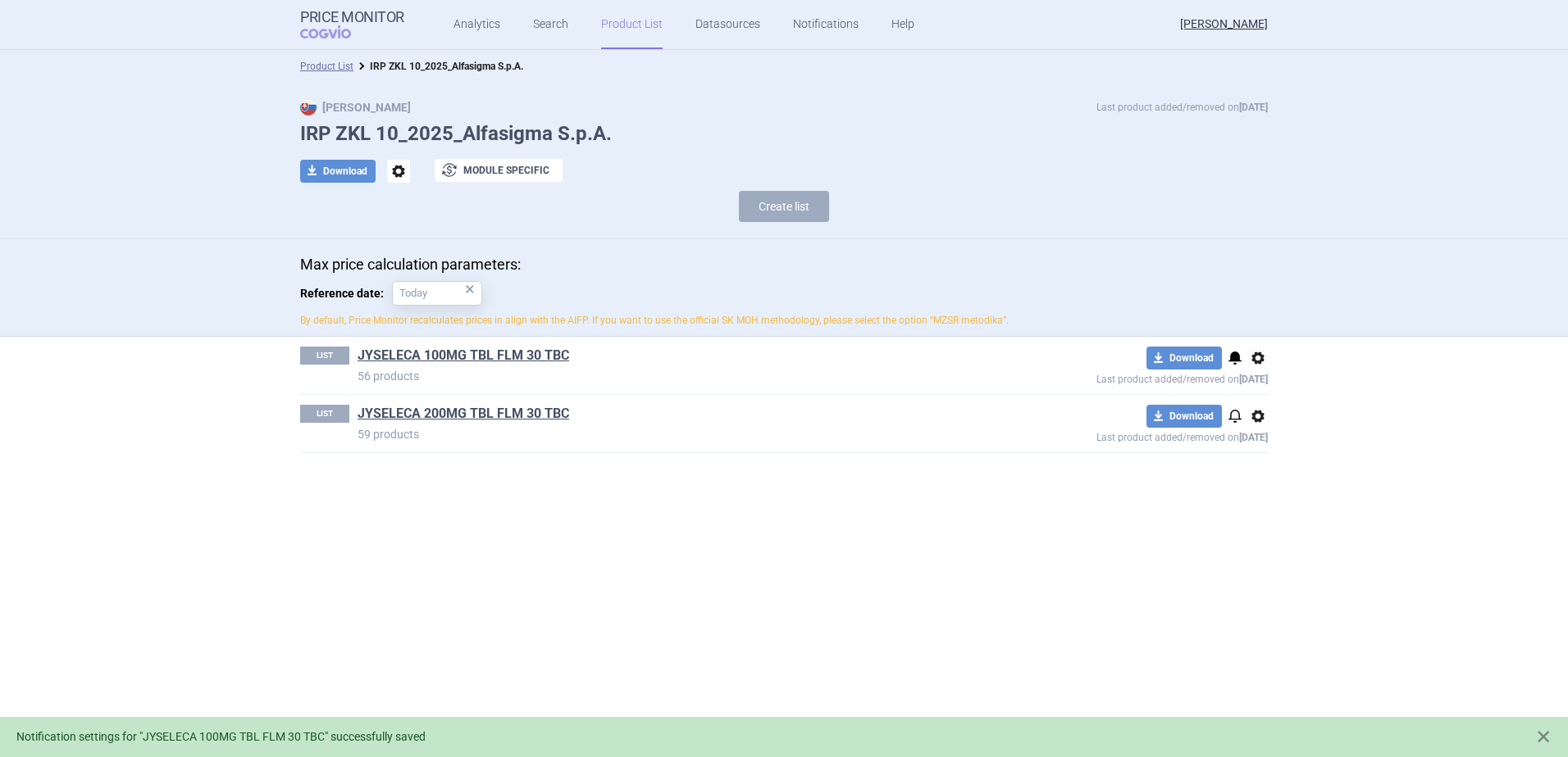
click at [1234, 416] on span "notifications" at bounding box center [1235, 417] width 20 height 20
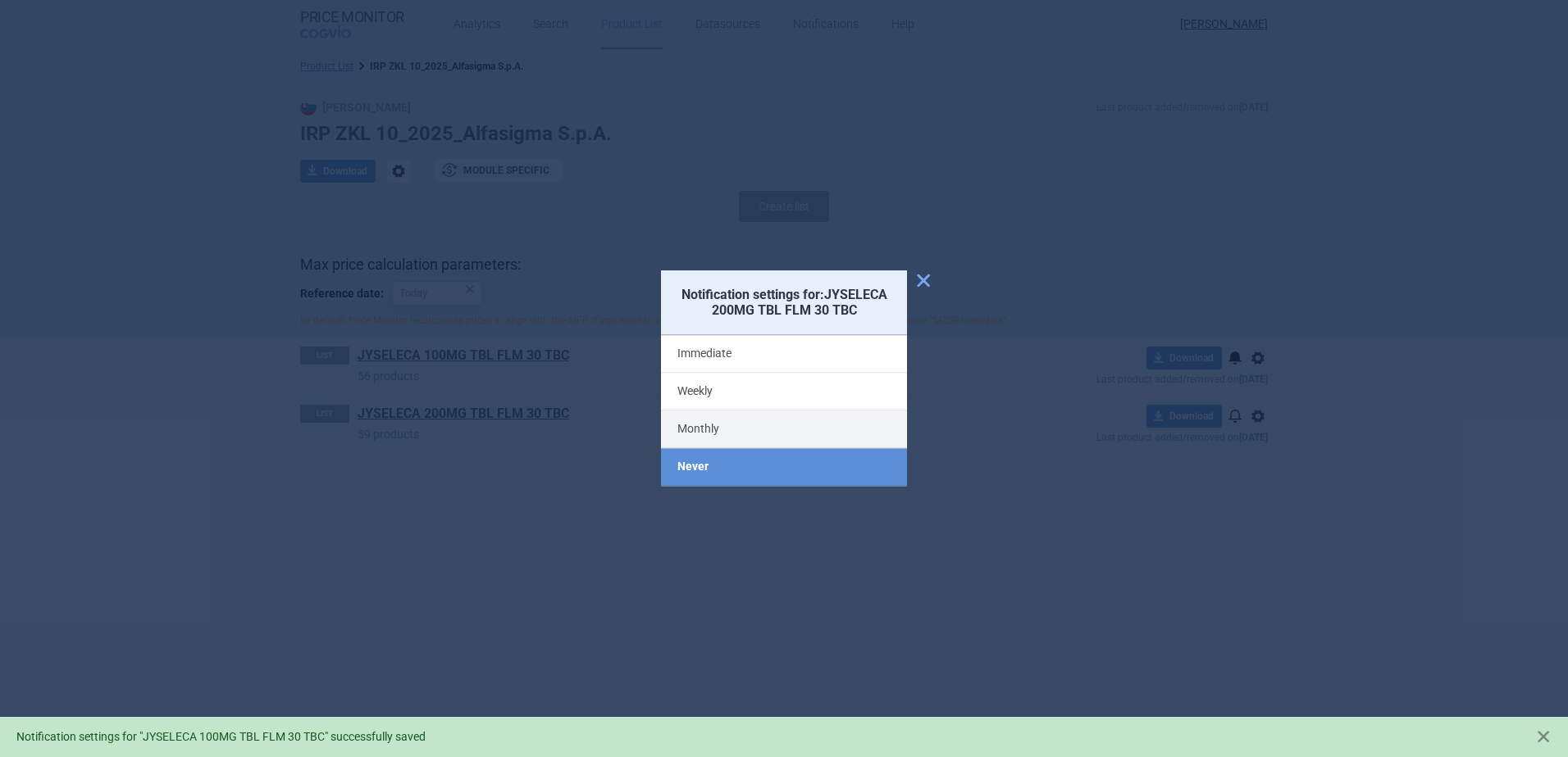
click at [776, 427] on label "Monthly" at bounding box center [784, 430] width 246 height 38
click at [0, 0] on input "Monthly" at bounding box center [0, 0] width 0 height 0
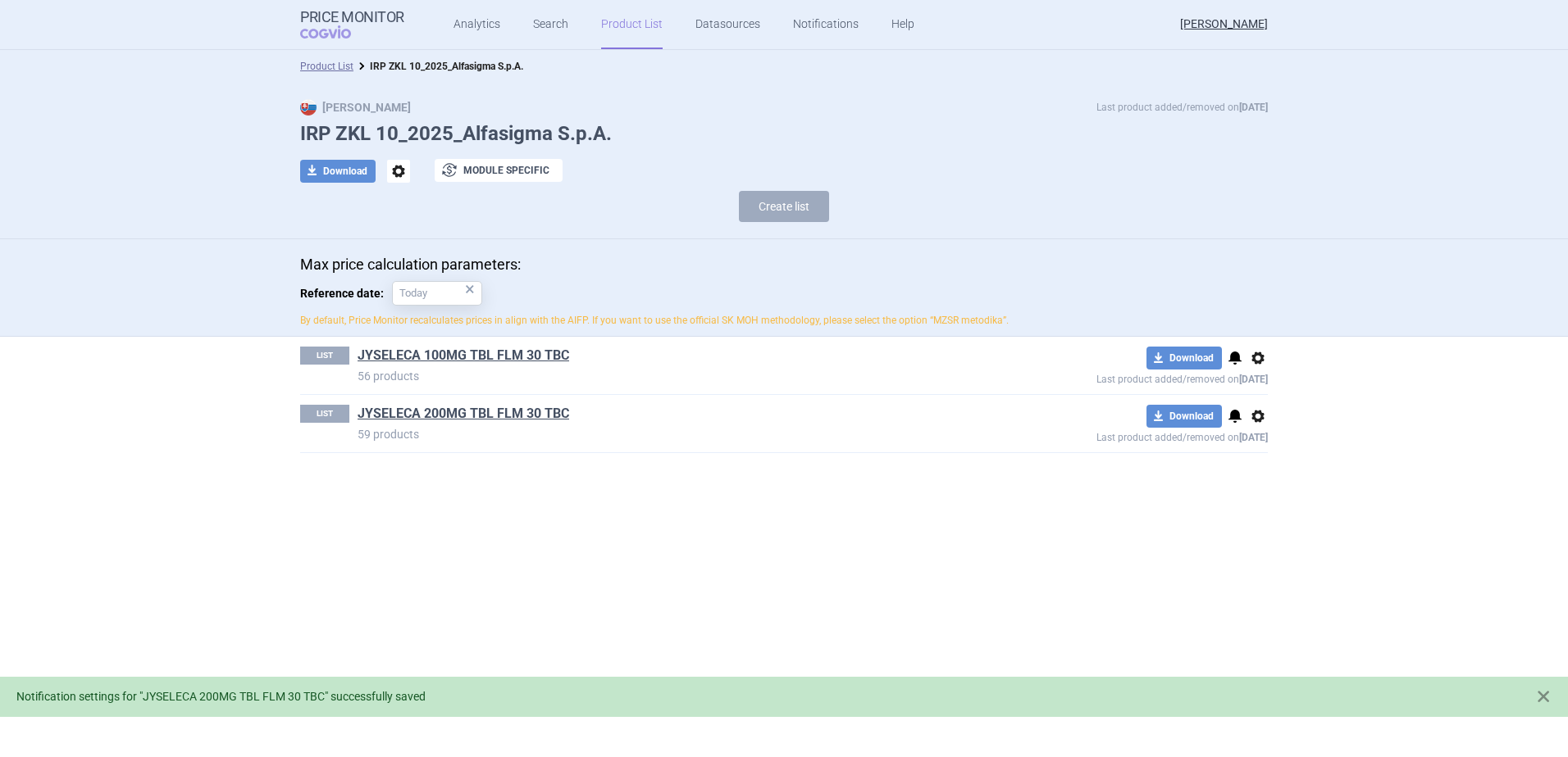
click at [1019, 493] on section "Product List IRP ZKL 10_2025_Alfasigma S.p.A. Max Price Last product added/remo…" at bounding box center [784, 404] width 1568 height 707
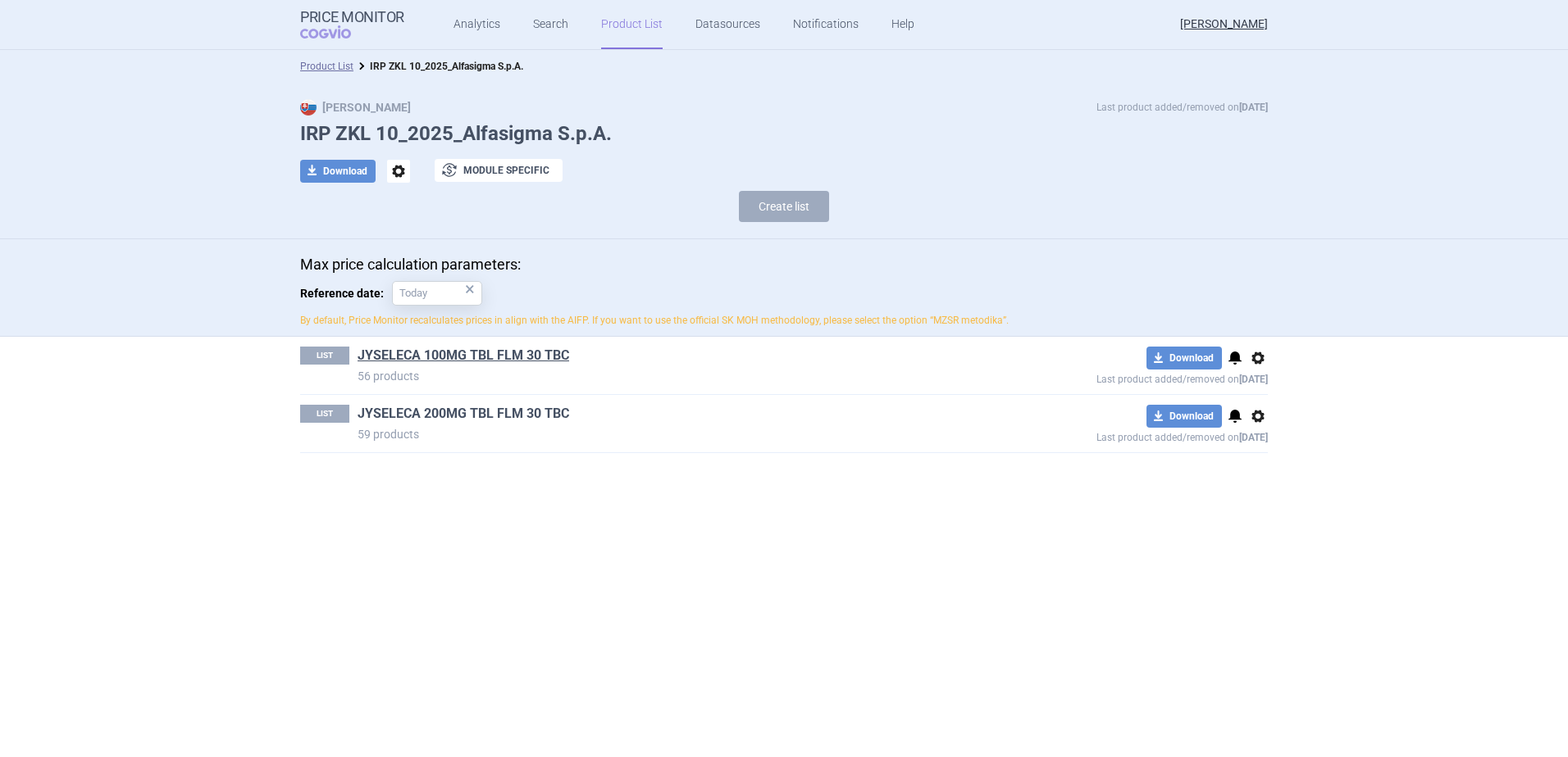
click at [445, 408] on link "JYSELECA 200MG TBL FLM 30 TBC" at bounding box center [463, 414] width 212 height 18
click at [527, 411] on link "JYSELECA 200MG TBL FLM 30 TBC" at bounding box center [463, 414] width 212 height 18
click at [467, 355] on link "JYSELECA 100MG TBL FLM 30 TBC" at bounding box center [463, 356] width 212 height 18
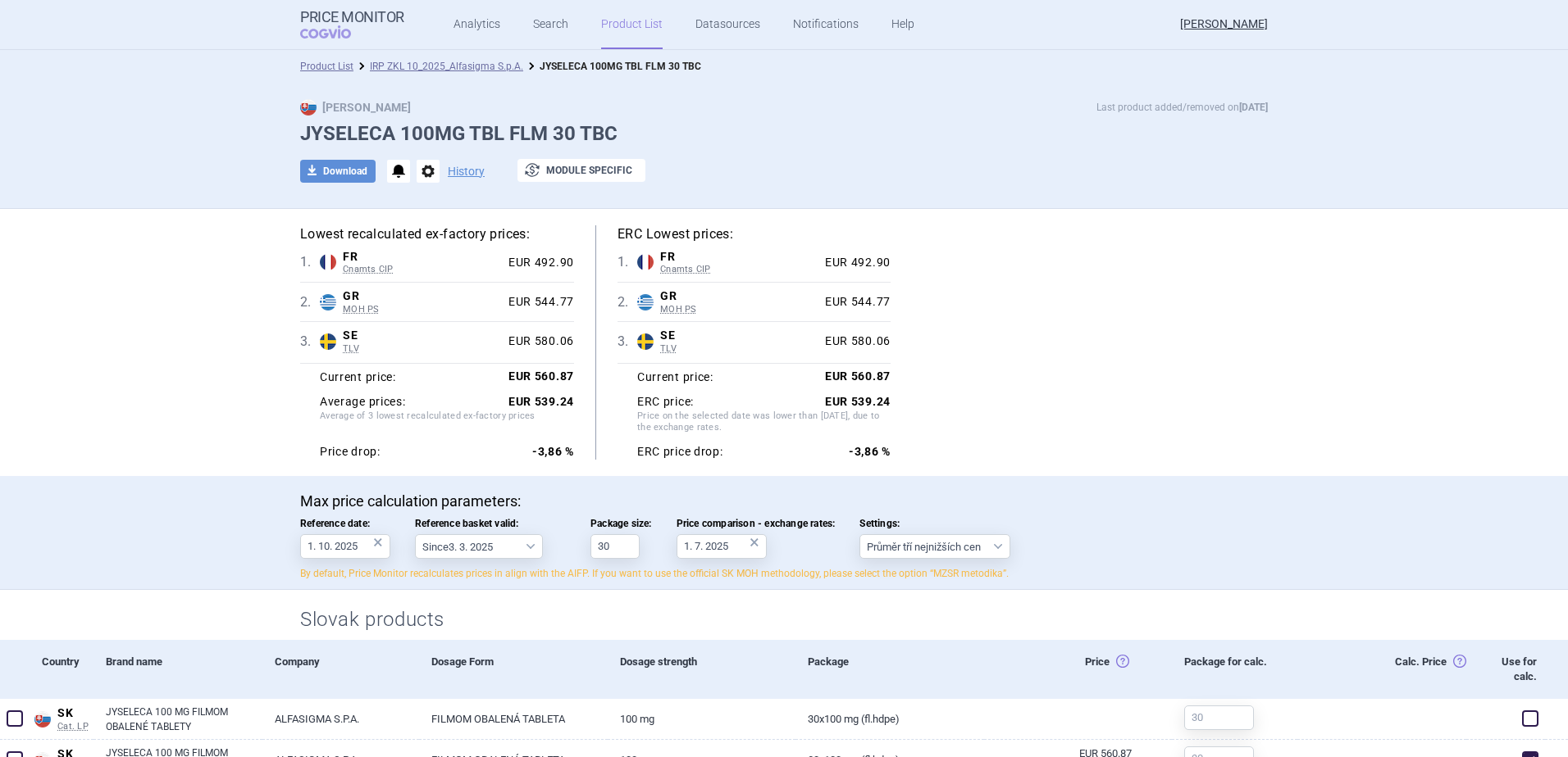
click at [488, 68] on link "IRP ZKL 10_2025_Alfasigma S.p.A." at bounding box center [447, 66] width 153 height 12
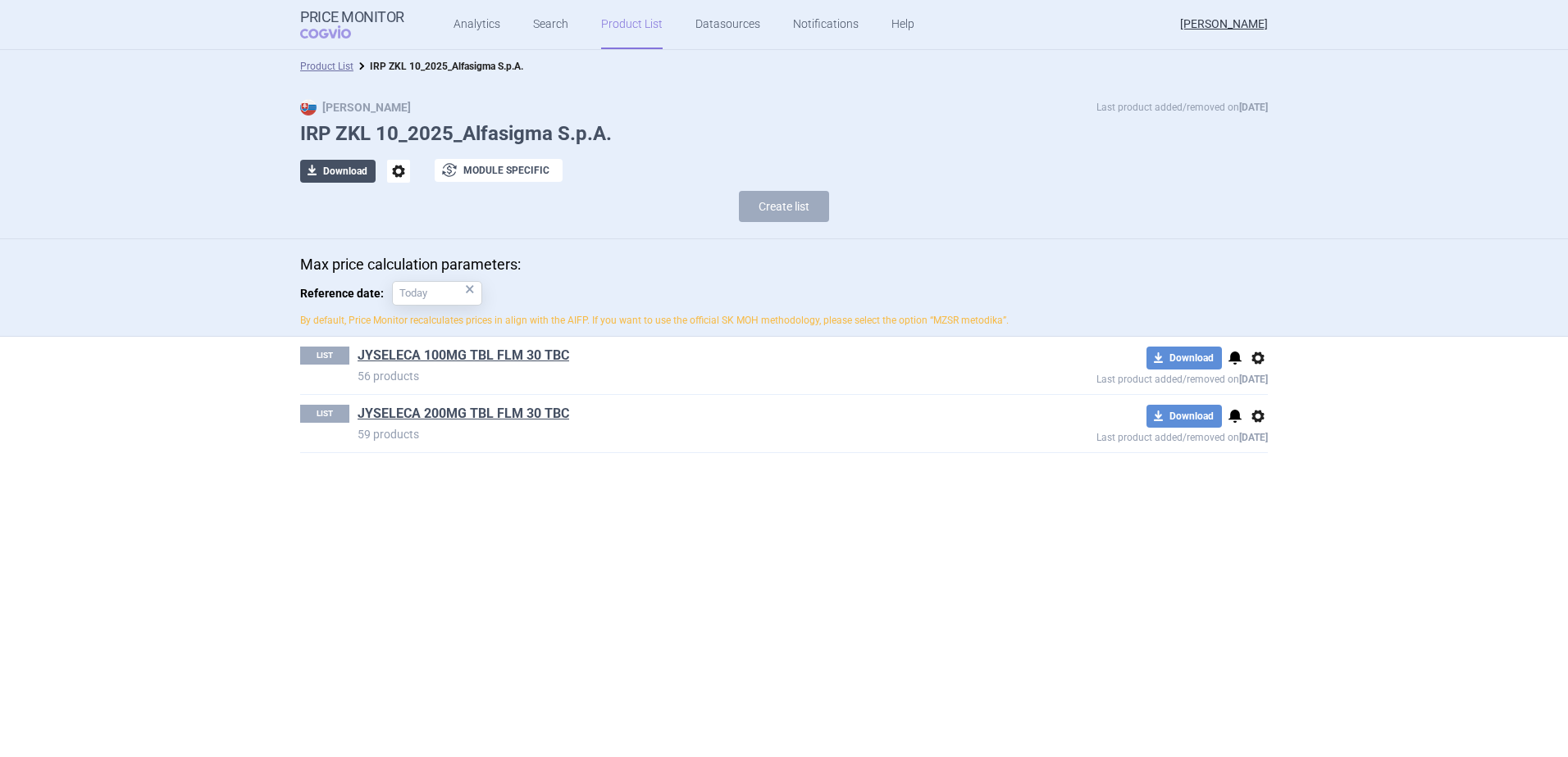
click at [339, 176] on button "download Download" at bounding box center [338, 171] width 76 height 23
select select "EUR"
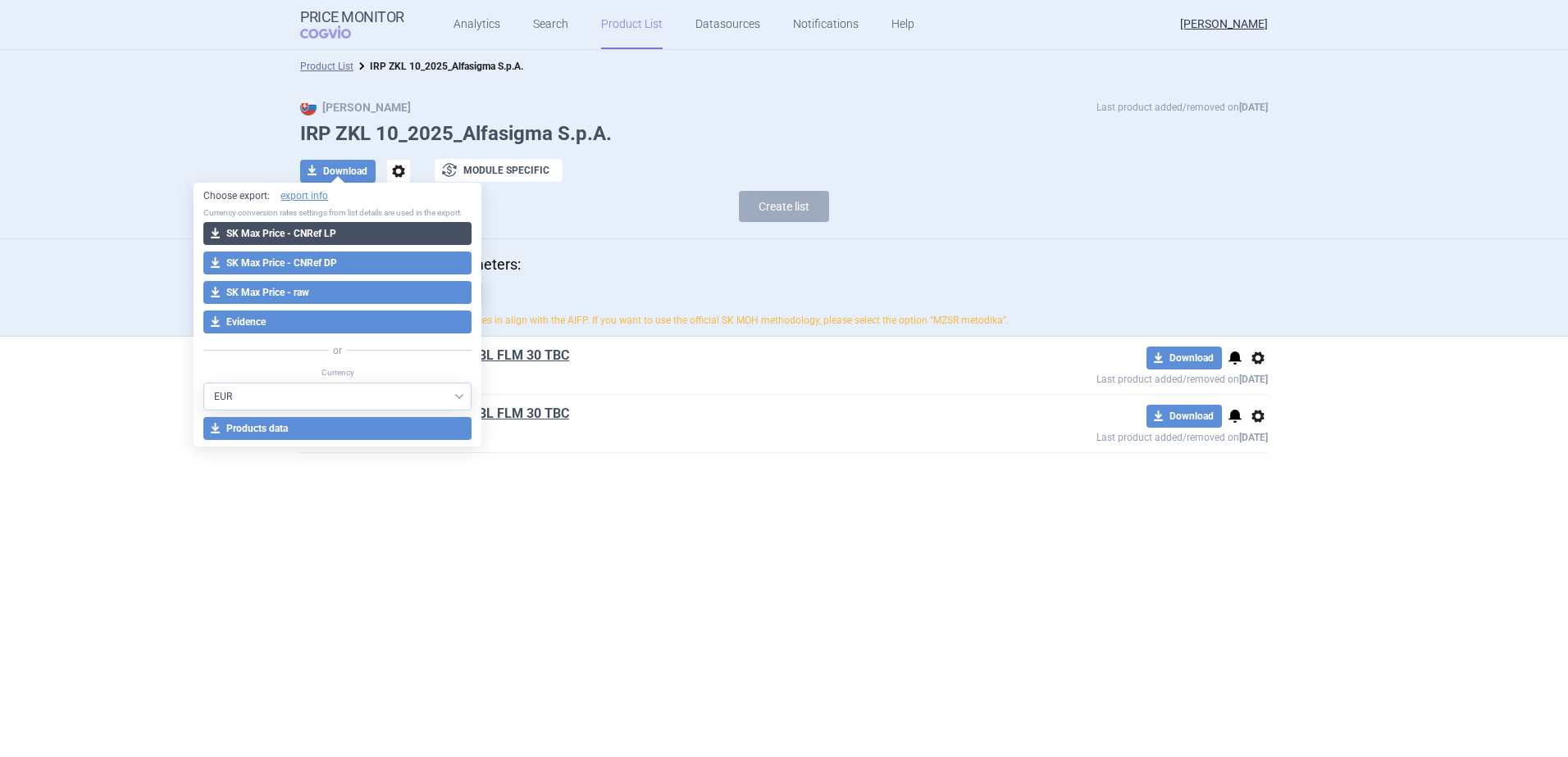
click at [352, 230] on button "download SK Max Price - CNRef LP" at bounding box center [338, 233] width 268 height 23
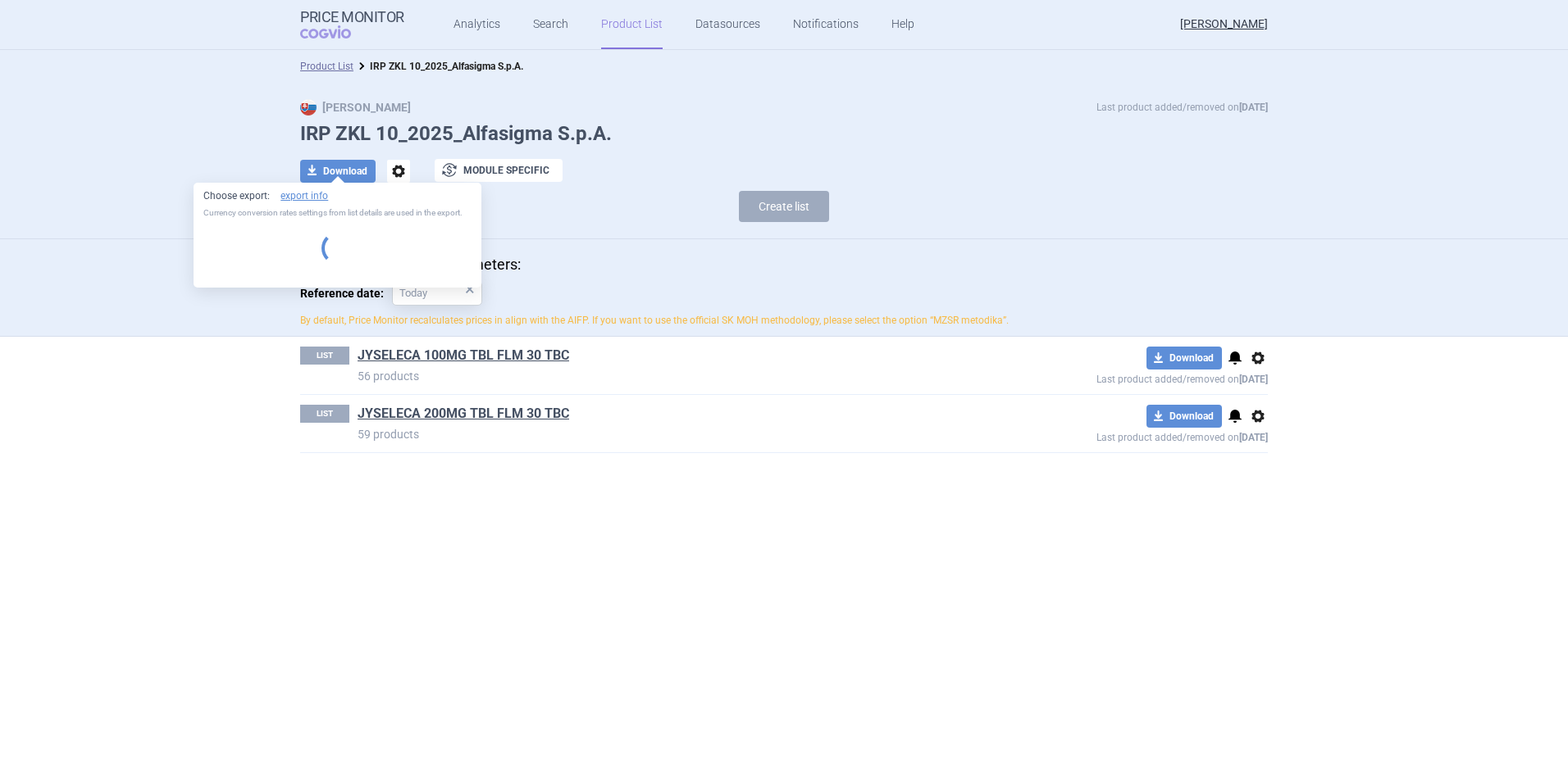
select select "EUR"
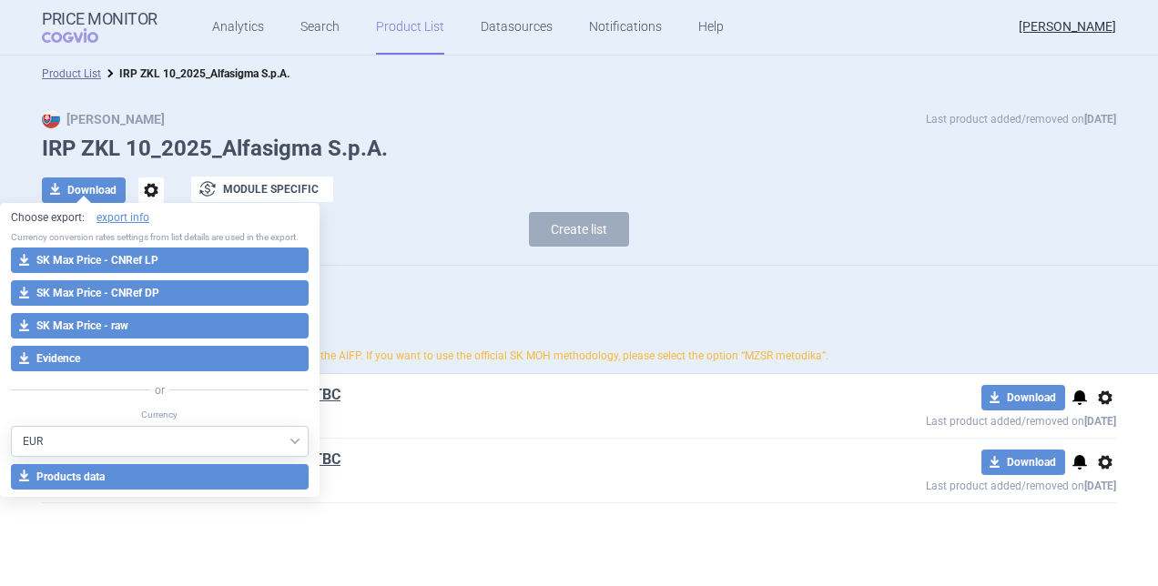
drag, startPoint x: 478, startPoint y: 144, endPoint x: 457, endPoint y: 140, distance: 21.3
click at [480, 144] on h1 "IRP ZKL 10_2025_Alfasigma S.p.A." at bounding box center [579, 149] width 1074 height 26
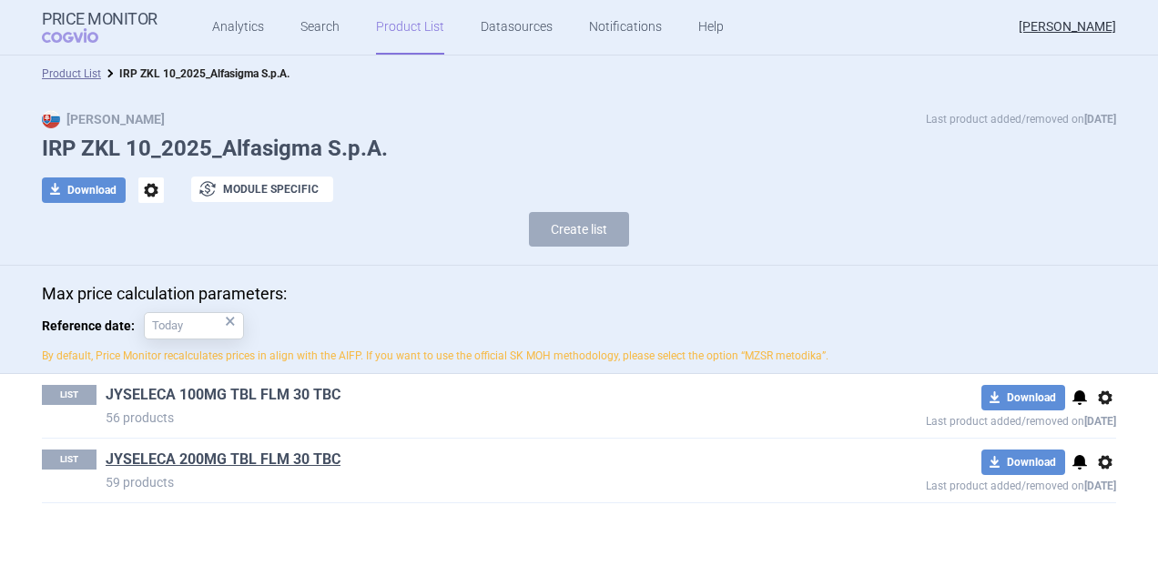
click at [239, 392] on link "JYSELECA 100MG TBL FLM 30 TBC" at bounding box center [223, 395] width 235 height 20
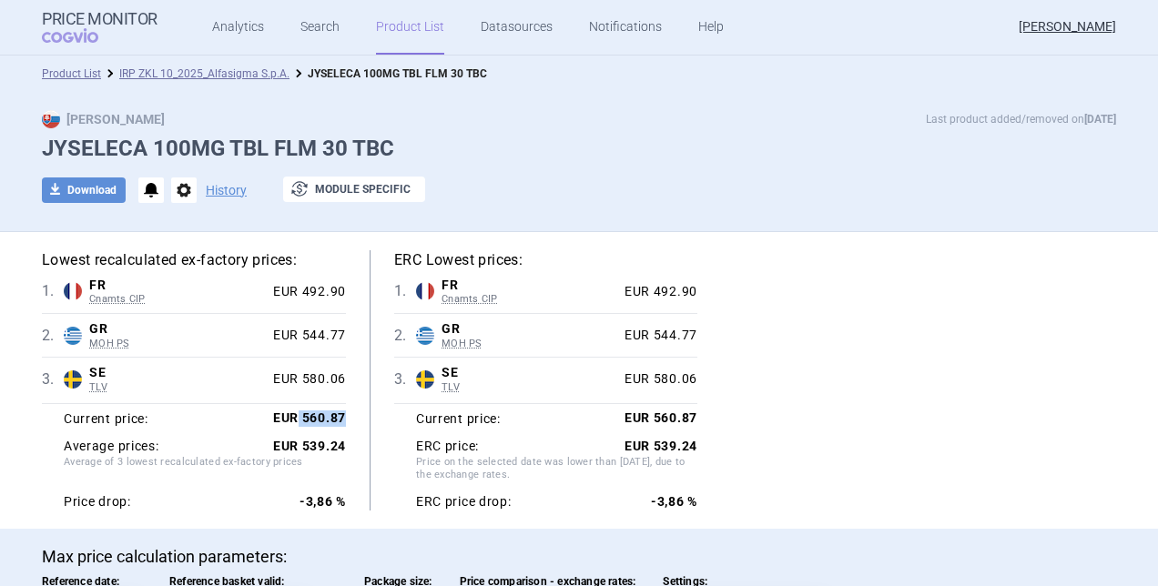
drag, startPoint x: 293, startPoint y: 416, endPoint x: 339, endPoint y: 420, distance: 45.7
click at [339, 420] on strong "EUR 560.87" at bounding box center [309, 418] width 73 height 15
copy strong "560.87"
click at [213, 77] on link "IRP ZKL 10_2025_Alfasigma S.p.A." at bounding box center [204, 73] width 170 height 13
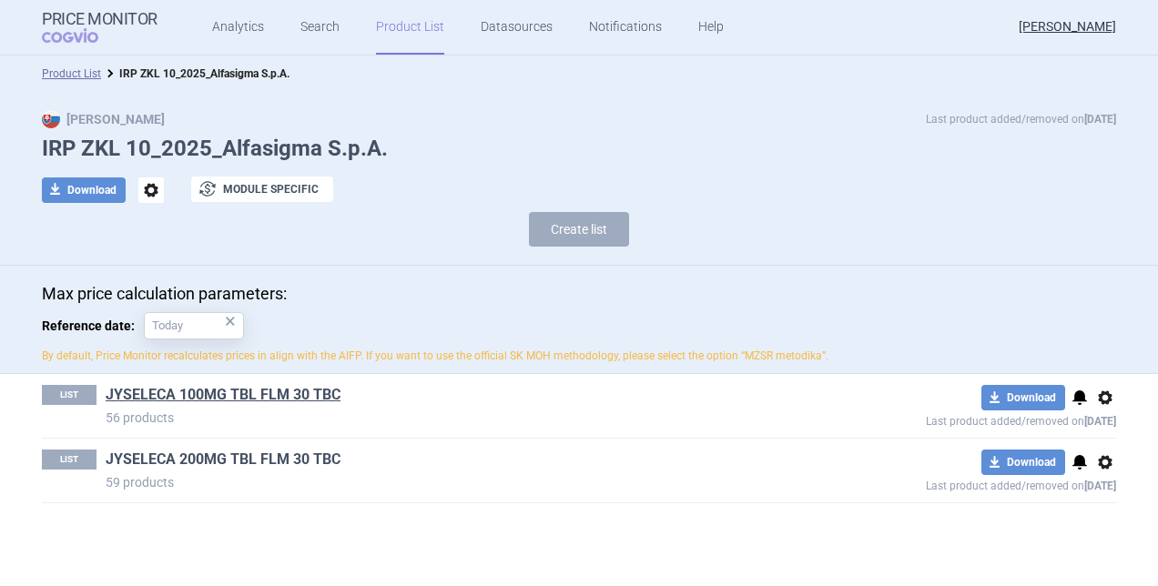
click at [215, 459] on link "JYSELECA 200MG TBL FLM 30 TBC" at bounding box center [223, 460] width 235 height 20
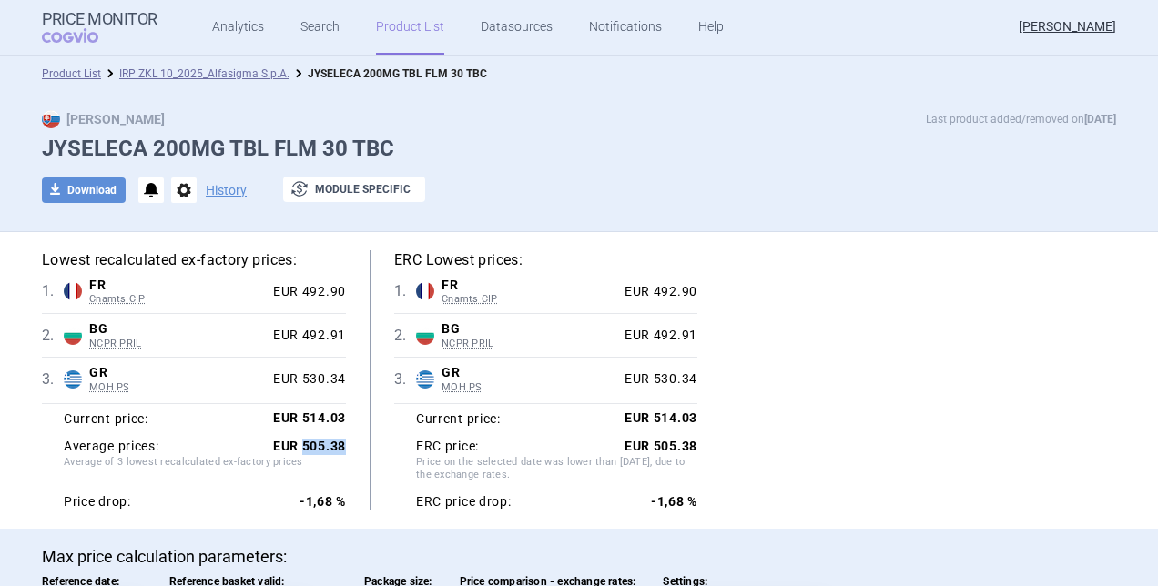
drag, startPoint x: 295, startPoint y: 448, endPoint x: 349, endPoint y: 449, distance: 53.7
click at [349, 449] on div "Lowest recalculated ex-factory prices: 1 . FR Cnamts CIP France Cnamts CIP Data…" at bounding box center [206, 380] width 328 height 260
copy strong "505.38"
click at [324, 411] on strong "EUR 514.03" at bounding box center [309, 418] width 73 height 15
drag, startPoint x: 296, startPoint y: 419, endPoint x: 352, endPoint y: 414, distance: 56.6
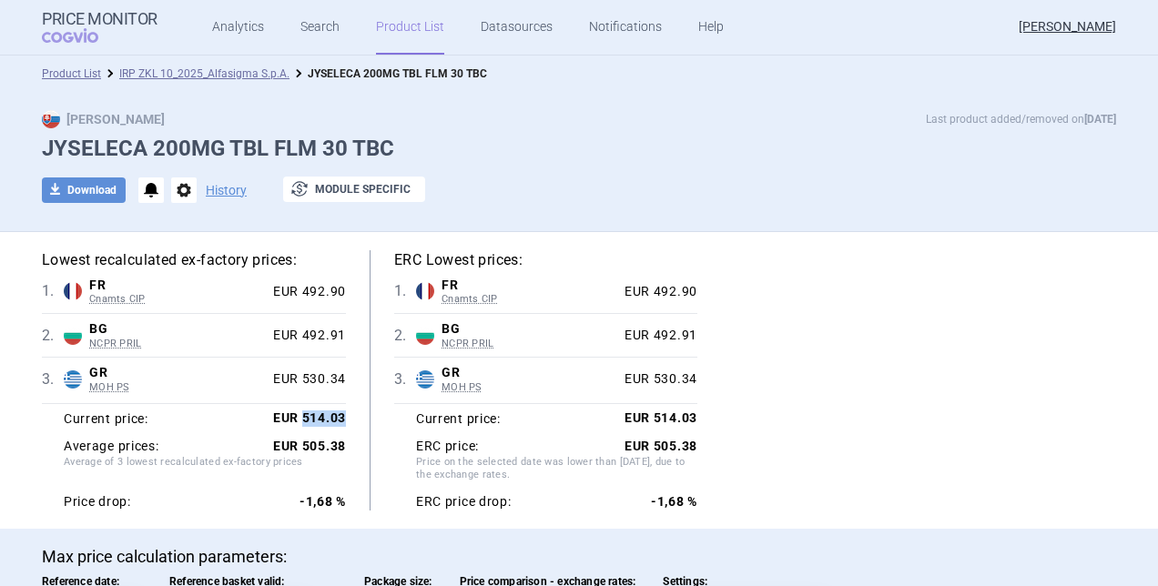
click at [352, 414] on div "Lowest recalculated ex-factory prices: 1 . FR Cnamts CIP France Cnamts CIP Data…" at bounding box center [206, 380] width 328 height 260
copy strong "514.03"
